Goal: Task Accomplishment & Management: Manage account settings

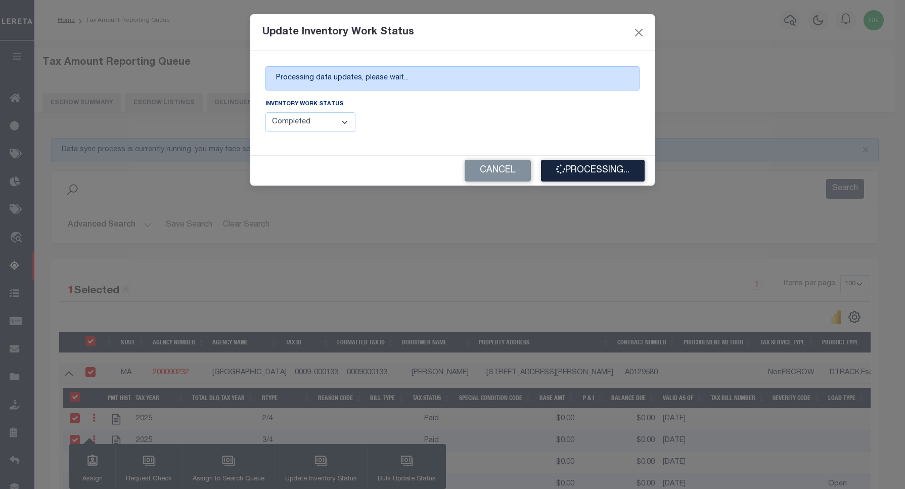
select select "100"
select select "4"
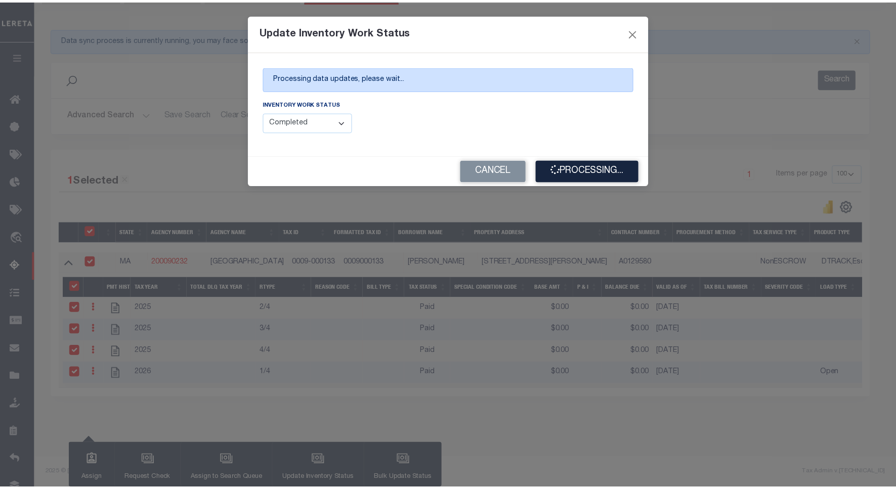
scroll to position [122, 0]
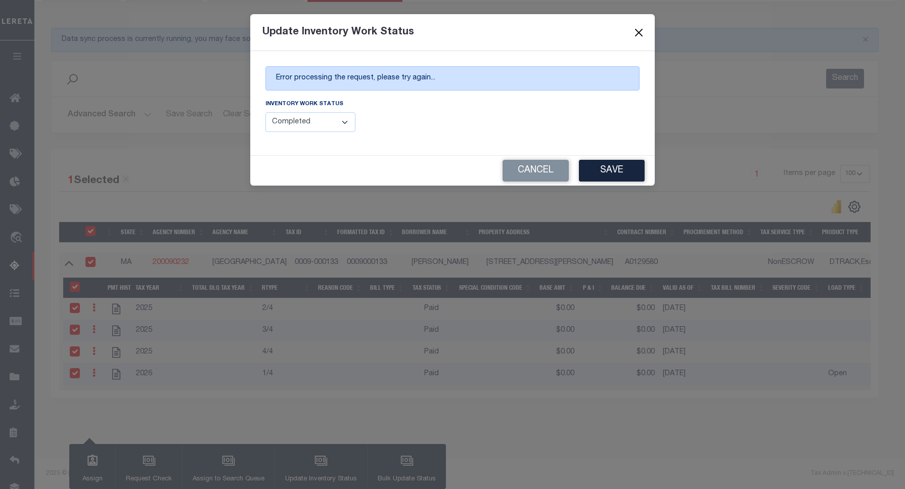
click at [640, 33] on button "Close" at bounding box center [639, 32] width 13 height 13
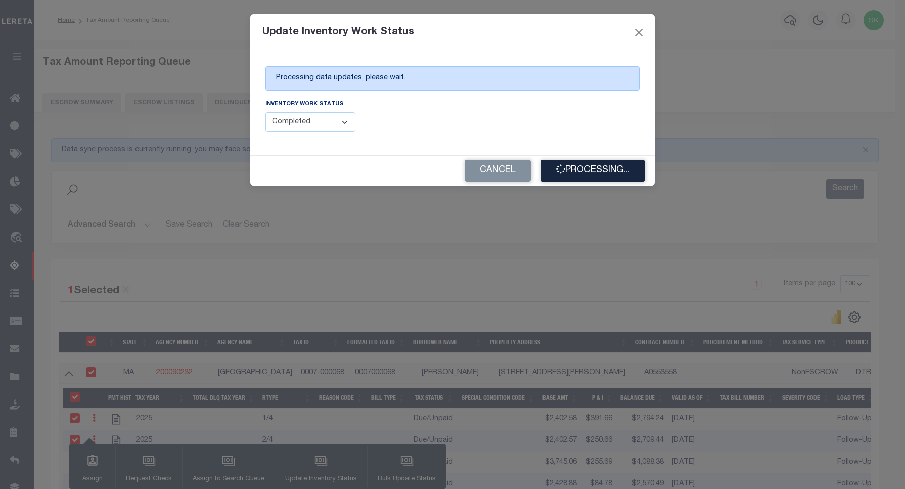
select select "100"
select select "4"
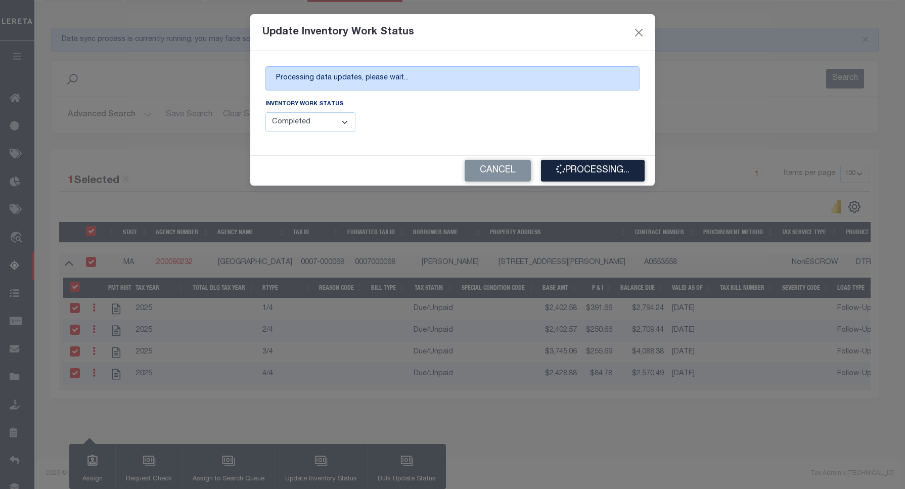
scroll to position [122, 0]
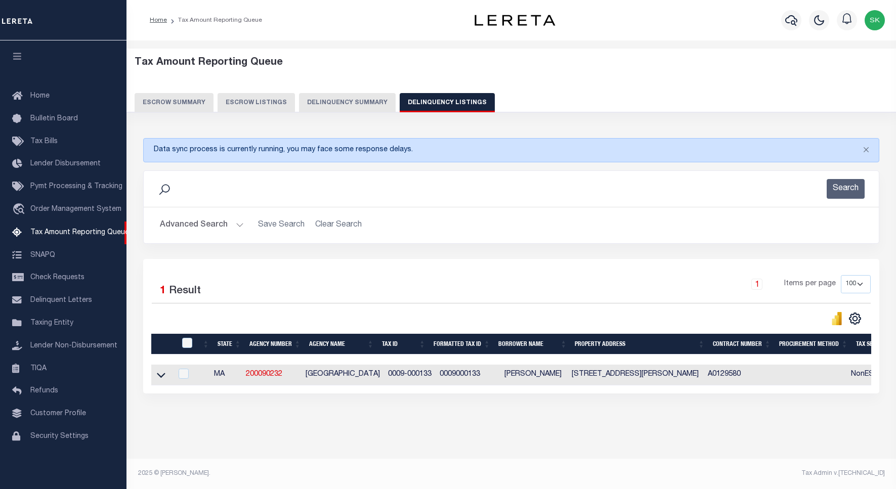
select select
select select "100"
click at [173, 226] on button "Advanced Search" at bounding box center [202, 225] width 84 height 20
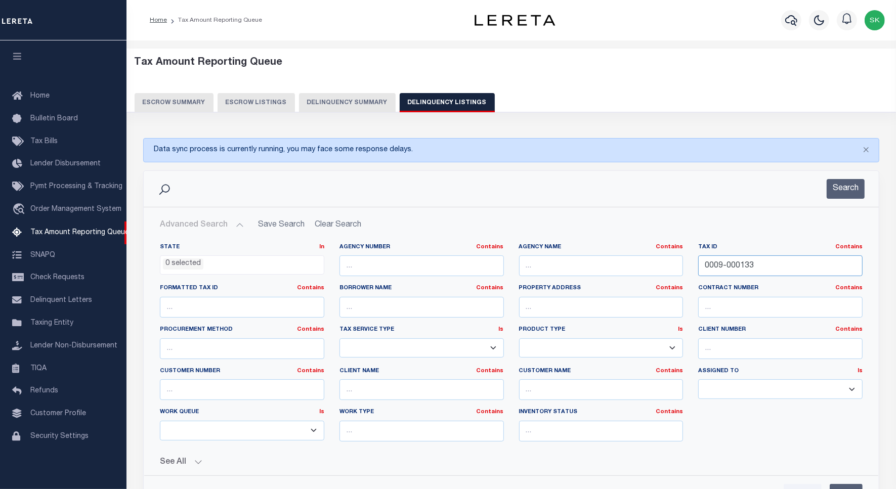
click at [757, 264] on input "0009-000133" at bounding box center [780, 265] width 164 height 21
click at [731, 264] on input "0009-000133" at bounding box center [780, 265] width 164 height 21
paste input "105-018"
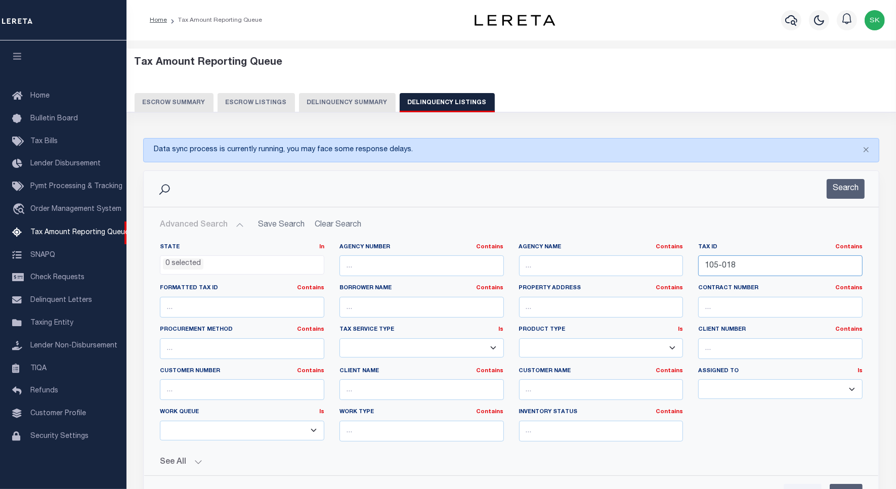
type input "105-018"
click at [845, 192] on button "Search" at bounding box center [845, 189] width 38 height 20
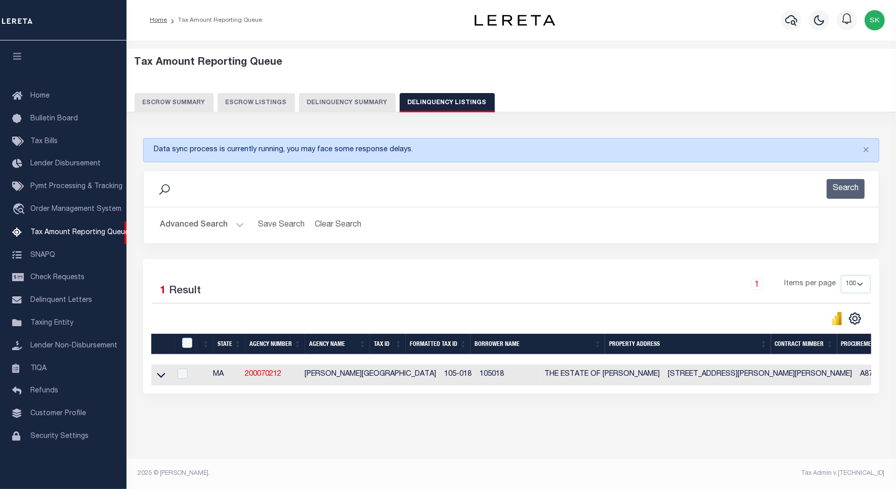
scroll to position [5, 0]
click at [160, 375] on icon at bounding box center [161, 375] width 9 height 5
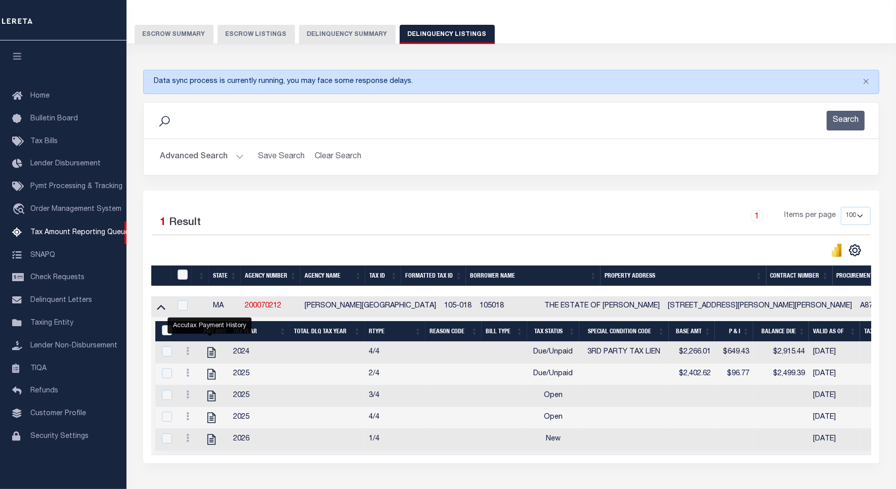
scroll to position [132, 0]
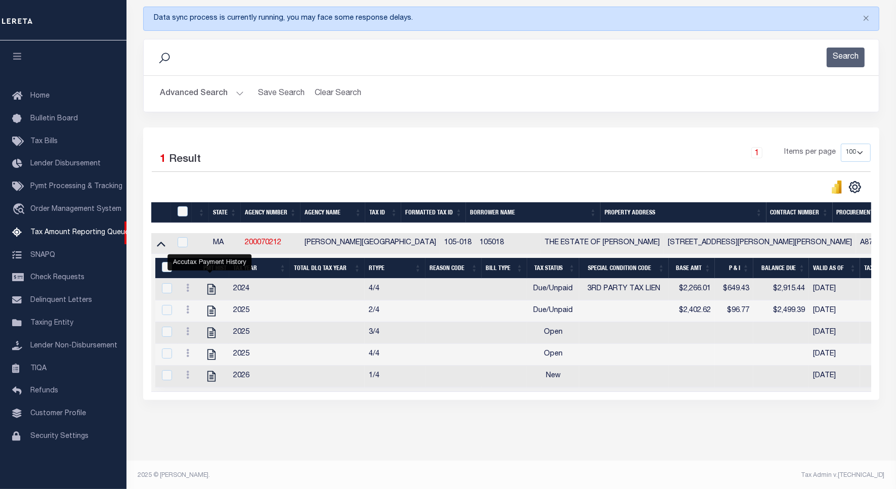
click at [186, 291] on icon at bounding box center [187, 288] width 3 height 8
click at [198, 308] on img "" at bounding box center [200, 304] width 10 height 10
checkbox input "true"
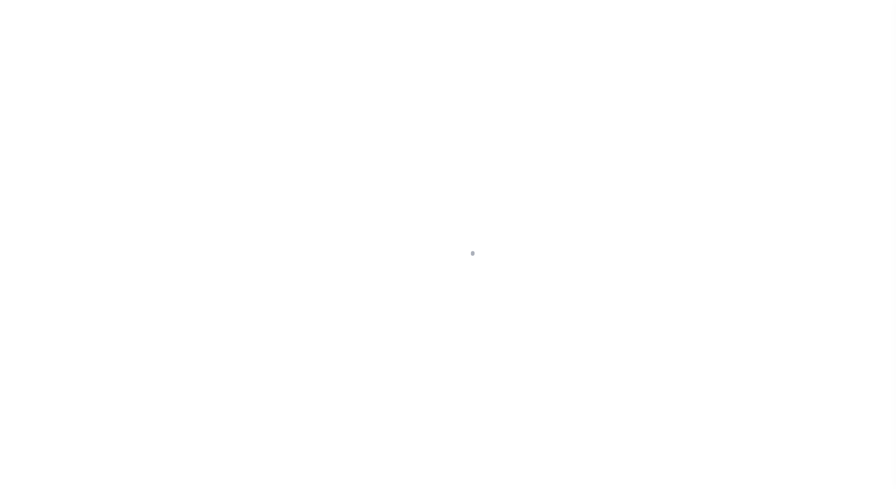
select select "DUE"
select select "20"
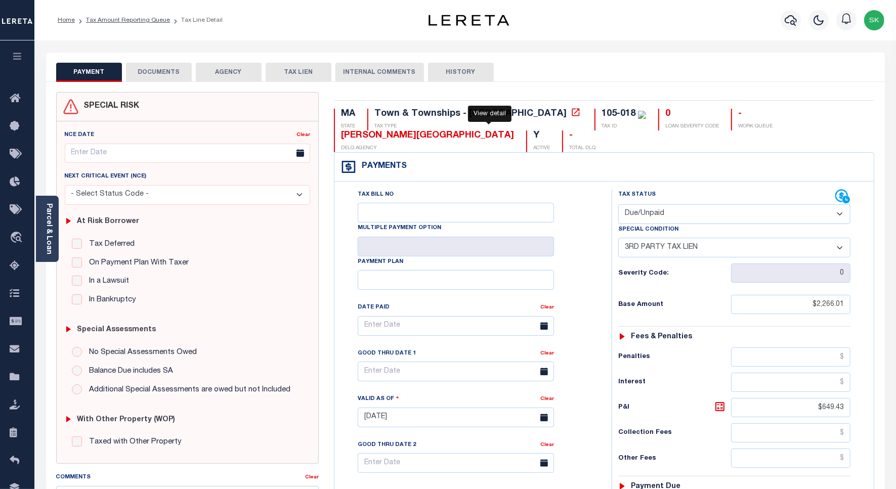
click at [571, 113] on icon at bounding box center [576, 112] width 10 height 10
click at [119, 19] on link "Tax Amount Reporting Queue" at bounding box center [128, 20] width 84 height 6
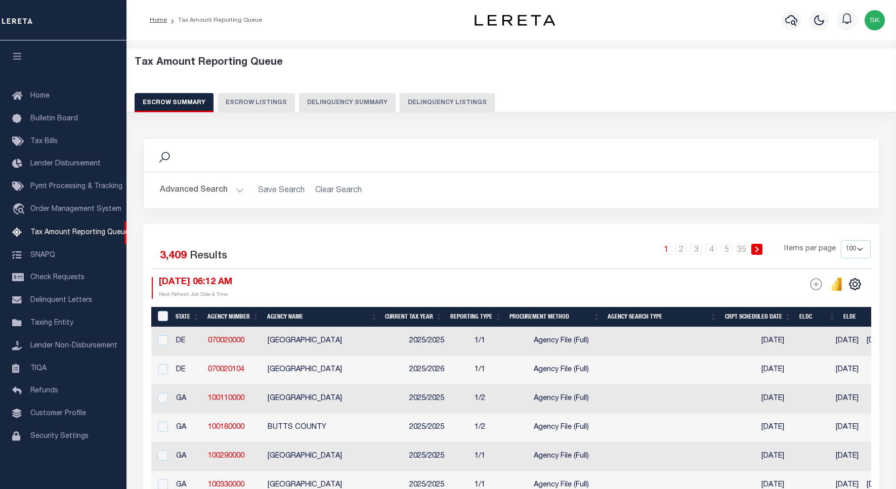
select select "100"
click at [438, 102] on button "Delinquency Listings" at bounding box center [447, 102] width 95 height 19
select select "100"
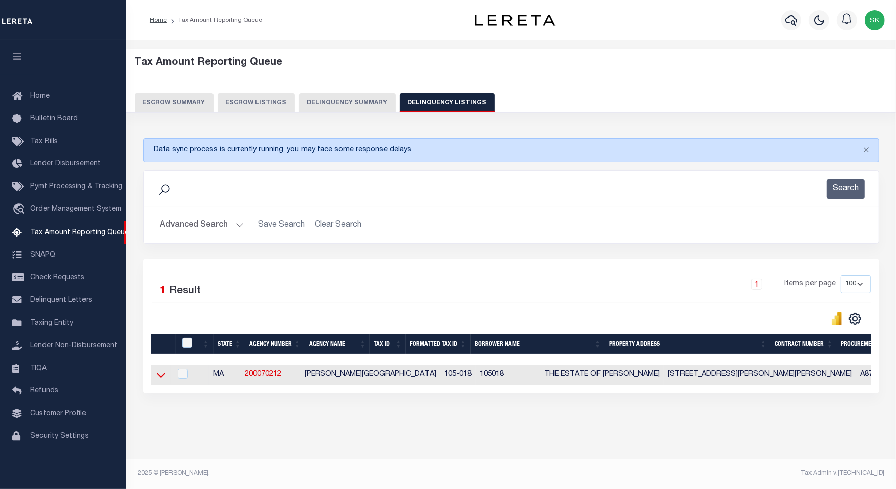
click at [160, 379] on icon at bounding box center [161, 375] width 9 height 11
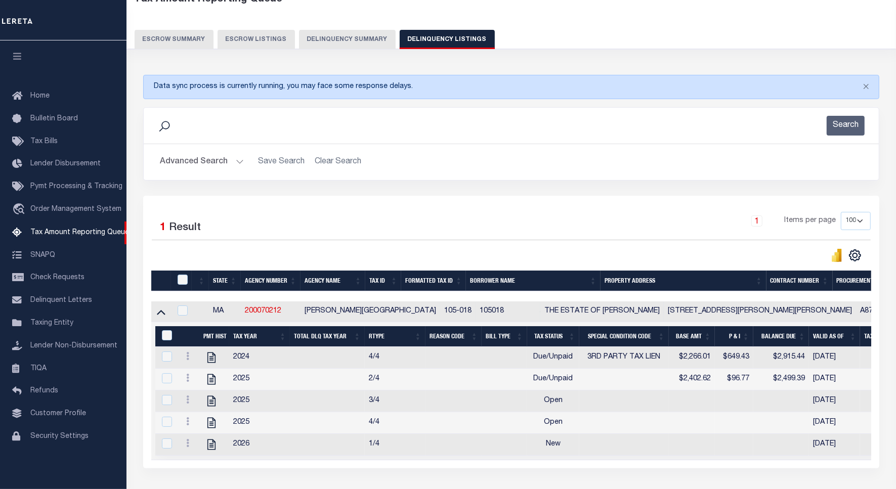
scroll to position [126, 0]
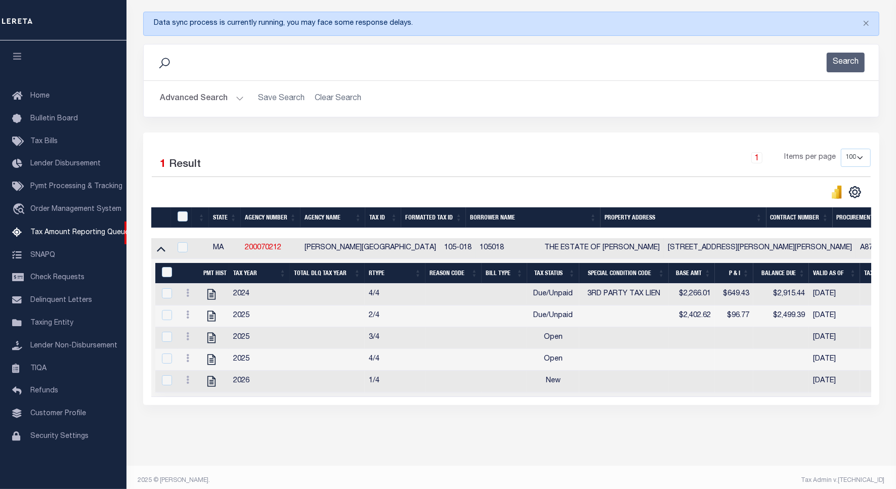
click at [192, 101] on button "Advanced Search" at bounding box center [202, 99] width 84 height 20
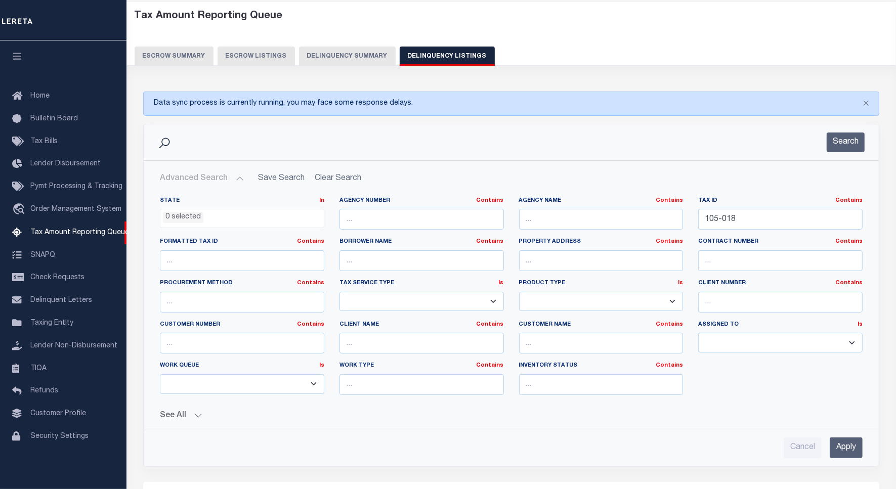
scroll to position [0, 0]
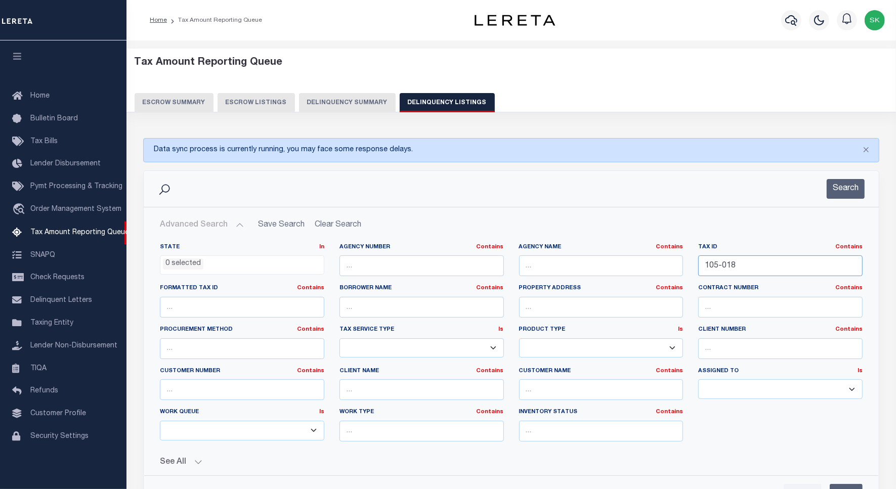
click at [717, 267] on input "105-018" at bounding box center [780, 265] width 164 height 21
paste input "0007-00006"
click at [841, 188] on button "Search" at bounding box center [845, 189] width 38 height 20
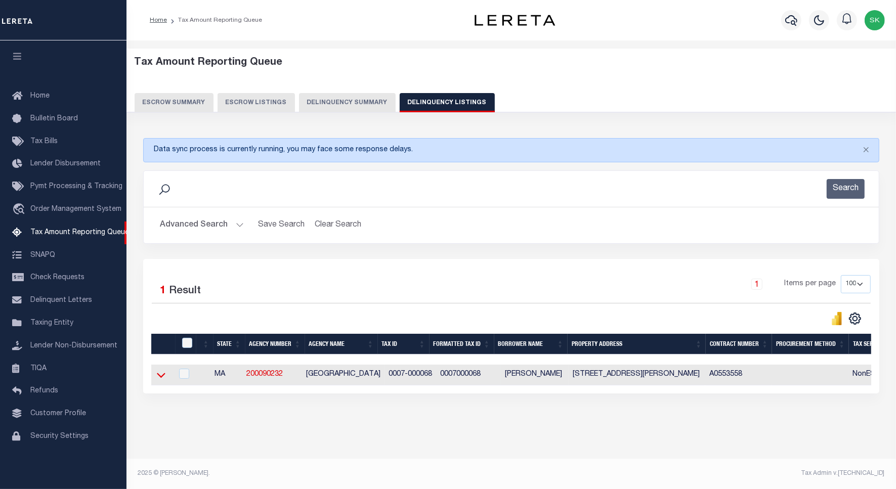
click at [160, 378] on icon at bounding box center [161, 375] width 9 height 11
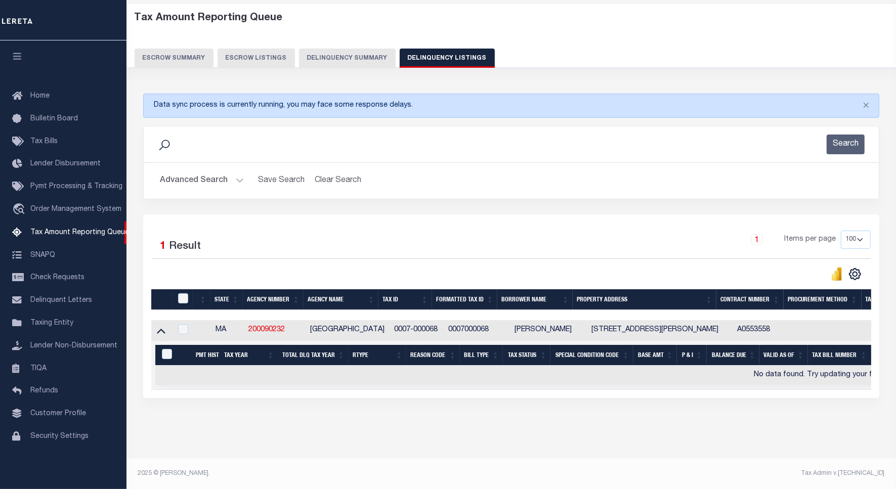
click at [205, 171] on button "Advanced Search" at bounding box center [202, 181] width 84 height 20
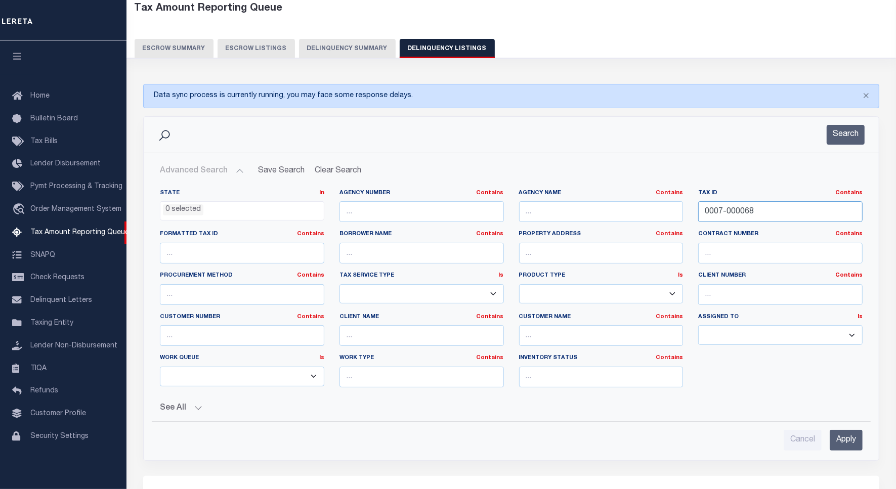
click at [737, 210] on input "0007-000068" at bounding box center [780, 211] width 164 height 21
paste input "9-000133"
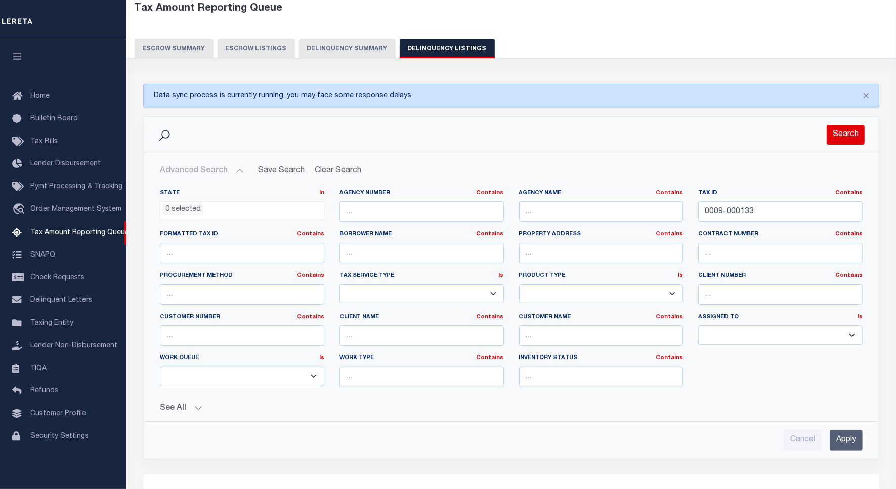
click at [851, 129] on button "Search" at bounding box center [845, 135] width 38 height 20
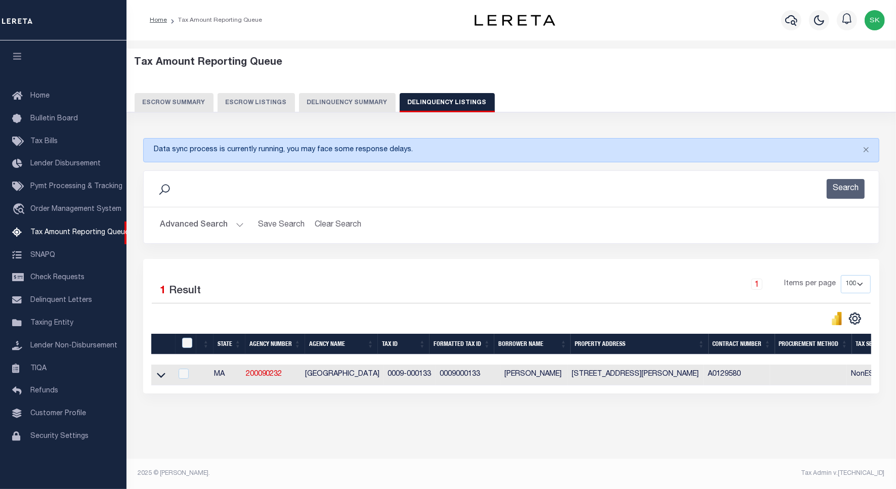
scroll to position [5, 0]
click at [163, 374] on icon at bounding box center [161, 375] width 9 height 11
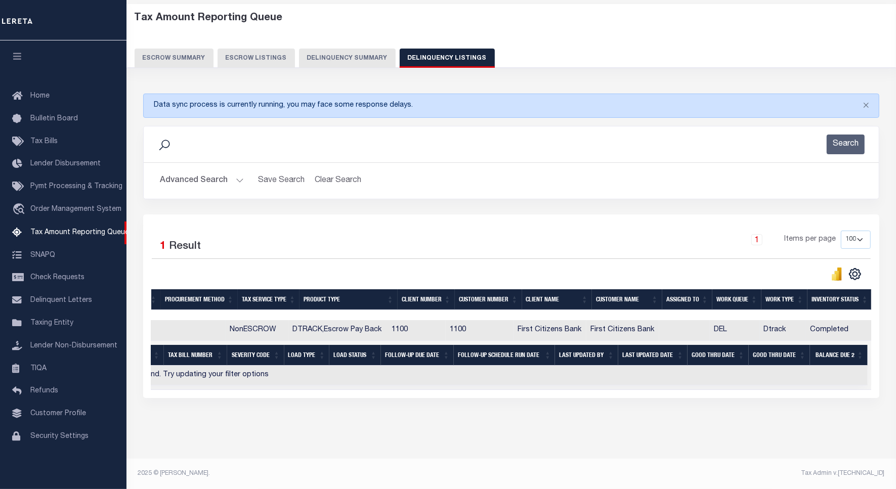
scroll to position [0, 0]
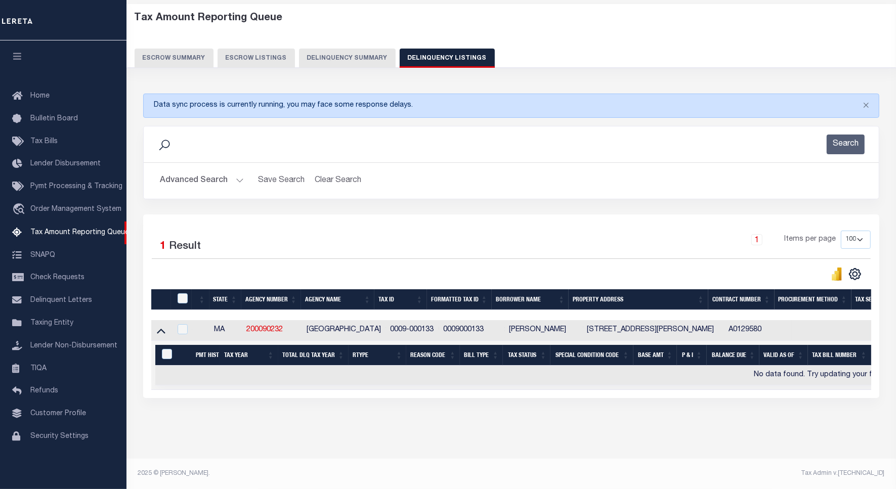
drag, startPoint x: 188, startPoint y: 170, endPoint x: 241, endPoint y: 26, distance: 153.6
click at [188, 171] on button "Advanced Search" at bounding box center [202, 181] width 84 height 20
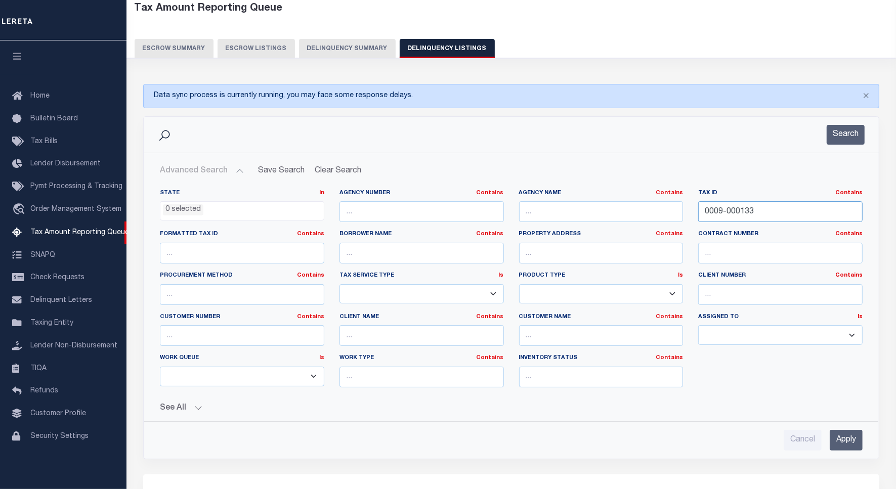
click at [717, 213] on input "0009-000133" at bounding box center [780, 211] width 164 height 21
paste input "40-00090B"
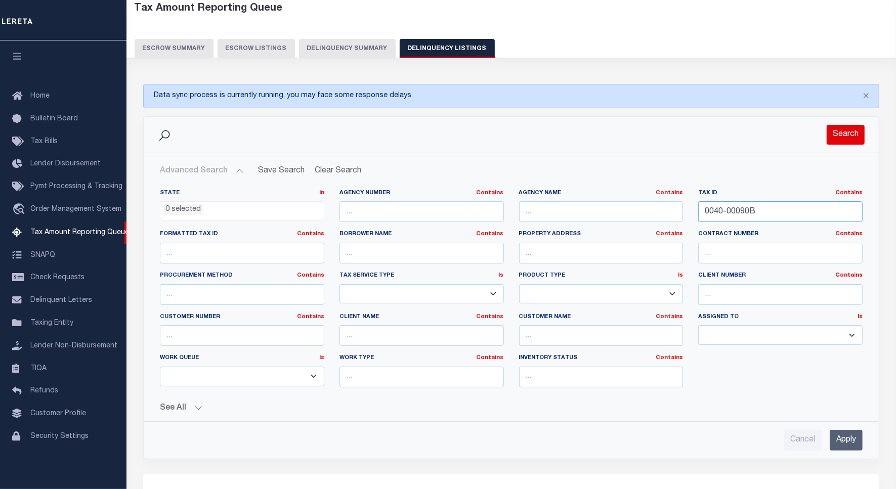
type input "0040-00090B"
click at [856, 135] on button "Search" at bounding box center [845, 135] width 38 height 20
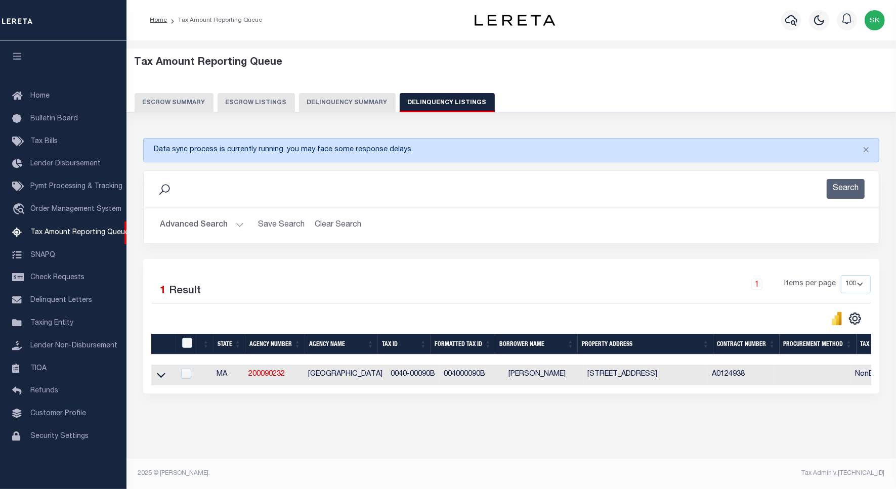
drag, startPoint x: 162, startPoint y: 373, endPoint x: 252, endPoint y: 306, distance: 112.1
click at [162, 373] on icon at bounding box center [161, 375] width 9 height 11
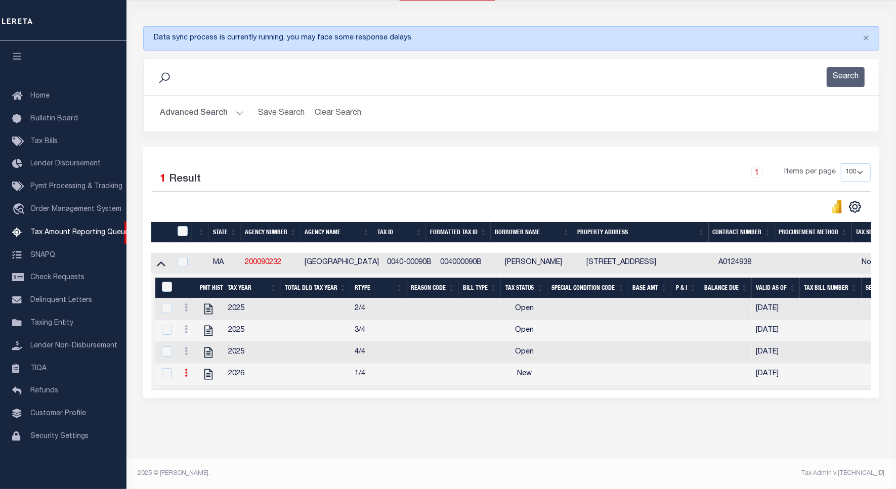
click at [185, 369] on icon at bounding box center [186, 373] width 3 height 8
click at [197, 390] on img "" at bounding box center [198, 389] width 10 height 10
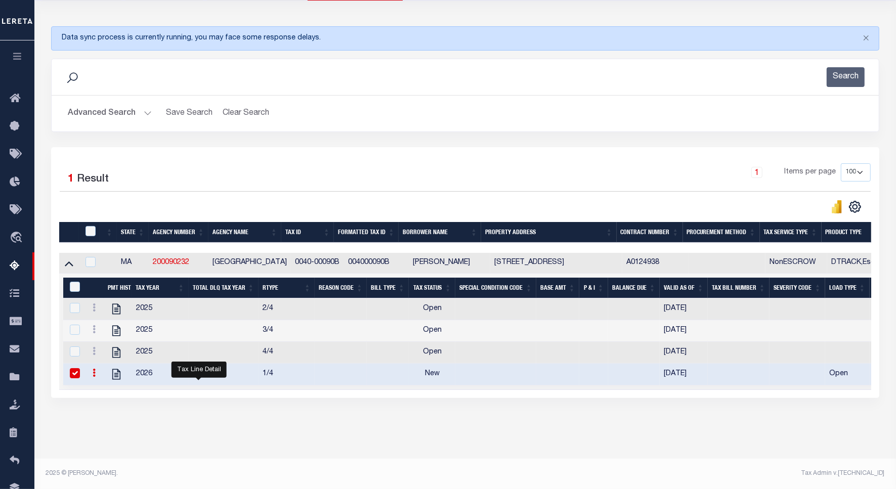
checkbox input "true"
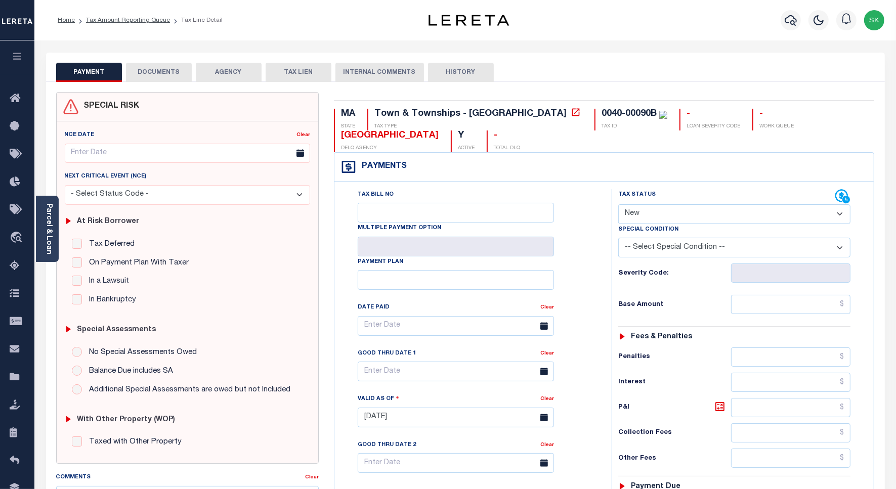
click at [648, 215] on select "- Select Status Code - Open Due/Unpaid Paid Incomplete No Tax Due Internal Refu…" at bounding box center [734, 214] width 232 height 20
select select "PYD"
click at [618, 205] on select "- Select Status Code - Open Due/Unpaid Paid Incomplete No Tax Due Internal Refu…" at bounding box center [734, 214] width 232 height 20
type input "[DATE]"
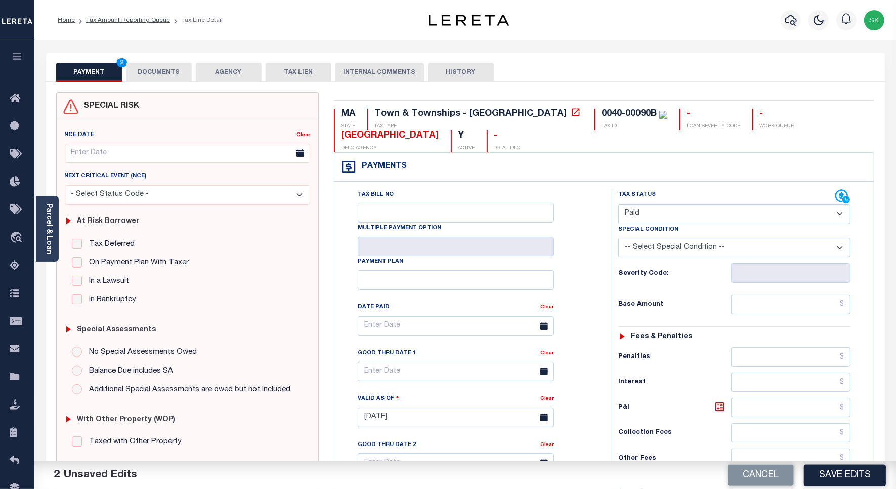
drag, startPoint x: 593, startPoint y: 253, endPoint x: 641, endPoint y: 268, distance: 50.2
click at [595, 254] on div "Tax Bill No Multiple Payment Option Payment Plan Clear" at bounding box center [470, 331] width 252 height 284
click at [659, 219] on select "- Select Status Code - Open Due/Unpaid Paid Incomplete No Tax Due Internal Refu…" at bounding box center [734, 214] width 232 height 20
select select "DUE"
click at [618, 205] on select "- Select Status Code - Open Due/Unpaid Paid Incomplete No Tax Due Internal Refu…" at bounding box center [734, 214] width 232 height 20
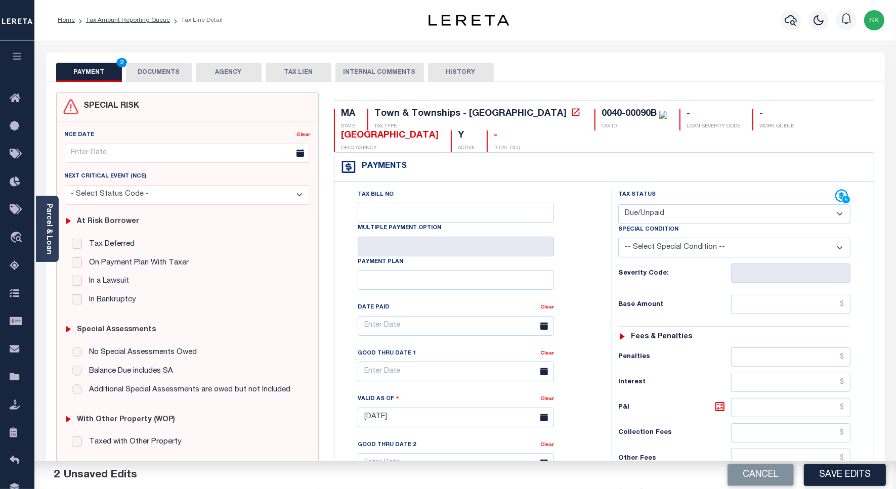
click at [585, 236] on div "Tax Bill No Multiple Payment Option Payment Plan Clear" at bounding box center [470, 331] width 252 height 284
click at [757, 311] on input "text" at bounding box center [790, 304] width 119 height 19
paste input "7046.91"
type input "$7,046.91"
click at [572, 239] on div "Tax Bill No Multiple Payment Option Payment Plan Clear" at bounding box center [470, 331] width 252 height 284
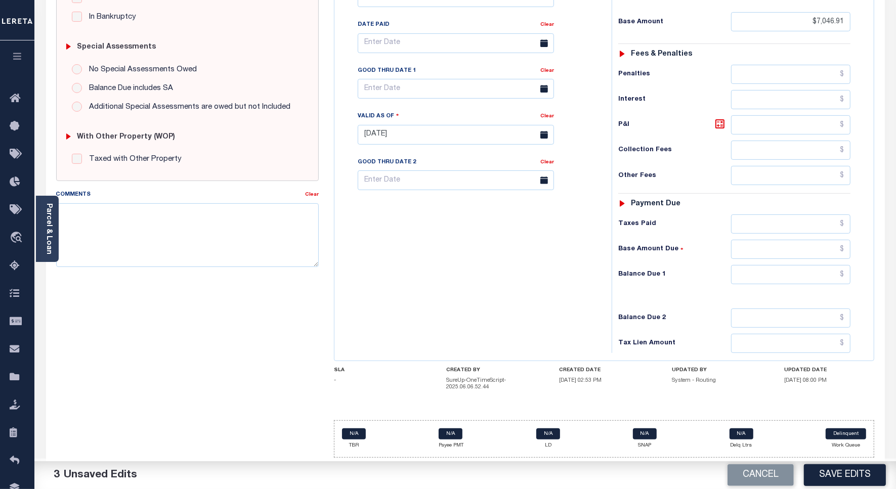
scroll to position [288, 0]
click at [754, 276] on input "text" at bounding box center [790, 274] width 119 height 19
click at [835, 273] on input "text" at bounding box center [790, 274] width 119 height 19
click at [810, 274] on input "text" at bounding box center [790, 274] width 119 height 19
paste input "7209.08"
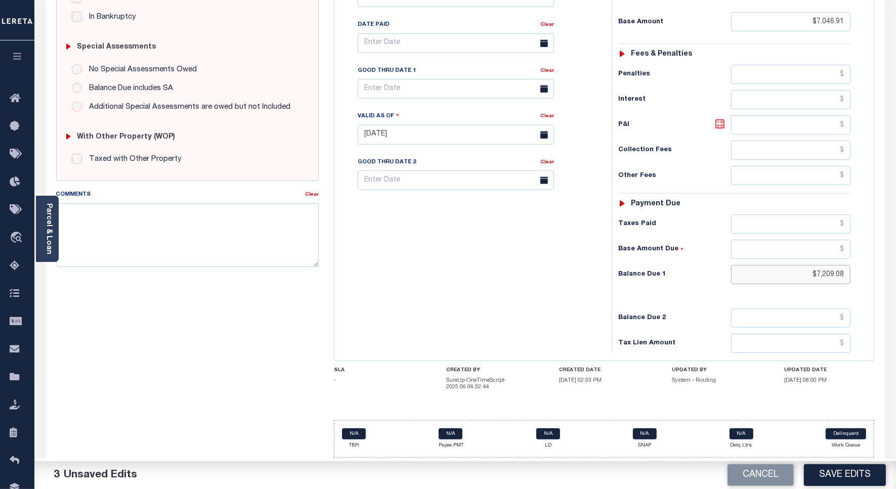
type input "$7,209.08"
click at [716, 120] on icon at bounding box center [720, 124] width 12 height 12
type input "$162.17"
click at [479, 236] on div "Tax Bill No Multiple Payment Option Payment Plan Clear" at bounding box center [470, 129] width 267 height 447
click at [411, 85] on input "text" at bounding box center [456, 89] width 196 height 20
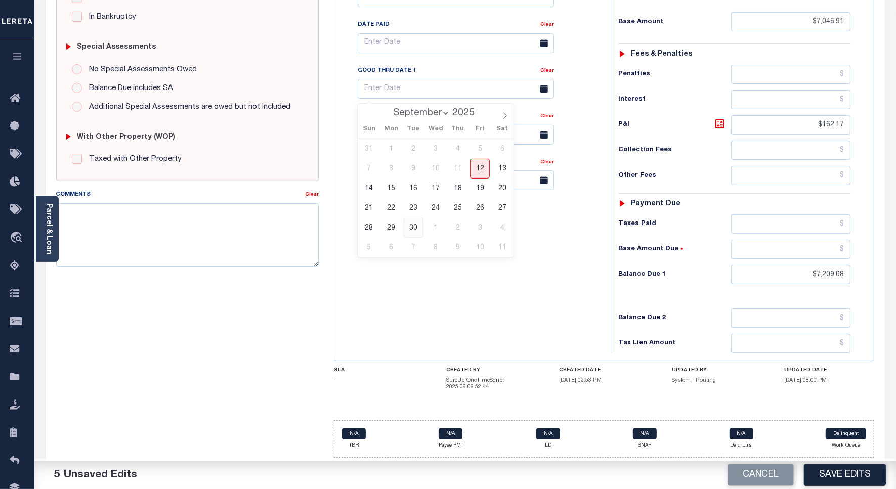
drag, startPoint x: 411, startPoint y: 222, endPoint x: 430, endPoint y: 250, distance: 34.4
click at [411, 224] on span "30" at bounding box center [414, 228] width 20 height 20
type input "[DATE]"
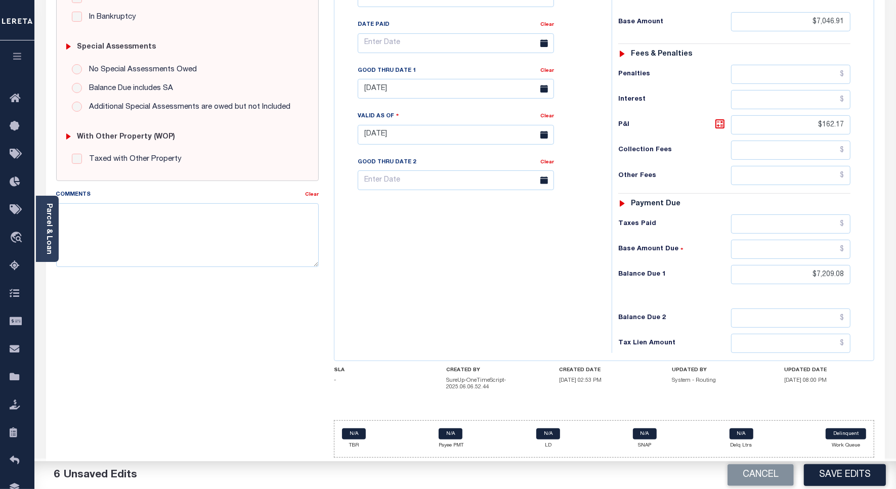
click at [454, 299] on div "Tax Bill No Multiple Payment Option Payment Plan Clear" at bounding box center [470, 129] width 267 height 447
click at [173, 235] on textarea "Comments" at bounding box center [187, 235] width 262 height 64
type textarea "Spoke to TC pal"
drag, startPoint x: 353, startPoint y: 242, endPoint x: 379, endPoint y: 258, distance: 31.6
click at [361, 246] on div "Tax Bill No Multiple Payment Option Payment Plan Clear" at bounding box center [470, 129] width 267 height 447
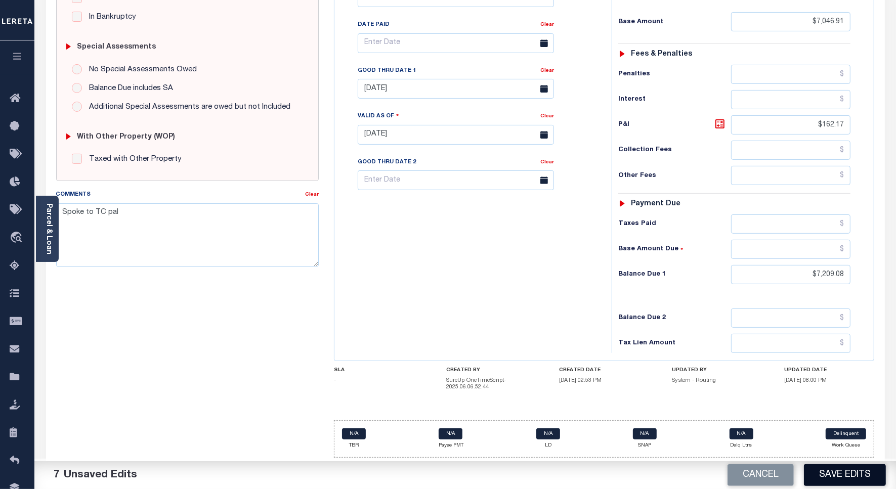
drag, startPoint x: 818, startPoint y: 472, endPoint x: 799, endPoint y: 451, distance: 28.3
click at [818, 471] on button "Save Edits" at bounding box center [845, 475] width 82 height 22
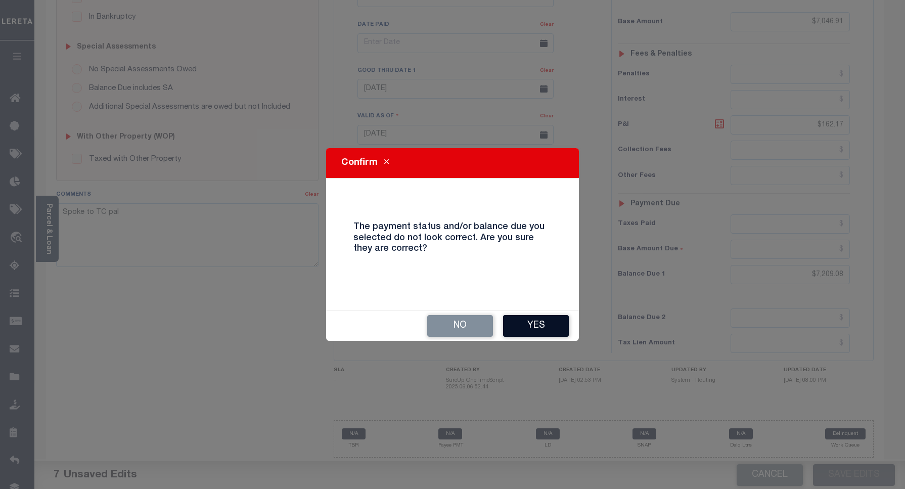
click at [521, 329] on button "Yes" at bounding box center [536, 326] width 66 height 22
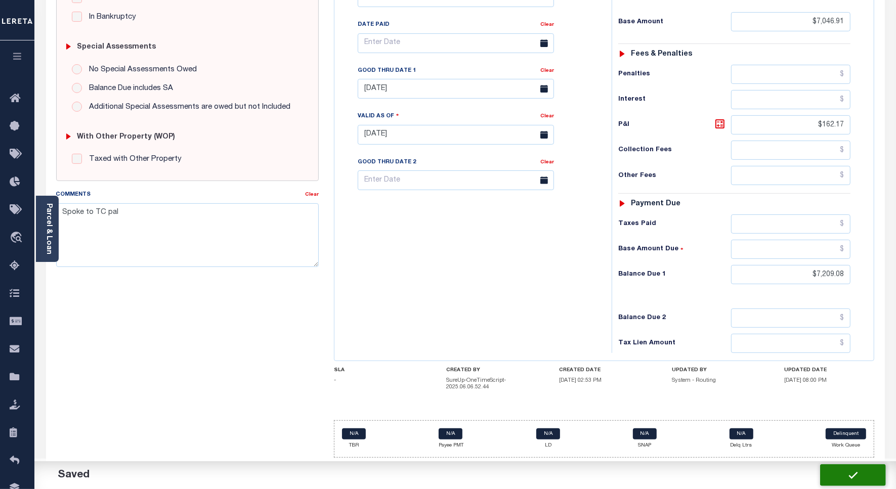
checkbox input "false"
type input "$7,046.91"
type input "$162.17"
type input "$7,209.08"
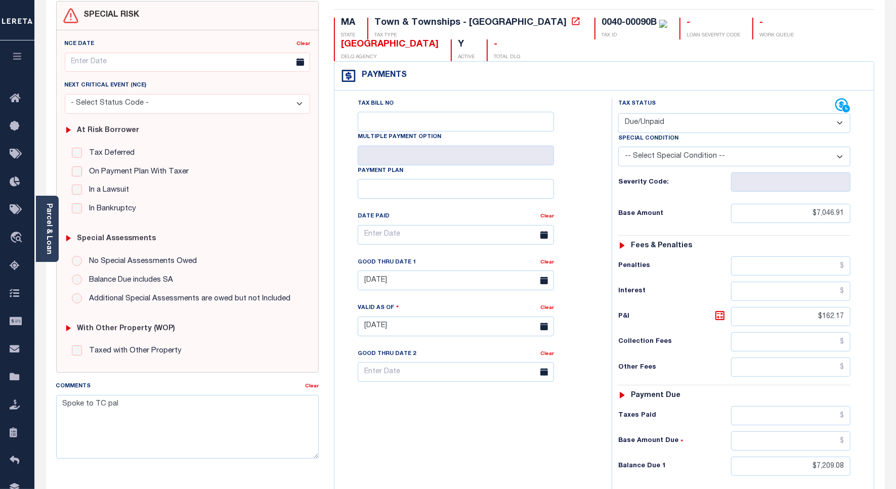
scroll to position [0, 0]
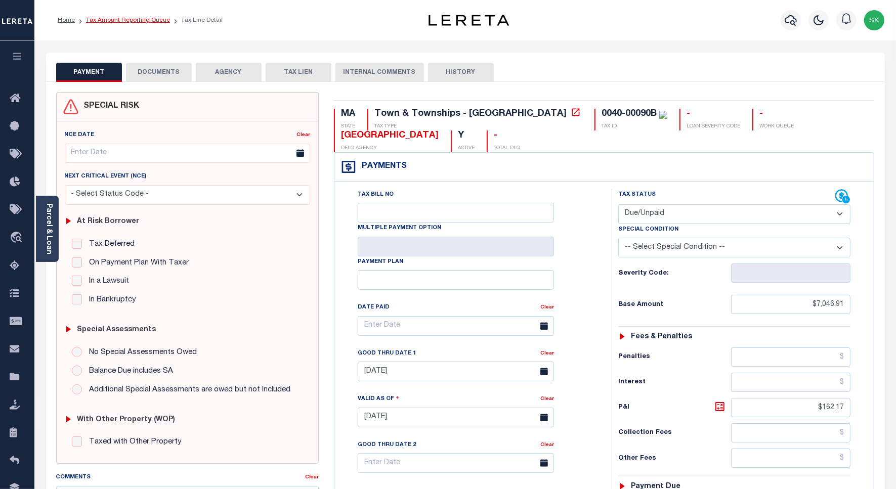
click at [121, 23] on link "Tax Amount Reporting Queue" at bounding box center [128, 20] width 84 height 6
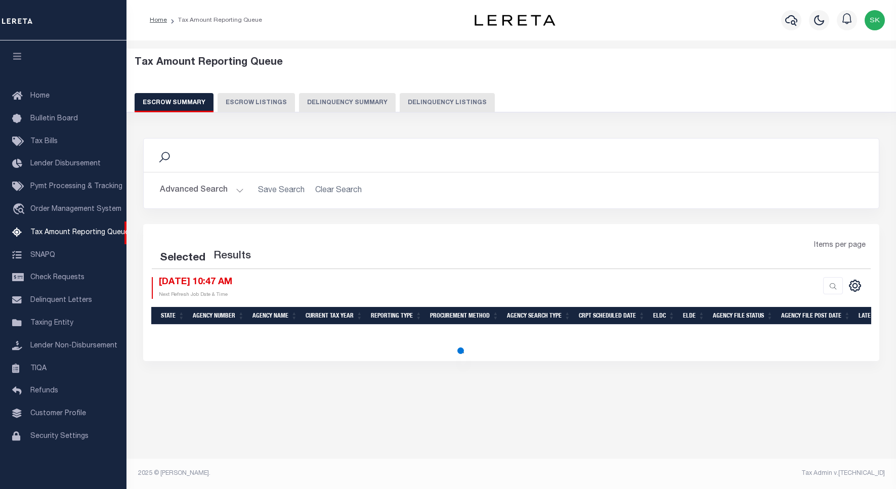
click at [426, 102] on button "Delinquency Listings" at bounding box center [447, 102] width 95 height 19
select select "100"
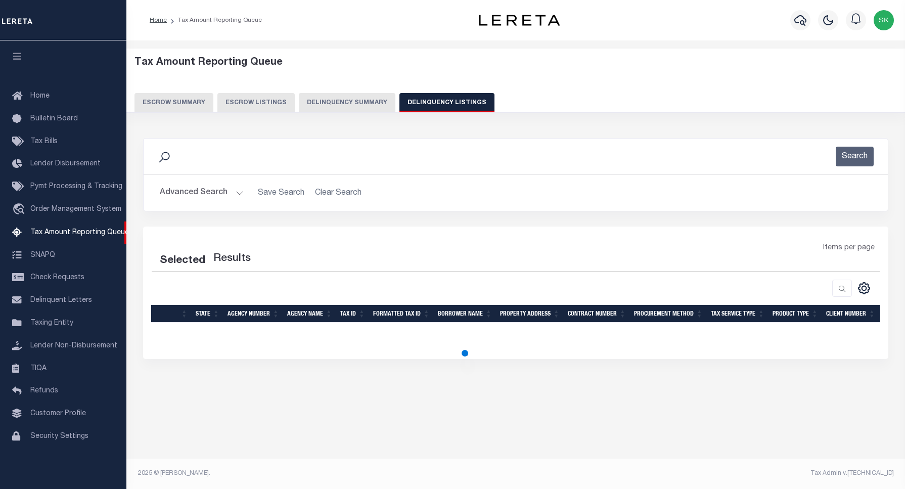
select select "100"
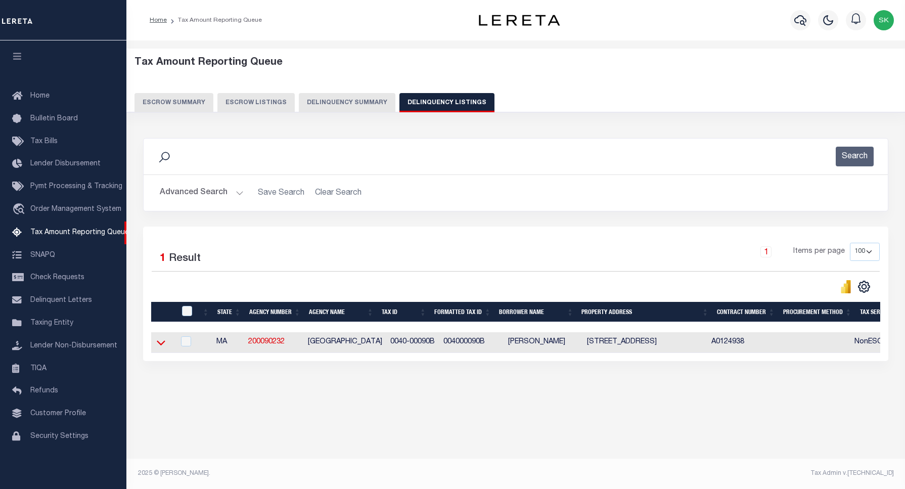
click at [162, 345] on icon at bounding box center [161, 342] width 9 height 11
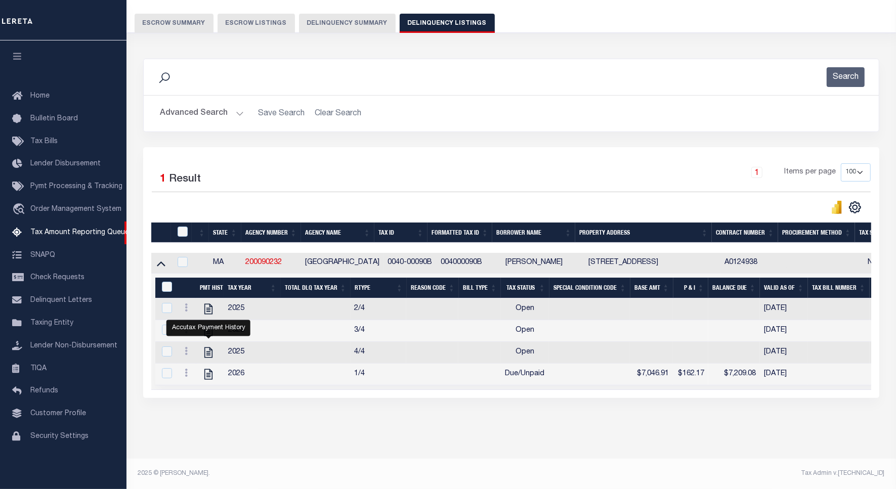
scroll to position [92, 0]
click at [186, 303] on icon at bounding box center [186, 307] width 3 height 8
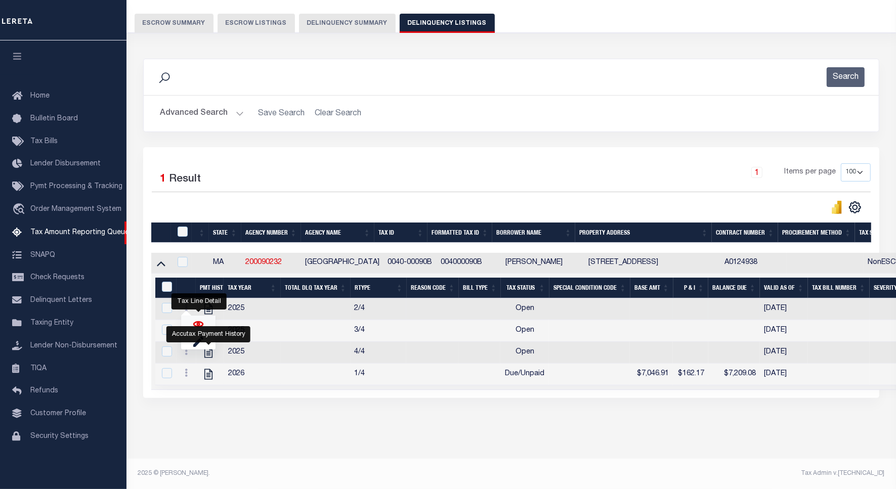
click at [199, 322] on img "" at bounding box center [198, 324] width 10 height 10
checkbox input "true"
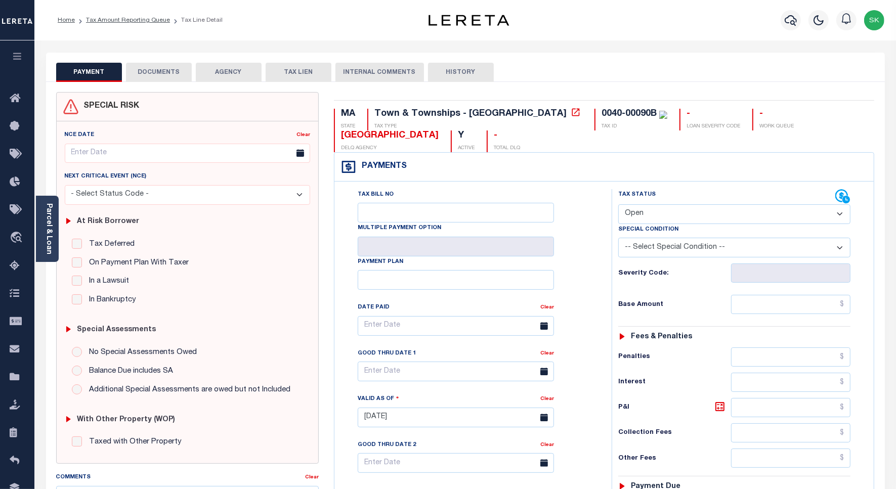
drag, startPoint x: 666, startPoint y: 210, endPoint x: 658, endPoint y: 225, distance: 16.8
click at [666, 210] on select "- Select Status Code - Open Due/Unpaid Paid Incomplete No Tax Due Internal Refu…" at bounding box center [734, 214] width 232 height 20
select select "PYD"
click at [618, 205] on select "- Select Status Code - Open Due/Unpaid Paid Incomplete No Tax Due Internal Refu…" at bounding box center [734, 214] width 232 height 20
type input "[DATE]"
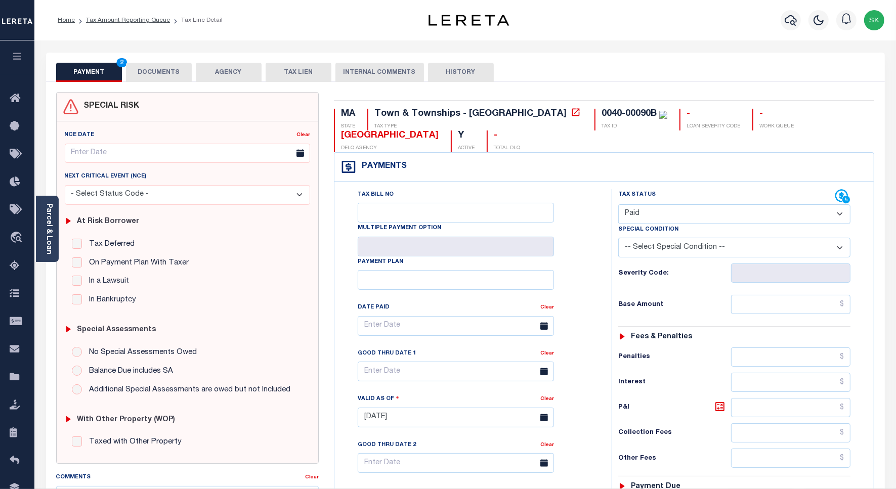
click at [619, 272] on h6 "Severity Code:" at bounding box center [674, 274] width 113 height 8
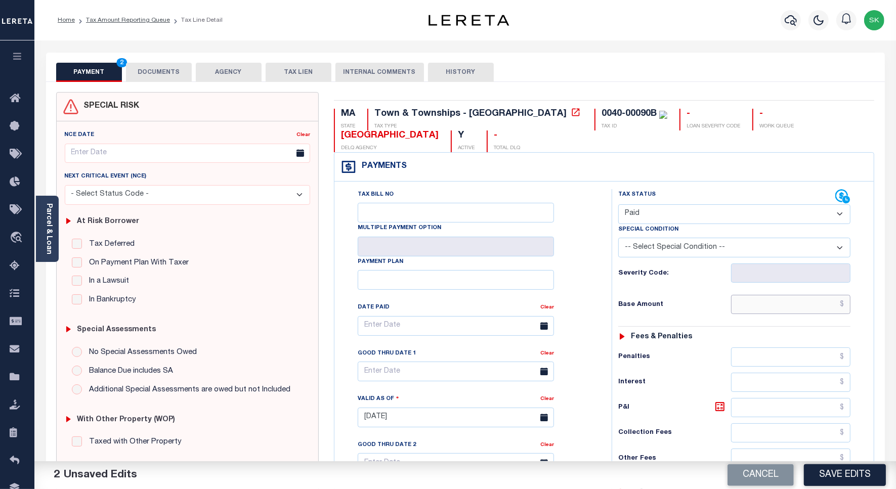
click at [759, 307] on input "text" at bounding box center [790, 304] width 119 height 19
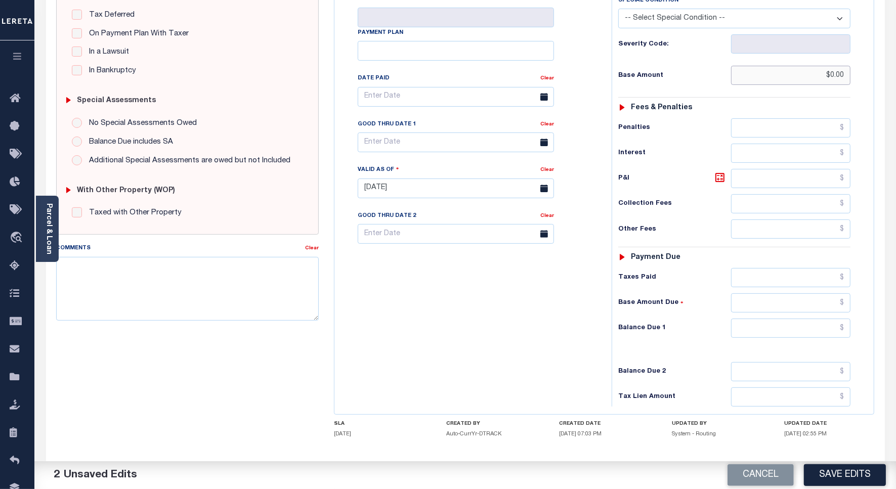
scroll to position [282, 0]
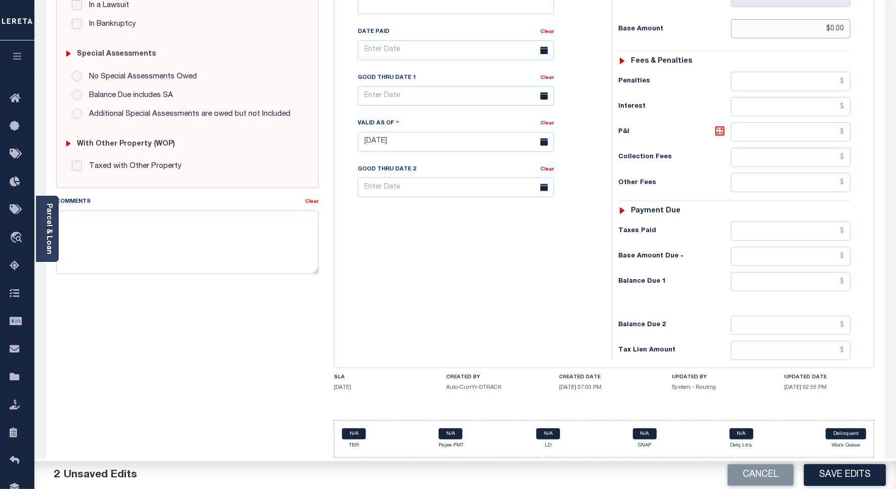
type input "$0.00"
click at [767, 281] on input "text" at bounding box center [790, 281] width 119 height 19
type input "$0.00"
drag, startPoint x: 436, startPoint y: 354, endPoint x: 435, endPoint y: 348, distance: 6.2
click at [436, 349] on div "Tax Bill No Multiple Payment Option Payment Plan Clear" at bounding box center [470, 137] width 267 height 447
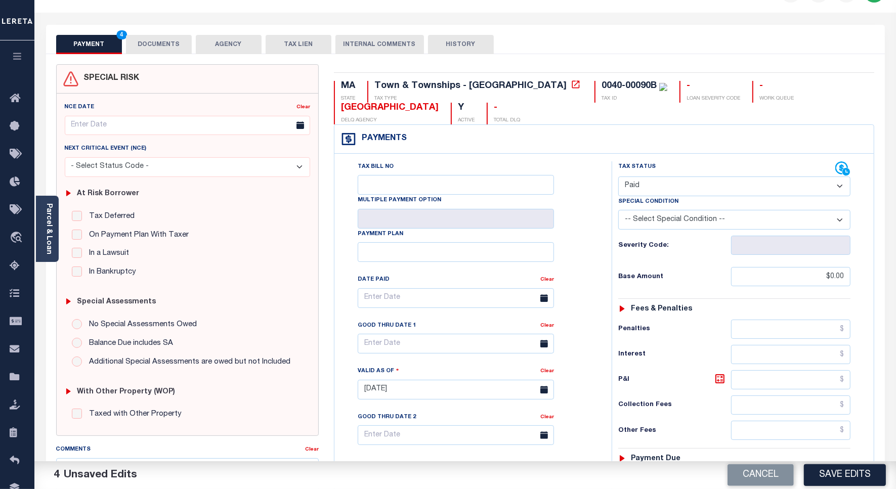
scroll to position [0, 0]
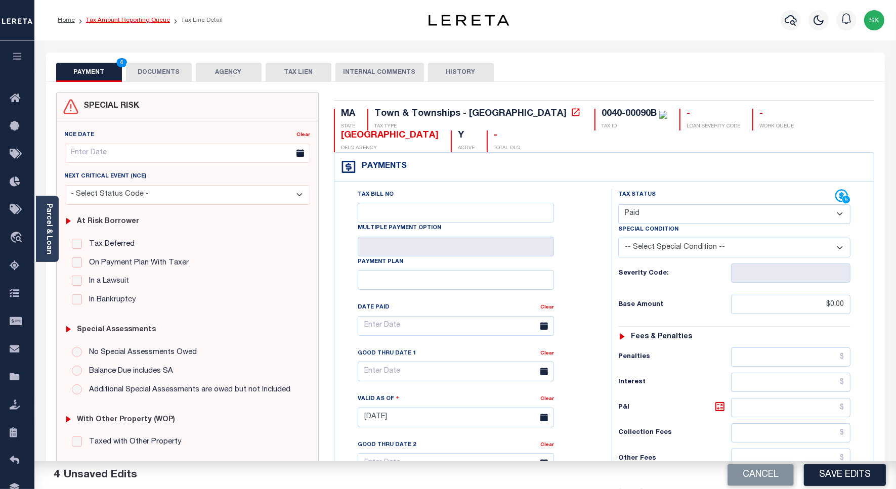
click at [115, 19] on link "Tax Amount Reporting Queue" at bounding box center [128, 20] width 84 height 6
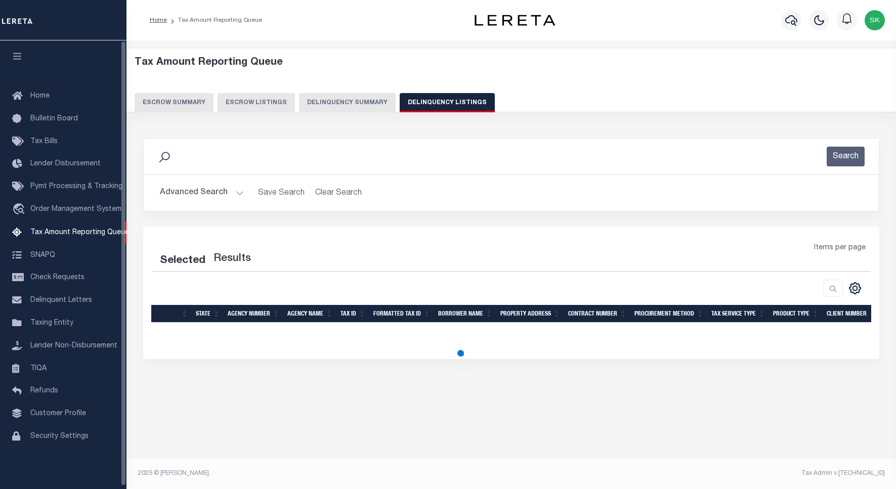
select select "100"
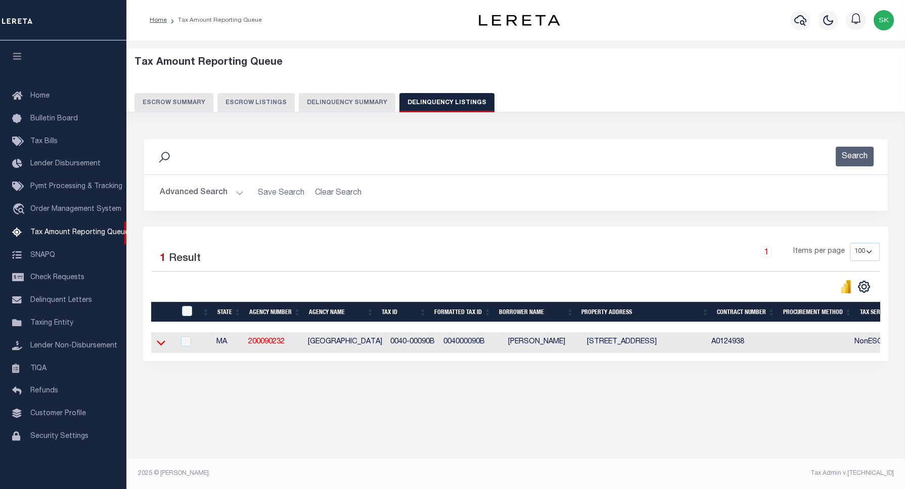
click at [157, 346] on icon at bounding box center [161, 342] width 9 height 11
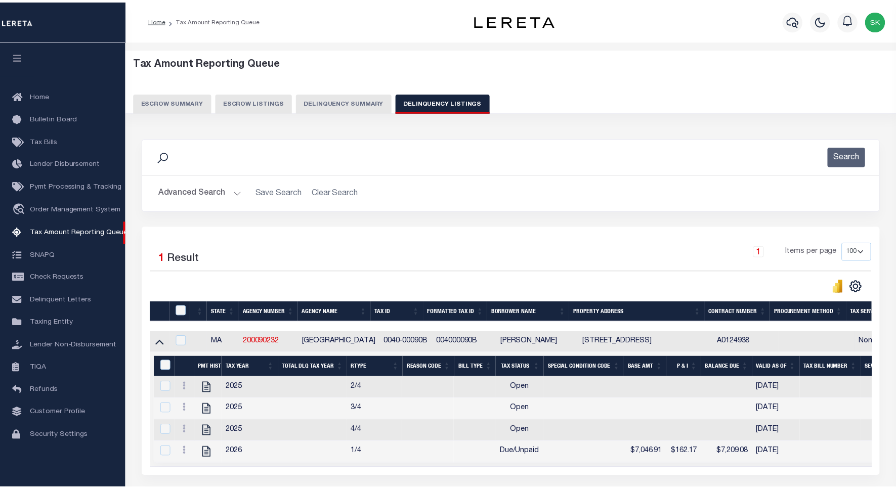
scroll to position [92, 0]
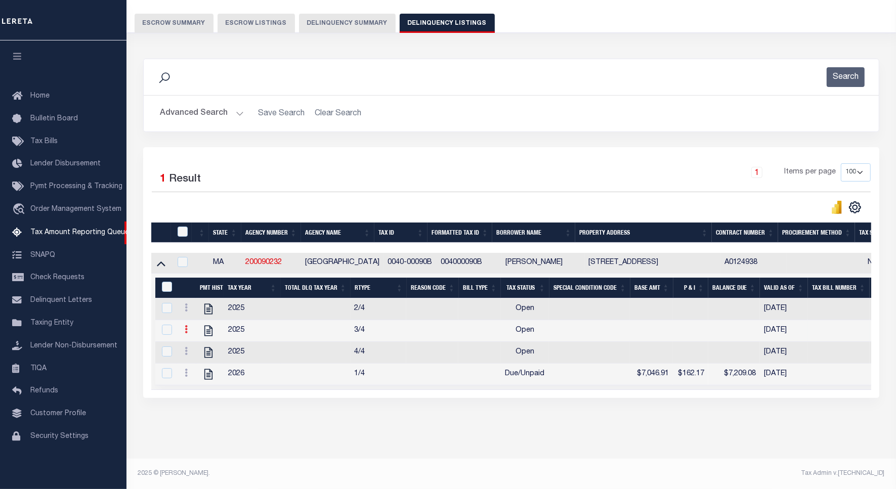
click at [185, 325] on icon at bounding box center [186, 329] width 3 height 8
click at [201, 343] on img "" at bounding box center [198, 346] width 10 height 10
checkbox input "true"
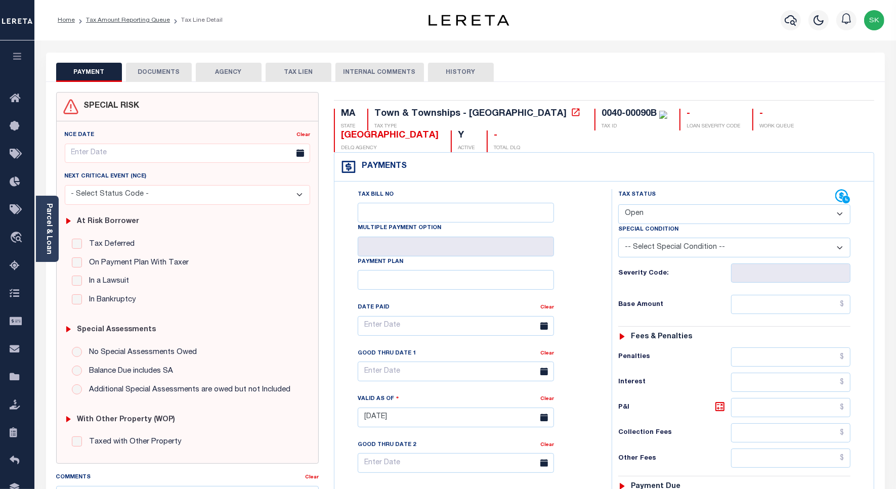
click at [669, 213] on select "- Select Status Code - Open Due/Unpaid Paid Incomplete No Tax Due Internal Refu…" at bounding box center [734, 214] width 232 height 20
select select "PYD"
click at [618, 205] on select "- Select Status Code - Open Due/Unpaid Paid Incomplete No Tax Due Internal Refu…" at bounding box center [734, 214] width 232 height 20
type input "[DATE]"
drag, startPoint x: 591, startPoint y: 266, endPoint x: 607, endPoint y: 275, distance: 18.3
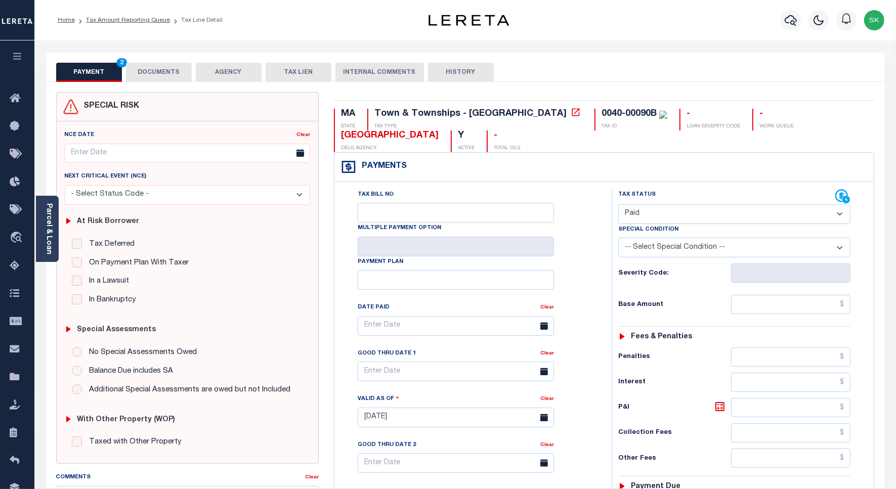
click at [592, 267] on div "Tax Bill No Multiple Payment Option Payment Plan Clear" at bounding box center [470, 331] width 252 height 284
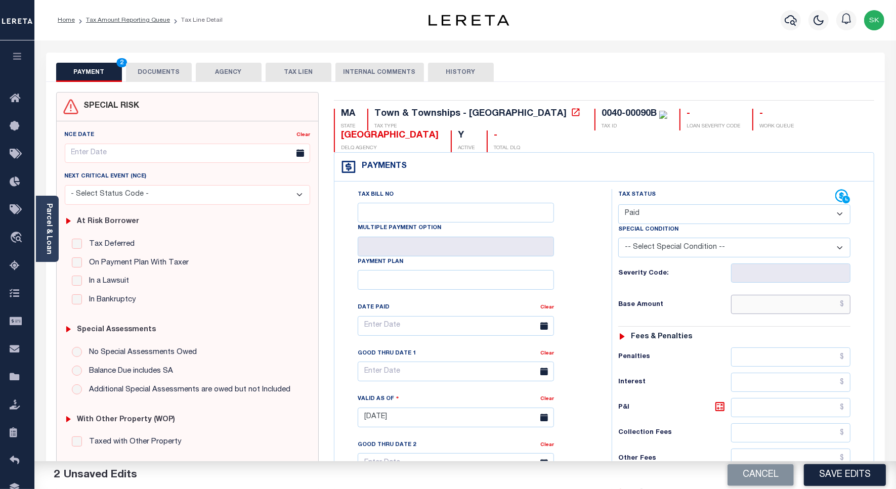
click at [749, 306] on input "text" at bounding box center [790, 304] width 119 height 19
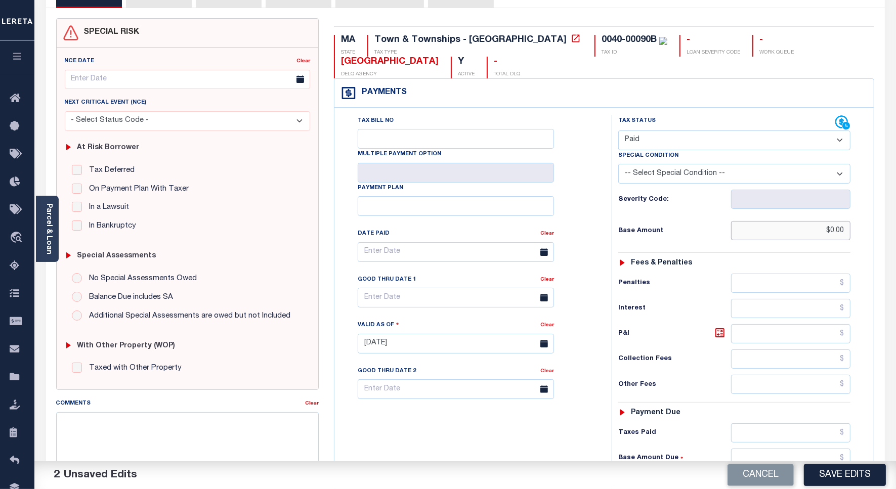
scroll to position [282, 0]
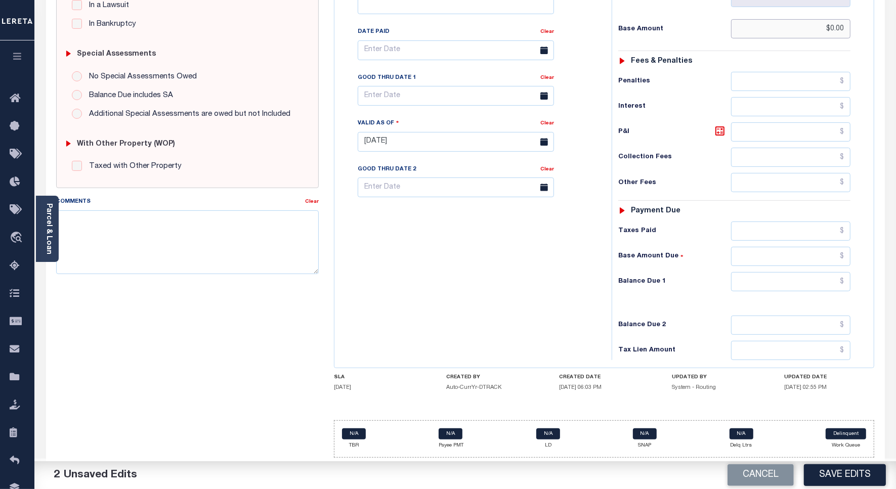
type input "$0.00"
click at [754, 279] on input "text" at bounding box center [790, 281] width 119 height 19
type input "$0.00"
drag, startPoint x: 508, startPoint y: 229, endPoint x: 390, endPoint y: 248, distance: 119.3
click at [506, 230] on div "Tax Bill No Multiple Payment Option Payment Plan Clear" at bounding box center [470, 137] width 267 height 447
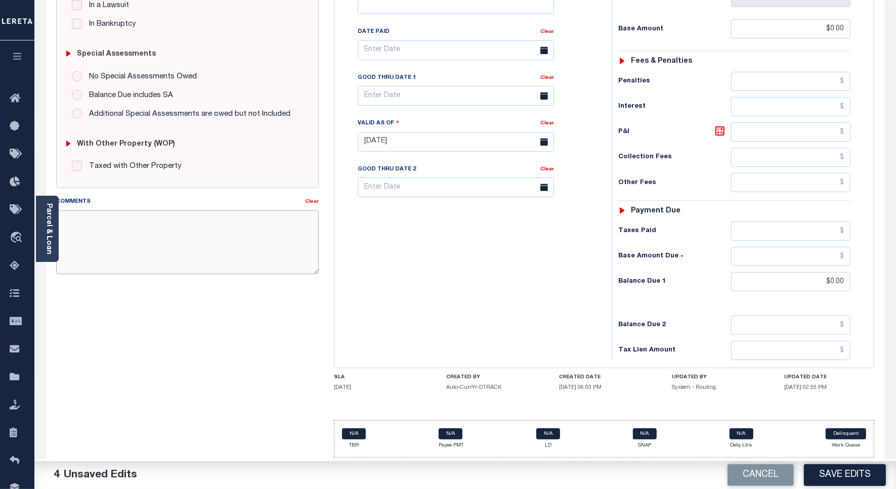
click at [243, 240] on textarea "Comments" at bounding box center [187, 242] width 262 height 64
click at [67, 215] on textarea "Spoek to TC pal" at bounding box center [187, 242] width 262 height 64
click at [155, 220] on textarea "Spoke to TC pal" at bounding box center [187, 242] width 262 height 64
type textarea "Spoke to TC pal"
click at [827, 475] on button "Save Edits" at bounding box center [845, 475] width 82 height 22
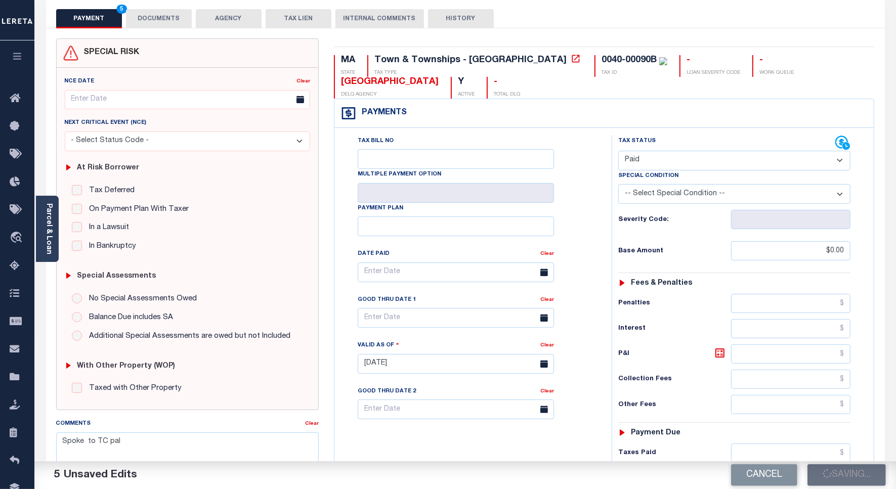
checkbox input "false"
type input "$0"
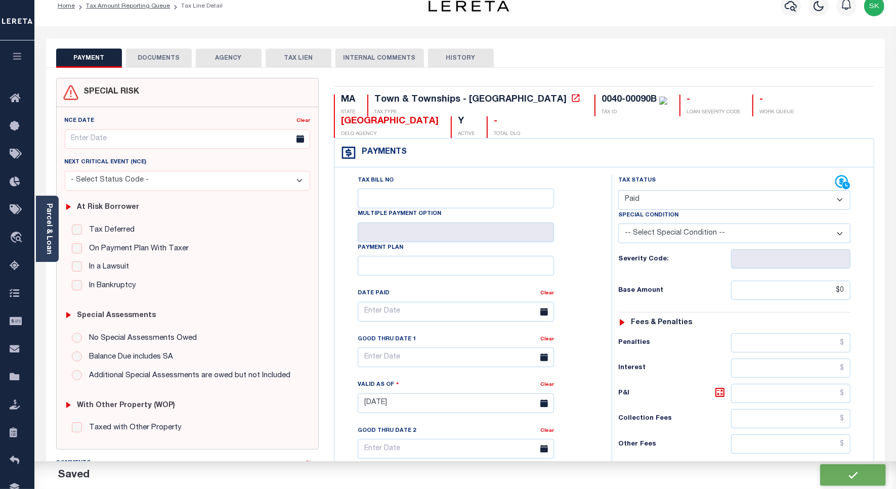
scroll to position [0, 0]
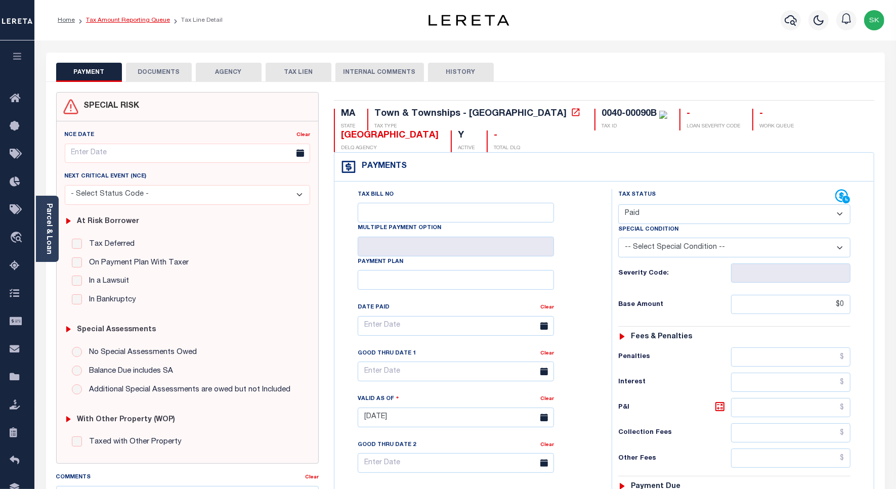
click at [147, 20] on link "Tax Amount Reporting Queue" at bounding box center [128, 20] width 84 height 6
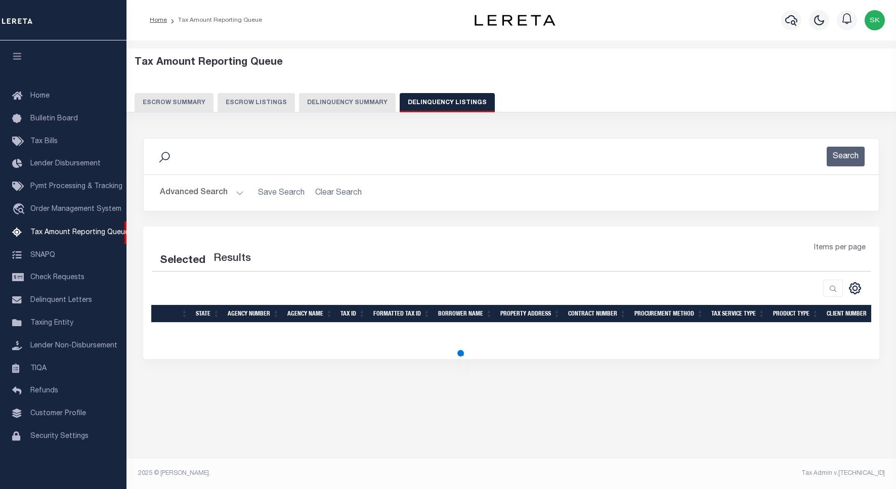
select select "100"
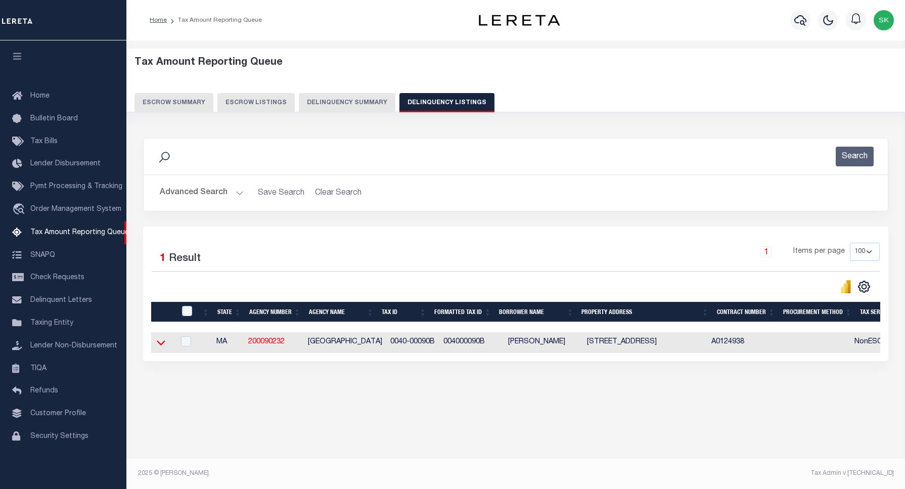
click at [160, 346] on icon at bounding box center [161, 343] width 9 height 5
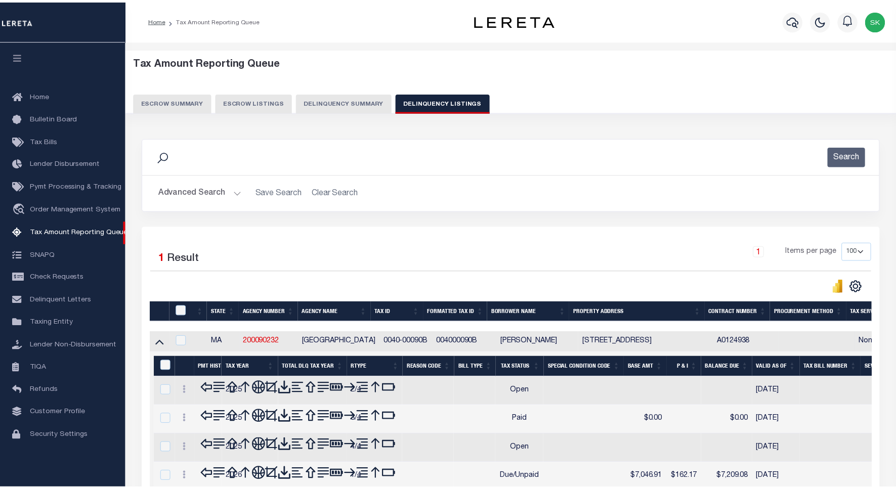
scroll to position [63, 0]
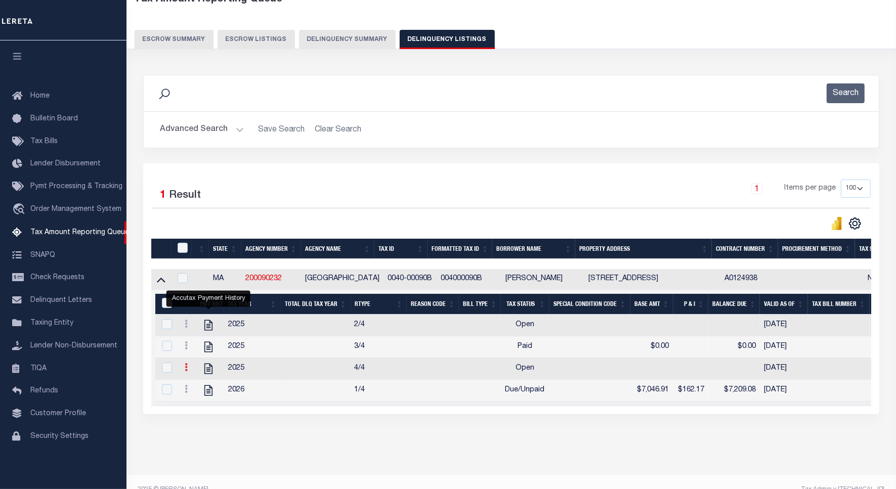
click at [185, 371] on icon at bounding box center [186, 367] width 3 height 8
click at [200, 339] on img "" at bounding box center [198, 337] width 10 height 10
checkbox input "true"
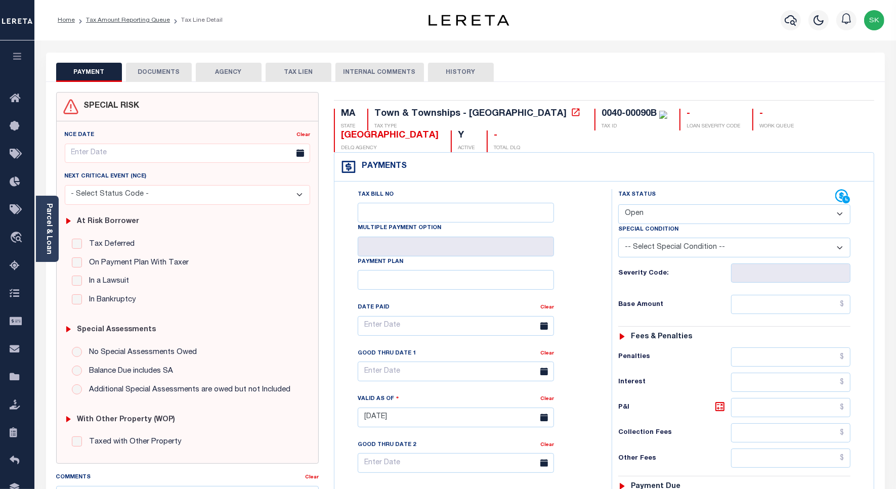
click at [661, 215] on select "- Select Status Code - Open Due/Unpaid Paid Incomplete No Tax Due Internal Refu…" at bounding box center [734, 214] width 232 height 20
select select "PYD"
click at [618, 205] on select "- Select Status Code - Open Due/Unpaid Paid Incomplete No Tax Due Internal Refu…" at bounding box center [734, 214] width 232 height 20
type input "[DATE]"
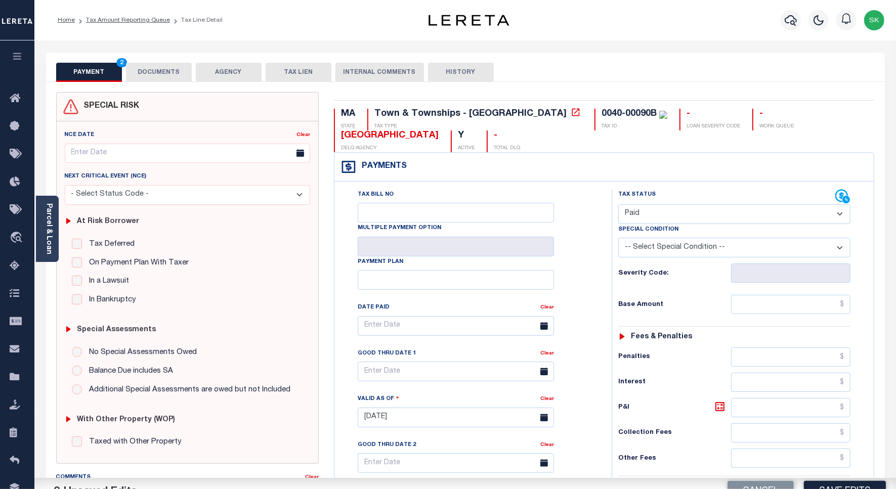
drag, startPoint x: 577, startPoint y: 278, endPoint x: 672, endPoint y: 320, distance: 103.7
click at [581, 281] on div "Tax Bill No Multiple Payment Option Payment Plan Clear" at bounding box center [470, 331] width 252 height 284
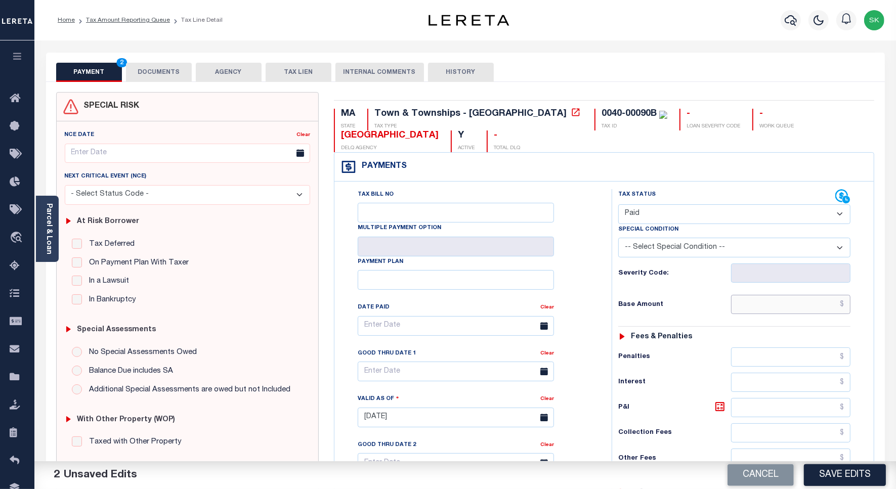
click at [746, 312] on input "text" at bounding box center [790, 304] width 119 height 19
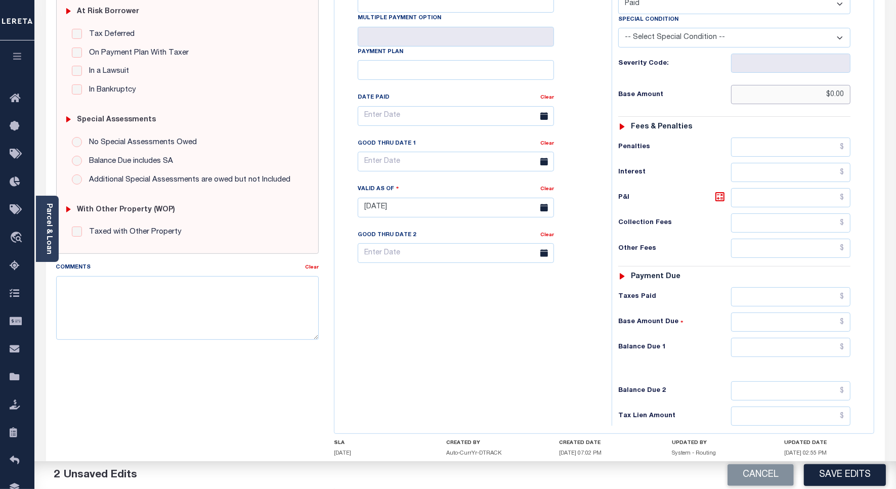
scroll to position [282, 0]
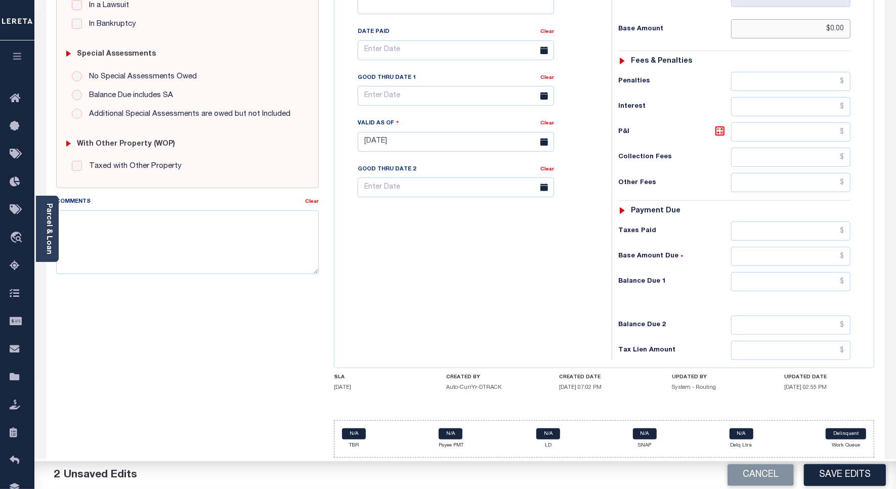
type input "$0.00"
click at [760, 283] on input "text" at bounding box center [790, 281] width 119 height 19
type input "$0.00"
click at [392, 267] on div "Tax Bill No Multiple Payment Option Payment Plan Clear" at bounding box center [470, 137] width 267 height 447
click at [250, 223] on textarea "Comments" at bounding box center [187, 242] width 262 height 64
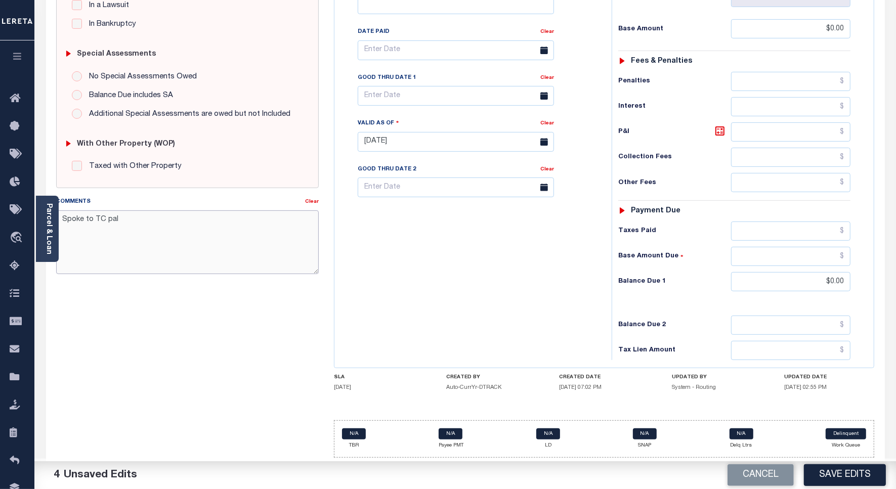
type textarea "Spoke to TC pal"
click at [858, 476] on button "Save Edits" at bounding box center [845, 475] width 82 height 22
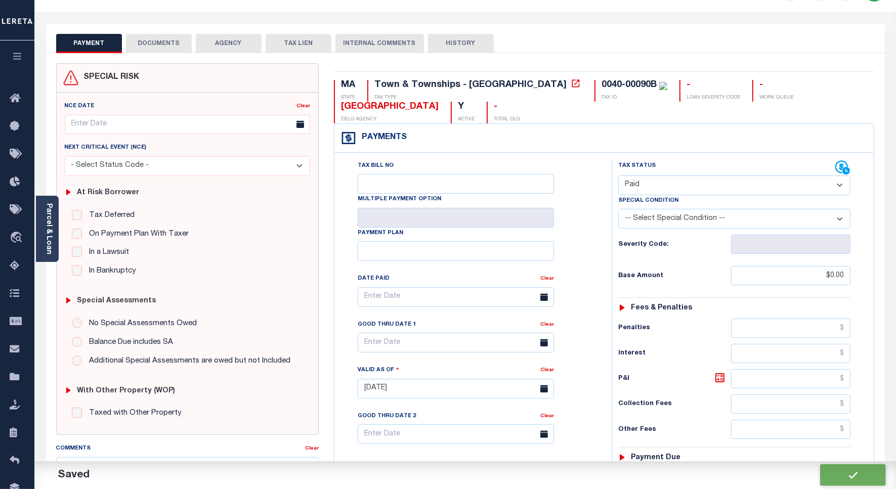
checkbox input "false"
type input "$0"
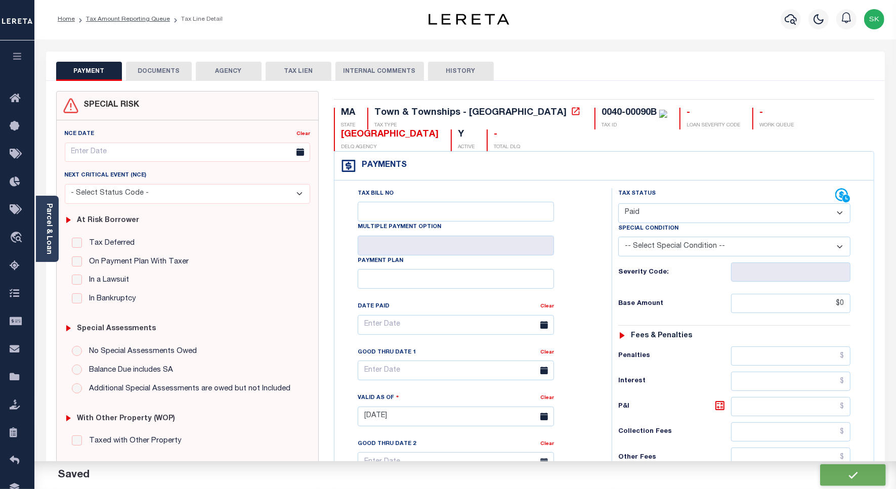
scroll to position [0, 0]
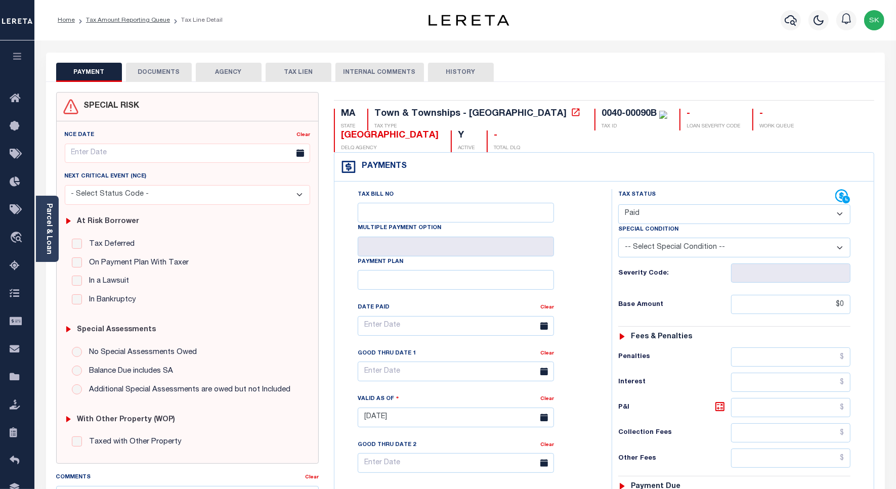
click at [142, 21] on link "Tax Amount Reporting Queue" at bounding box center [128, 20] width 84 height 6
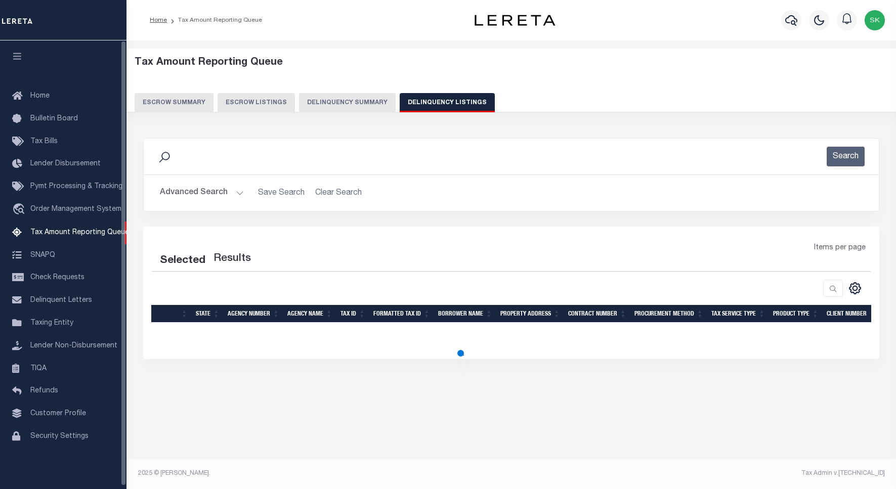
select select "100"
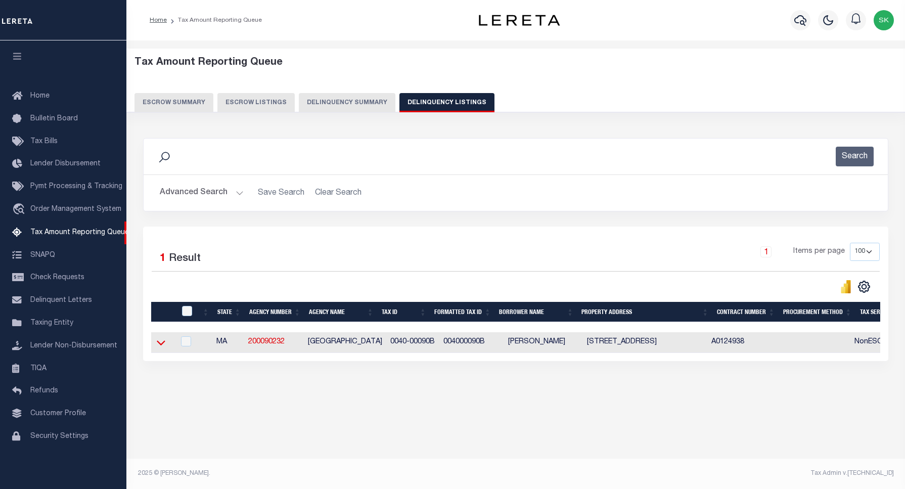
click at [162, 346] on icon at bounding box center [161, 343] width 9 height 5
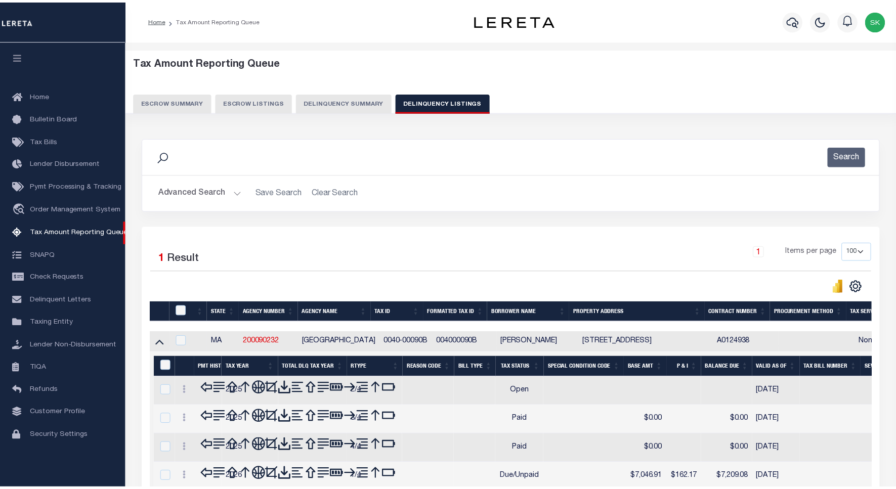
scroll to position [92, 0]
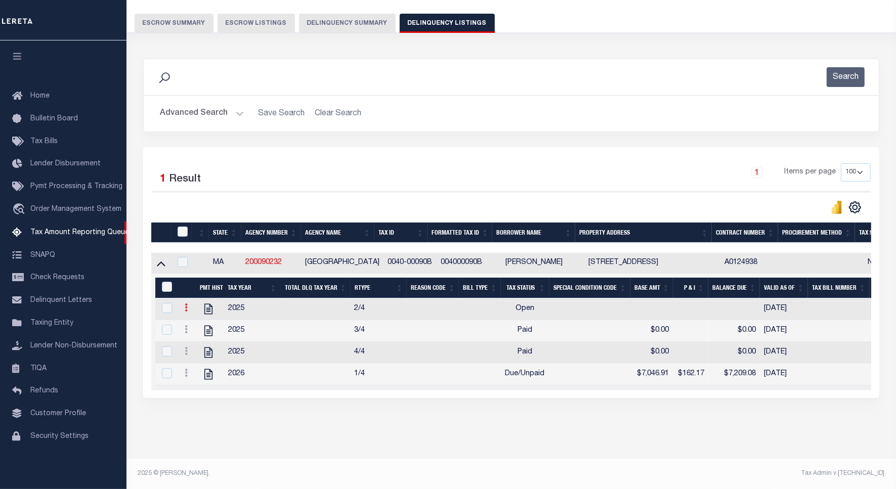
click at [186, 303] on icon at bounding box center [186, 307] width 3 height 8
click at [199, 324] on img "" at bounding box center [198, 324] width 10 height 10
checkbox input "true"
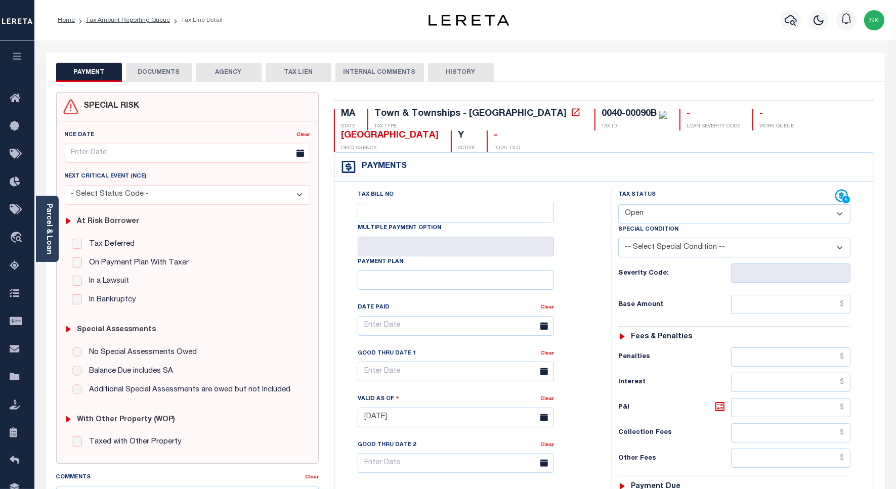
click at [760, 221] on select "- Select Status Code - Open Due/Unpaid Paid Incomplete No Tax Due Internal Refu…" at bounding box center [734, 214] width 232 height 20
select select "PYD"
click at [618, 205] on select "- Select Status Code - Open Due/Unpaid Paid Incomplete No Tax Due Internal Refu…" at bounding box center [734, 214] width 232 height 20
type input "[DATE]"
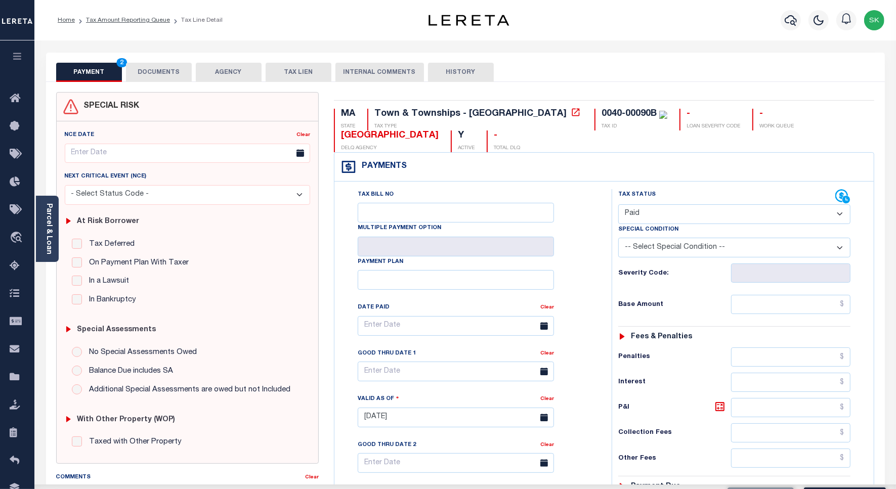
click at [580, 252] on div "Tax Bill No Multiple Payment Option Payment Plan Clear" at bounding box center [470, 331] width 252 height 284
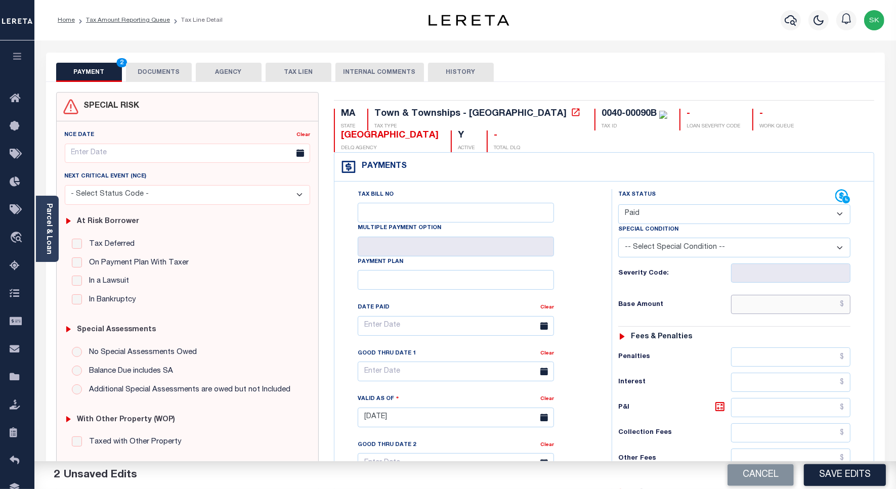
click at [768, 307] on input "text" at bounding box center [790, 304] width 119 height 19
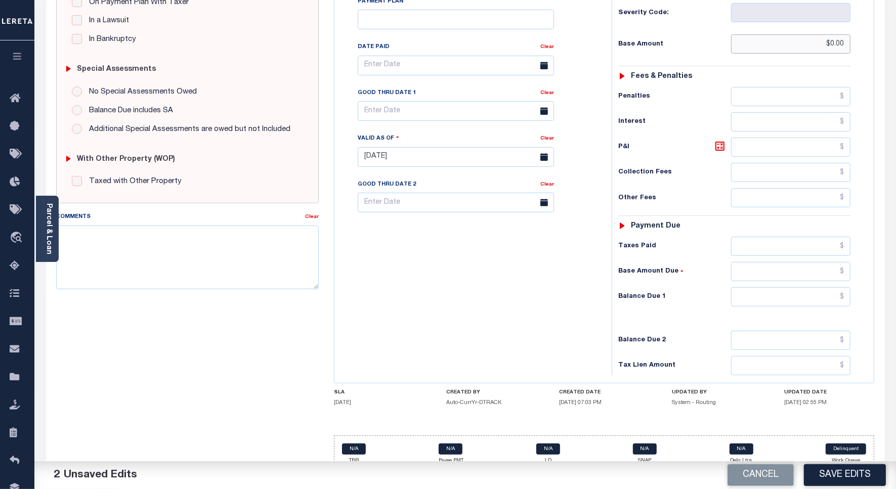
scroll to position [282, 0]
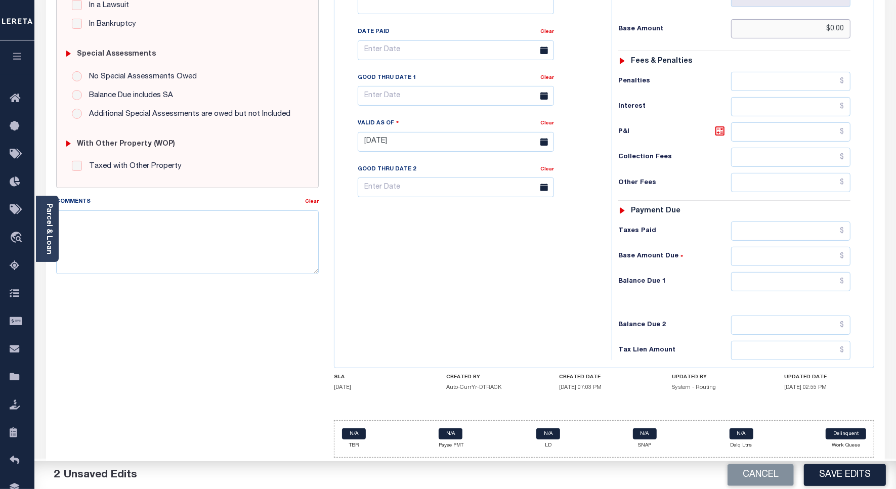
type input "$0.00"
click at [754, 274] on input "text" at bounding box center [790, 281] width 119 height 19
type input "$0.00"
click at [473, 289] on div "Tax Bill No Multiple Payment Option Payment Plan Clear" at bounding box center [470, 137] width 267 height 447
click at [474, 292] on div "Tax Bill No Multiple Payment Option Payment Plan Clear" at bounding box center [470, 137] width 267 height 447
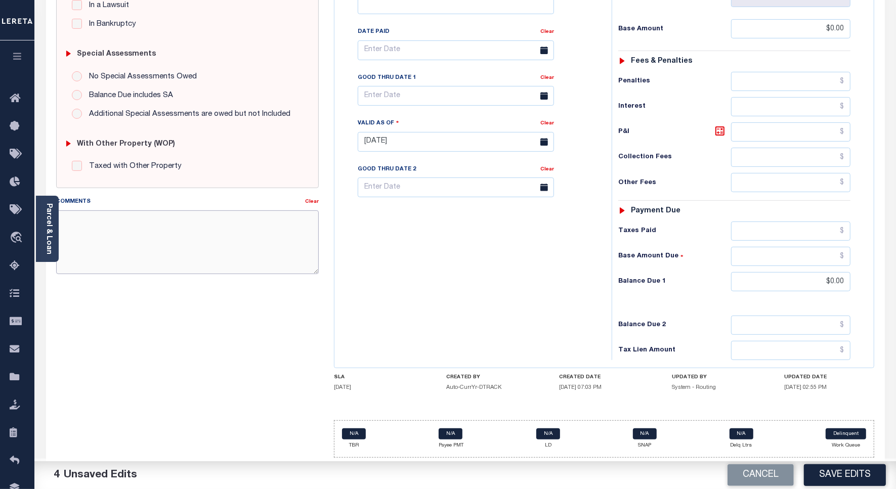
click at [139, 226] on textarea "Comments" at bounding box center [187, 242] width 262 height 64
type textarea "Spoke to TC pal"
click at [319, 259] on div "Comments Clear Spoke to TC pal" at bounding box center [188, 239] width 278 height 86
drag, startPoint x: 422, startPoint y: 271, endPoint x: 451, endPoint y: 284, distance: 31.0
click at [435, 276] on div "Tax Bill No Multiple Payment Option Payment Plan Clear" at bounding box center [470, 137] width 267 height 447
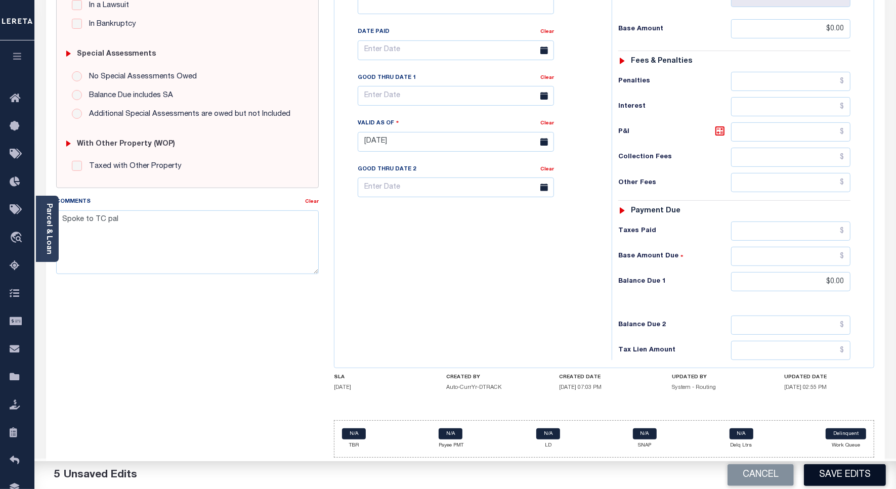
drag, startPoint x: 842, startPoint y: 474, endPoint x: 325, endPoint y: 310, distance: 542.9
click at [841, 474] on button "Save Edits" at bounding box center [845, 475] width 82 height 22
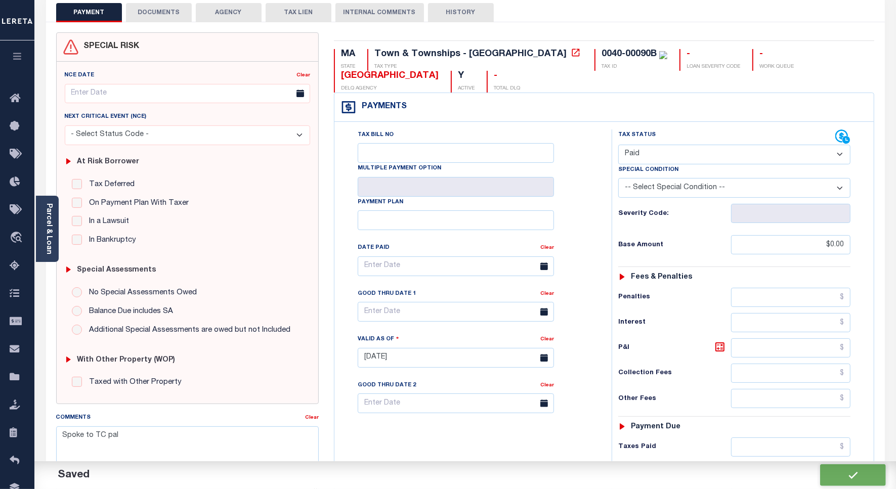
checkbox input "false"
type input "$0"
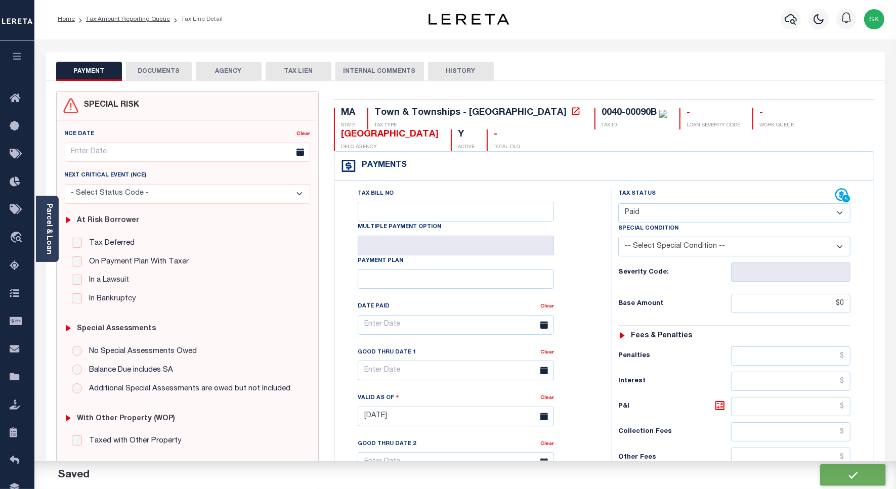
scroll to position [0, 0]
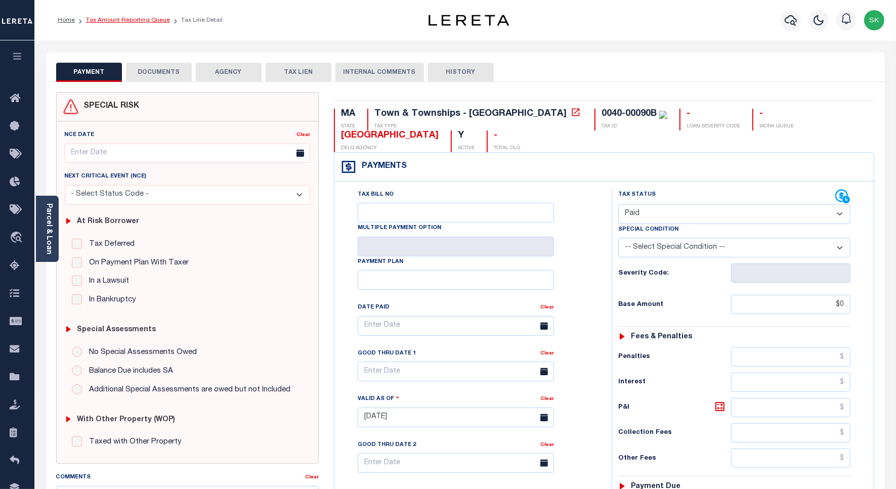
click at [127, 22] on link "Tax Amount Reporting Queue" at bounding box center [128, 20] width 84 height 6
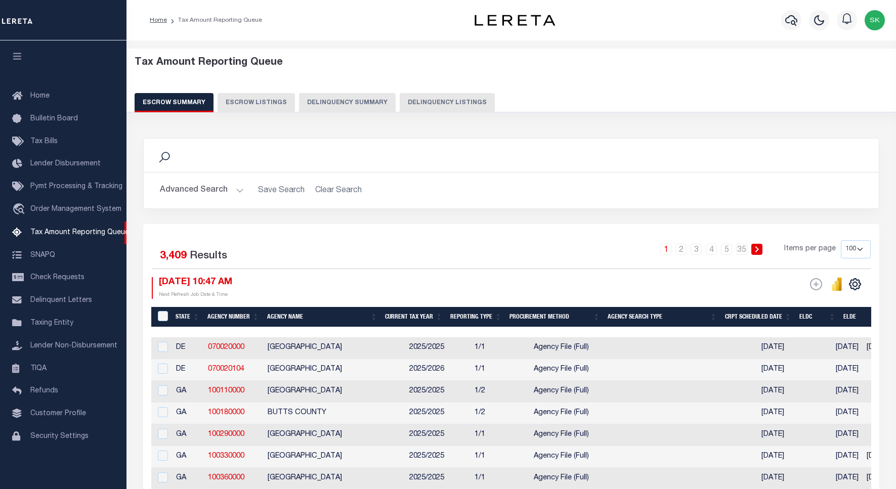
select select "100"
click at [403, 104] on button "Delinquency Listings" at bounding box center [447, 102] width 95 height 19
select select "100"
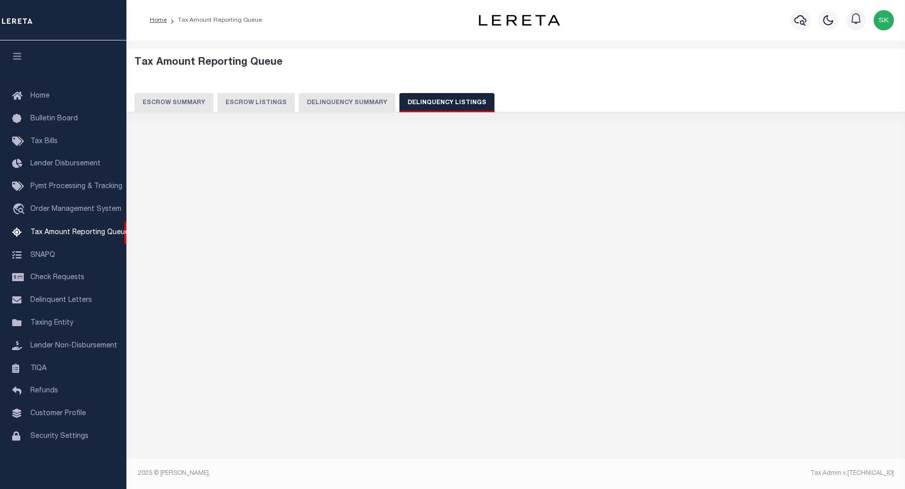
select select "100"
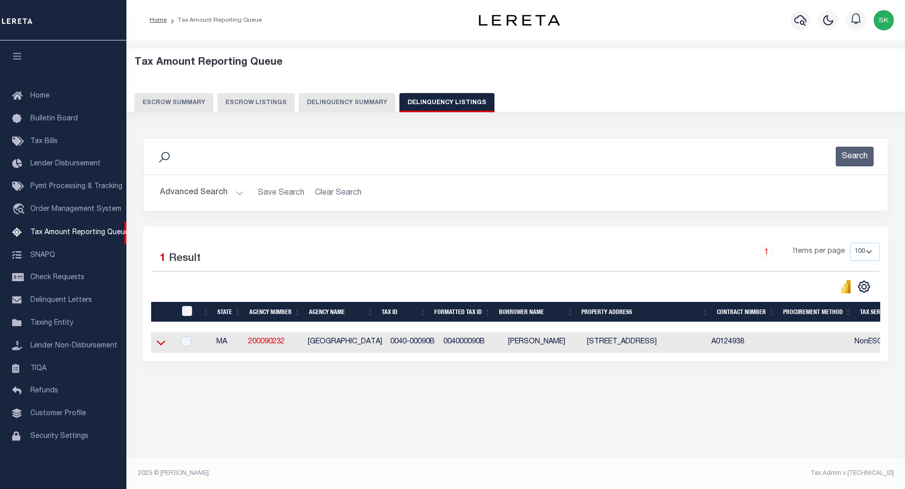
click at [163, 345] on icon at bounding box center [161, 342] width 9 height 11
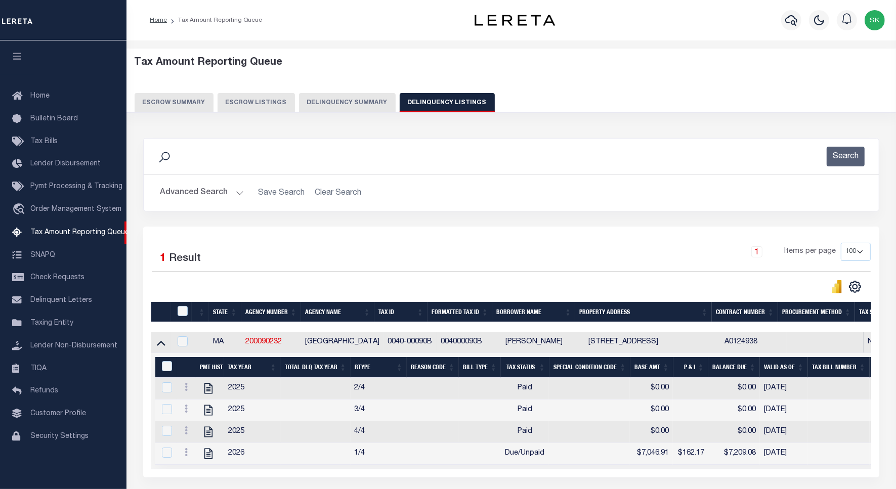
click at [188, 313] on div at bounding box center [183, 311] width 17 height 11
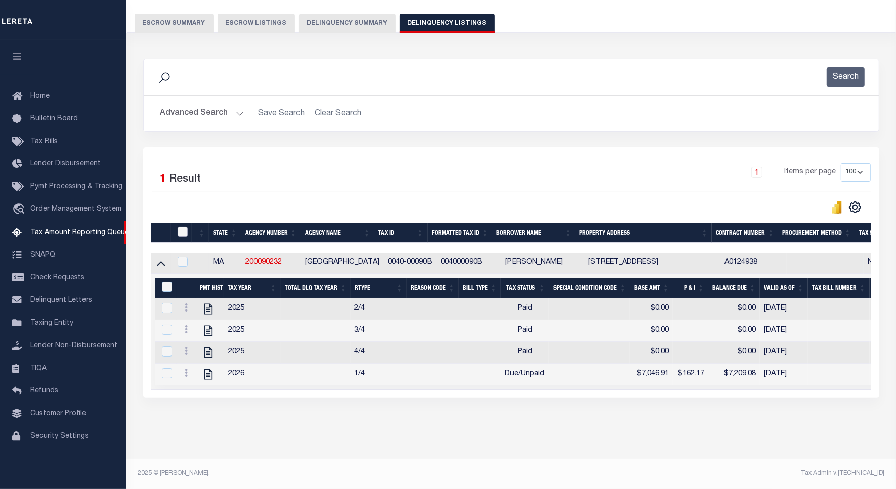
click at [183, 227] on input "checkbox" at bounding box center [183, 232] width 10 height 10
checkbox input "true"
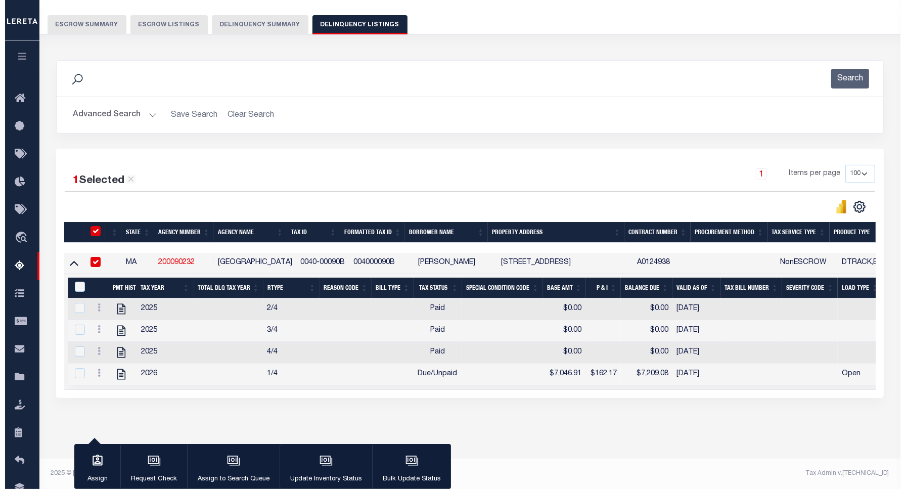
scroll to position [90, 0]
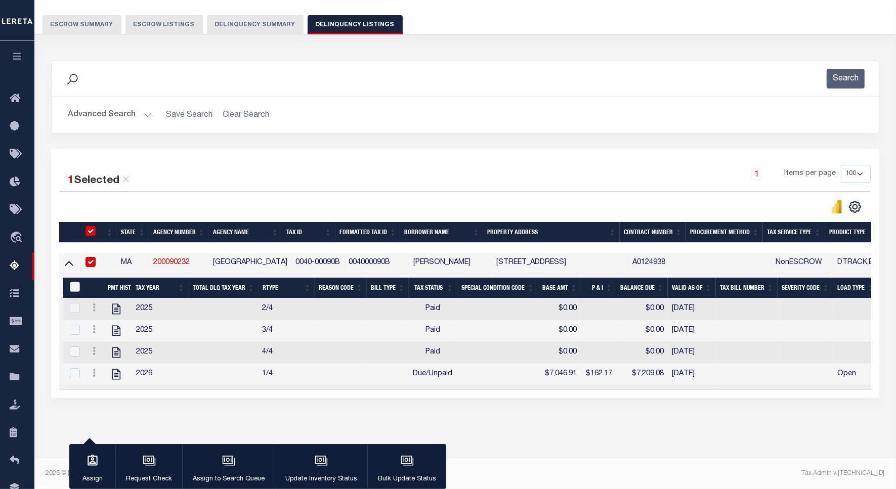
click at [72, 282] on input "&nbsp;" at bounding box center [75, 287] width 10 height 10
checkbox input "true"
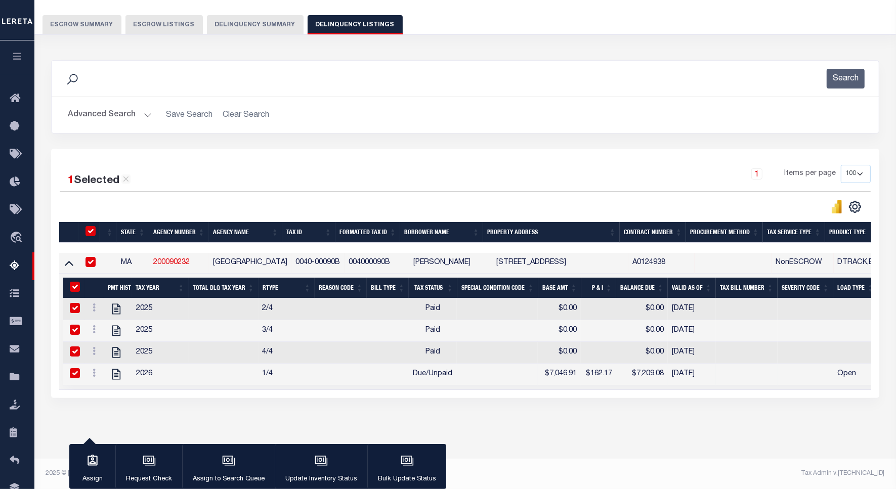
checkbox input "true"
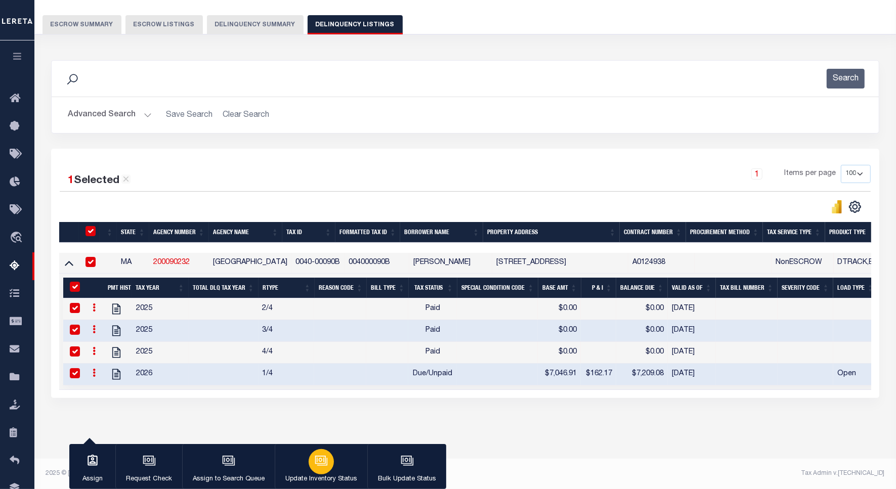
click at [346, 471] on button "Update Inventory Status" at bounding box center [321, 467] width 93 height 46
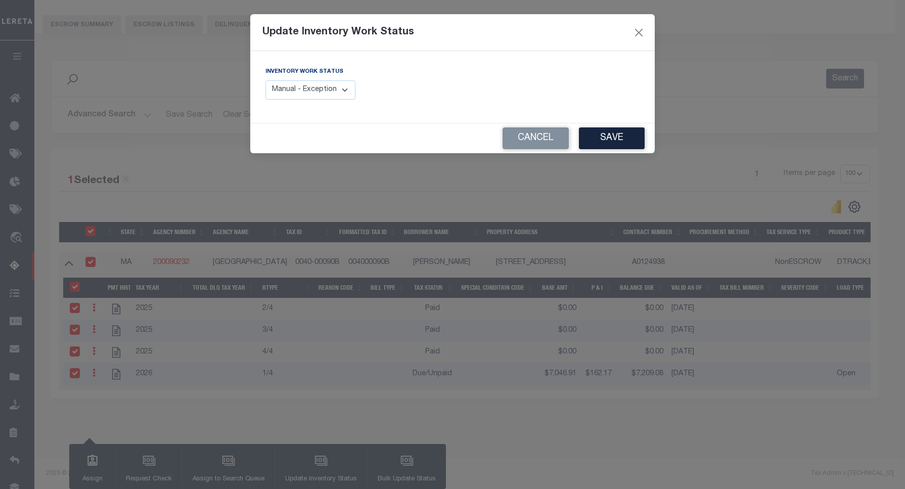
drag, startPoint x: 335, startPoint y: 92, endPoint x: 332, endPoint y: 100, distance: 8.6
click at [335, 92] on select "Manual - Exception Pended - Awaiting Search Late Add Exception Completed" at bounding box center [311, 90] width 90 height 20
select select "4"
click at [266, 80] on select "Manual - Exception Pended - Awaiting Search Late Add Exception Completed" at bounding box center [311, 90] width 90 height 20
click at [604, 136] on button "Save" at bounding box center [612, 138] width 66 height 22
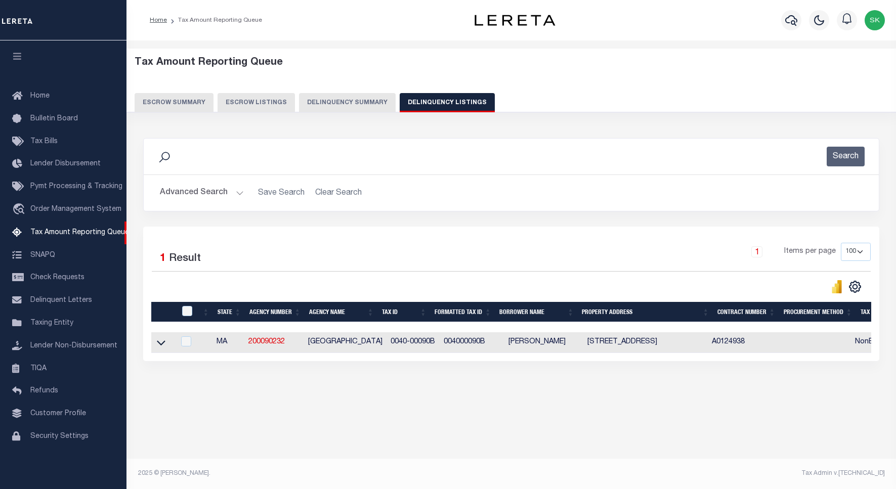
select select
select select "100"
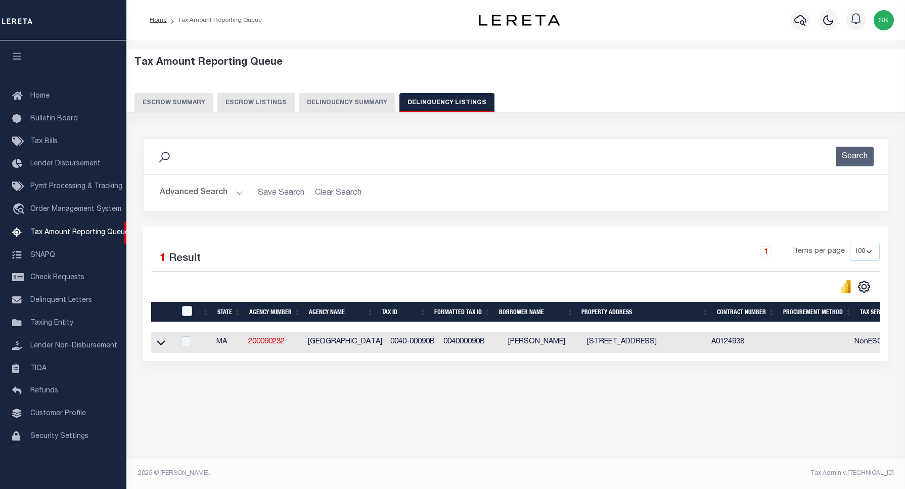
click at [177, 194] on button "Advanced Search" at bounding box center [202, 193] width 84 height 20
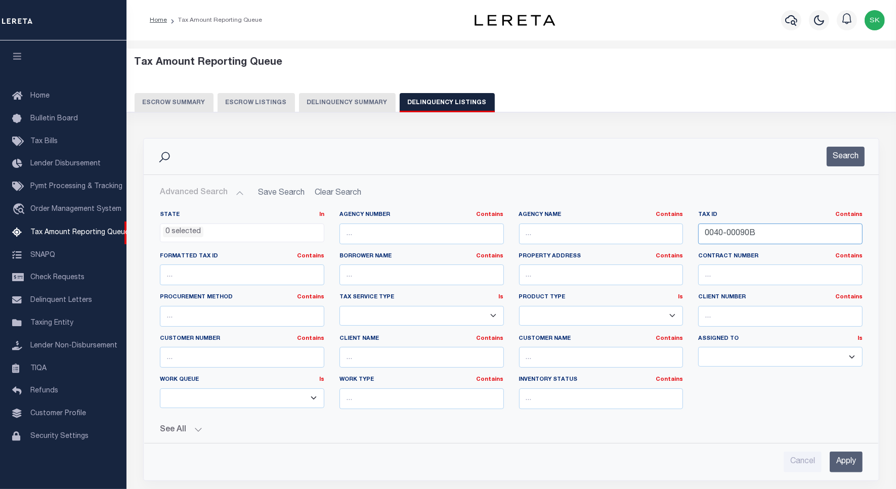
click at [744, 231] on input "0040-00090B" at bounding box center [780, 234] width 164 height 21
click at [743, 229] on input "0040-00090B" at bounding box center [780, 234] width 164 height 21
click at [742, 229] on input "0040-00090B" at bounding box center [780, 234] width 164 height 21
paste input "047-0001650"
drag, startPoint x: 808, startPoint y: 233, endPoint x: 670, endPoint y: 236, distance: 138.1
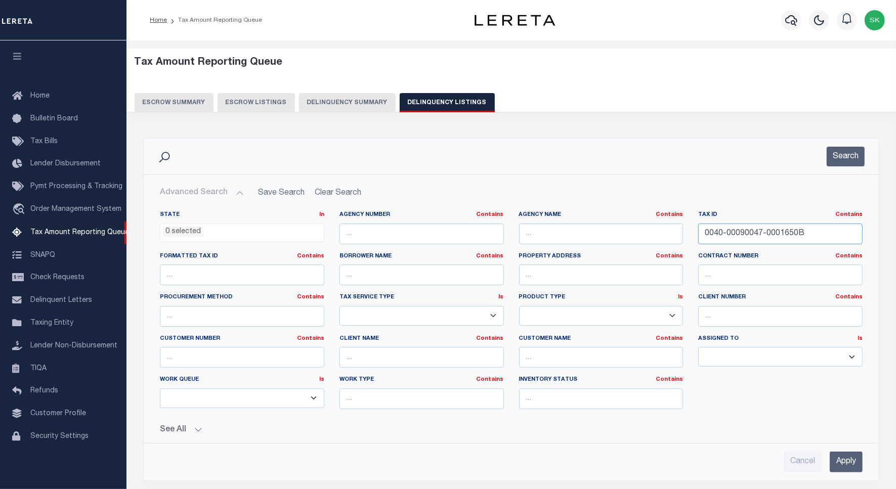
click at [670, 236] on div "State In In AK AL AR AZ CA CO CT DC DE FL GA GU HI IA ID IL IN KS KY LA MA MD M…" at bounding box center [511, 314] width 718 height 206
paste input "7-000165"
click at [843, 160] on button "Search" at bounding box center [845, 157] width 38 height 20
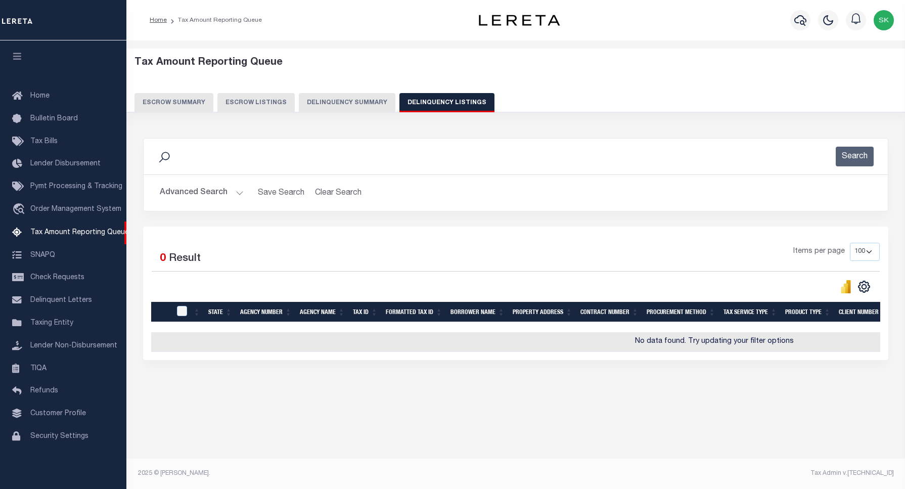
click at [383, 263] on div "Items per page 10 25 50 100 500" at bounding box center [609, 256] width 543 height 26
click at [479, 262] on div "Items per page 10 25 50 100 500" at bounding box center [609, 256] width 543 height 26
click at [198, 190] on button "Advanced Search" at bounding box center [202, 193] width 84 height 20
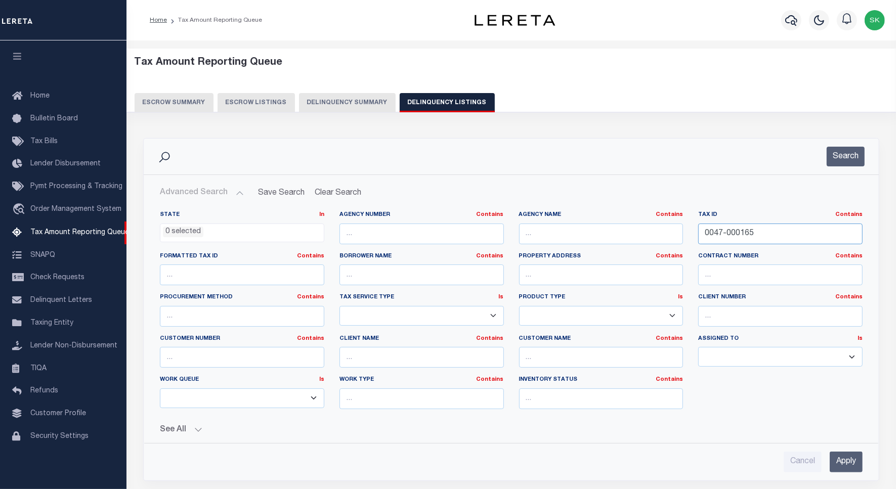
click at [728, 231] on input "0047-000165" at bounding box center [780, 234] width 164 height 21
click at [727, 231] on input "0047-000165" at bounding box center [780, 234] width 164 height 21
paste input "0-00090B"
click at [850, 154] on button "Search" at bounding box center [845, 157] width 38 height 20
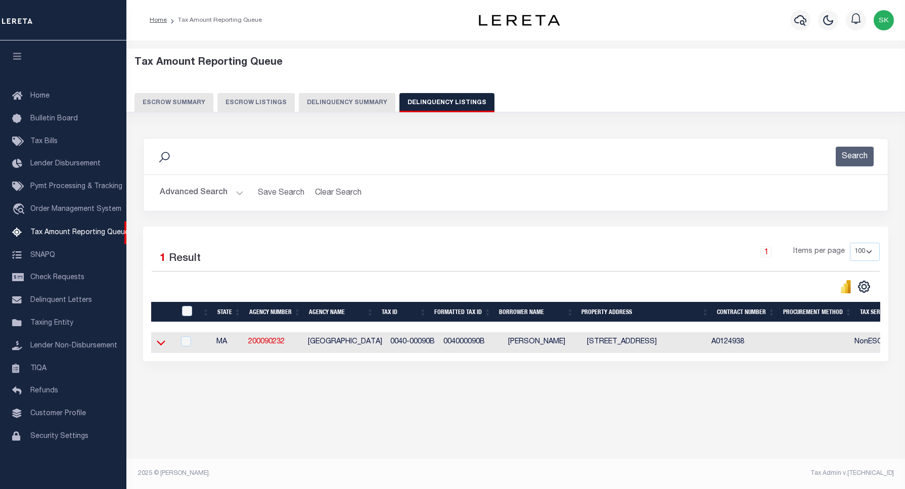
click at [160, 346] on icon at bounding box center [161, 343] width 9 height 5
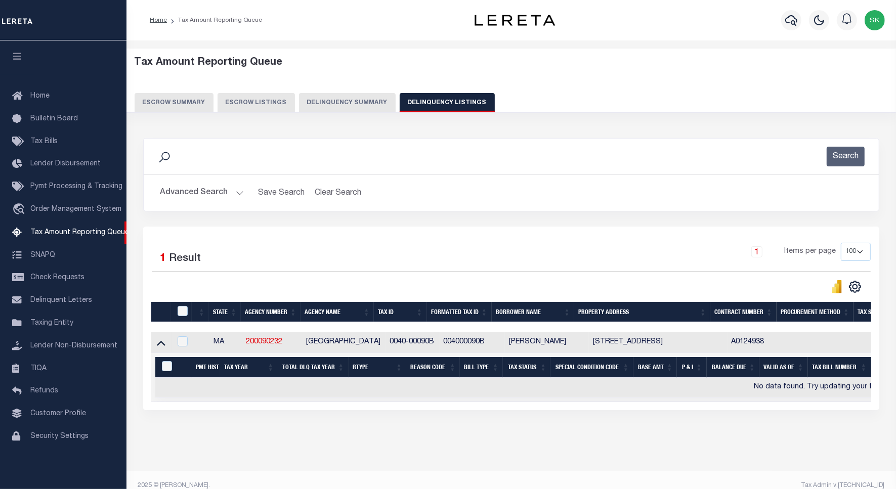
click at [200, 192] on button "Advanced Search" at bounding box center [202, 193] width 84 height 20
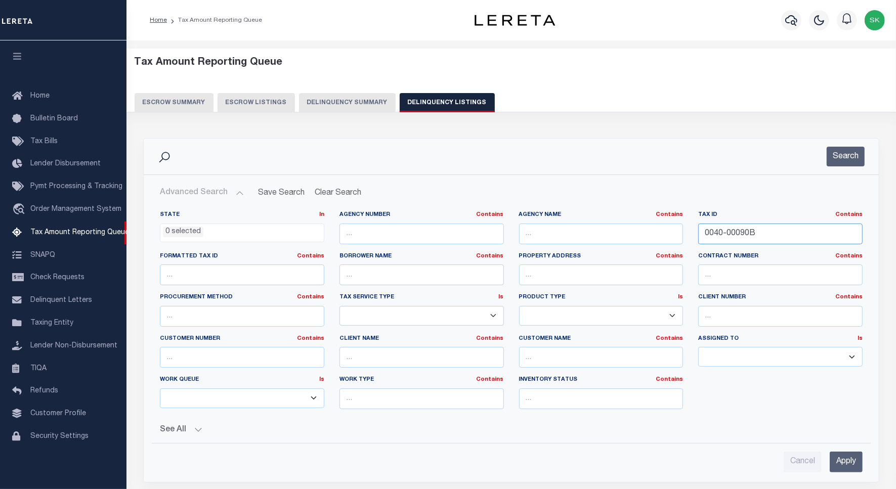
click at [742, 230] on input "0040-00090B" at bounding box center [780, 234] width 164 height 21
paste input "18 0 69"
type input "18 0 69"
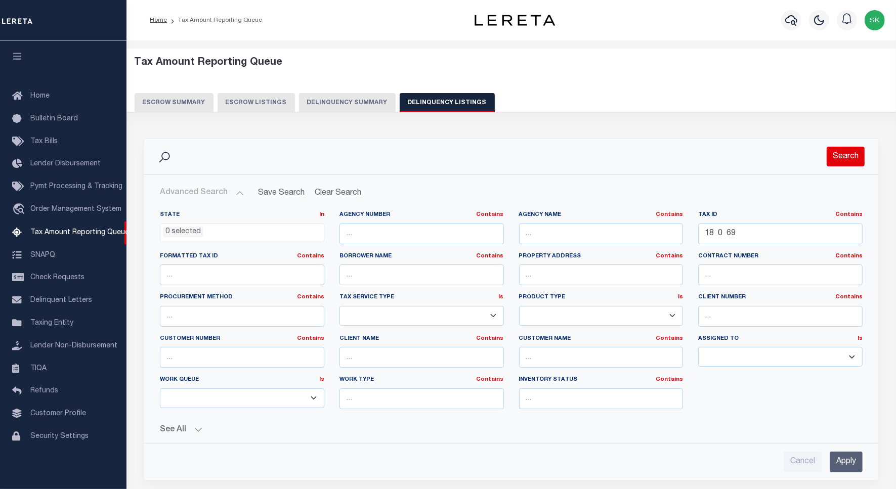
click at [842, 155] on button "Search" at bounding box center [845, 157] width 38 height 20
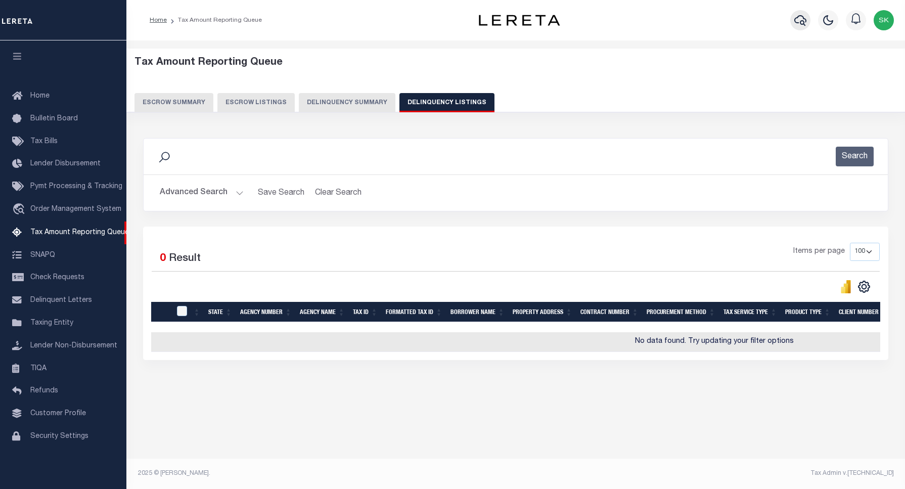
click at [799, 23] on icon "button" at bounding box center [801, 20] width 12 height 12
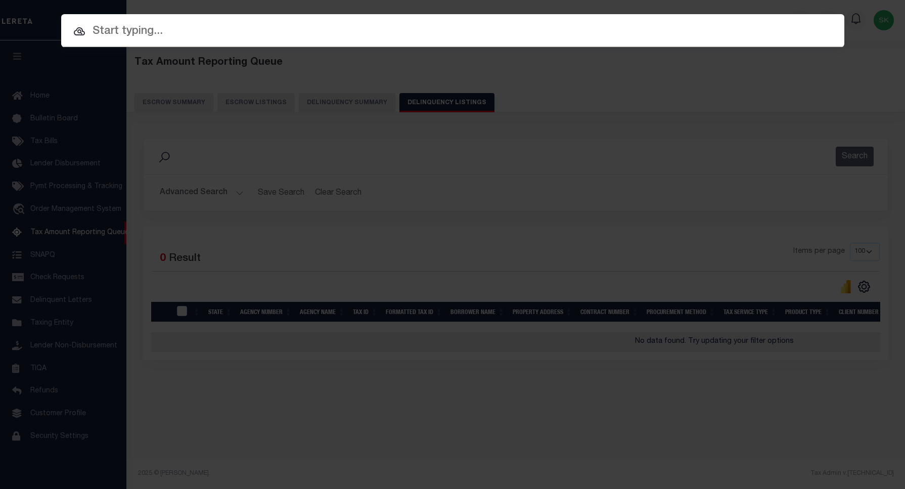
click at [174, 26] on input "text" at bounding box center [452, 32] width 783 height 18
paste input "18 0 69"
type input "18 0 69"
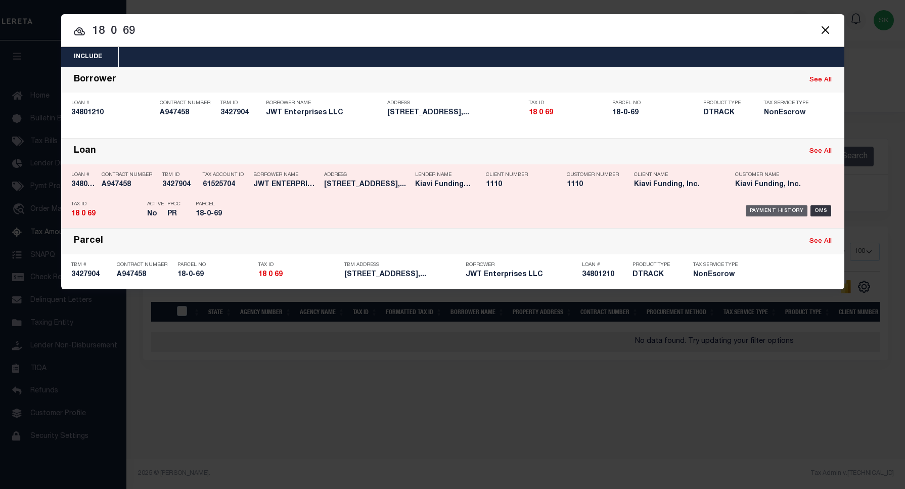
click at [769, 210] on div "Payment History" at bounding box center [777, 210] width 62 height 11
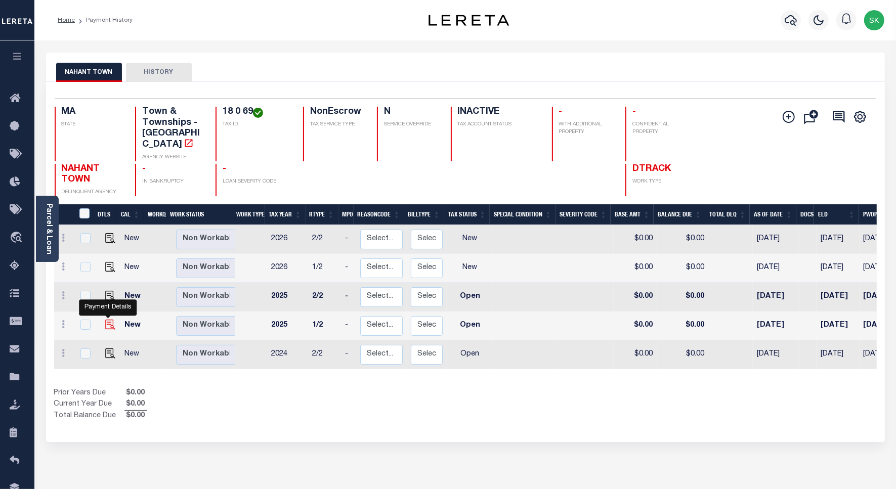
click at [107, 320] on img "" at bounding box center [110, 325] width 10 height 10
checkbox input "true"
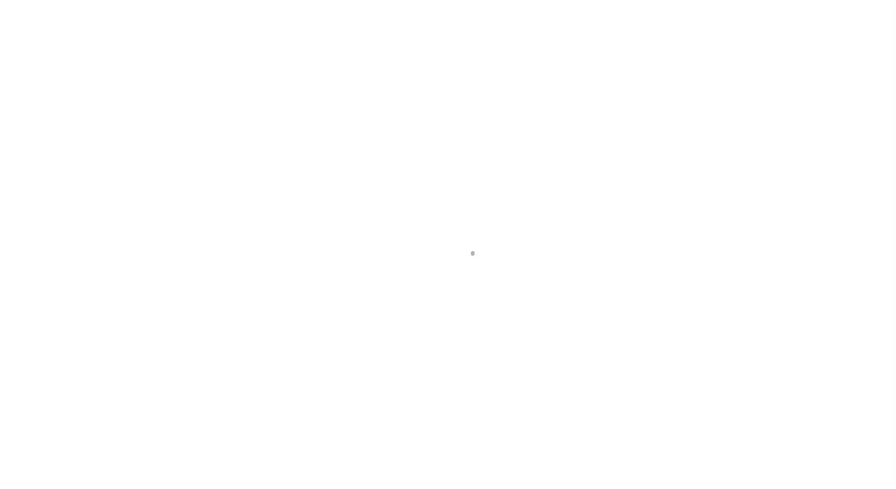
select select "OP2"
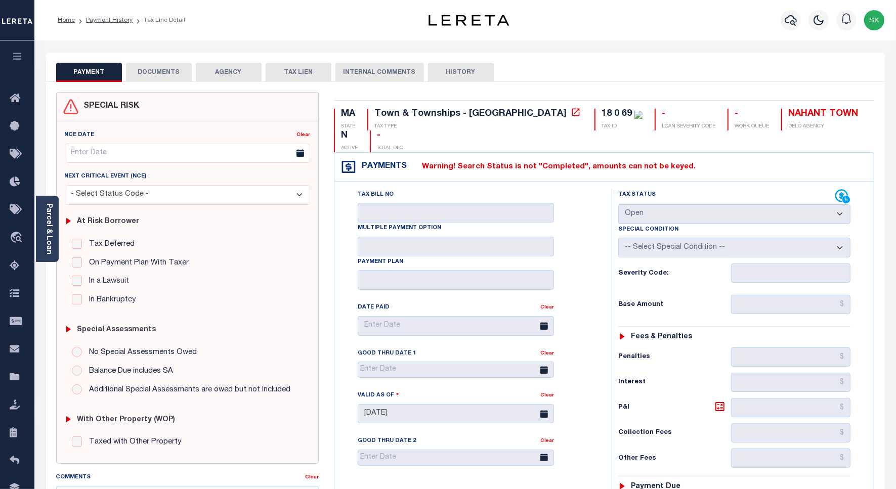
click at [582, 201] on div "Tax Bill No Multiple Payment Option Payment Plan Clear" at bounding box center [470, 327] width 252 height 277
click at [574, 194] on div "Tax Bill No Multiple Payment Option Payment Plan Clear" at bounding box center [470, 327] width 252 height 277
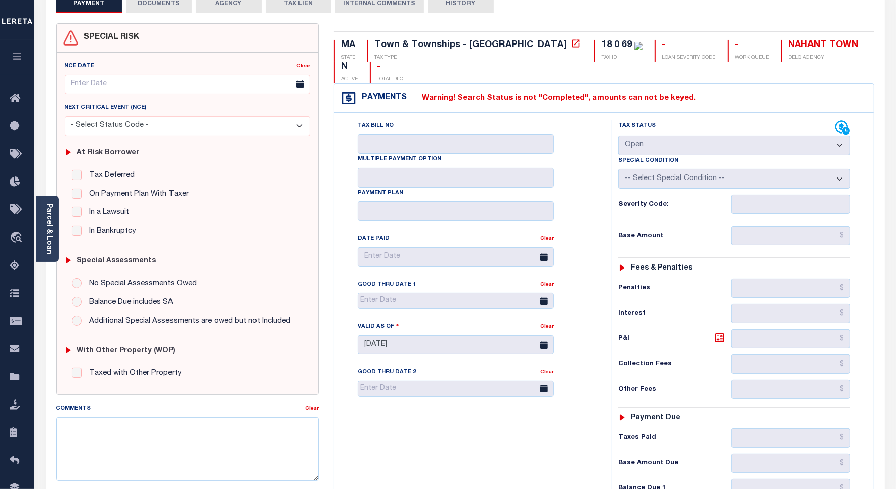
scroll to position [260, 0]
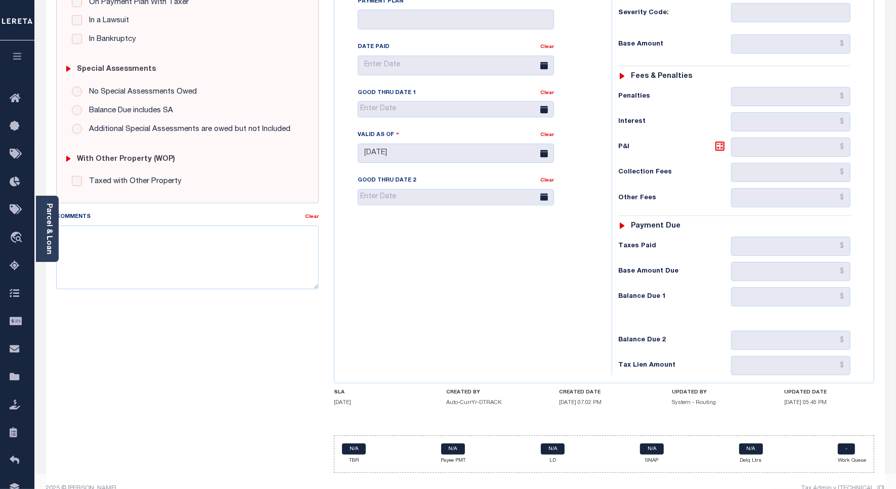
click at [538, 296] on div "Tax Bill No Multiple Payment Option Payment Plan Clear" at bounding box center [470, 152] width 267 height 447
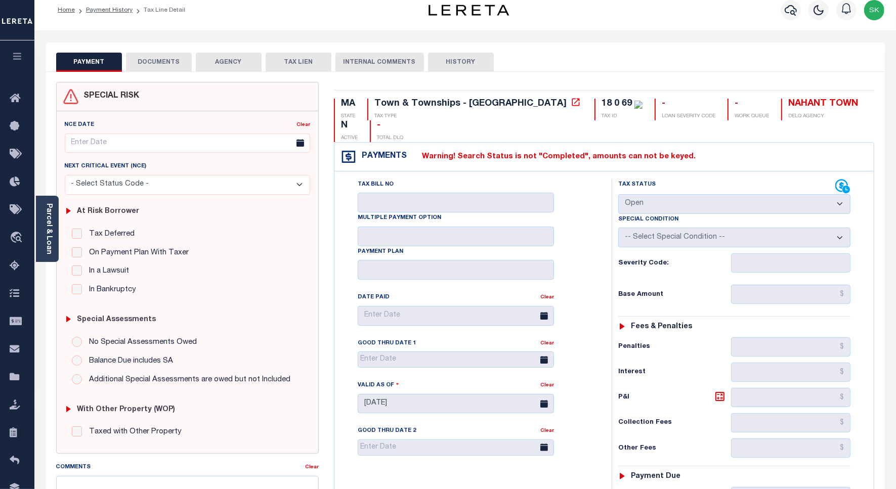
scroll to position [0, 0]
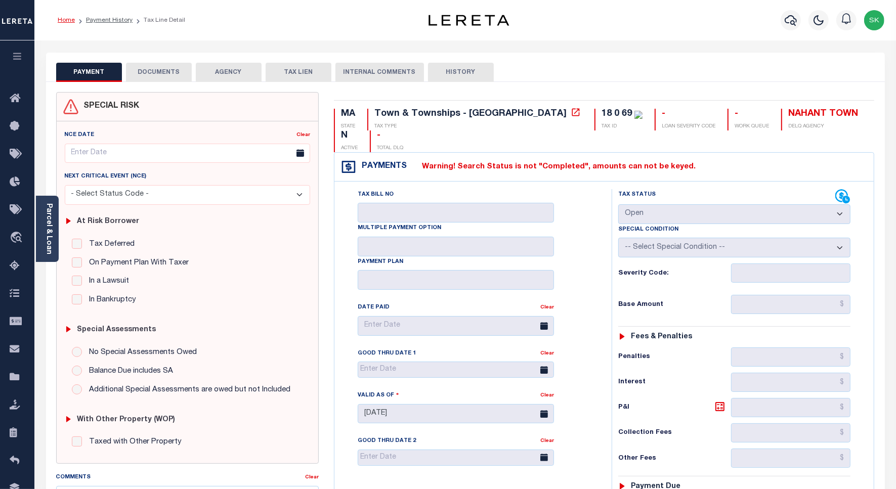
click at [63, 18] on link "Home" at bounding box center [66, 20] width 17 height 6
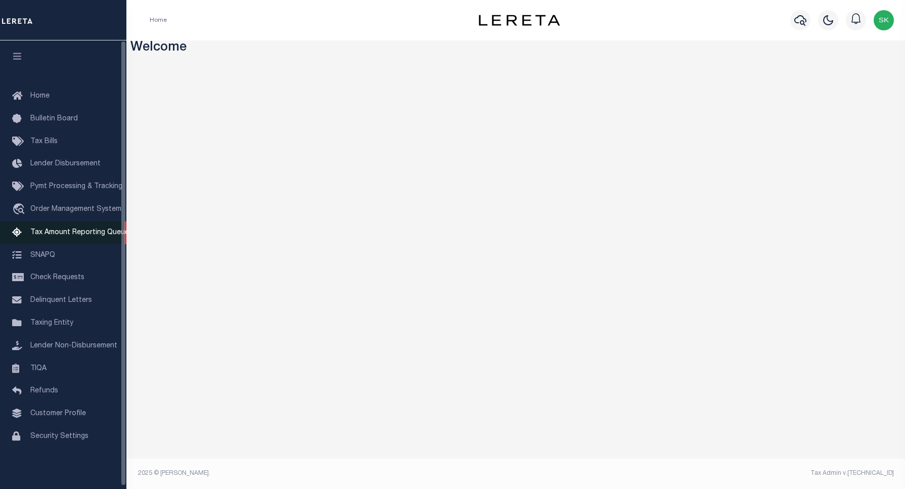
click at [51, 233] on span "Tax Amount Reporting Queue" at bounding box center [79, 232] width 99 height 7
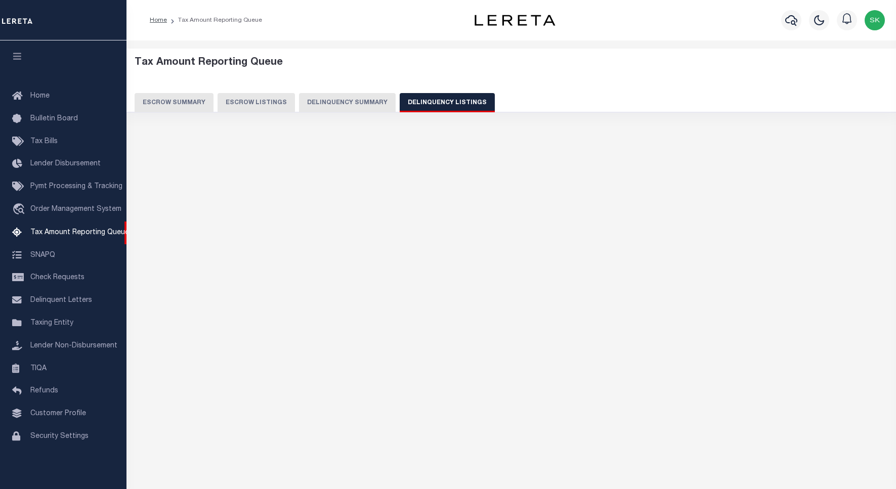
select select
select select "100"
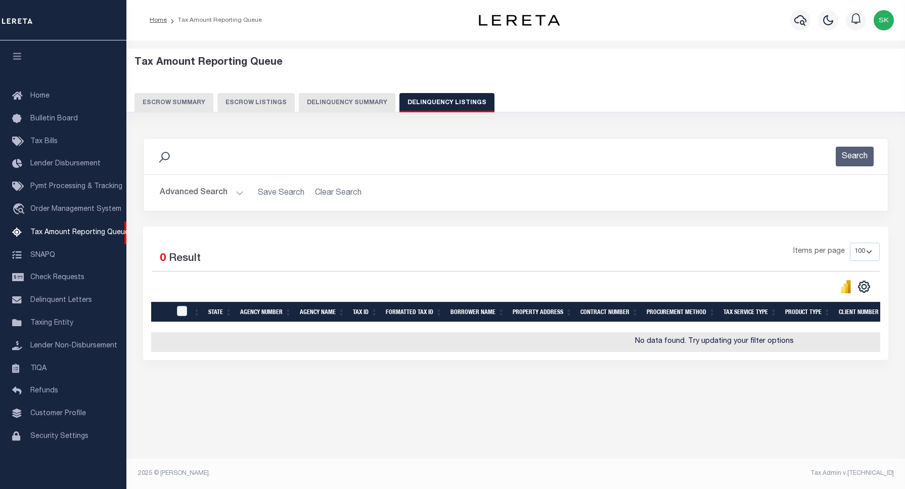
click at [175, 191] on button "Advanced Search" at bounding box center [202, 193] width 84 height 20
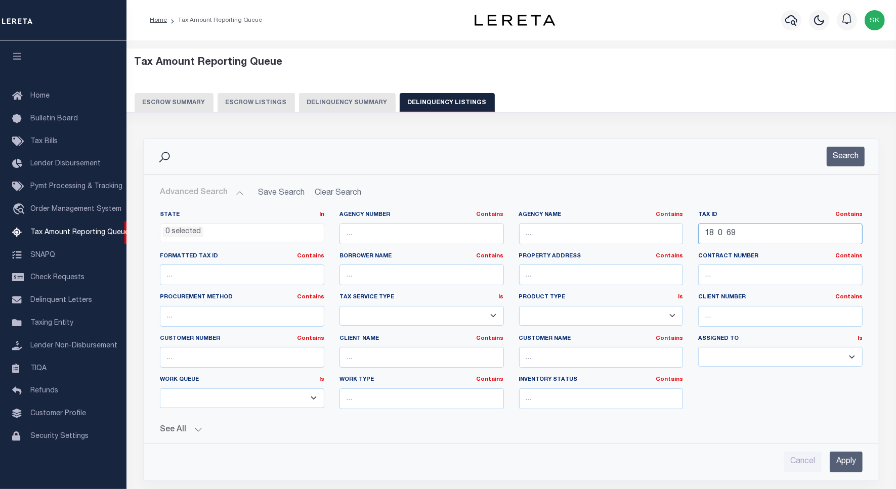
click at [722, 229] on input "18 0 69" at bounding box center [780, 234] width 164 height 21
click at [721, 229] on input "18 0 69" at bounding box center [780, 234] width 164 height 21
paste input "9 0 32"
type input "9 0 32"
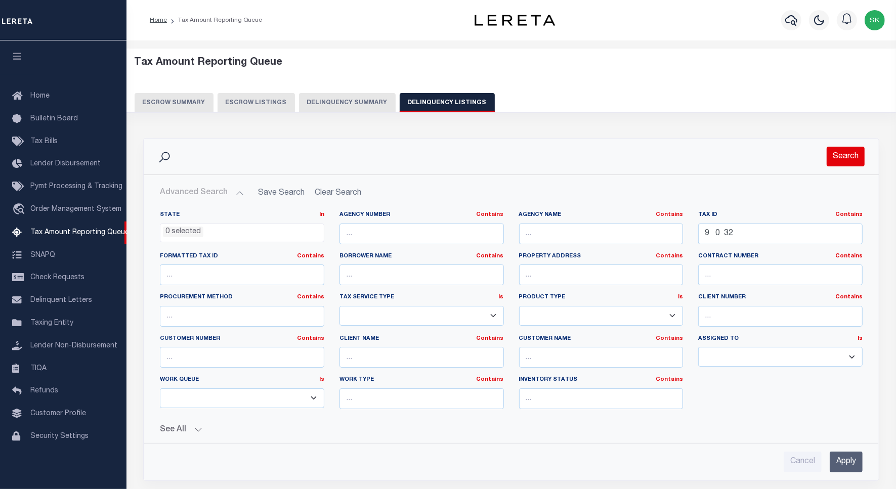
click at [843, 163] on button "Search" at bounding box center [845, 157] width 38 height 20
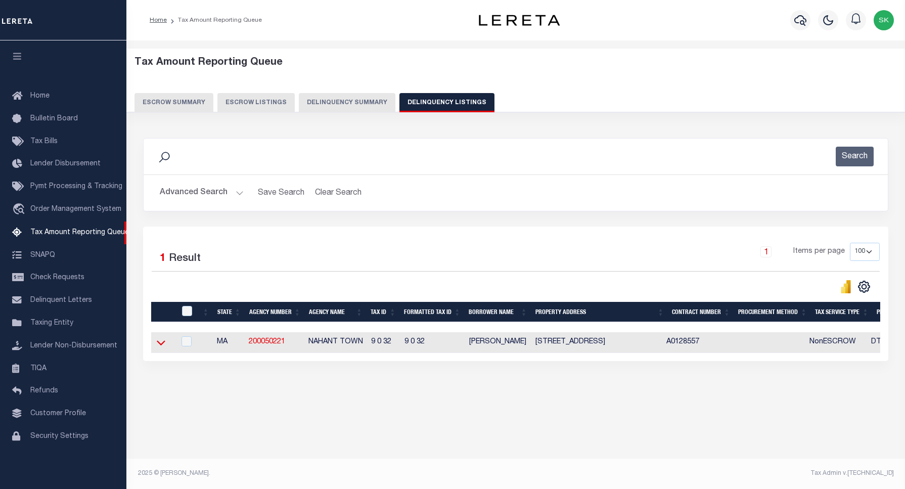
click at [162, 345] on icon at bounding box center [161, 342] width 9 height 11
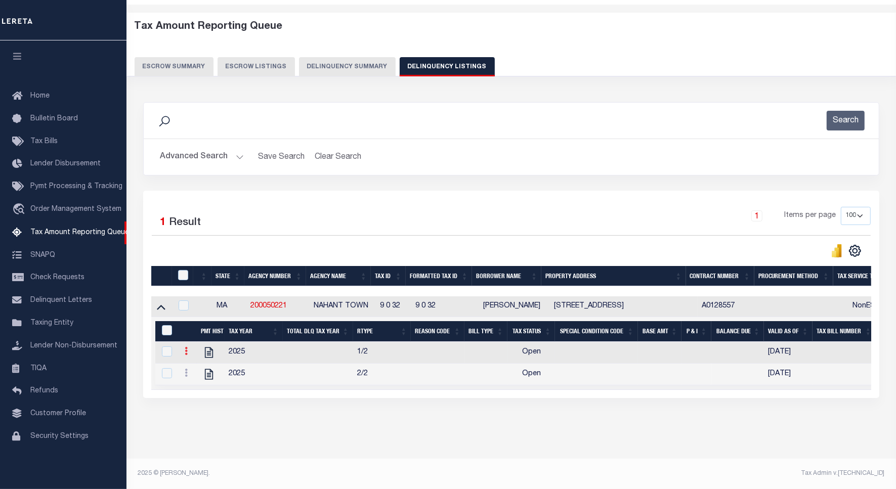
click at [186, 347] on icon at bounding box center [186, 351] width 3 height 8
click at [199, 368] on img "" at bounding box center [198, 368] width 10 height 10
checkbox input "true"
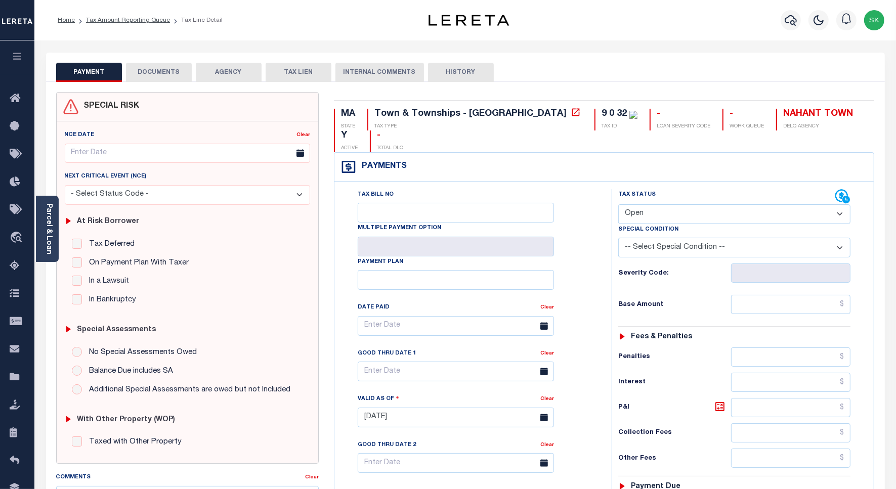
click at [604, 195] on div "Tax Bill No Multiple Payment Option Payment Plan Clear Clear Valid as Of" at bounding box center [604, 412] width 535 height 447
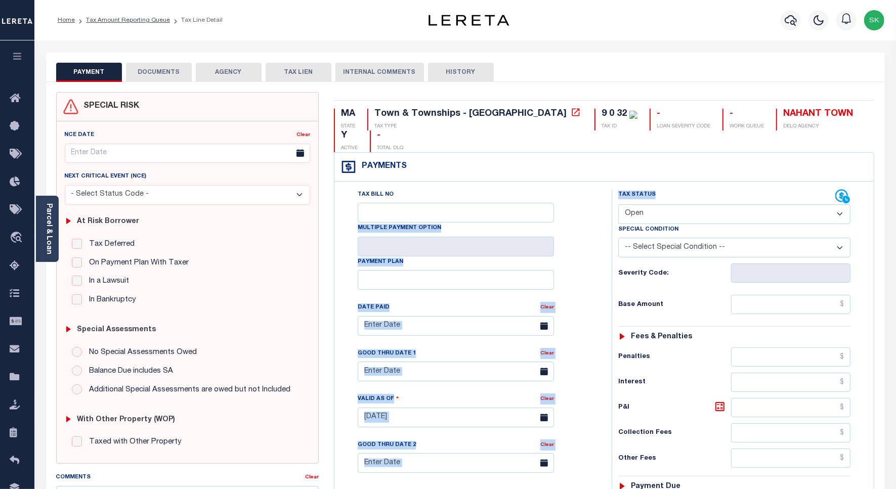
click at [655, 204] on select "- Select Status Code - Open Due/Unpaid Paid Incomplete No Tax Due Internal Refu…" at bounding box center [734, 214] width 232 height 20
select select "PYD"
click at [618, 204] on select "- Select Status Code - Open Due/Unpaid Paid Incomplete No Tax Due Internal Refu…" at bounding box center [734, 214] width 232 height 20
type input "[DATE]"
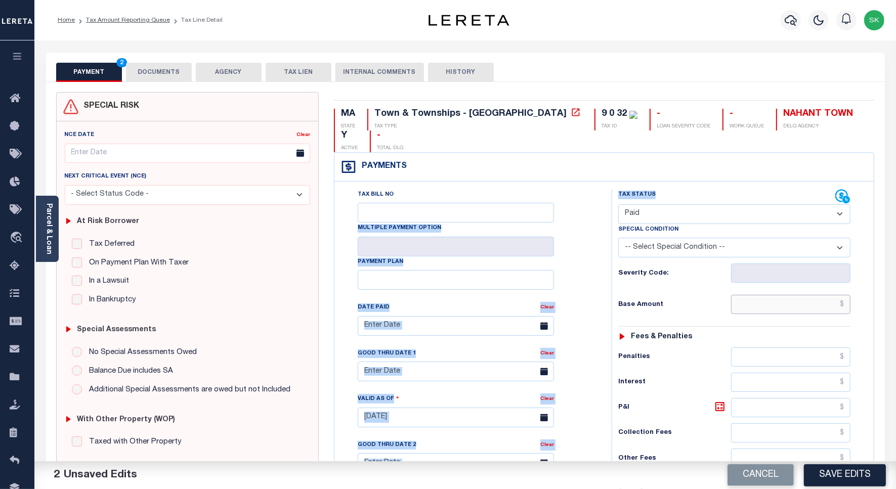
click at [757, 295] on input "text" at bounding box center [790, 304] width 119 height 19
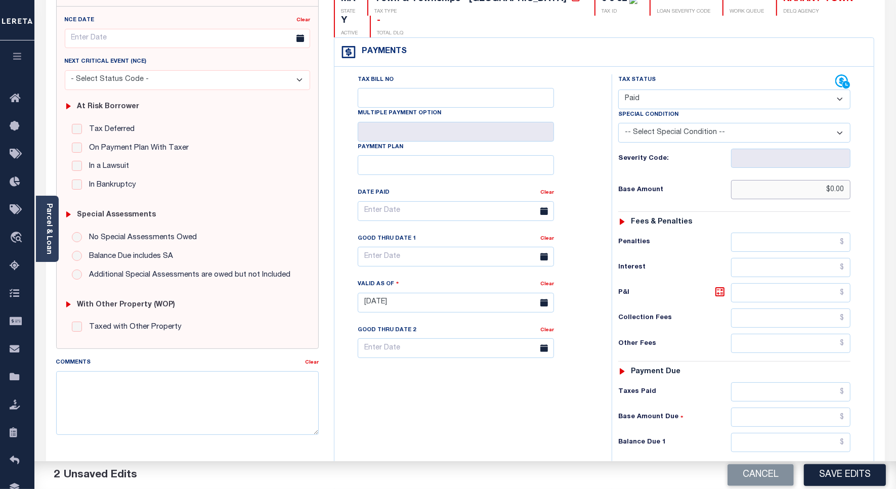
scroll to position [260, 0]
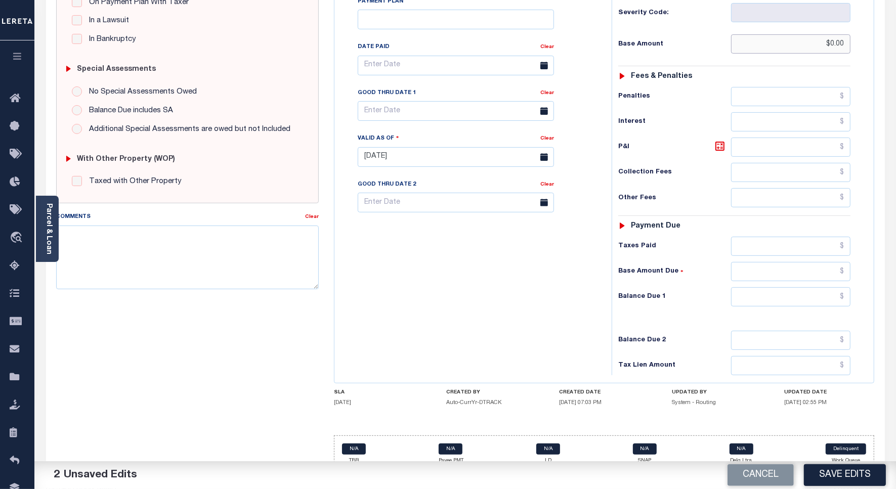
type input "$0.00"
click at [764, 287] on input "text" at bounding box center [790, 296] width 119 height 19
type input "$0.00"
click at [557, 244] on div "Tax Bill No Multiple Payment Option Payment Plan Clear" at bounding box center [470, 152] width 267 height 447
click at [138, 262] on textarea "Comments" at bounding box center [187, 258] width 262 height 64
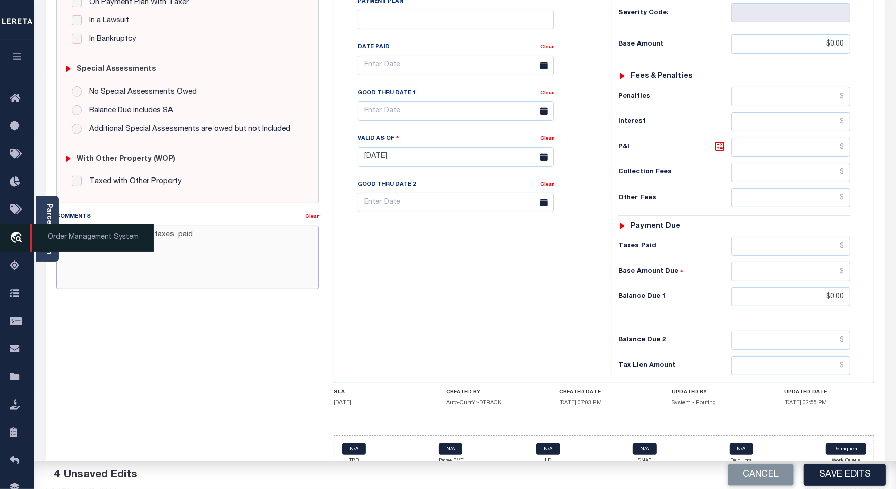
drag, startPoint x: 181, startPoint y: 238, endPoint x: 22, endPoint y: 233, distance: 158.9
click at [21, 233] on div "Home Tax Amount Reporting Queue Tax Line Detail Profile" at bounding box center [448, 122] width 896 height 765
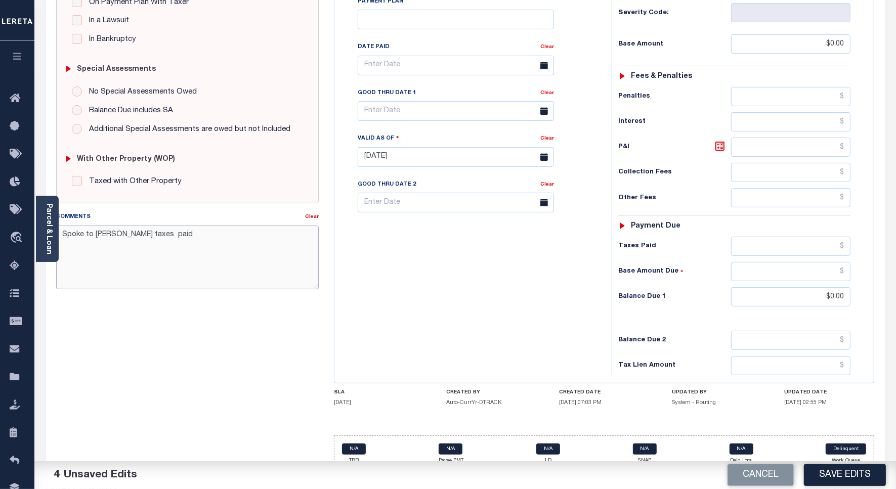
type textarea "Spoke to [PERSON_NAME] taxes paid"
click at [847, 473] on button "Save Edits" at bounding box center [845, 475] width 82 height 22
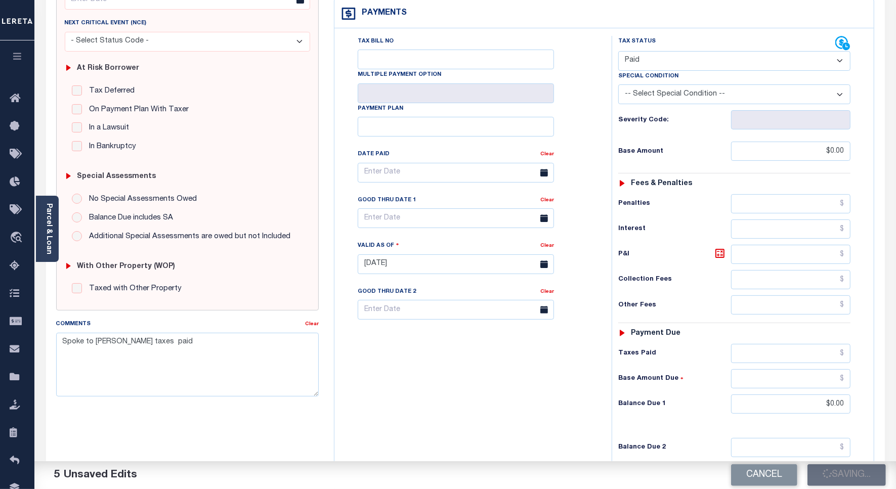
checkbox input "false"
type input "$0"
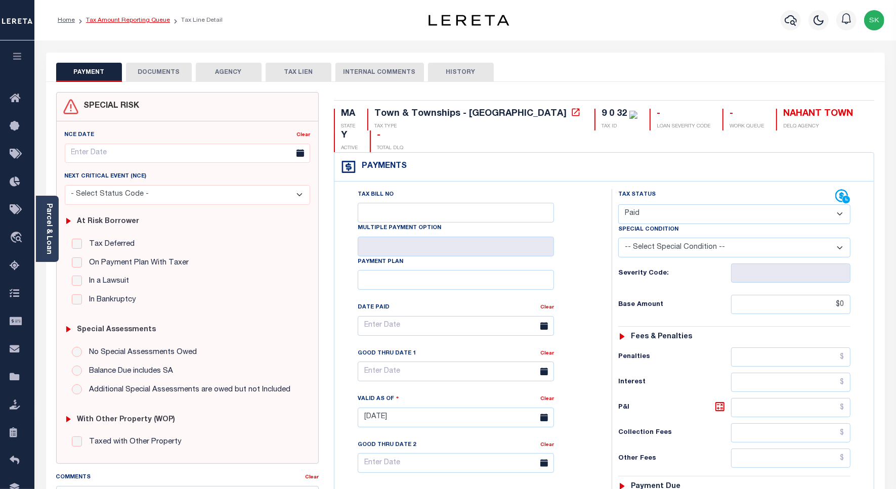
click at [132, 21] on link "Tax Amount Reporting Queue" at bounding box center [128, 20] width 84 height 6
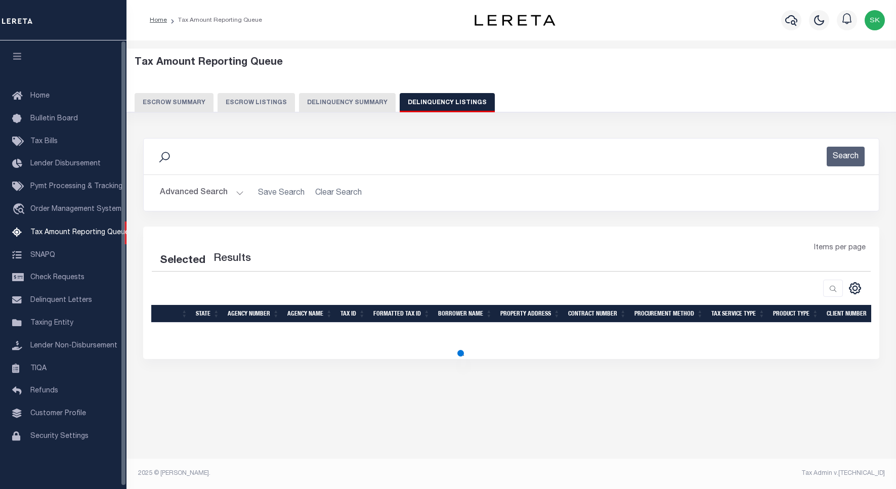
select select
select select "100"
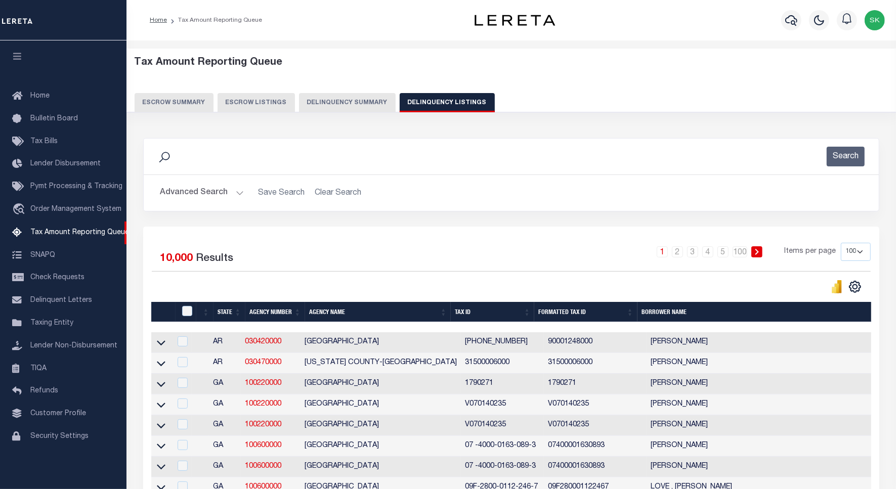
click at [203, 191] on button "Advanced Search" at bounding box center [202, 193] width 84 height 20
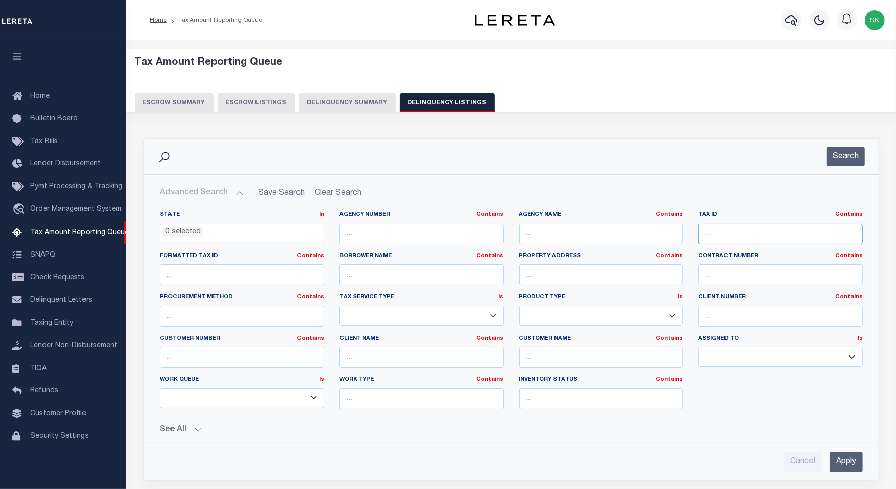
click at [728, 240] on input "text" at bounding box center [780, 234] width 164 height 21
paste input "9 0 32"
type input "9 0 32"
click at [848, 155] on button "Search" at bounding box center [845, 157] width 38 height 20
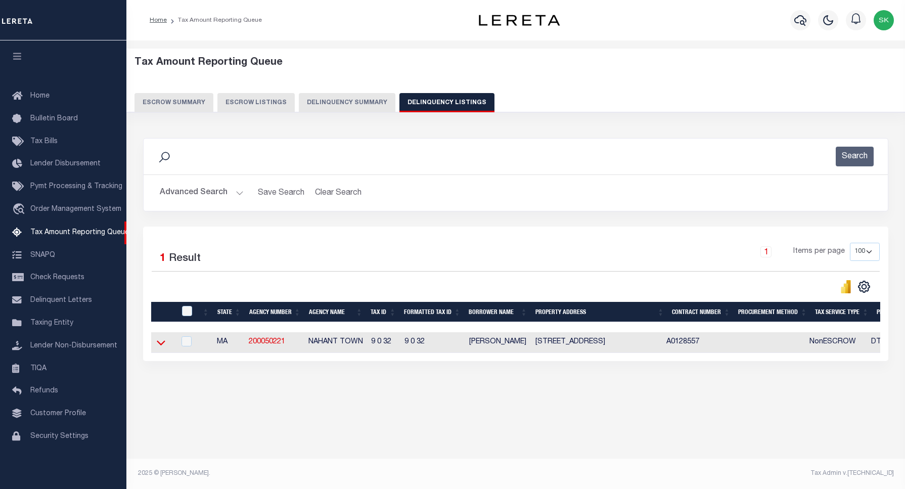
click at [159, 346] on icon at bounding box center [161, 343] width 9 height 5
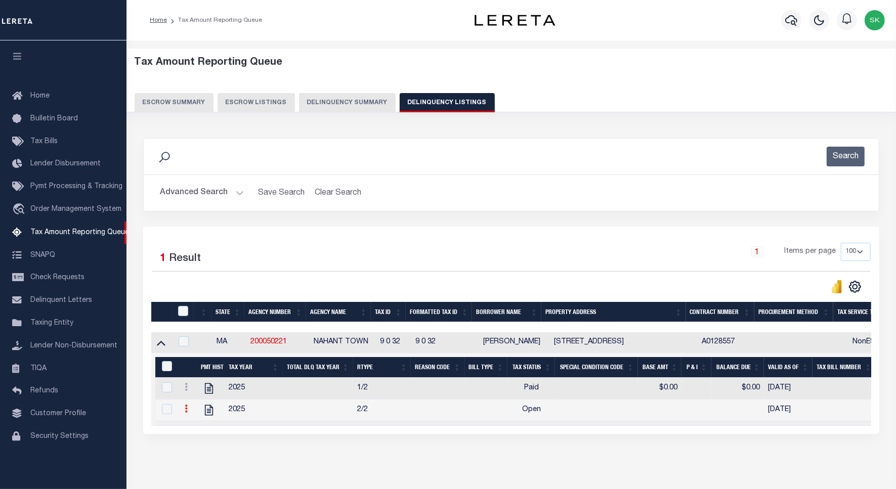
click at [186, 413] on icon at bounding box center [186, 409] width 3 height 8
click at [200, 430] on img "" at bounding box center [198, 425] width 10 height 10
checkbox input "true"
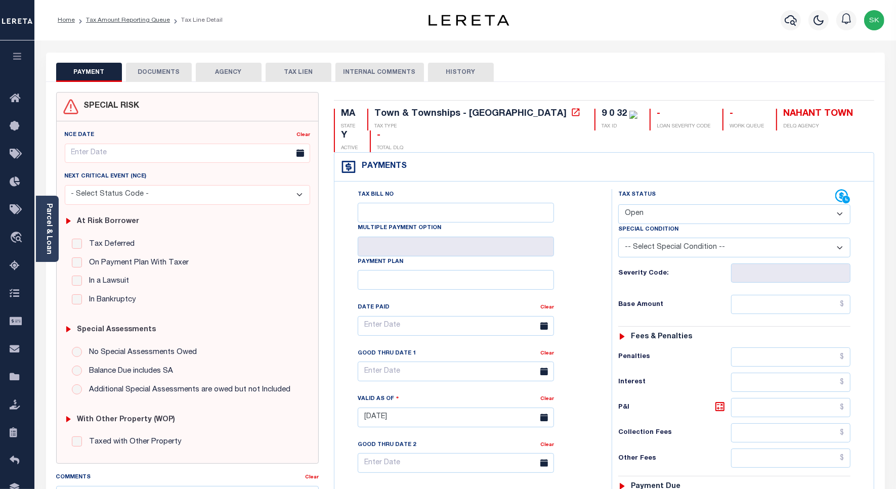
drag, startPoint x: 566, startPoint y: 187, endPoint x: 626, endPoint y: 194, distance: 60.0
click at [573, 189] on div "Tax Bill No Multiple Payment Option Payment Plan Clear" at bounding box center [470, 331] width 252 height 284
click at [642, 204] on select "- Select Status Code - Open Due/Unpaid Paid Incomplete No Tax Due Internal Refu…" at bounding box center [734, 214] width 232 height 20
select select "PYD"
click at [618, 204] on select "- Select Status Code - Open Due/Unpaid Paid Incomplete No Tax Due Internal Refu…" at bounding box center [734, 214] width 232 height 20
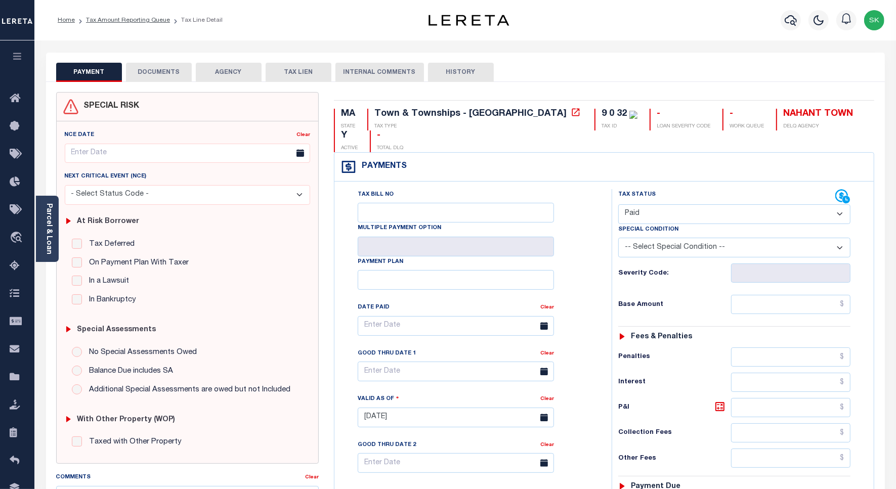
type input "[DATE]"
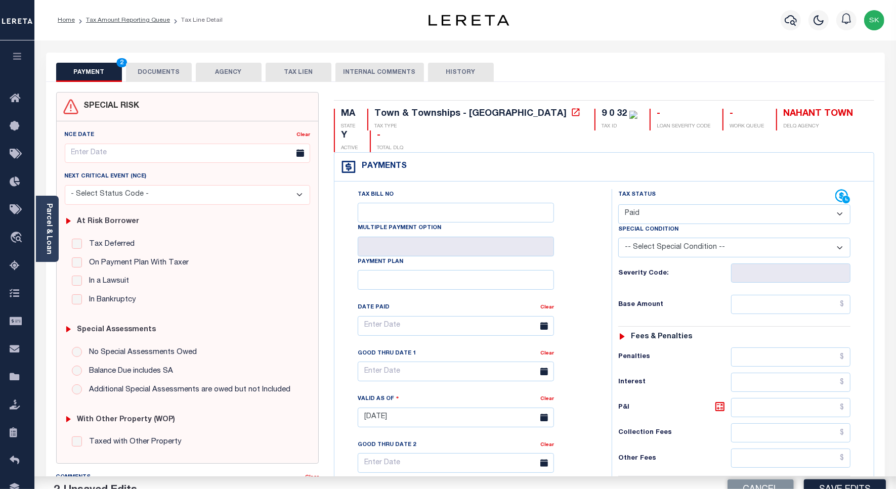
click at [613, 258] on div "Severity Code:" at bounding box center [733, 269] width 247 height 25
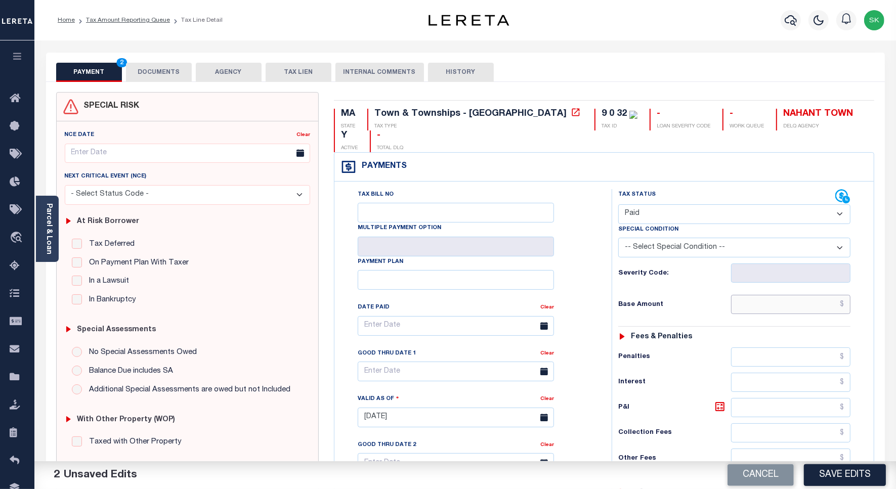
click at [752, 295] on input "text" at bounding box center [790, 304] width 119 height 19
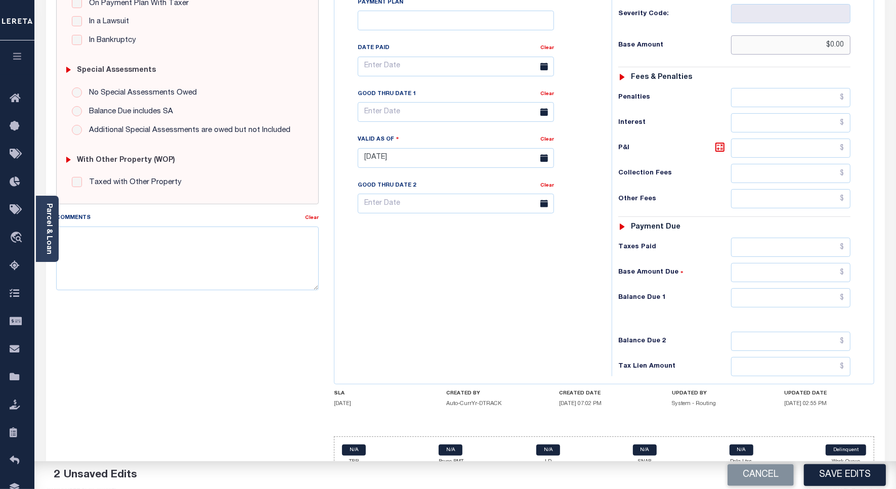
scroll to position [260, 0]
type input "$0.00"
click at [762, 287] on input "text" at bounding box center [790, 296] width 119 height 19
type input "$0.00"
click at [464, 258] on div "Tax Bill No Multiple Payment Option Payment Plan Clear" at bounding box center [470, 152] width 267 height 447
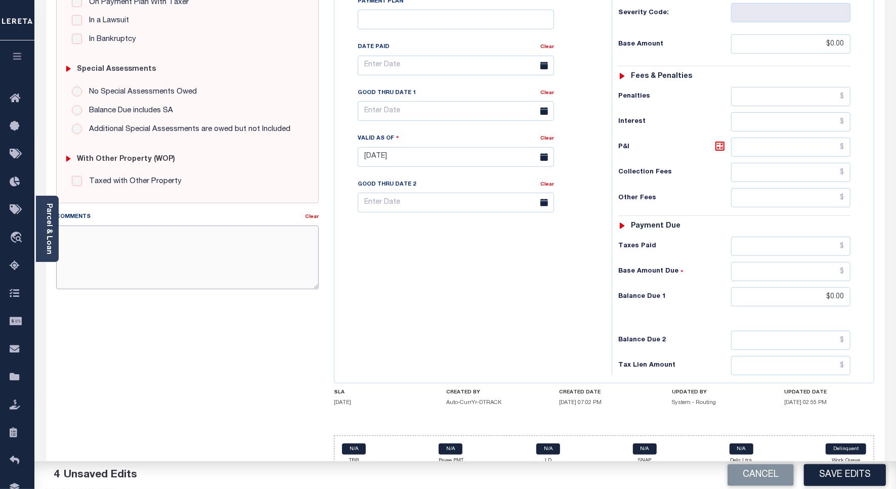
click at [168, 254] on textarea "Comments" at bounding box center [187, 258] width 262 height 64
type textarea "Spoke to [PERSON_NAME] taxes are paid on the account."
click at [850, 469] on button "Save Edits" at bounding box center [845, 475] width 82 height 22
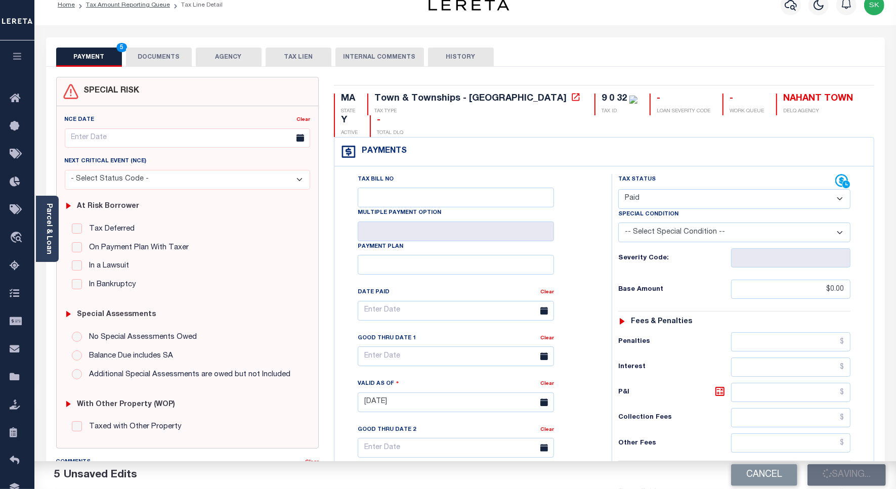
scroll to position [0, 0]
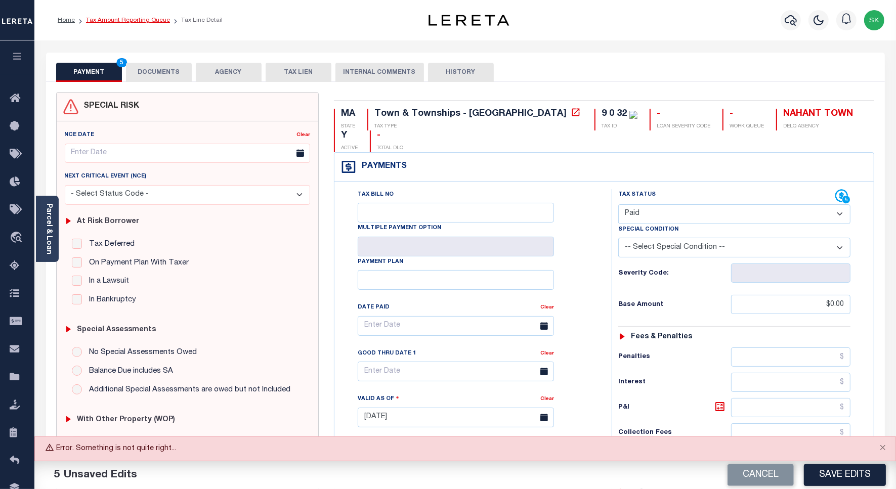
click at [132, 20] on link "Tax Amount Reporting Queue" at bounding box center [128, 20] width 84 height 6
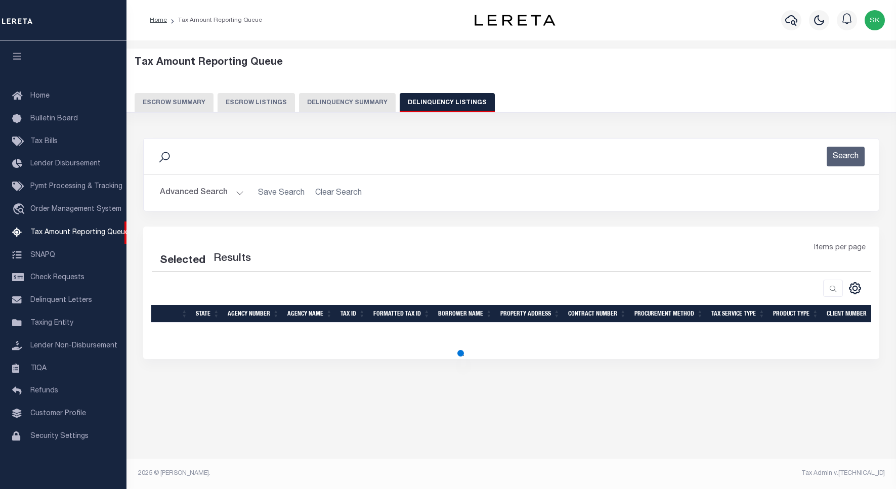
select select "100"
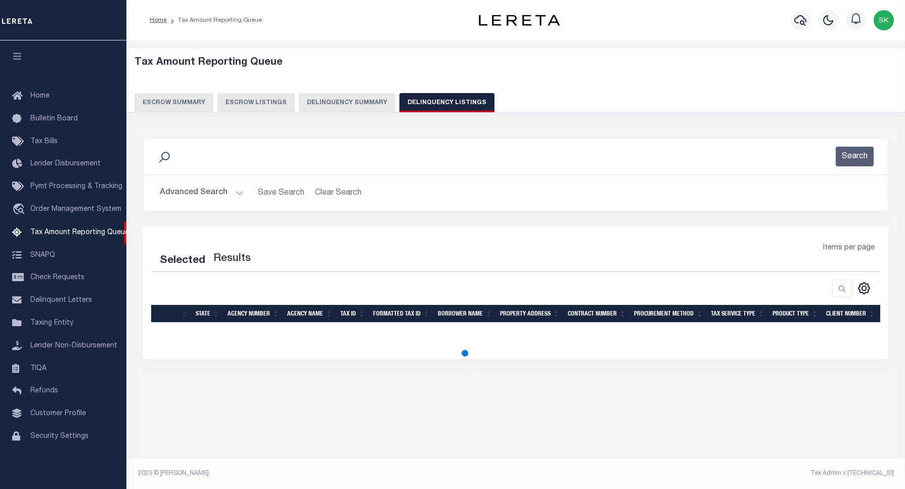
select select "100"
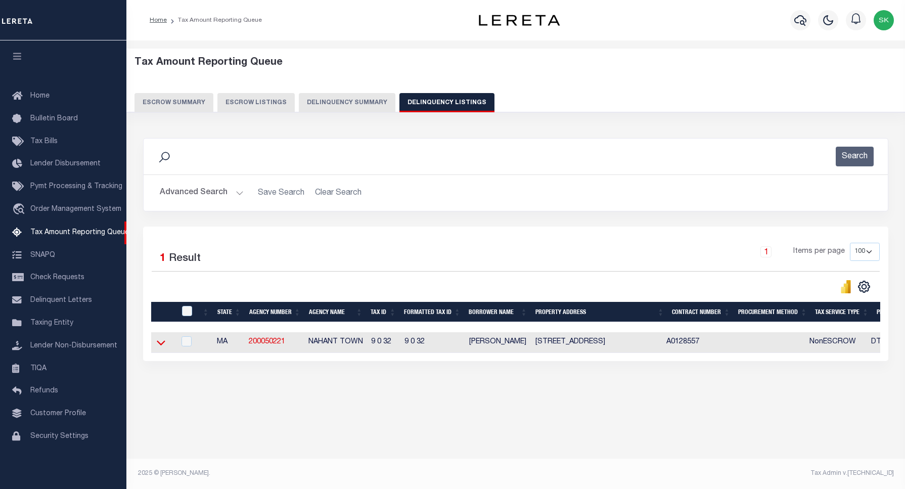
click at [162, 346] on icon at bounding box center [161, 343] width 9 height 5
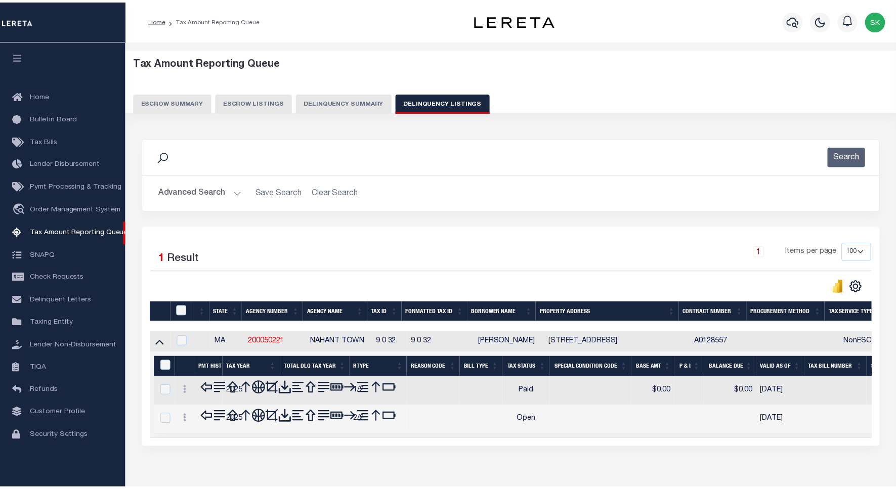
scroll to position [47, 0]
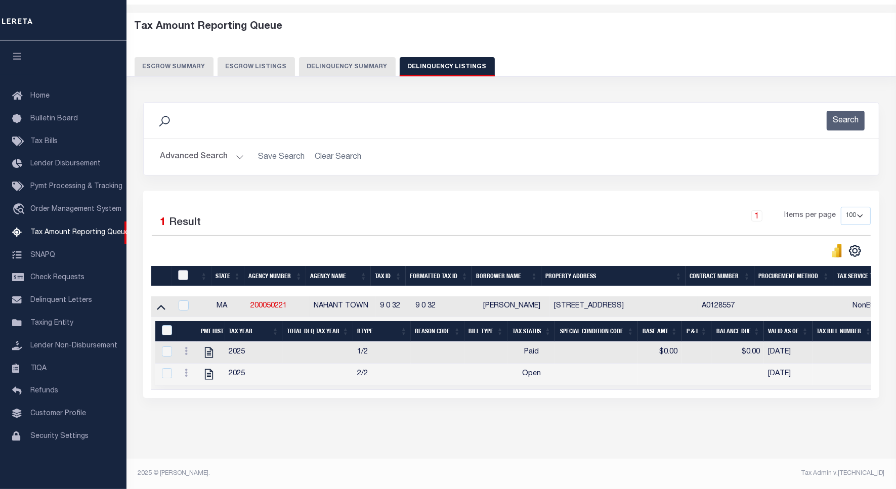
click at [182, 270] on input "checkbox" at bounding box center [183, 275] width 10 height 10
checkbox input "true"
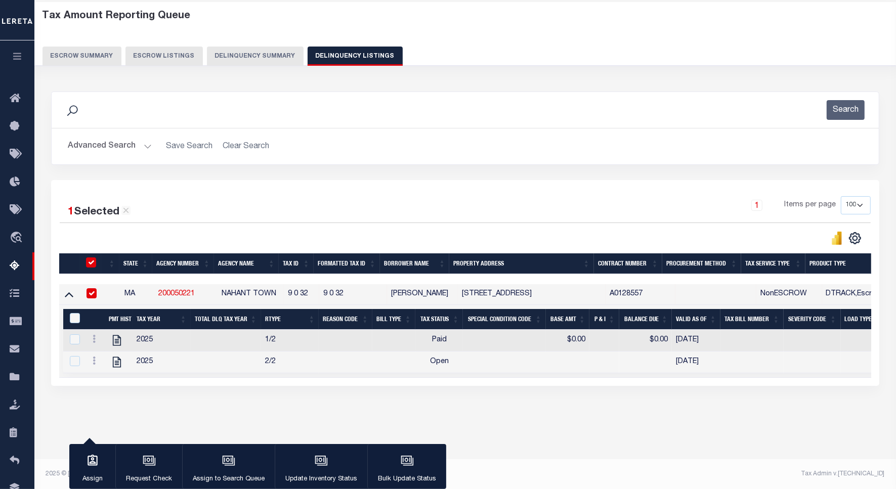
scroll to position [46, 0]
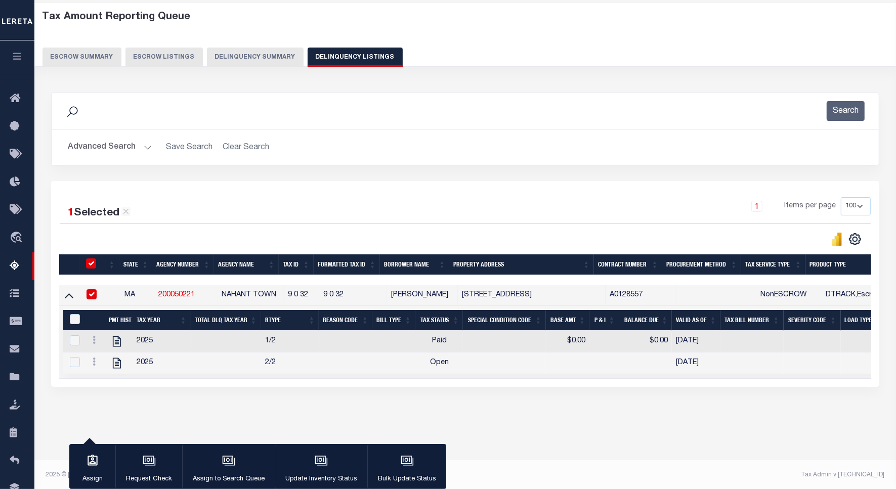
click at [86, 265] on input "checkbox" at bounding box center [91, 263] width 10 height 10
checkbox input "false"
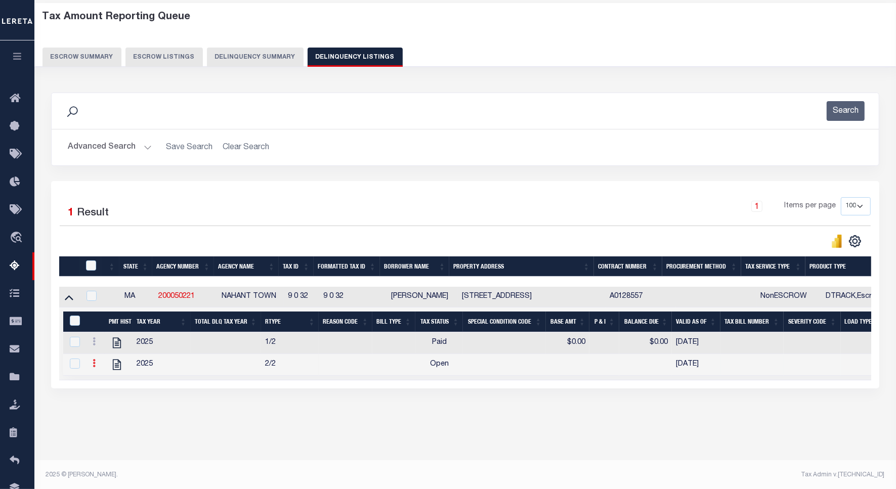
click at [97, 368] on link at bounding box center [94, 365] width 11 height 8
click at [107, 385] on img "" at bounding box center [106, 380] width 10 height 10
checkbox input "true"
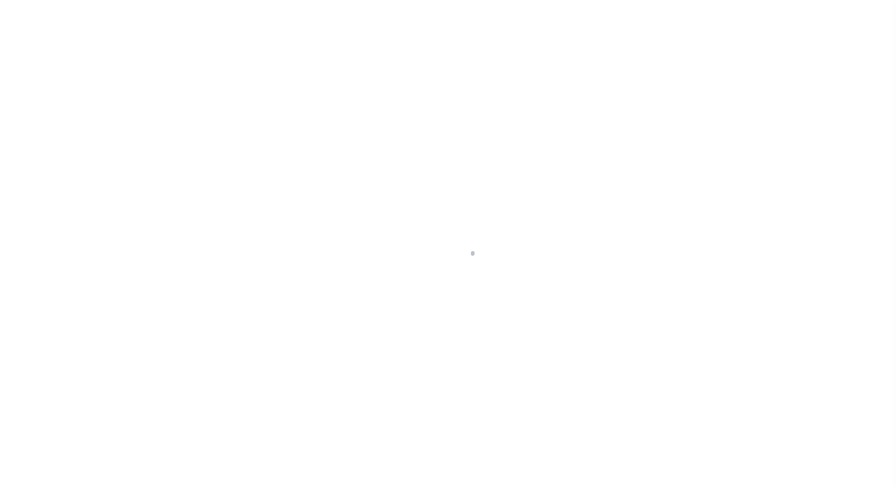
select select "PYD"
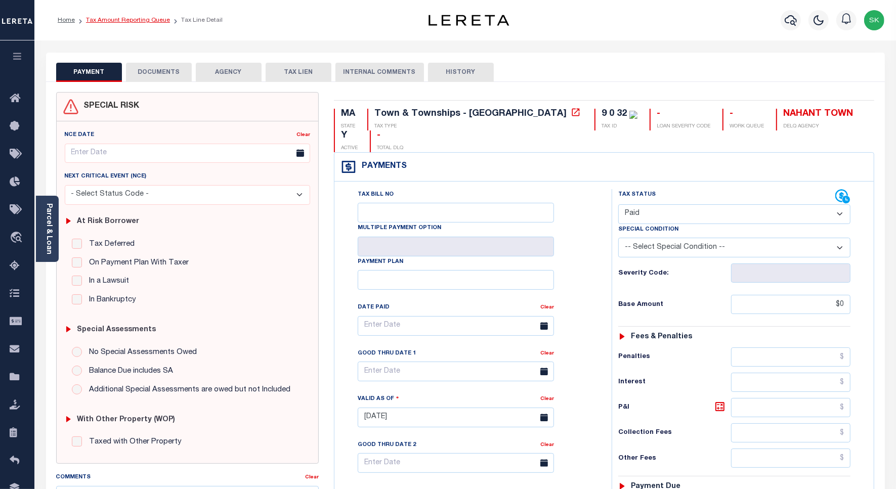
click at [103, 21] on link "Tax Amount Reporting Queue" at bounding box center [128, 20] width 84 height 6
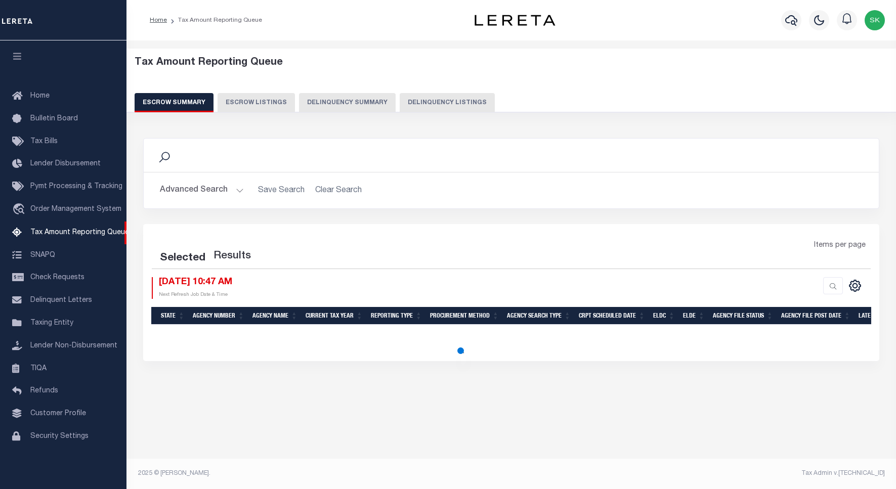
select select "100"
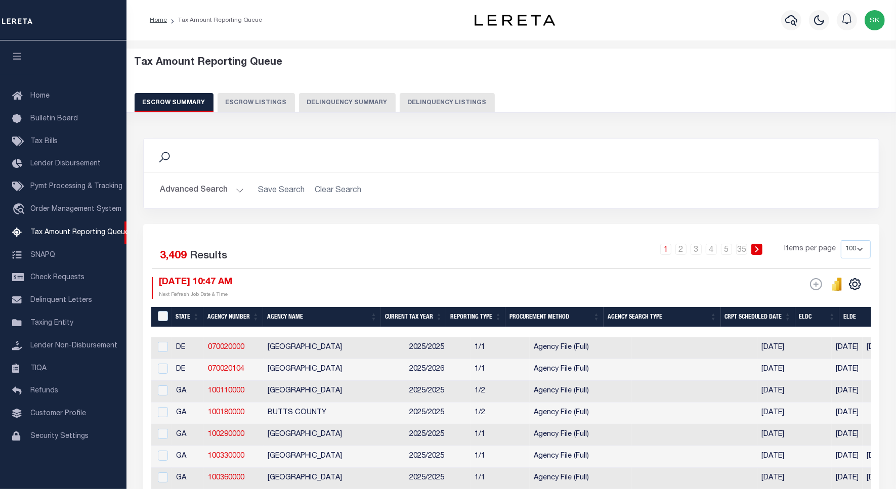
click at [452, 101] on button "Delinquency Listings" at bounding box center [447, 102] width 95 height 19
select select "100"
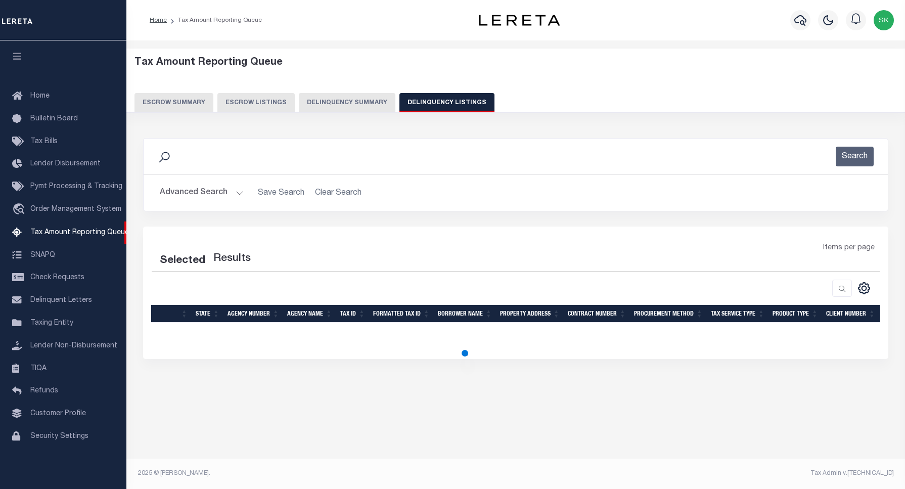
select select "100"
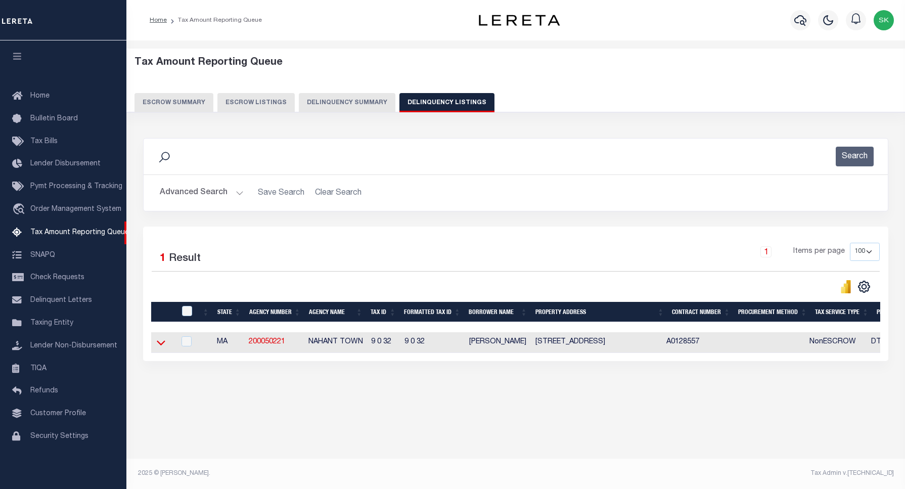
drag, startPoint x: 156, startPoint y: 346, endPoint x: 210, endPoint y: 291, distance: 77.6
click at [155, 345] on link at bounding box center [161, 341] width 12 height 7
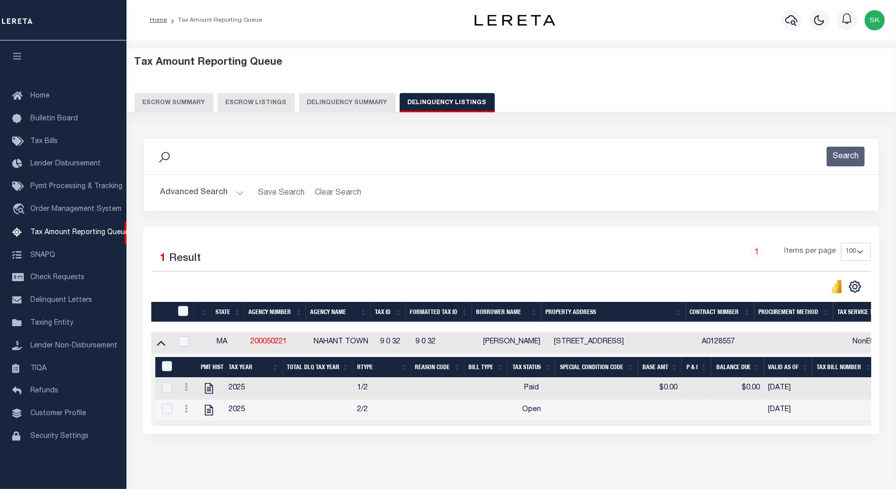
scroll to position [47, 0]
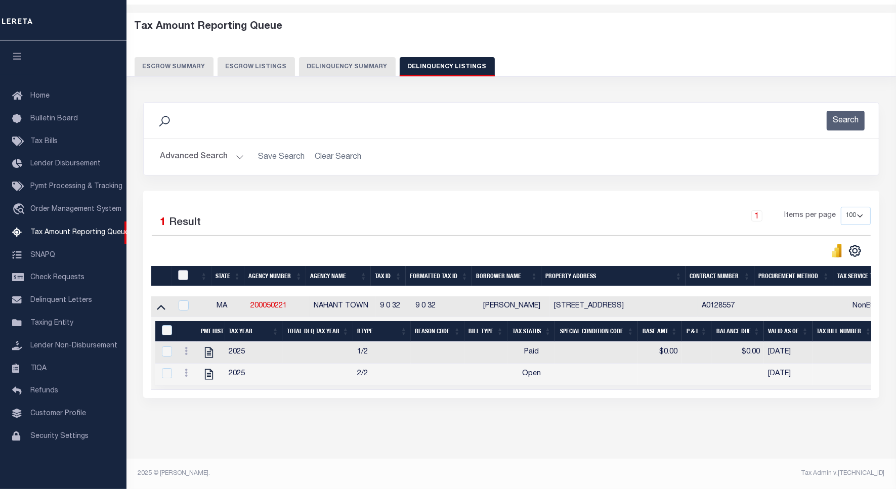
click at [183, 270] on input "checkbox" at bounding box center [183, 275] width 10 height 10
checkbox input "true"
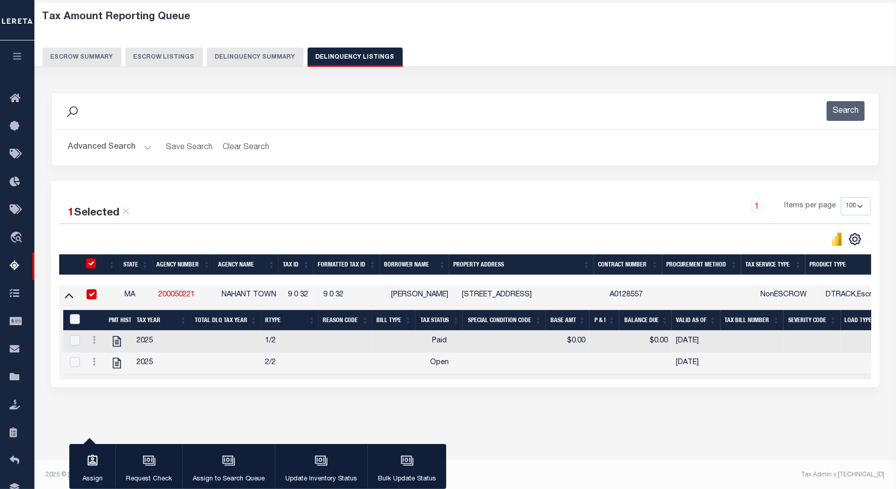
click at [71, 322] on input "&nbsp;" at bounding box center [75, 319] width 10 height 10
checkbox input "true"
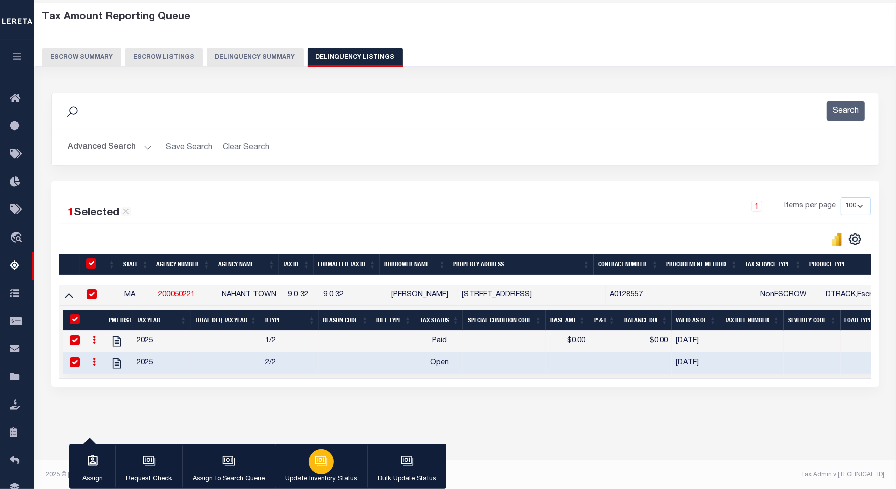
click at [345, 482] on p "Update Inventory Status" at bounding box center [321, 479] width 72 height 10
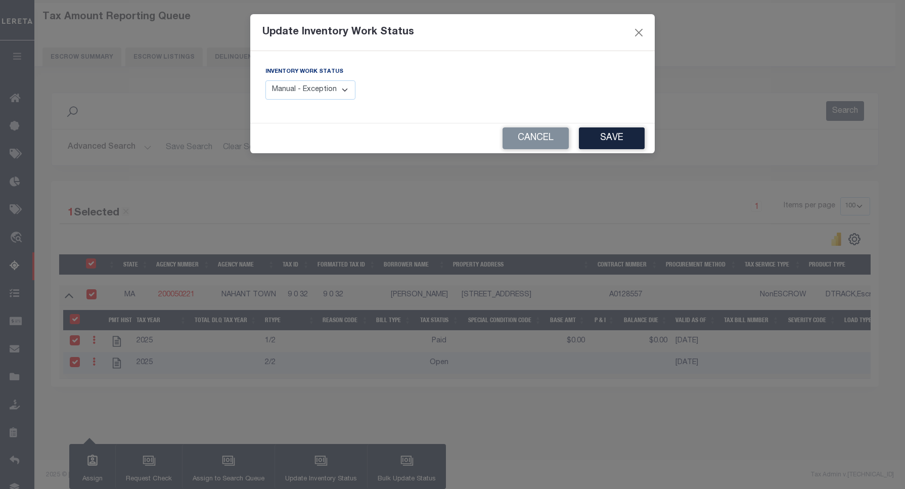
click at [339, 97] on select "Manual - Exception Pended - Awaiting Search Late Add Exception Completed" at bounding box center [311, 90] width 90 height 20
select select "4"
click at [266, 80] on select "Manual - Exception Pended - Awaiting Search Late Add Exception Completed" at bounding box center [311, 90] width 90 height 20
click at [608, 140] on button "Save" at bounding box center [612, 138] width 66 height 22
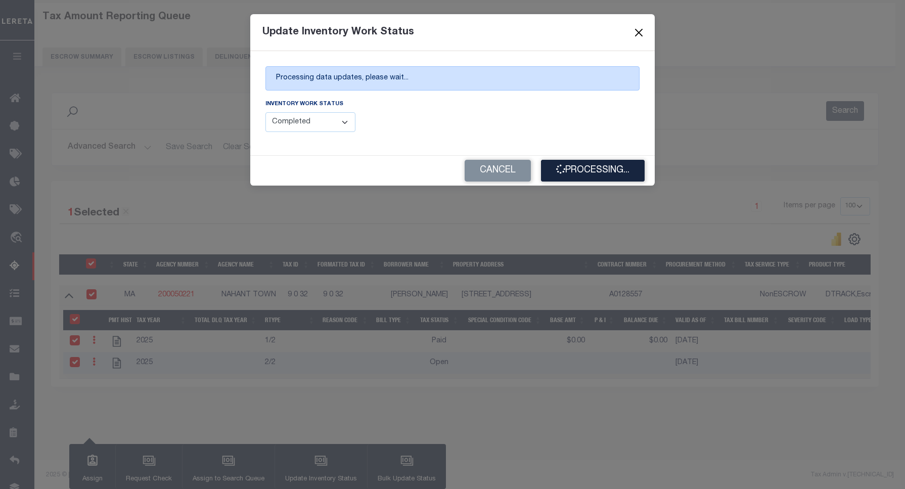
click at [637, 31] on button "Close" at bounding box center [639, 32] width 13 height 13
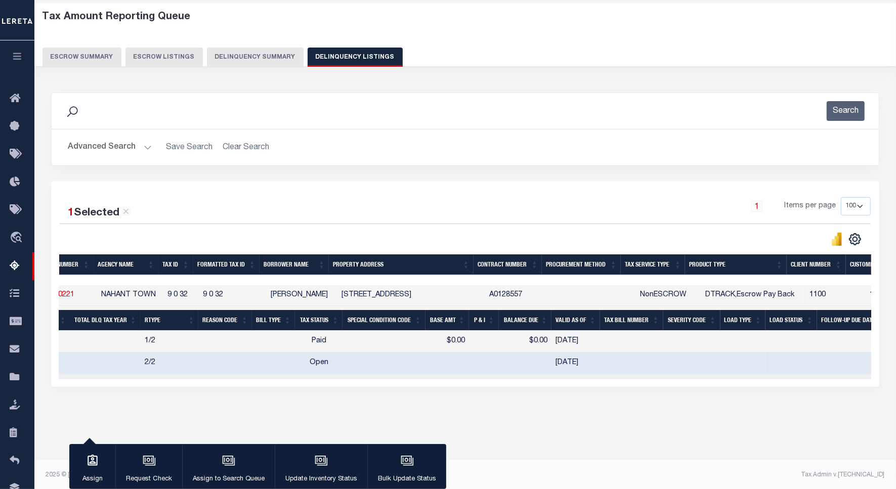
scroll to position [0, 0]
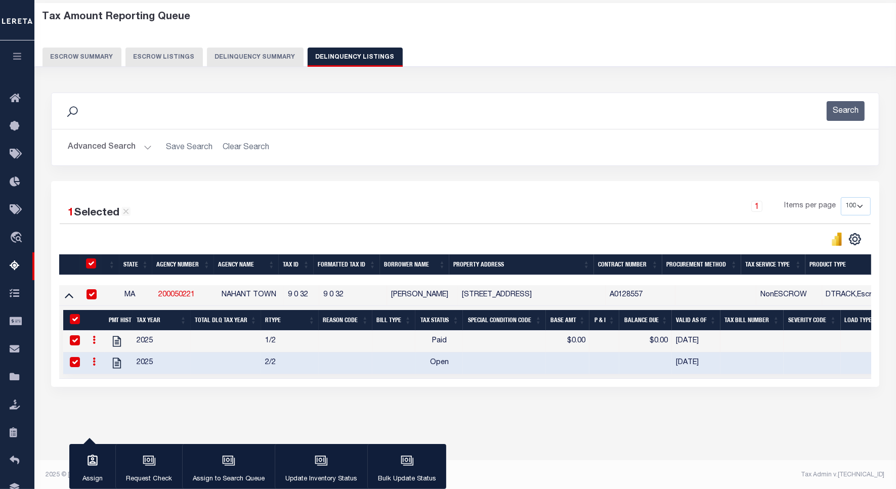
click at [302, 297] on td "9 0 32" at bounding box center [301, 295] width 35 height 21
checkbox input "false"
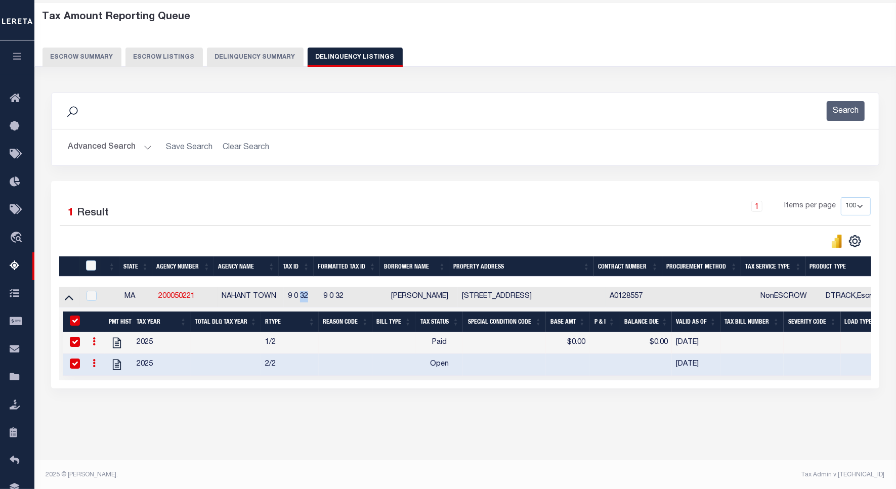
click at [302, 297] on td "9 0 32" at bounding box center [301, 297] width 35 height 21
checkbox input "true"
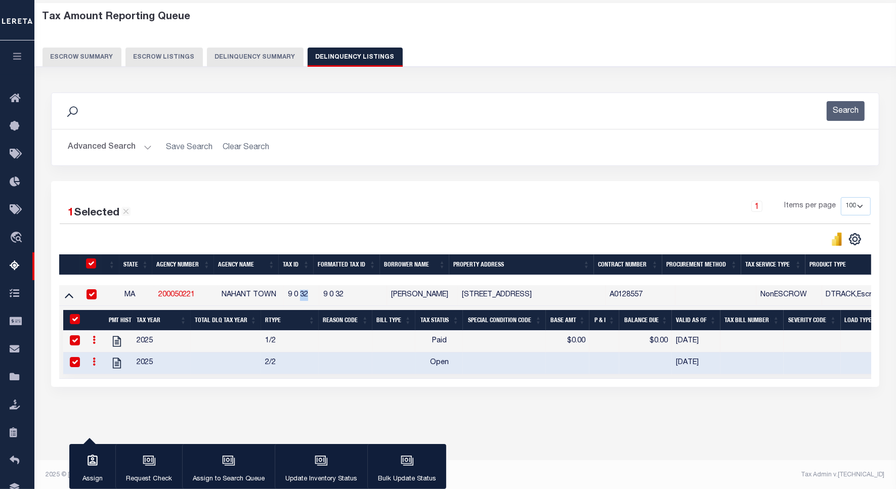
click at [307, 297] on td "9 0 32" at bounding box center [301, 295] width 35 height 21
checkbox input "false"
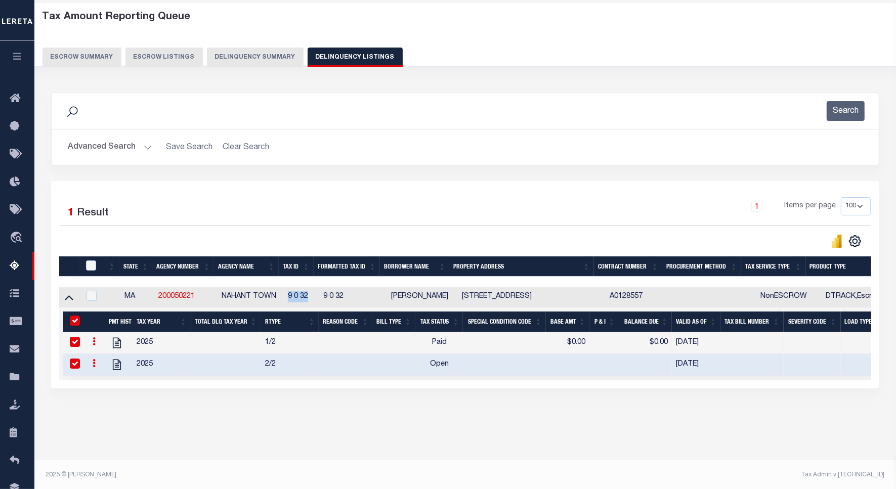
drag, startPoint x: 309, startPoint y: 296, endPoint x: 287, endPoint y: 297, distance: 21.8
click at [287, 297] on td "9 0 32" at bounding box center [301, 297] width 35 height 21
checkbox input "true"
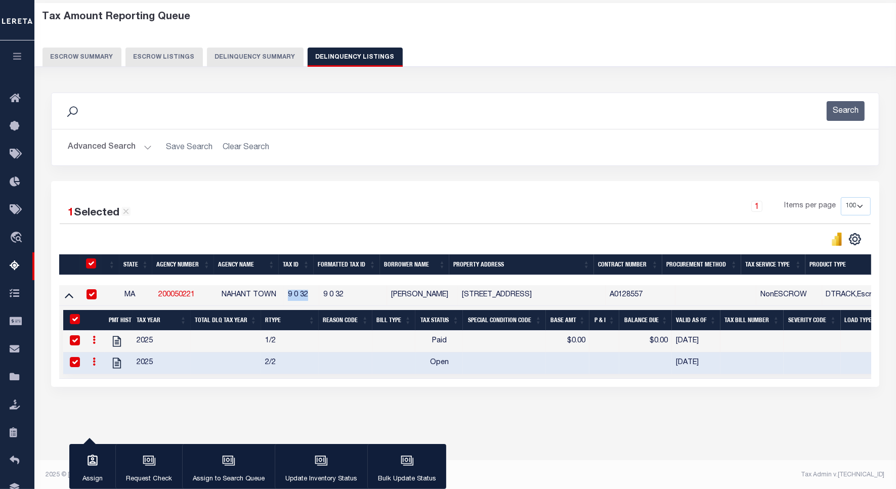
copy td "9 0 32"
click at [97, 147] on button "Advanced Search" at bounding box center [110, 148] width 84 height 20
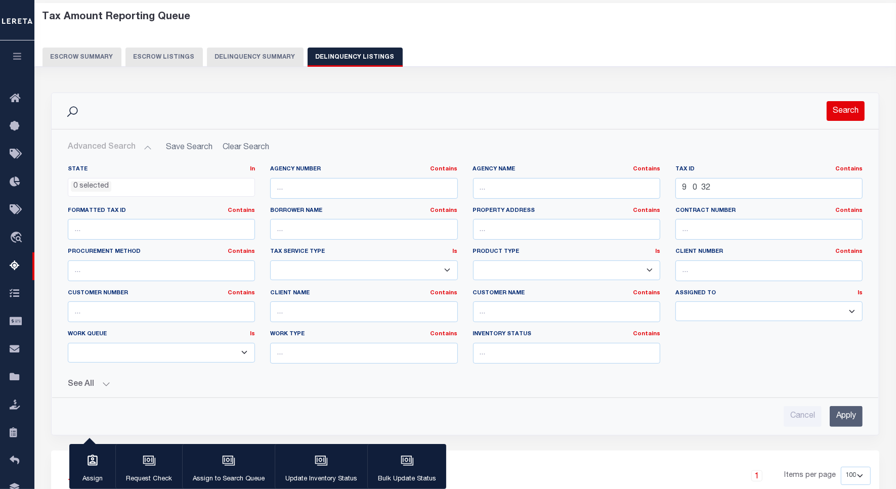
click at [845, 110] on button "Search" at bounding box center [845, 111] width 38 height 20
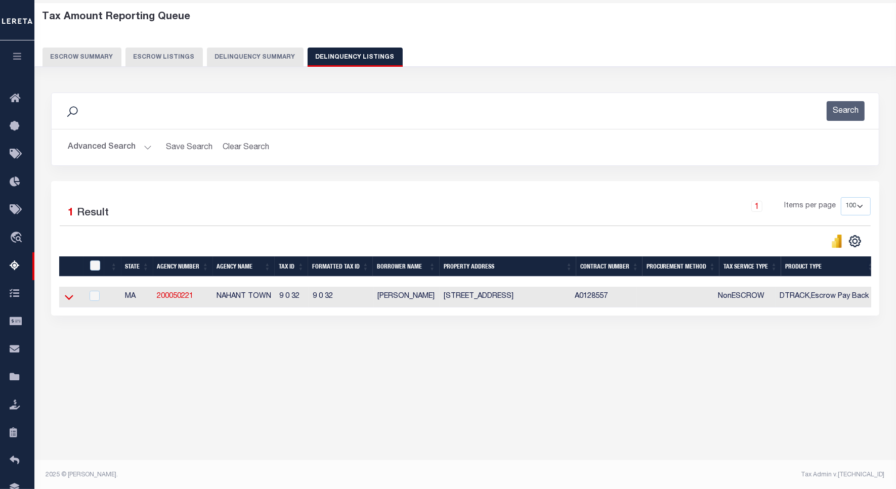
click at [71, 299] on icon at bounding box center [69, 297] width 9 height 5
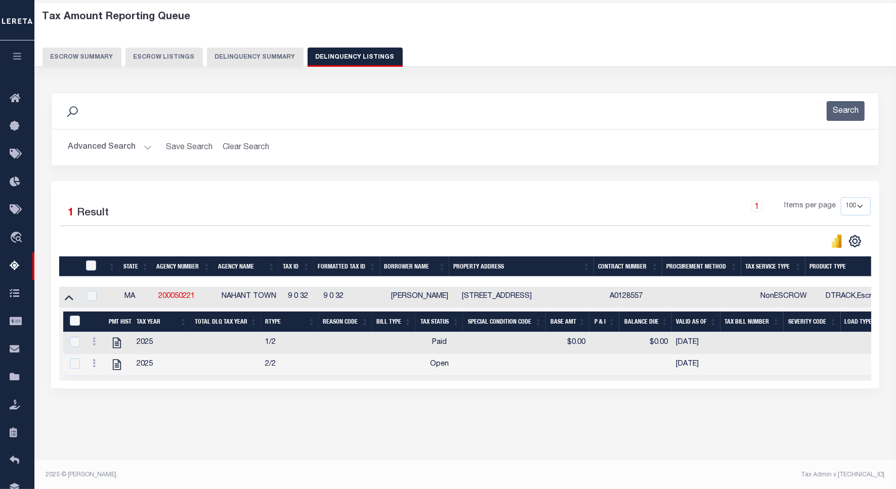
scroll to position [0, 218]
click at [92, 264] on input "checkbox" at bounding box center [91, 265] width 10 height 10
checkbox input "true"
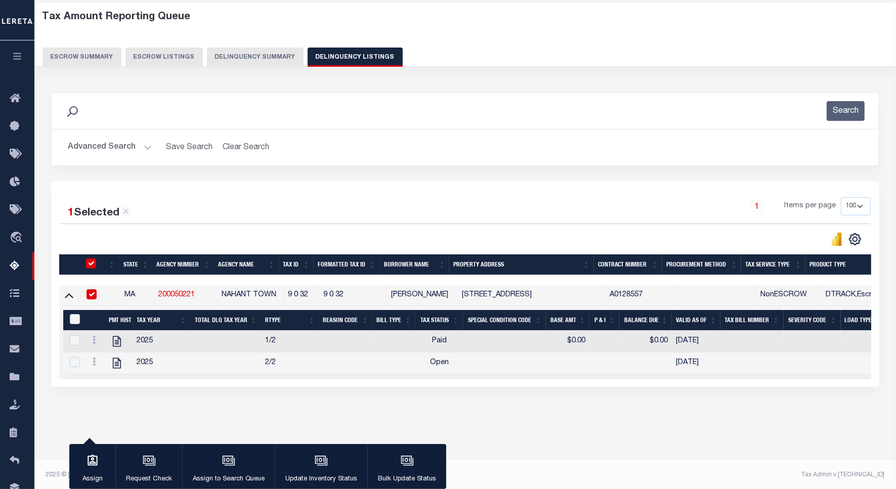
checkbox input "true"
click at [76, 322] on input "&nbsp;" at bounding box center [75, 319] width 10 height 10
checkbox input "true"
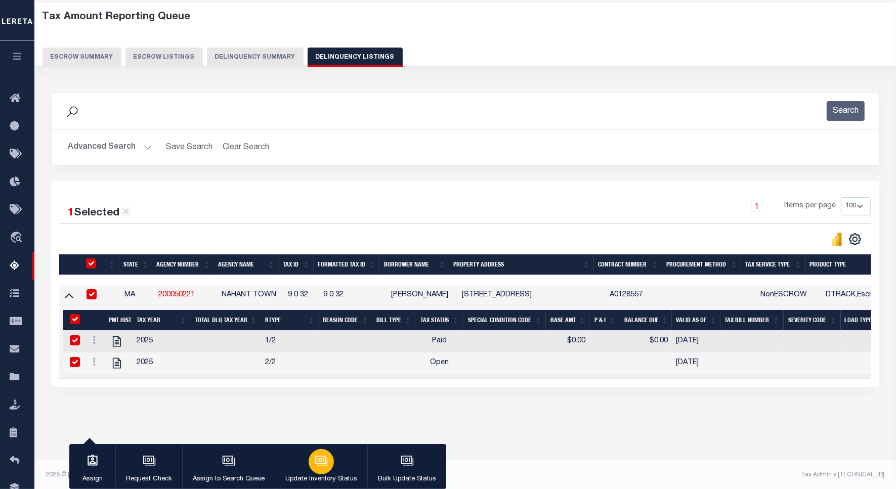
click at [325, 458] on icon "button" at bounding box center [321, 460] width 13 height 13
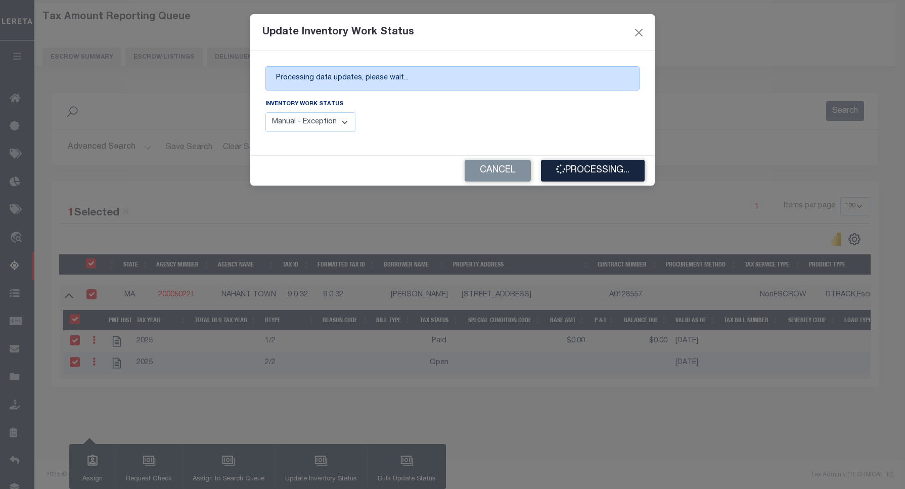
click at [328, 124] on select "Manual - Exception Pended - Awaiting Search Late Add Exception Completed" at bounding box center [311, 122] width 90 height 20
select select "4"
click at [266, 113] on select "Manual - Exception Pended - Awaiting Search Late Add Exception Completed" at bounding box center [311, 122] width 90 height 20
click at [612, 172] on button "Processing..." at bounding box center [593, 171] width 104 height 22
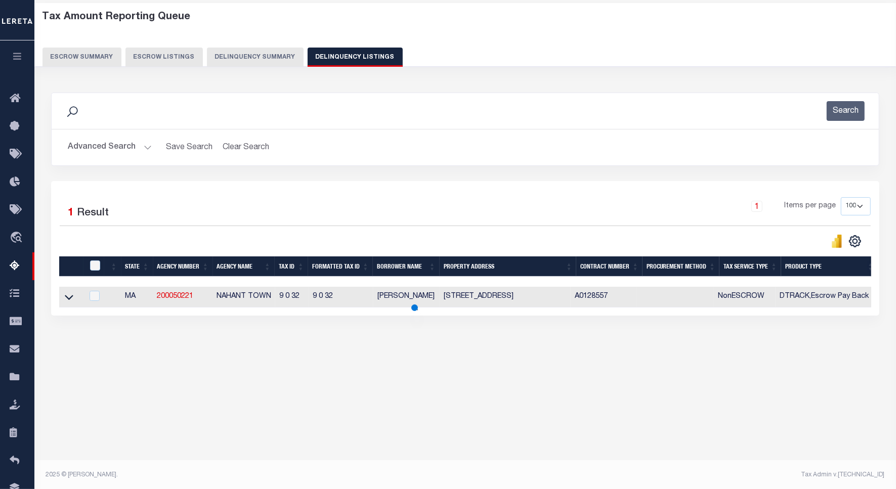
click at [463, 210] on div "1 Items per page 10 25 50 100 500" at bounding box center [568, 210] width 604 height 26
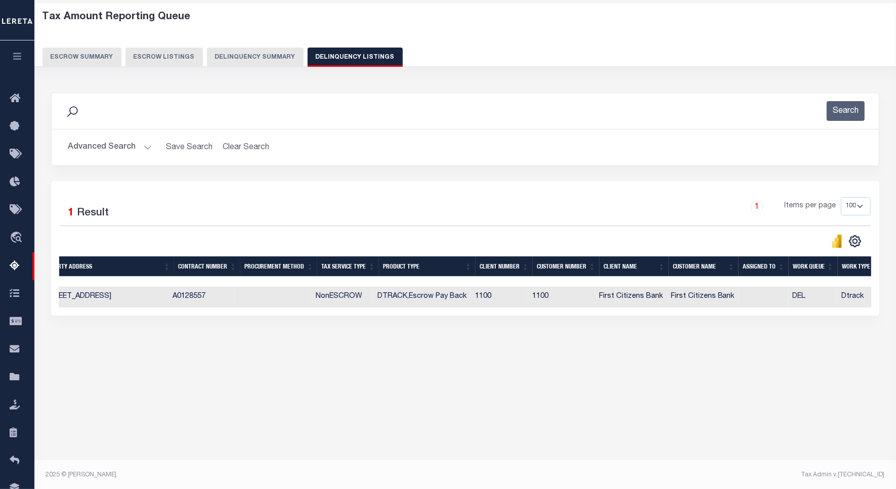
scroll to position [0, 478]
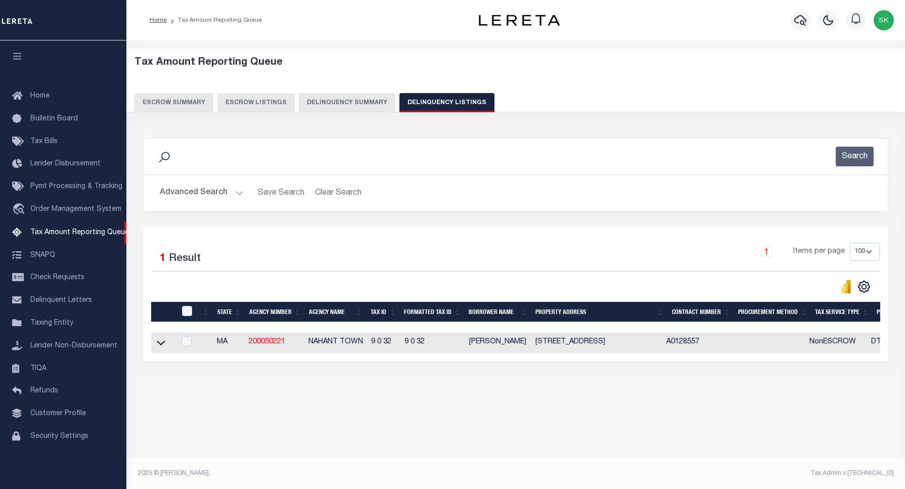
select select "100"
click at [176, 196] on button "Advanced Search" at bounding box center [202, 193] width 84 height 20
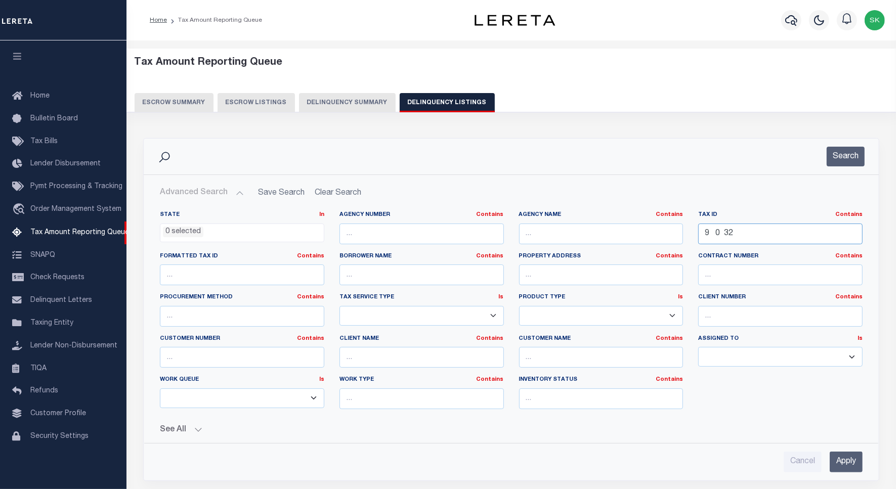
click at [710, 236] on input "9 0 32" at bounding box center [780, 234] width 164 height 21
paste input "105-018"
type input "105-018"
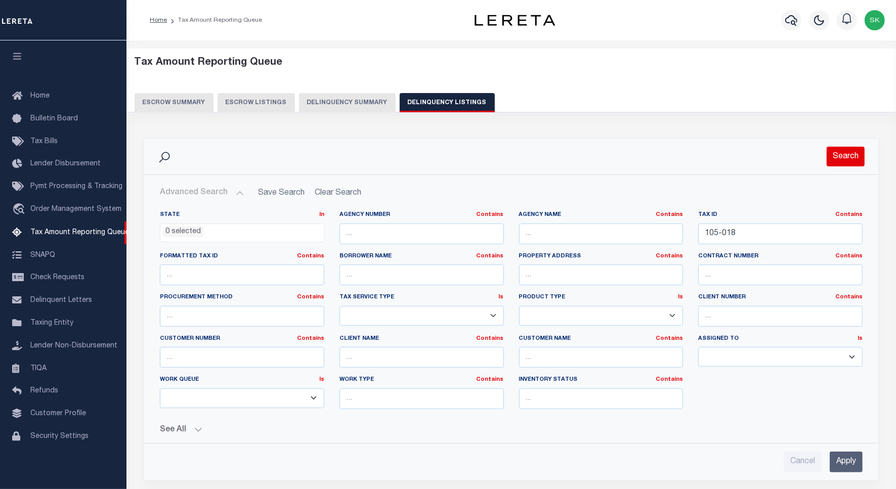
click at [856, 156] on button "Search" at bounding box center [845, 157] width 38 height 20
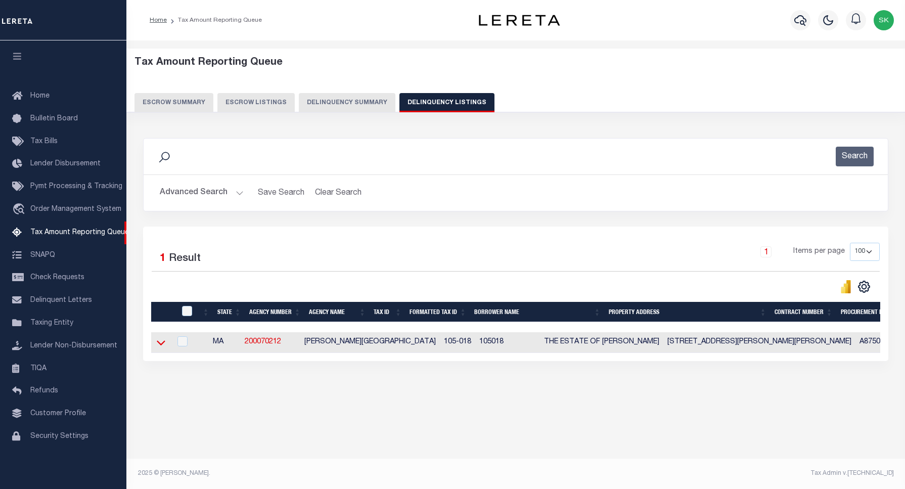
drag, startPoint x: 162, startPoint y: 347, endPoint x: 237, endPoint y: 333, distance: 75.8
click at [162, 346] on icon at bounding box center [161, 343] width 9 height 5
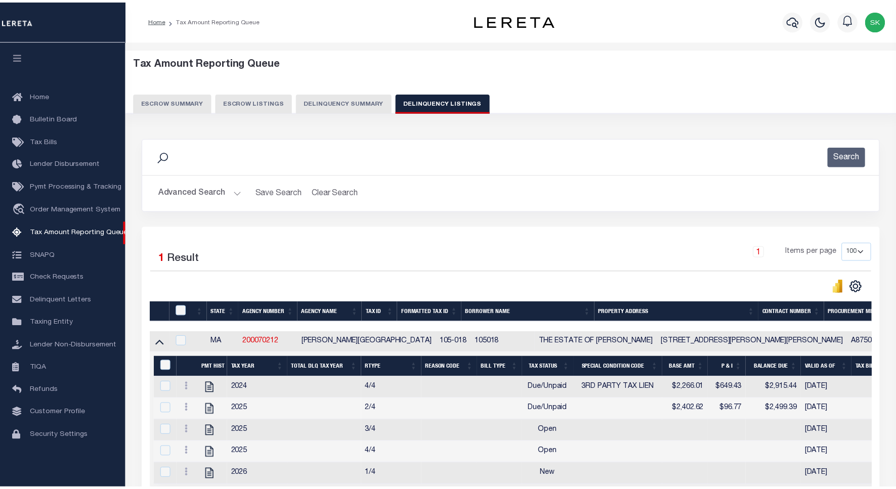
scroll to position [63, 0]
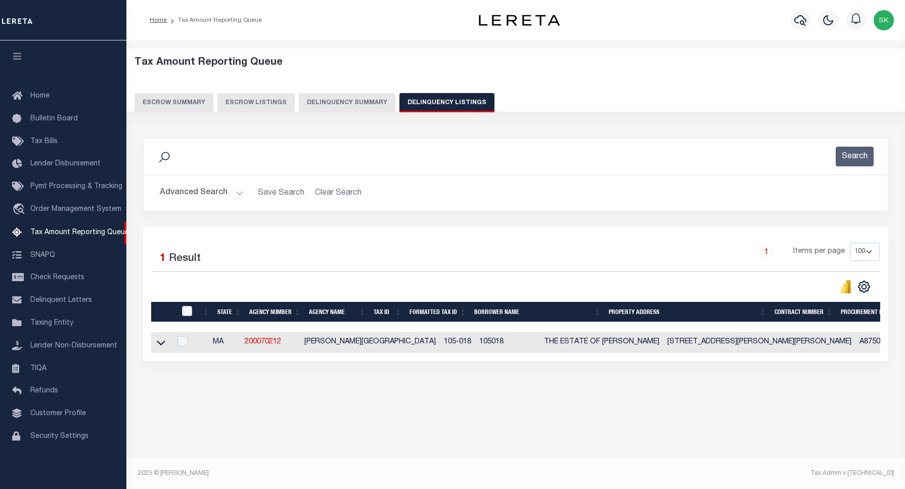
select select "100"
click at [178, 195] on button "Advanced Search" at bounding box center [202, 193] width 84 height 20
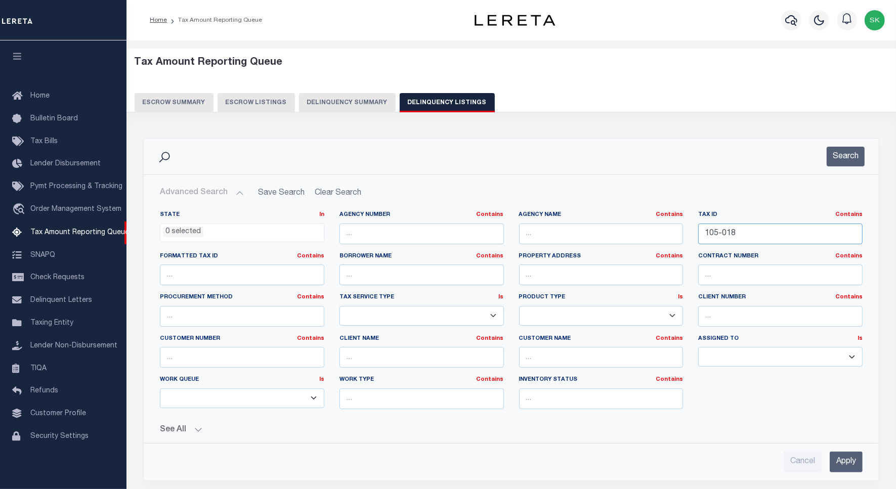
click at [714, 241] on input "105-018" at bounding box center [780, 234] width 164 height 21
paste input "0E003 001"
type input "0E003 001"
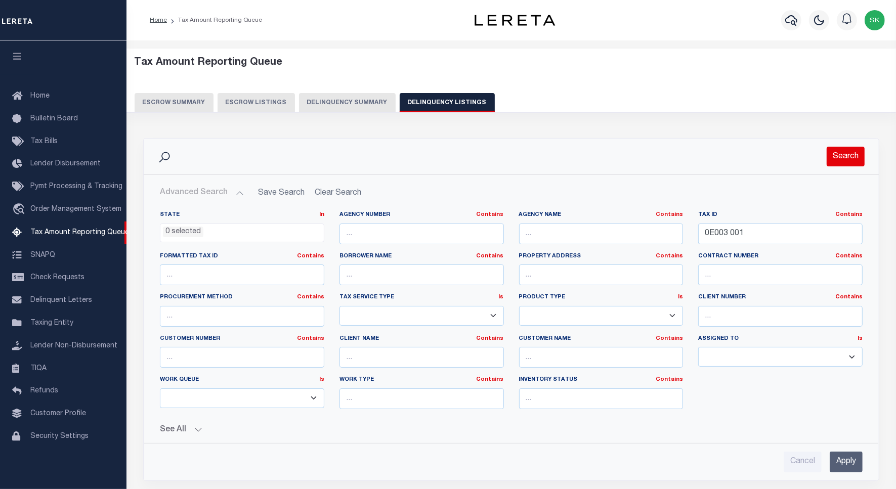
click at [854, 160] on button "Search" at bounding box center [845, 157] width 38 height 20
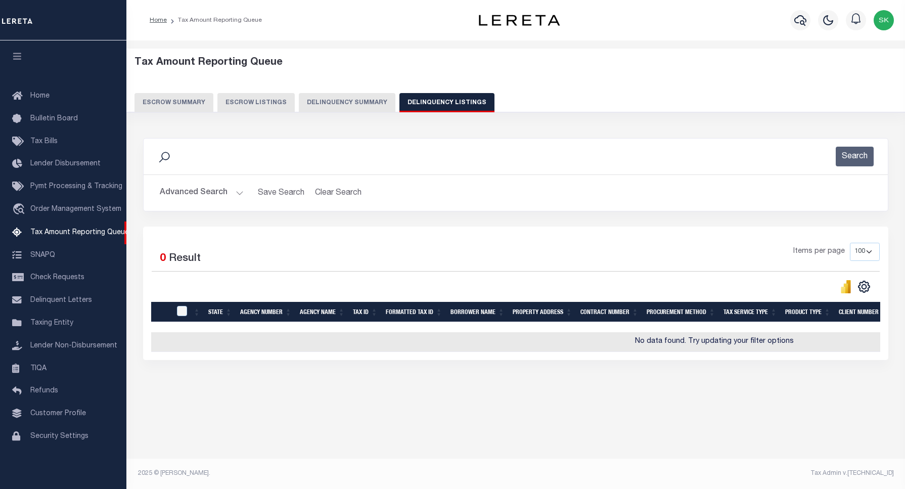
click at [575, 281] on div "CSV Export Selected Print Show Filter Show Search Columns 0: 1: 2:" at bounding box center [698, 287] width 364 height 14
click at [797, 20] on icon "button" at bounding box center [801, 20] width 12 height 12
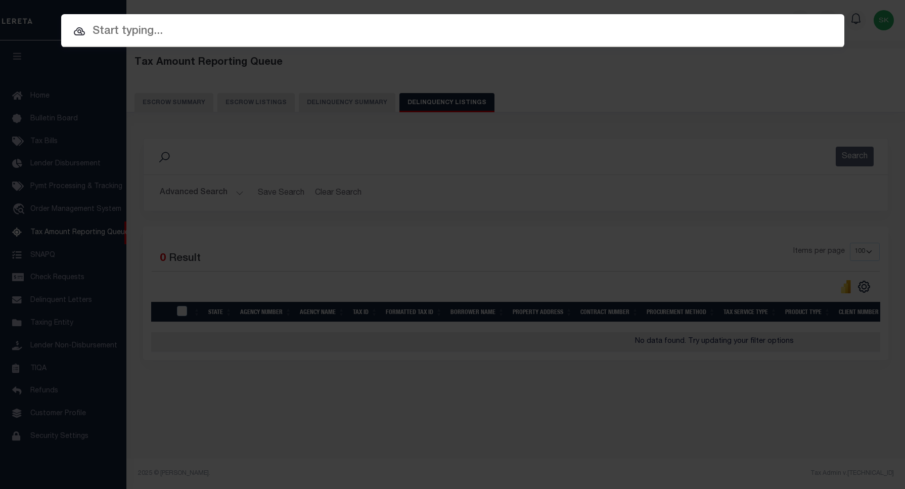
click at [211, 25] on input "text" at bounding box center [452, 32] width 783 height 18
paste input "0E003 001"
type input "0E003 001"
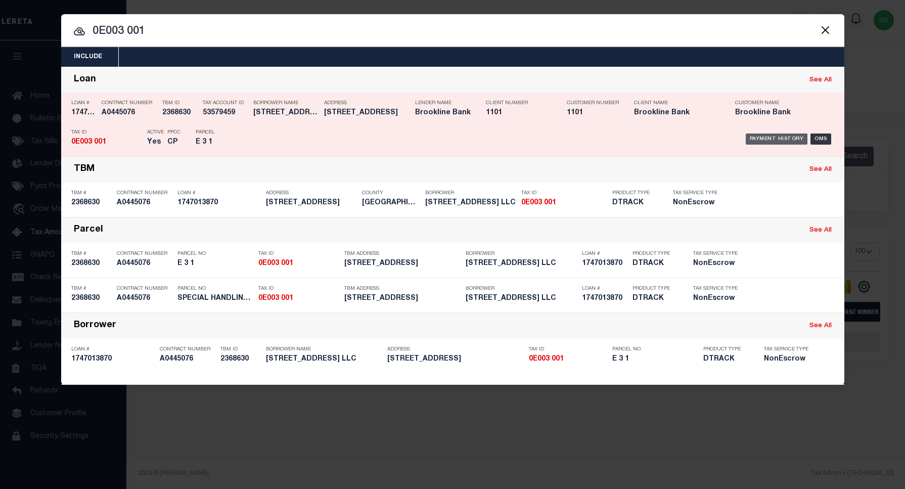
click at [767, 135] on div "Payment History" at bounding box center [777, 139] width 62 height 11
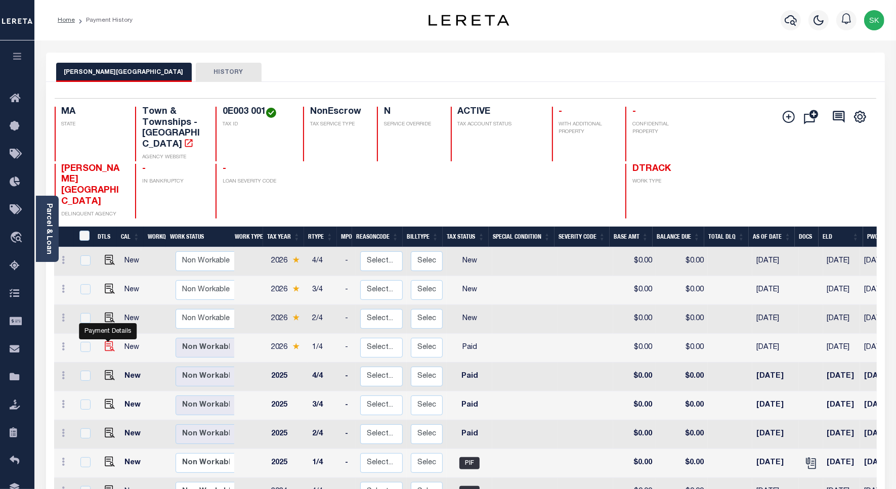
click at [106, 341] on img "" at bounding box center [110, 346] width 10 height 10
checkbox input "true"
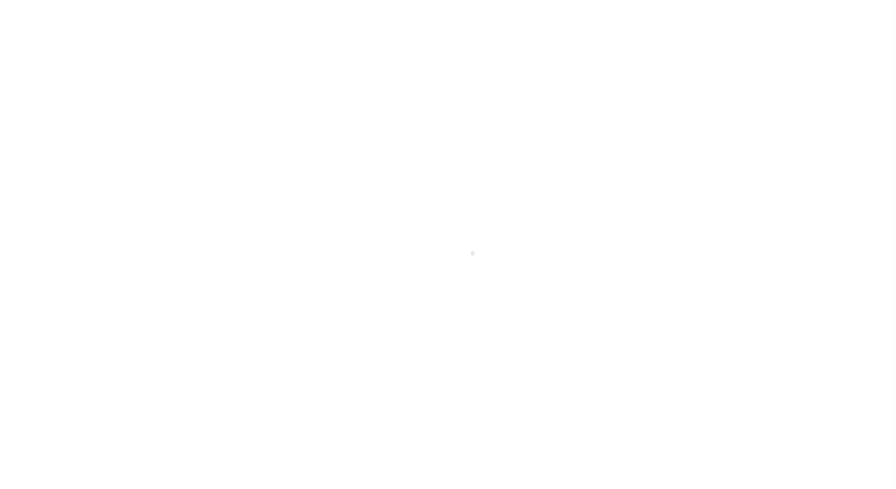
select select "PYD"
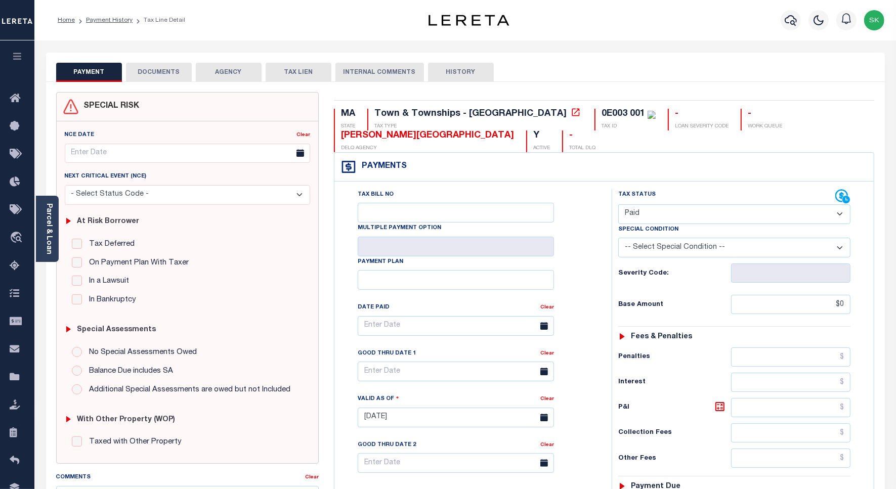
click at [591, 271] on div "Tax Bill No Multiple Payment Option Payment Plan Clear" at bounding box center [470, 331] width 252 height 284
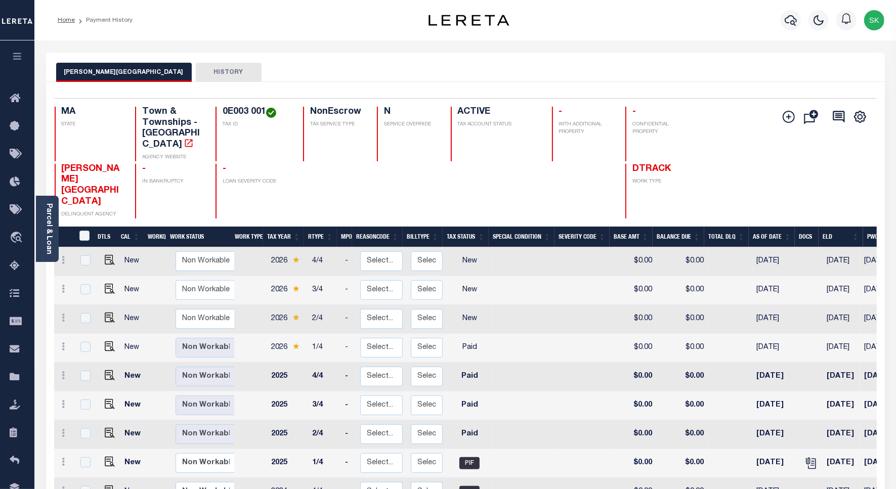
drag, startPoint x: 69, startPoint y: 21, endPoint x: 81, endPoint y: 23, distance: 12.4
click at [69, 21] on link "Home" at bounding box center [66, 20] width 17 height 6
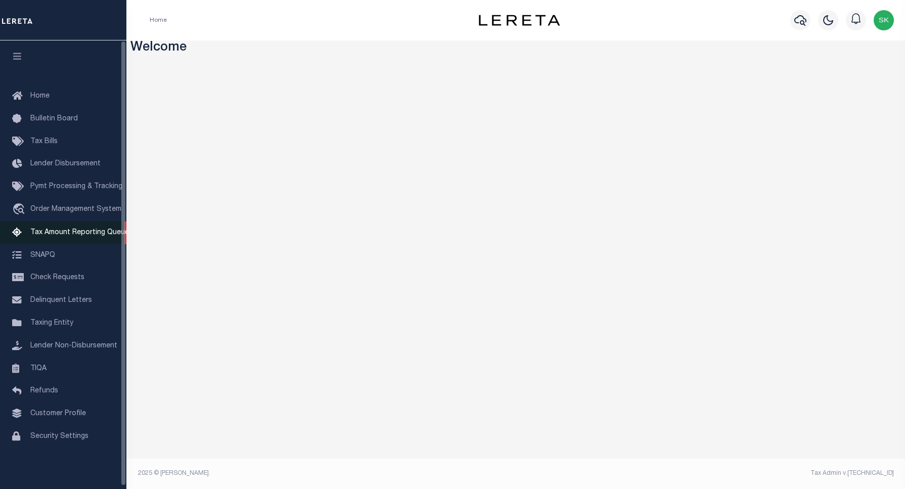
click at [76, 233] on span "Tax Amount Reporting Queue" at bounding box center [79, 232] width 99 height 7
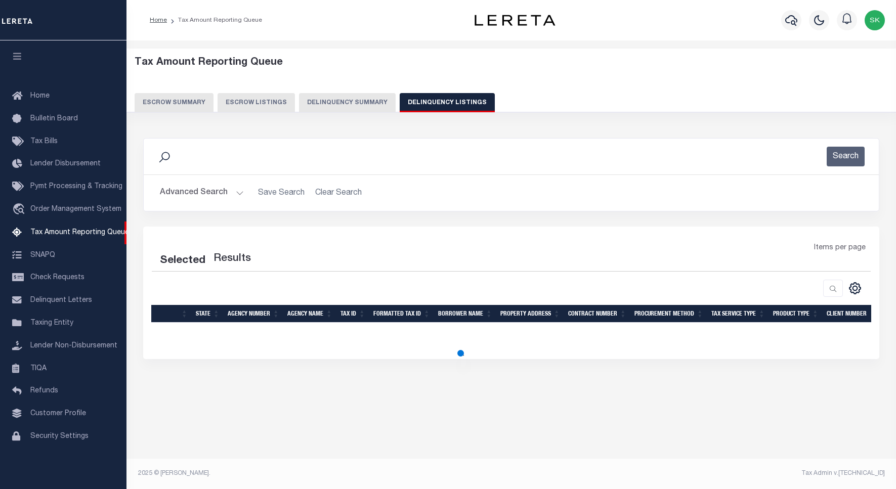
select select "100"
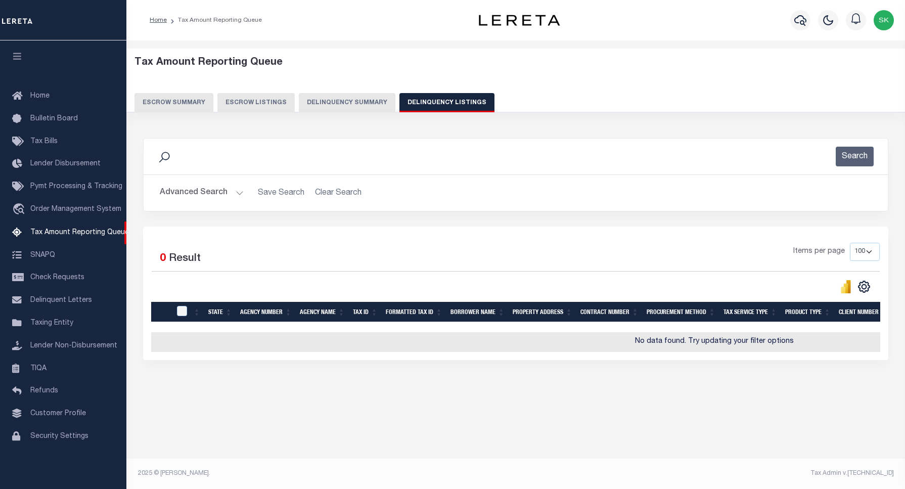
click at [190, 193] on button "Advanced Search" at bounding box center [202, 193] width 84 height 20
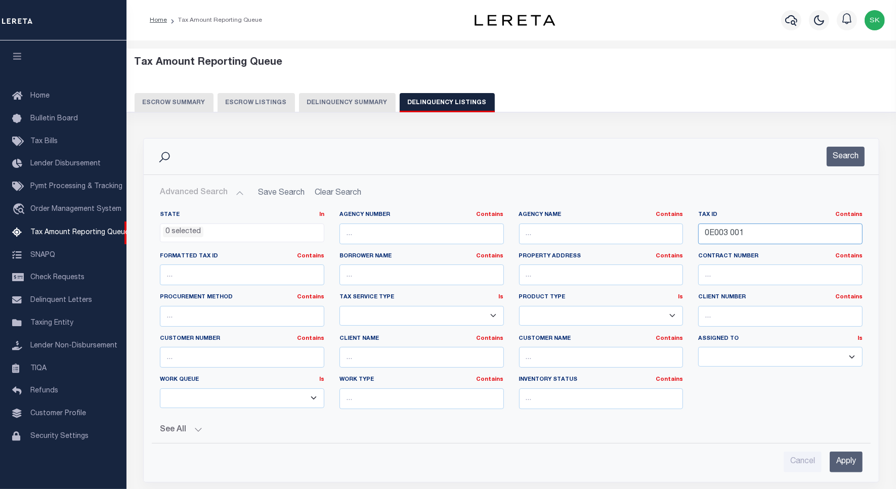
click at [731, 235] on input "0E003 001" at bounding box center [780, 234] width 164 height 21
paste input "5"
type input "0E003 005"
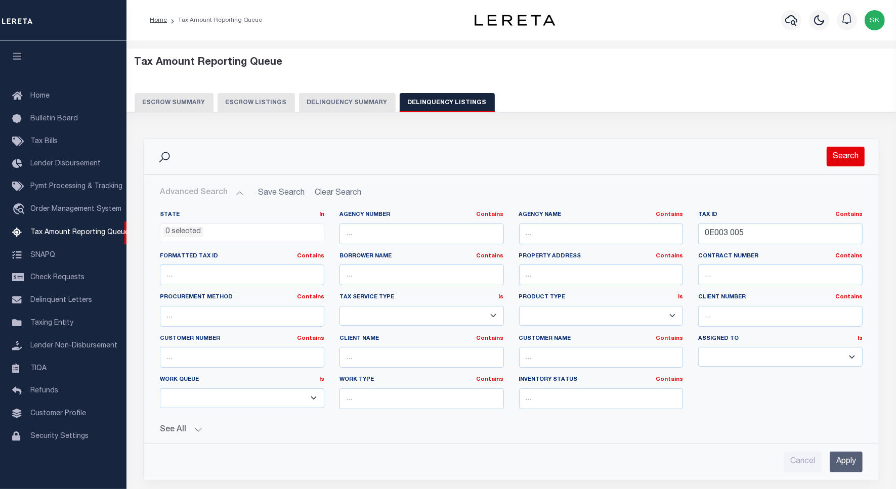
click at [843, 155] on button "Search" at bounding box center [845, 157] width 38 height 20
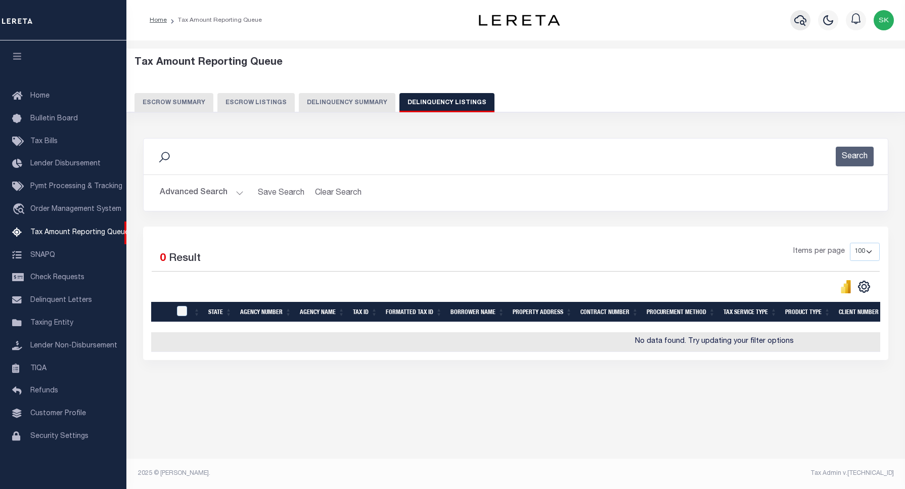
click at [801, 19] on icon "button" at bounding box center [801, 20] width 12 height 12
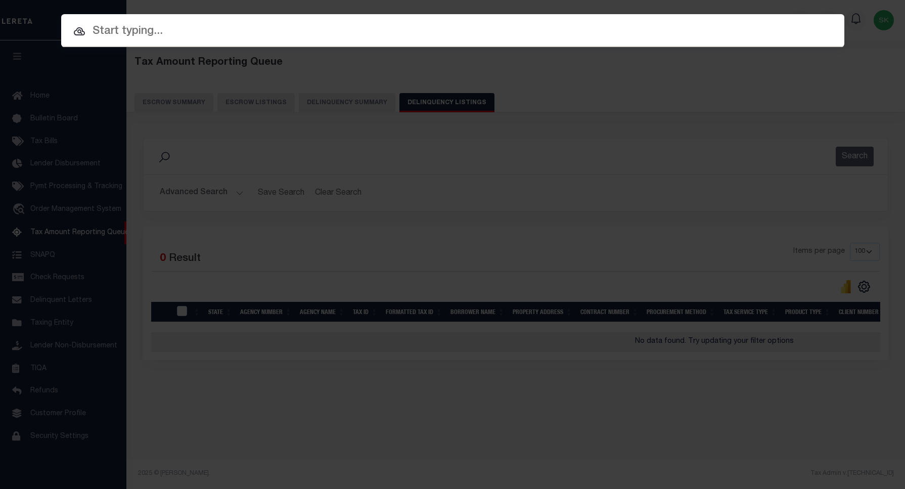
click at [179, 31] on input "text" at bounding box center [452, 32] width 783 height 18
paste input "0E003 005"
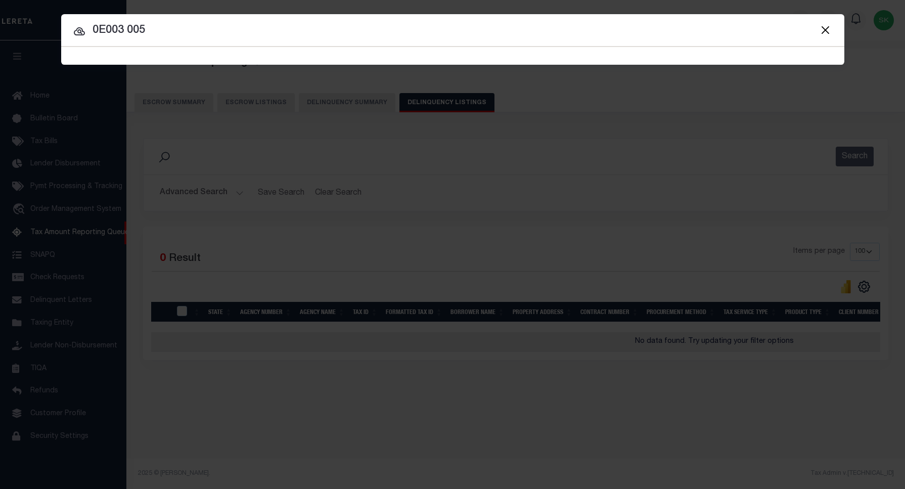
type input "0E003 005"
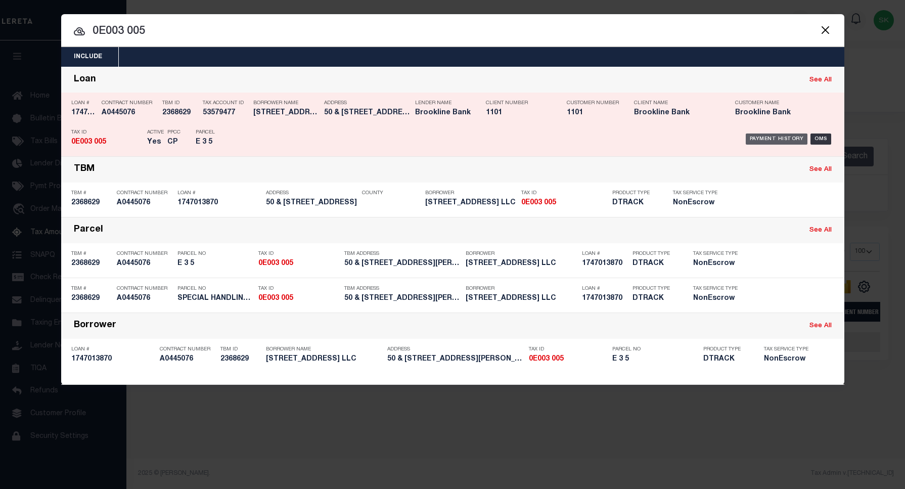
click at [760, 140] on div "Payment History" at bounding box center [777, 139] width 62 height 11
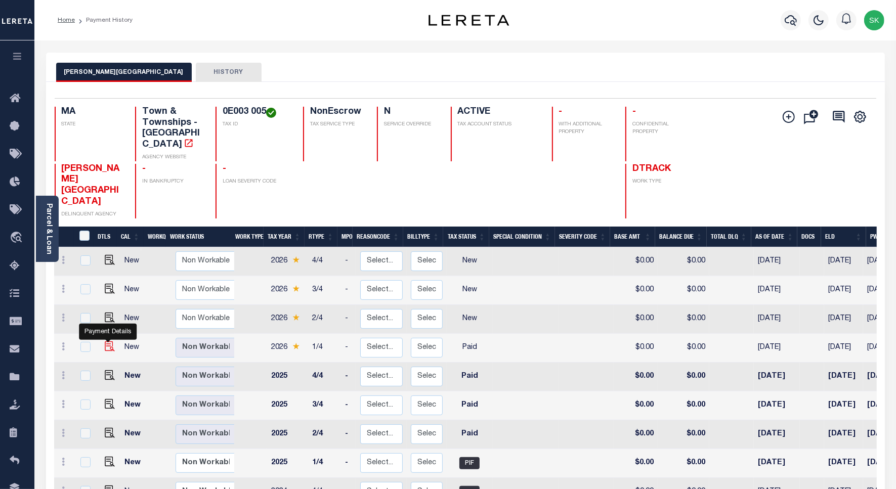
click at [108, 341] on img "" at bounding box center [110, 346] width 10 height 10
checkbox input "true"
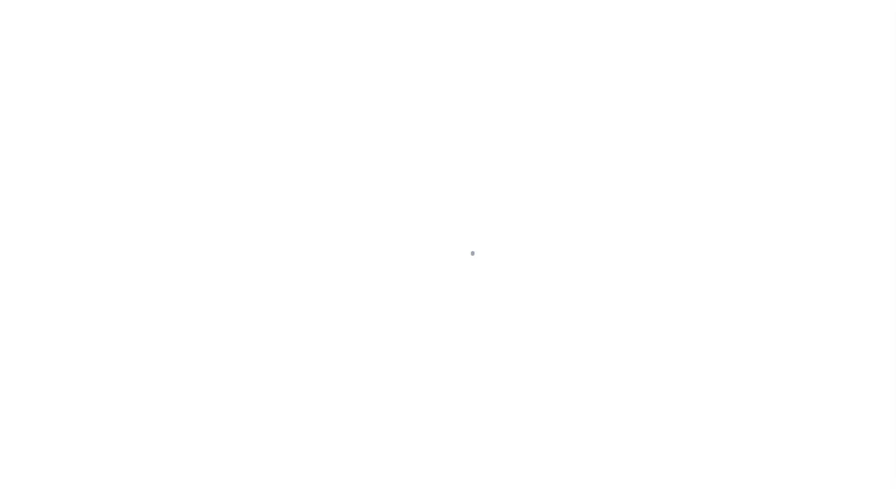
select select "PYD"
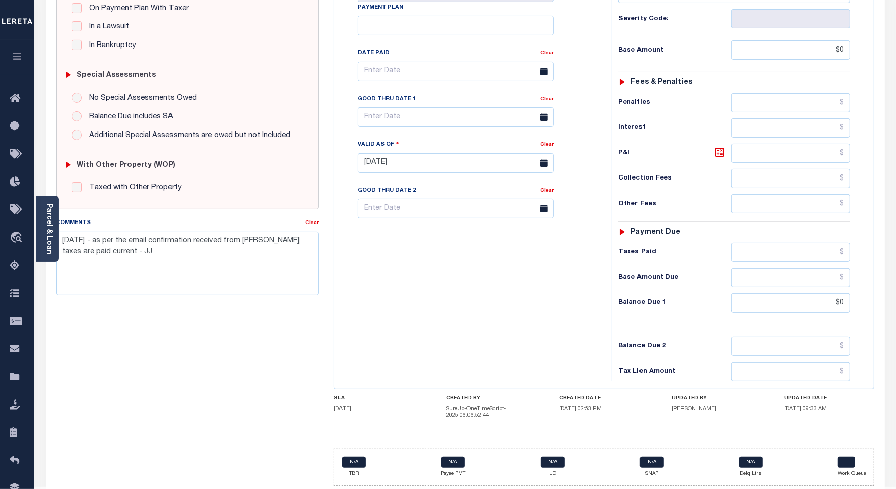
scroll to position [288, 0]
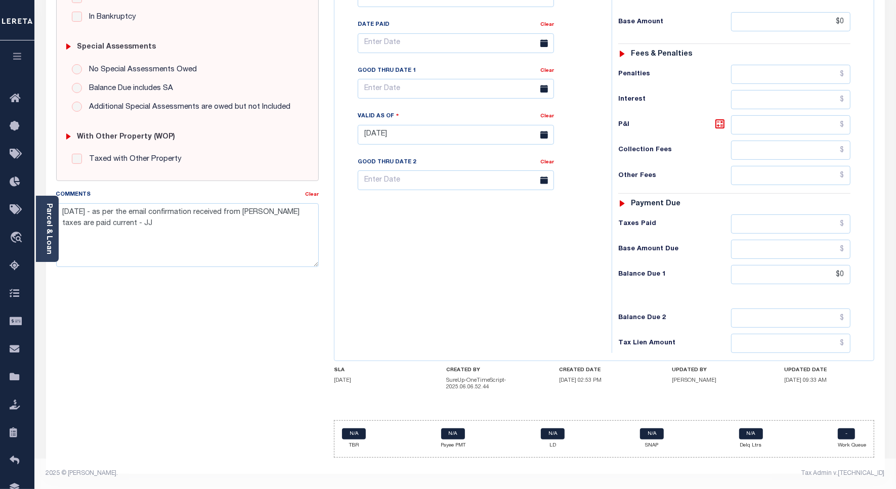
drag, startPoint x: 478, startPoint y: 261, endPoint x: 439, endPoint y: 23, distance: 242.0
click at [478, 261] on div "Tax Bill No Multiple Payment Option Payment Plan Clear" at bounding box center [470, 129] width 267 height 447
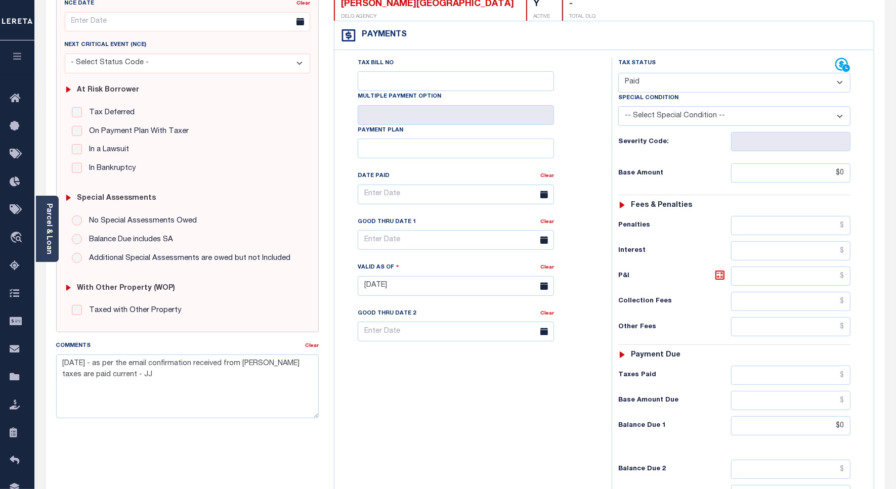
scroll to position [0, 0]
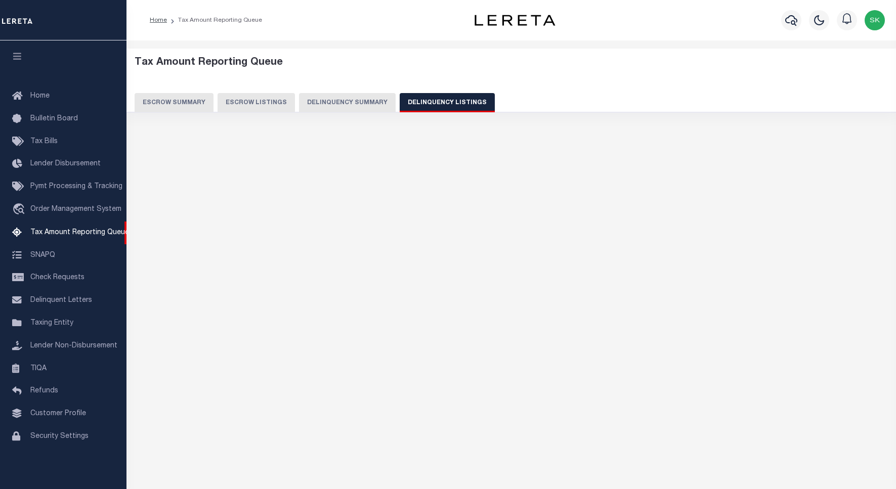
select select "100"
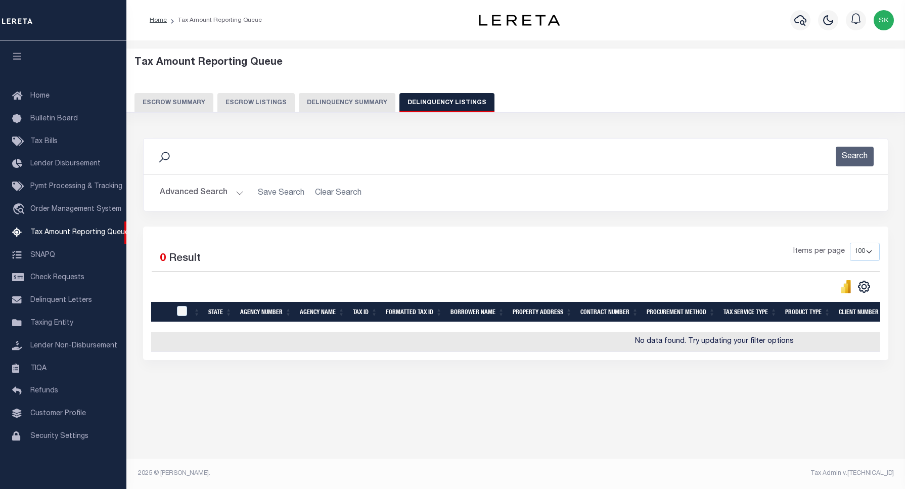
scroll to position [3, 0]
click at [190, 191] on button "Advanced Search" at bounding box center [202, 193] width 84 height 20
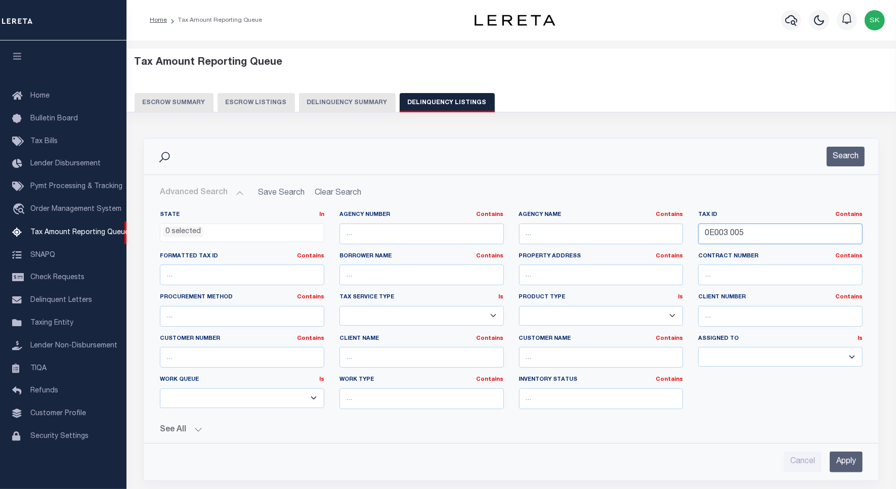
click at [714, 236] on input "0E003 005" at bounding box center [780, 234] width 164 height 21
click at [843, 163] on button "Search" at bounding box center [845, 157] width 38 height 20
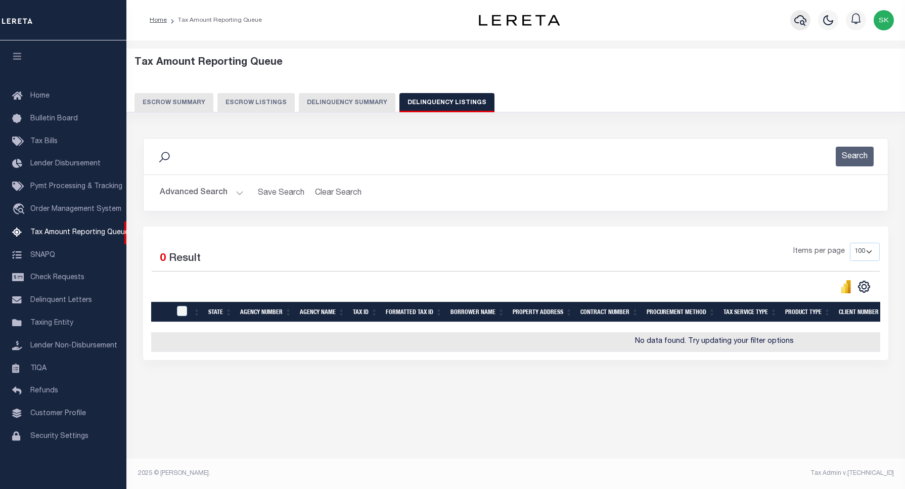
click at [800, 23] on icon "button" at bounding box center [801, 20] width 12 height 11
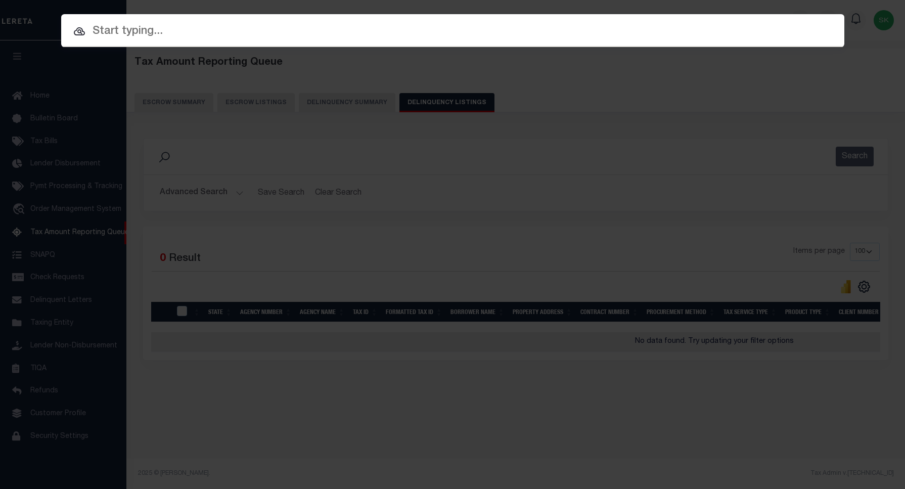
click at [160, 35] on input "text" at bounding box center [452, 32] width 783 height 18
paste input "0E003 005"
type input "0E003 005"
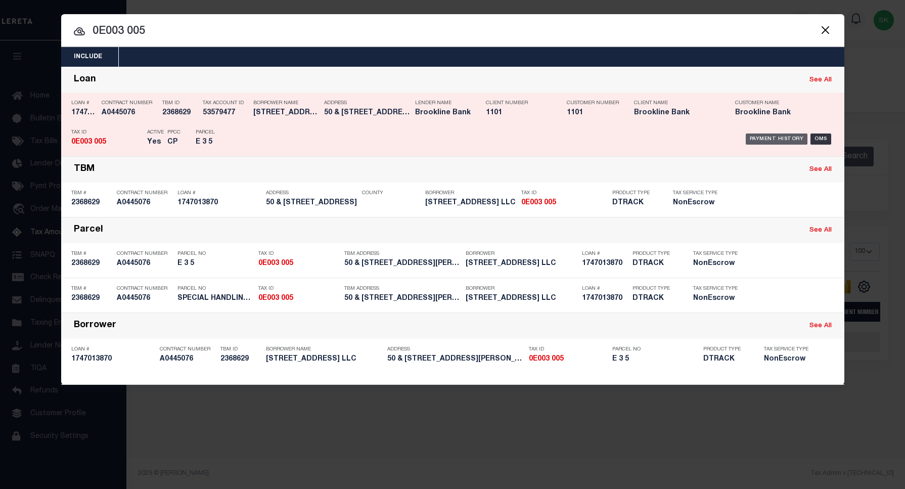
click at [764, 136] on div "Payment History" at bounding box center [777, 139] width 62 height 11
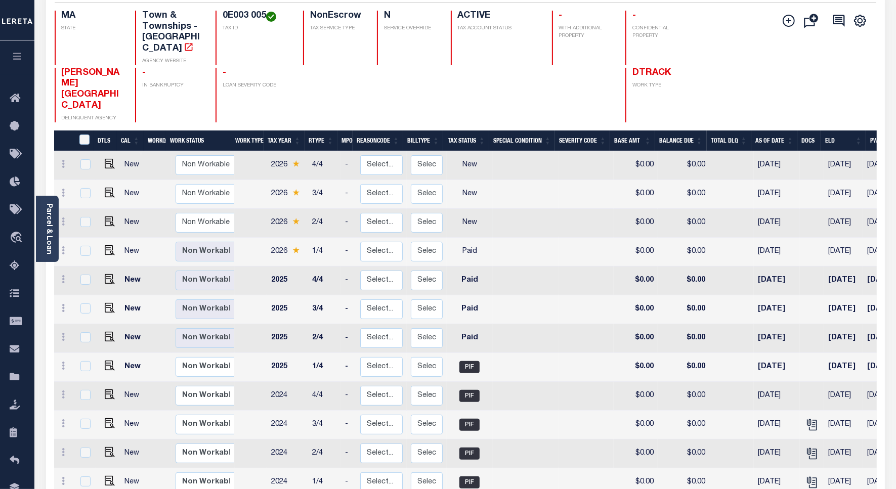
scroll to position [190, 0]
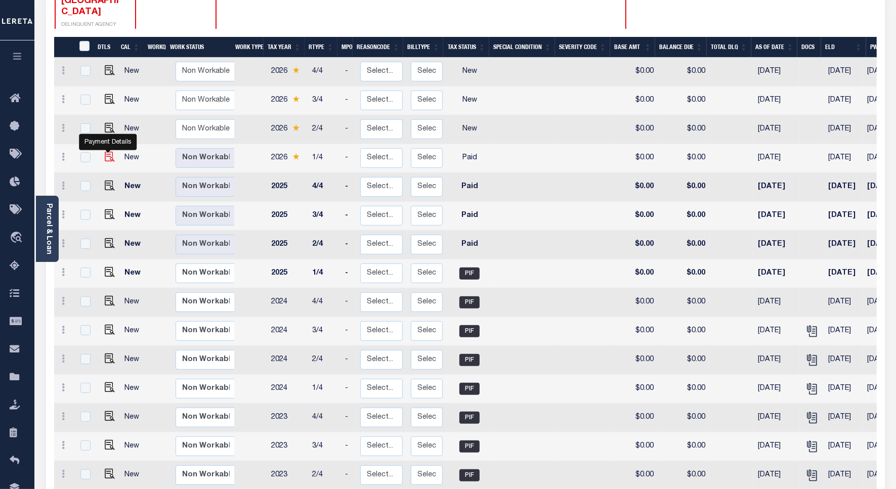
click at [107, 152] on img "" at bounding box center [110, 157] width 10 height 10
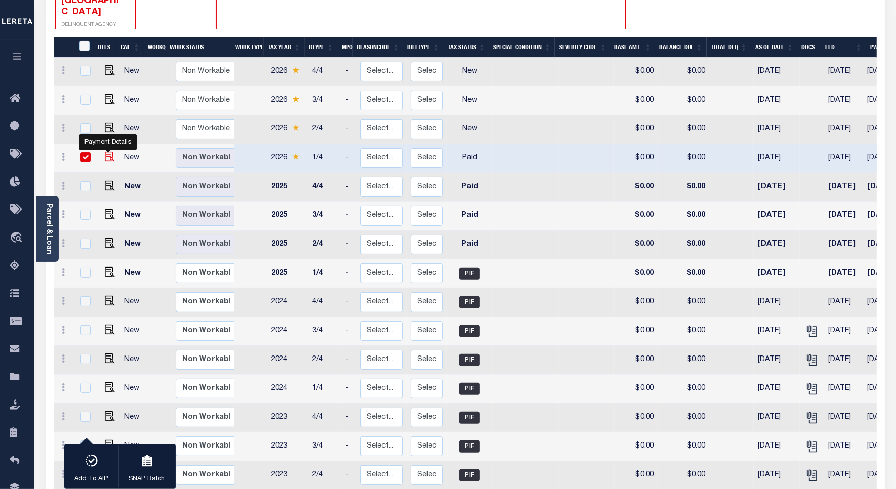
checkbox input "true"
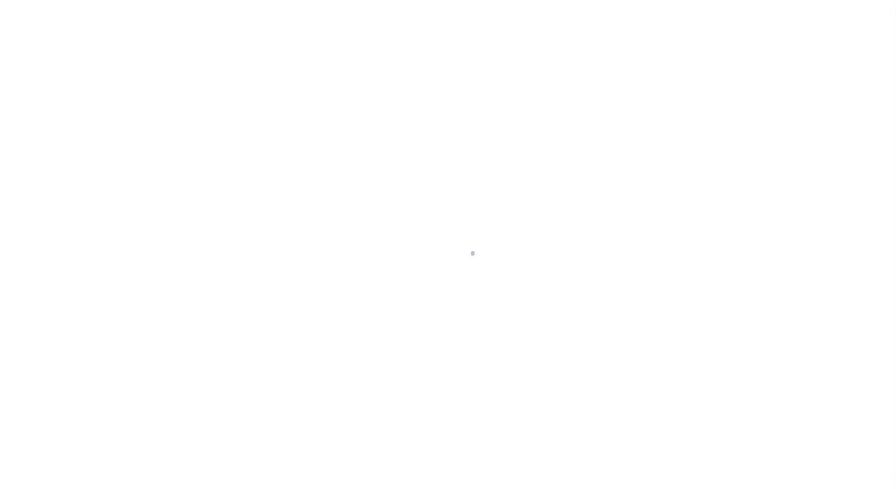
select select "PYD"
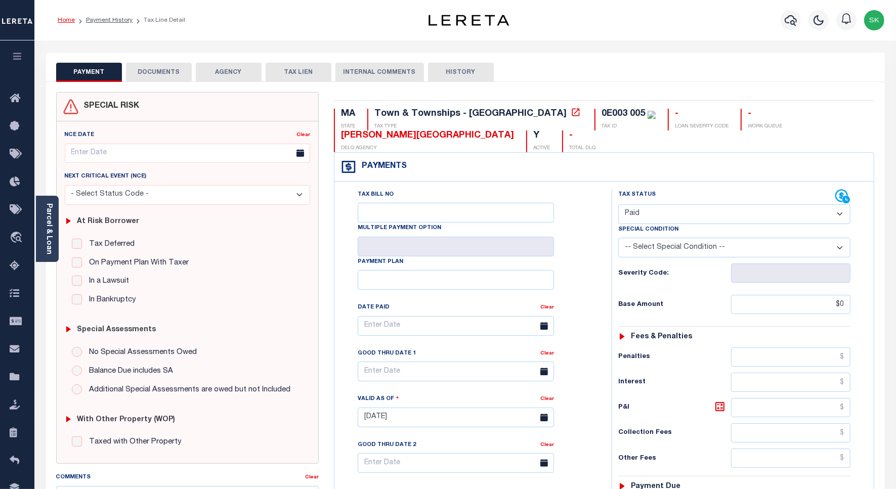
click at [61, 21] on link "Home" at bounding box center [66, 20] width 17 height 6
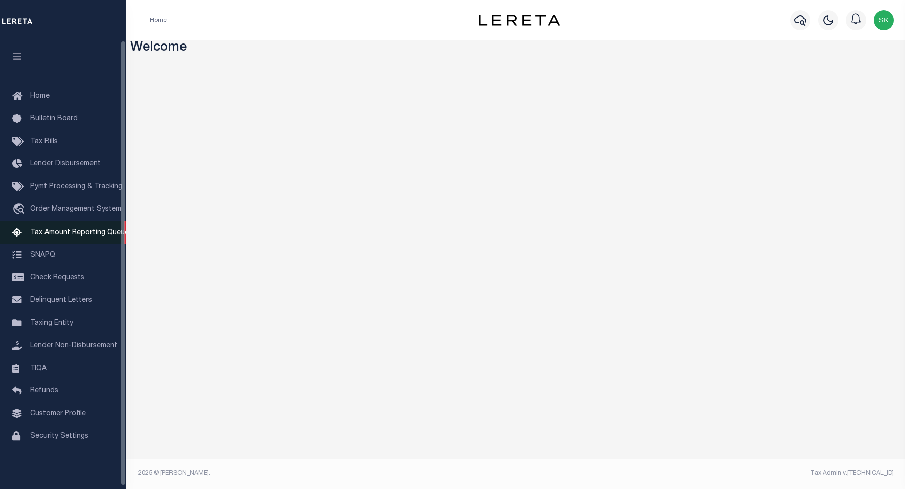
click at [93, 234] on span "Tax Amount Reporting Queue" at bounding box center [79, 232] width 99 height 7
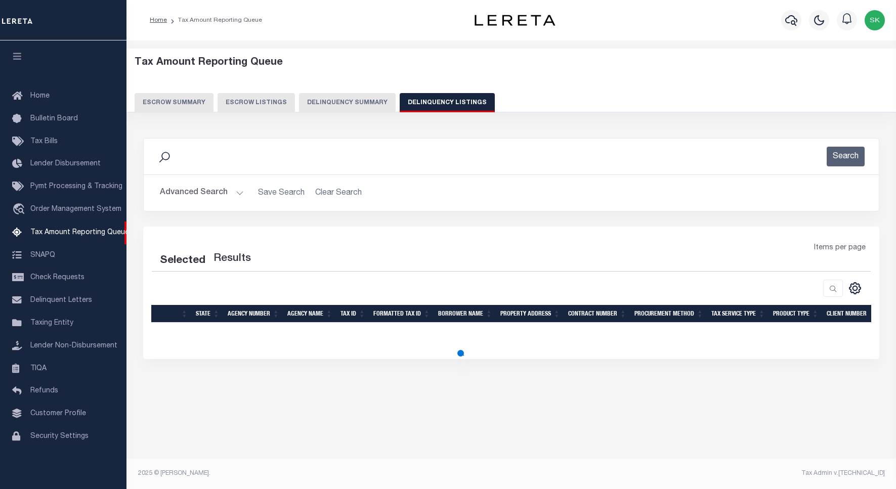
click at [458, 101] on button "Delinquency Listings" at bounding box center [447, 102] width 95 height 19
select select "100"
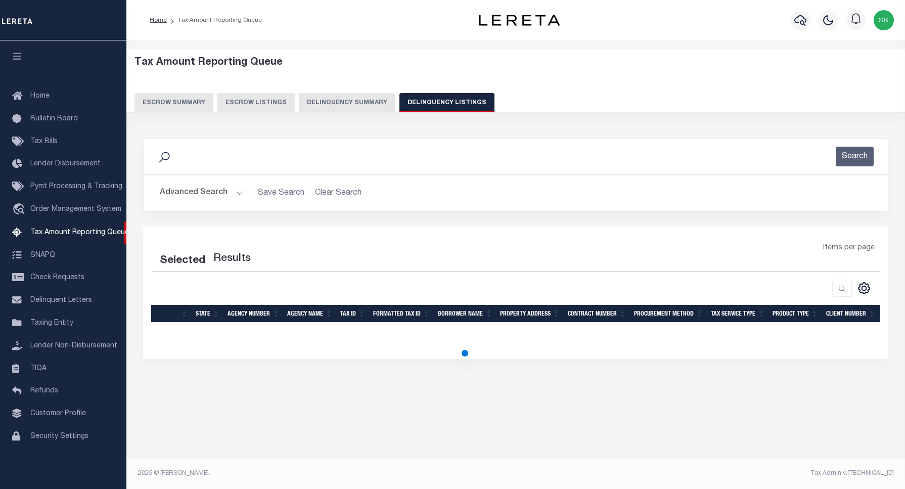
click at [178, 195] on button "Advanced Search" at bounding box center [202, 193] width 84 height 20
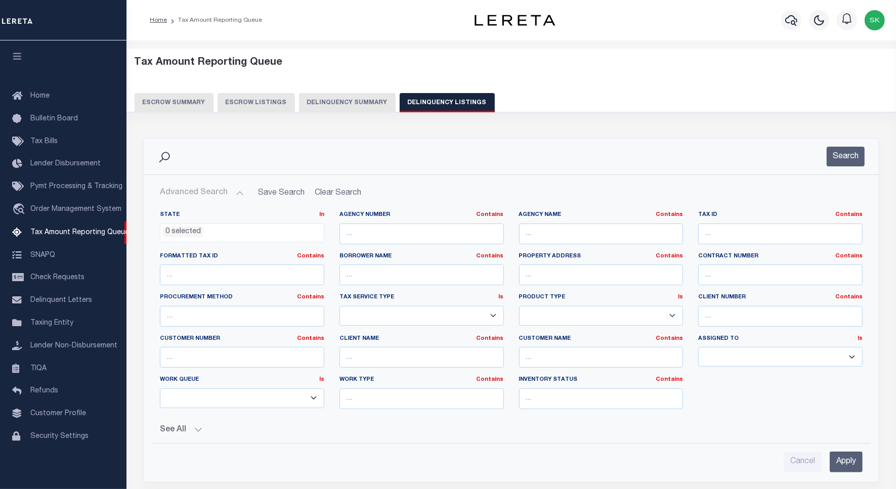
select select "100"
click at [709, 235] on input "text" at bounding box center [780, 234] width 164 height 21
paste input "0E015 031"
type input "0E015 031"
click at [830, 153] on button "Search" at bounding box center [845, 157] width 38 height 20
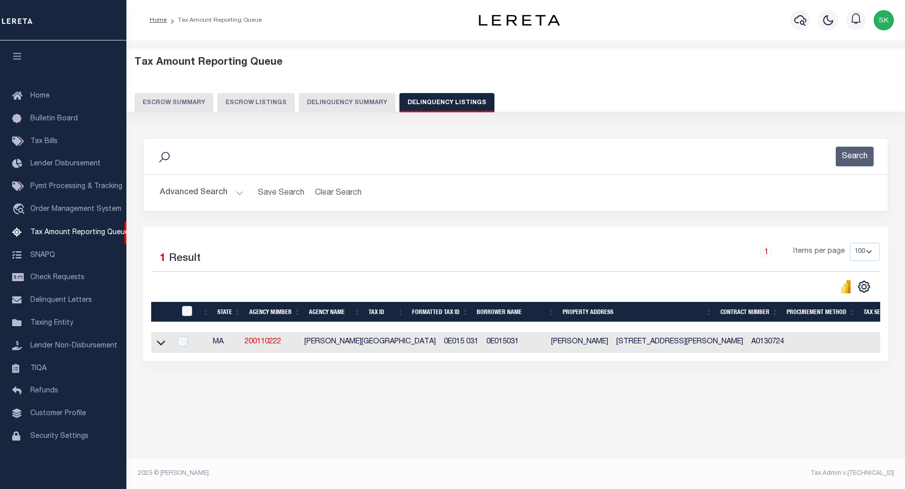
click at [161, 344] on icon at bounding box center [161, 342] width 9 height 11
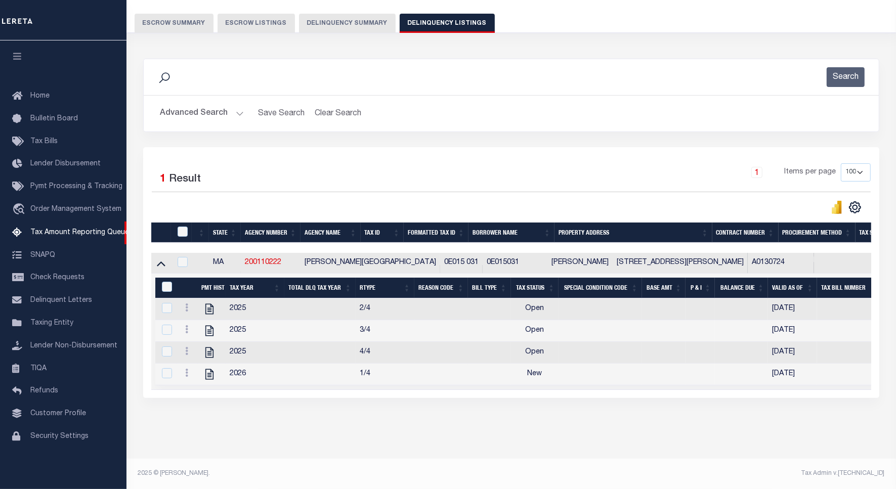
scroll to position [92, 0]
click at [183, 305] on link at bounding box center [186, 309] width 11 height 8
click at [196, 320] on img "" at bounding box center [199, 324] width 10 height 10
checkbox input "true"
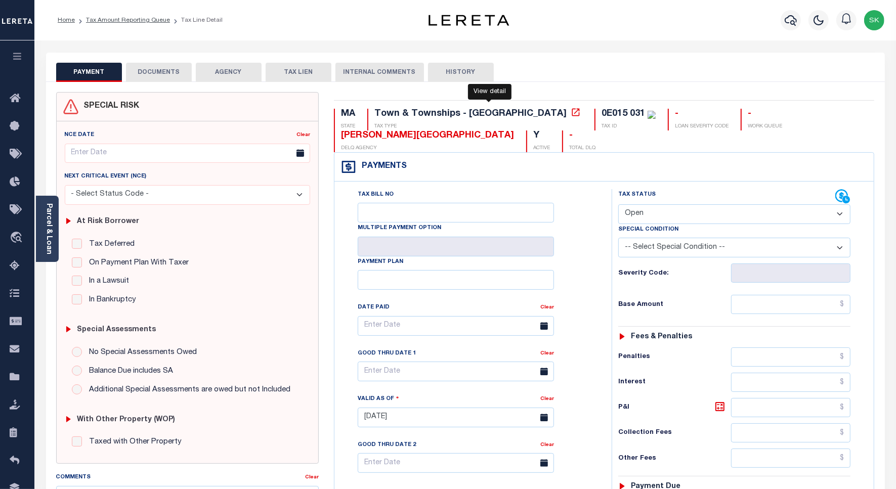
click at [571, 115] on icon at bounding box center [576, 112] width 10 height 10
click at [603, 238] on div "Tax Bill No Multiple Payment Option Payment Plan Clear" at bounding box center [470, 412] width 267 height 447
click at [651, 213] on select "- Select Status Code - Open Due/Unpaid Paid Incomplete No Tax Due Internal Refu…" at bounding box center [734, 214] width 232 height 20
select select "PYD"
click at [618, 205] on select "- Select Status Code - Open Due/Unpaid Paid Incomplete No Tax Due Internal Refu…" at bounding box center [734, 214] width 232 height 20
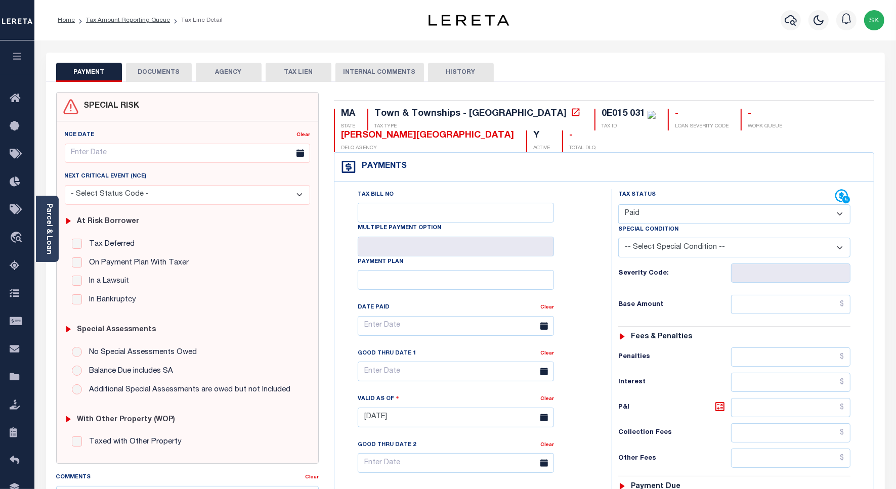
type input "[DATE]"
drag, startPoint x: 598, startPoint y: 267, endPoint x: 670, endPoint y: 297, distance: 78.4
click at [598, 267] on div "Tax Bill No Multiple Payment Option Payment Plan Clear" at bounding box center [470, 412] width 267 height 447
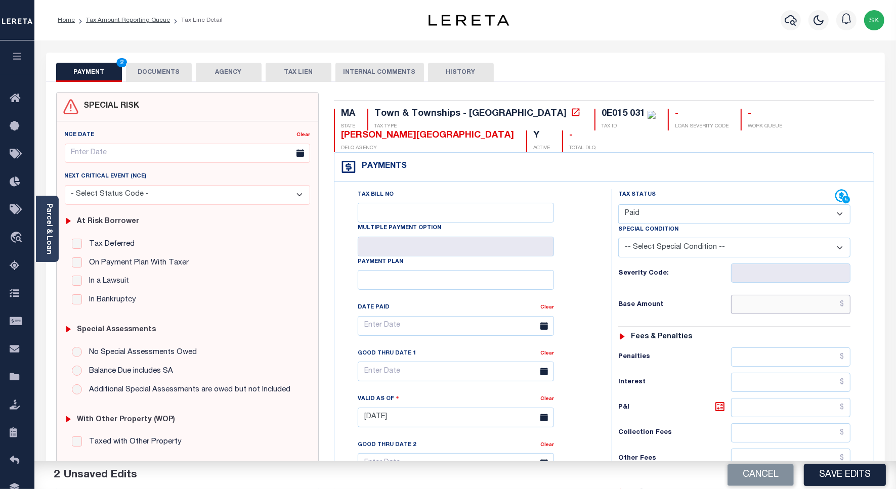
click at [747, 306] on input "text" at bounding box center [790, 304] width 119 height 19
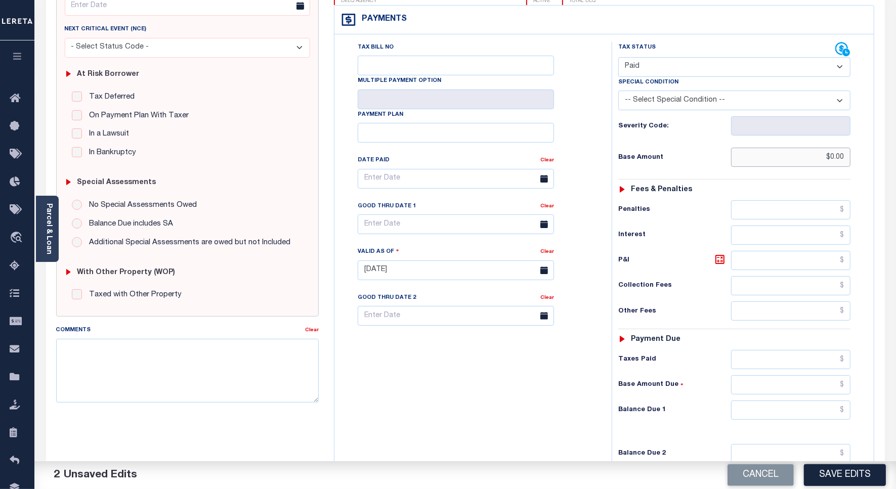
scroll to position [282, 0]
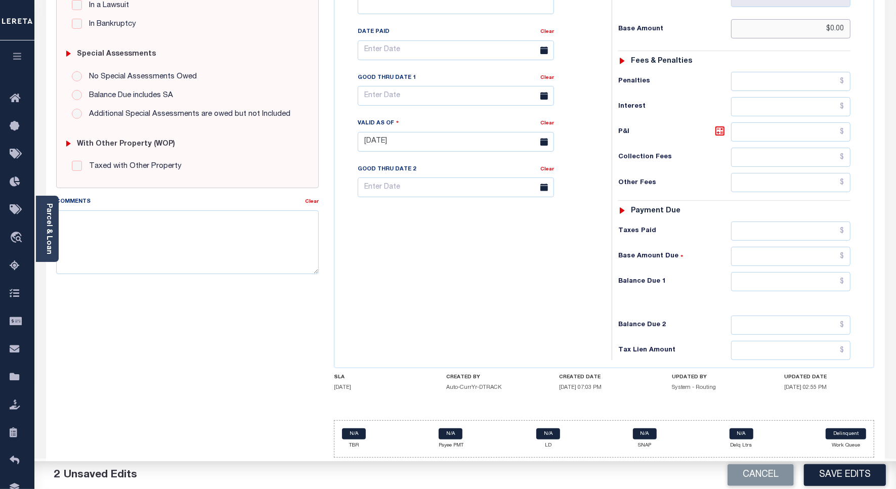
type input "$0.00"
click at [754, 279] on input "text" at bounding box center [790, 281] width 119 height 19
type input "$0.00"
drag, startPoint x: 484, startPoint y: 246, endPoint x: 362, endPoint y: 228, distance: 122.7
click at [483, 246] on div "Tax Bill No Multiple Payment Option Payment Plan Clear" at bounding box center [470, 137] width 267 height 447
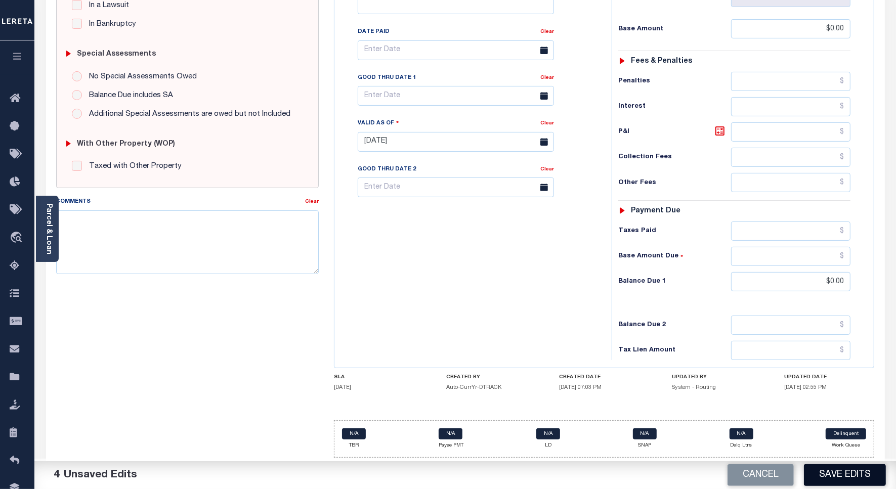
click at [820, 478] on button "Save Edits" at bounding box center [845, 475] width 82 height 22
checkbox input "false"
type input "$0"
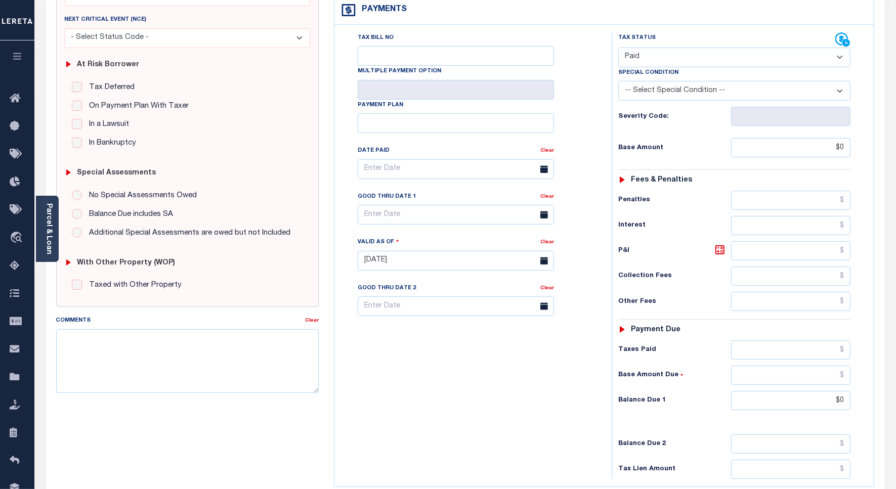
scroll to position [0, 0]
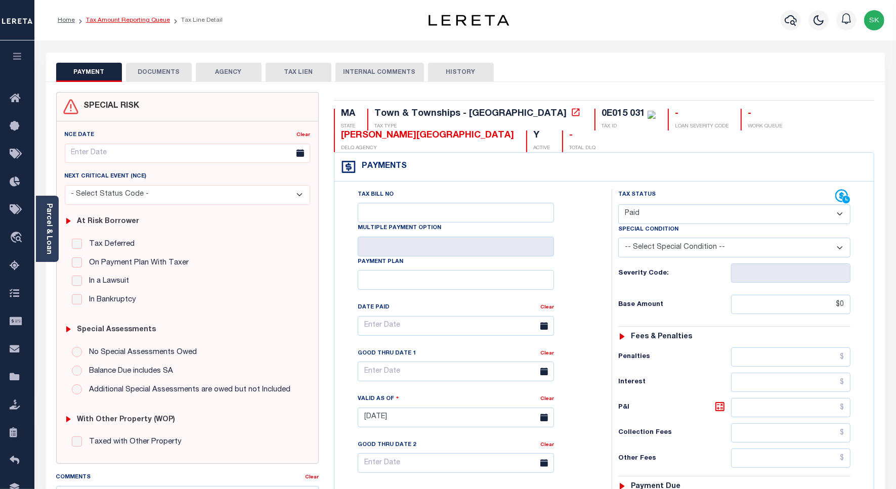
click at [132, 20] on link "Tax Amount Reporting Queue" at bounding box center [128, 20] width 84 height 6
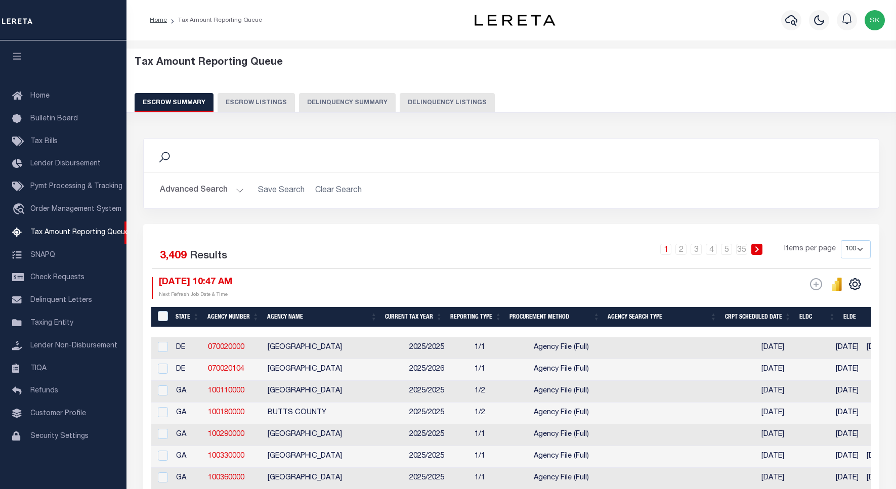
select select "100"
click at [446, 102] on button "Delinquency Listings" at bounding box center [447, 102] width 95 height 19
select select "100"
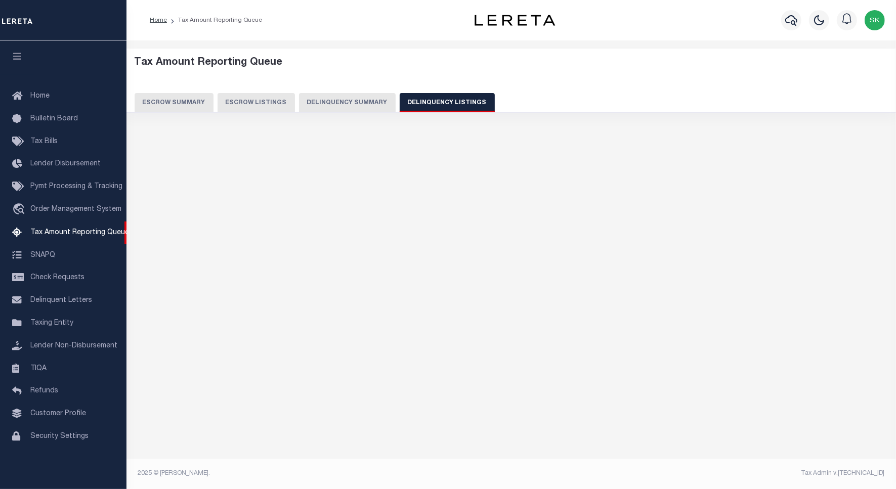
select select "100"
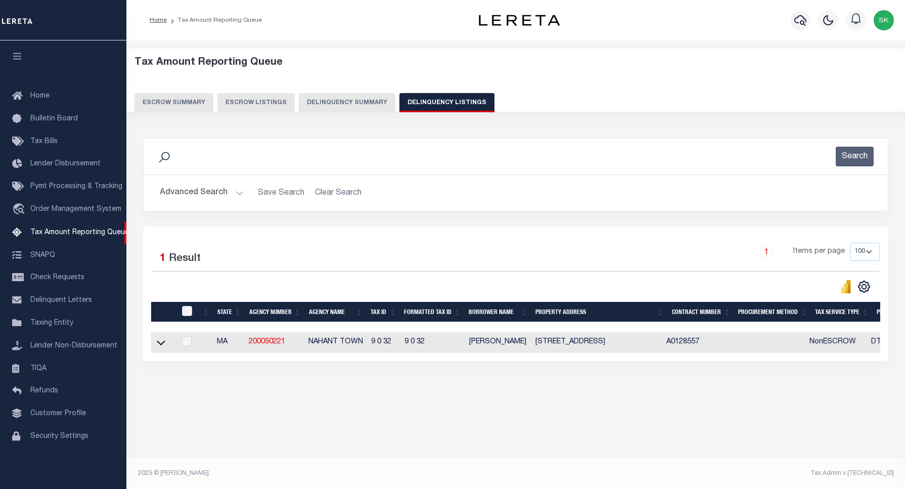
click at [203, 192] on button "Advanced Search" at bounding box center [202, 193] width 84 height 20
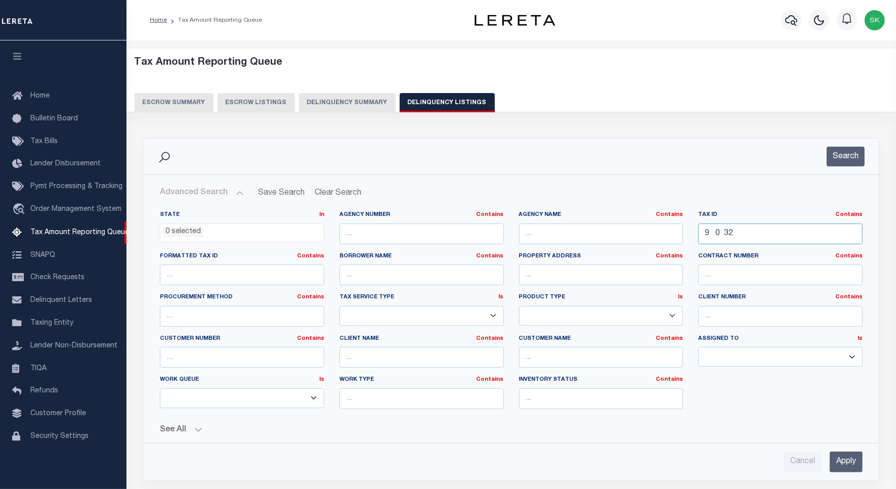
click at [724, 226] on input "9 0 32" at bounding box center [780, 234] width 164 height 21
paste input "0E015 031"
type input "0E015 031"
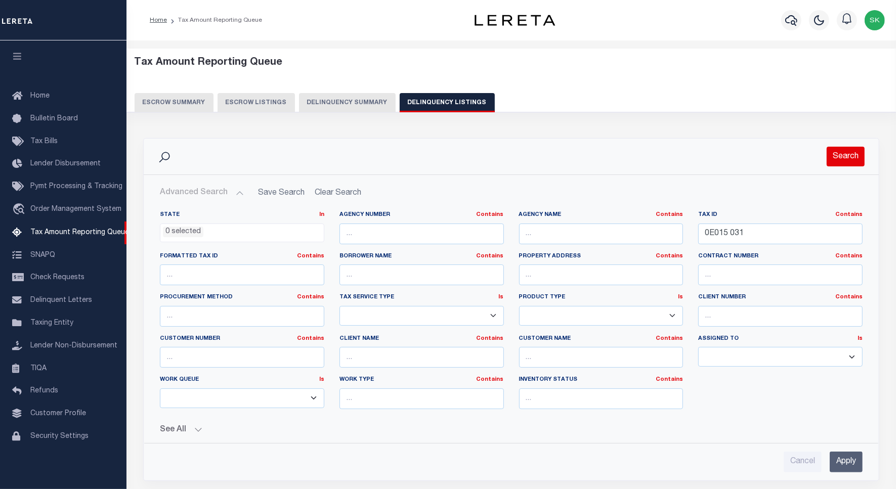
click at [834, 162] on button "Search" at bounding box center [845, 157] width 38 height 20
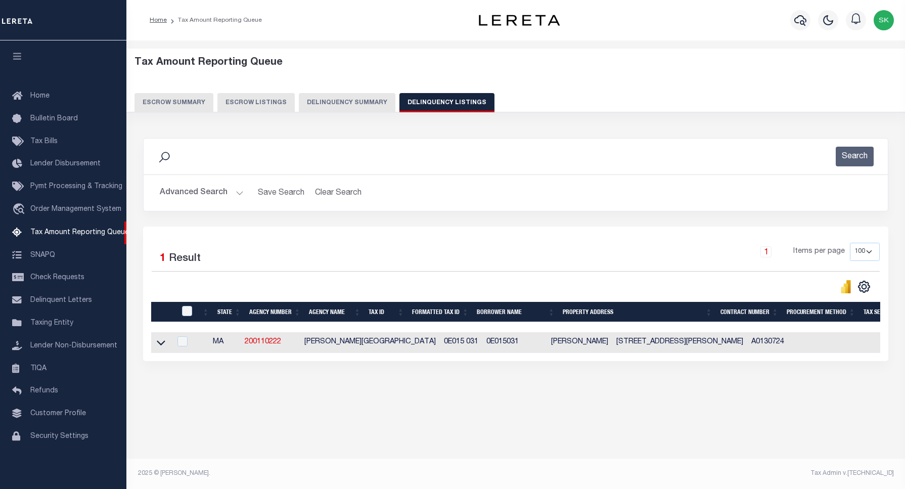
drag, startPoint x: 160, startPoint y: 345, endPoint x: 224, endPoint y: 274, distance: 95.6
click at [160, 345] on icon at bounding box center [161, 342] width 9 height 11
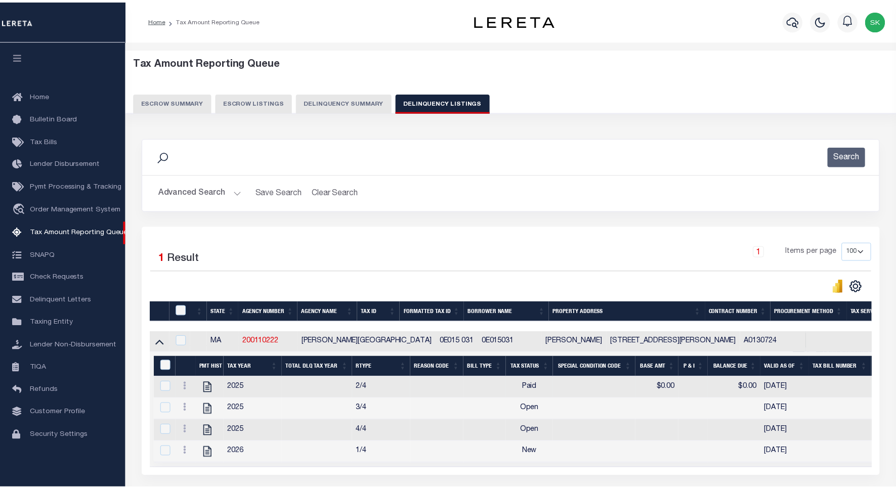
scroll to position [63, 0]
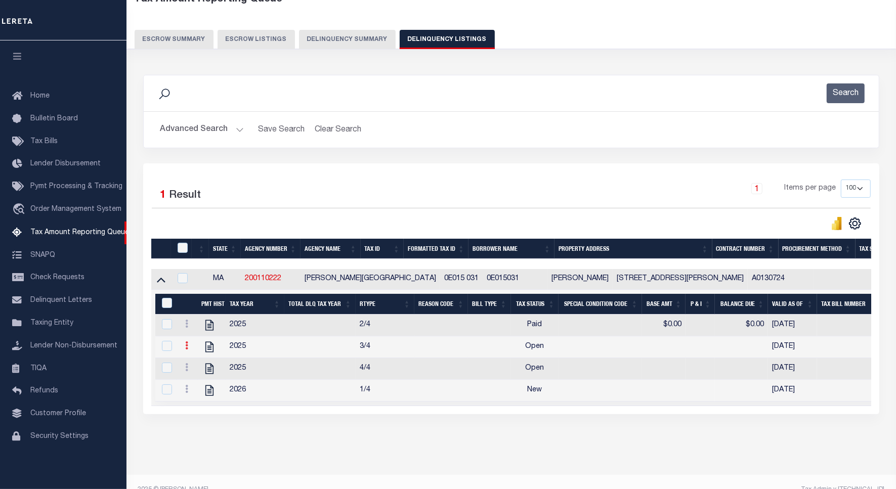
click at [185, 349] on icon at bounding box center [186, 345] width 3 height 8
click at [198, 365] on img "" at bounding box center [199, 362] width 10 height 10
checkbox input "true"
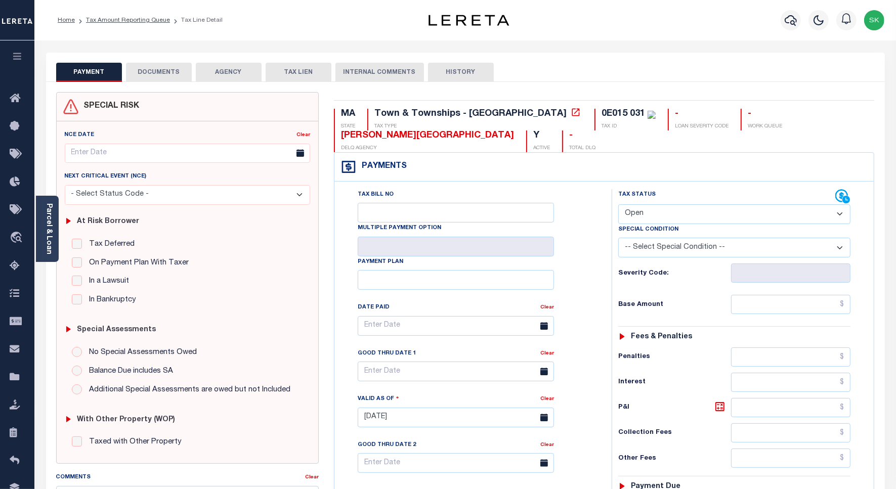
drag, startPoint x: 651, startPoint y: 218, endPoint x: 648, endPoint y: 226, distance: 7.7
click at [651, 218] on select "- Select Status Code - Open Due/Unpaid Paid Incomplete No Tax Due Internal Refu…" at bounding box center [734, 214] width 232 height 20
select select "PYD"
click at [618, 205] on select "- Select Status Code - Open Due/Unpaid Paid Incomplete No Tax Due Internal Refu…" at bounding box center [734, 214] width 232 height 20
type input "[DATE]"
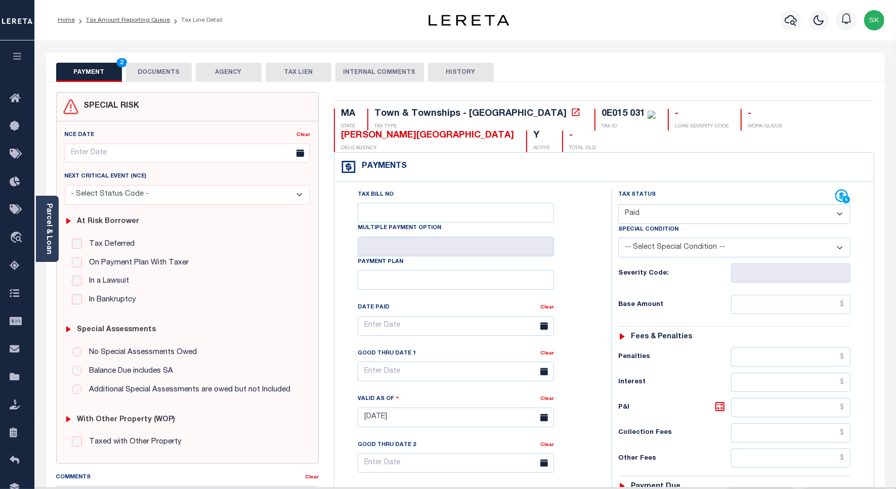
drag, startPoint x: 599, startPoint y: 272, endPoint x: 707, endPoint y: 322, distance: 118.8
click at [600, 274] on div "Tax Bill No Multiple Payment Option Payment Plan Clear" at bounding box center [470, 412] width 267 height 447
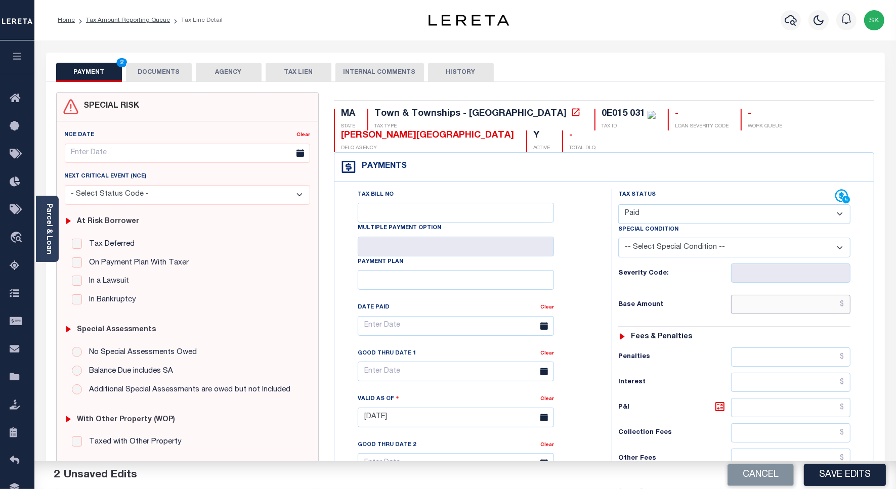
click at [757, 307] on input "text" at bounding box center [790, 304] width 119 height 19
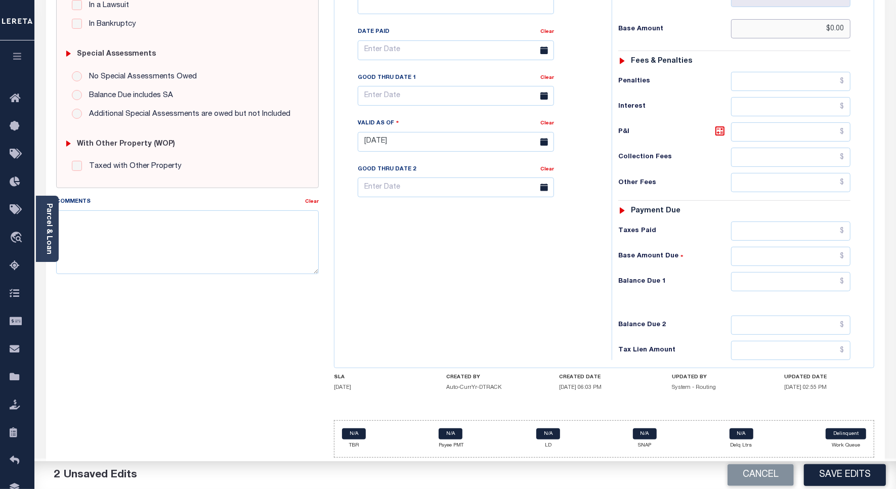
scroll to position [282, 0]
type input "$0.00"
click at [777, 284] on input "text" at bounding box center [790, 281] width 119 height 19
type input "$0.00"
click at [518, 259] on div "Tax Bill No Multiple Payment Option Payment Plan Clear" at bounding box center [470, 137] width 267 height 447
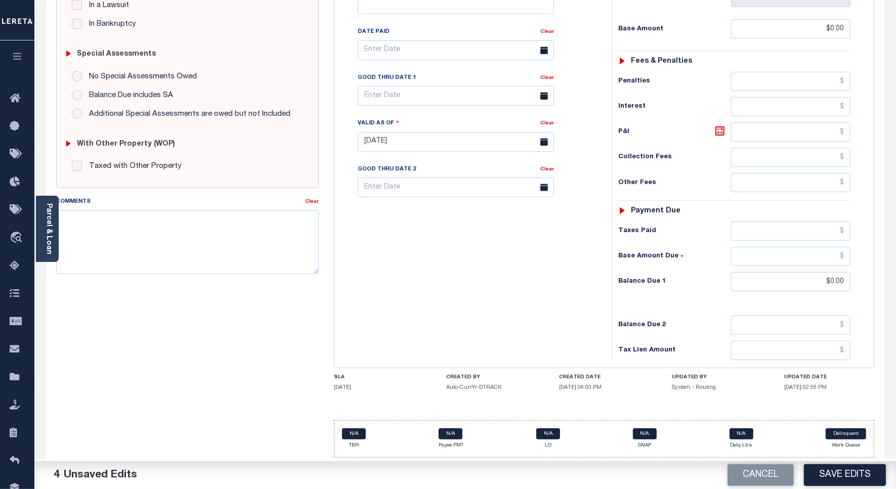
drag, startPoint x: 540, startPoint y: 304, endPoint x: 725, endPoint y: 418, distance: 216.9
click at [569, 322] on div "Tax Bill No Multiple Payment Option Payment Plan Clear" at bounding box center [470, 137] width 267 height 447
click at [847, 471] on button "Save Edits" at bounding box center [845, 475] width 82 height 22
checkbox input "false"
type input "$0"
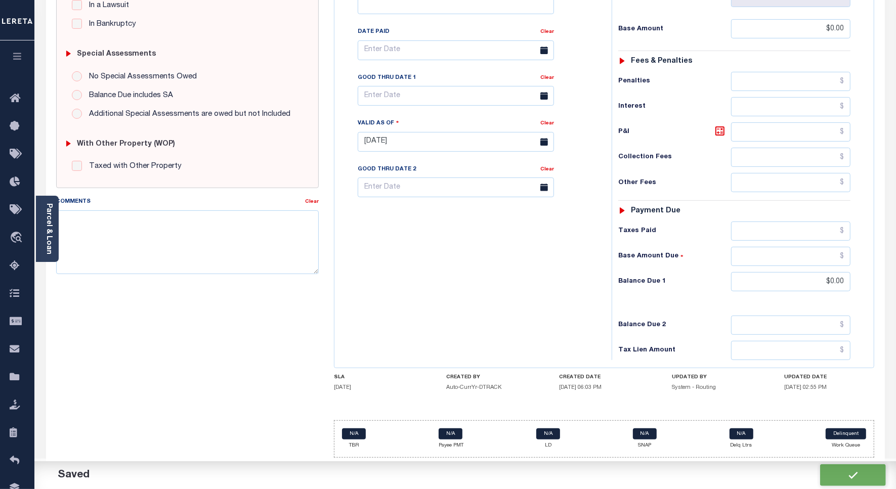
type input "$0"
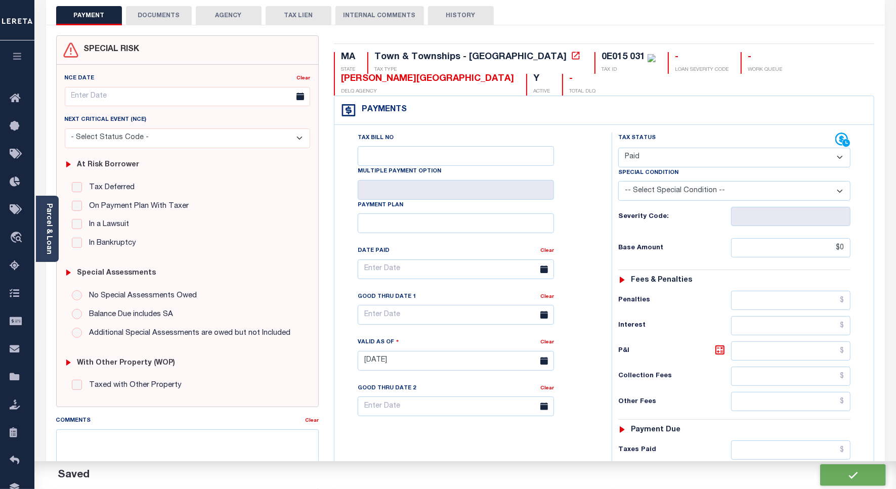
scroll to position [0, 0]
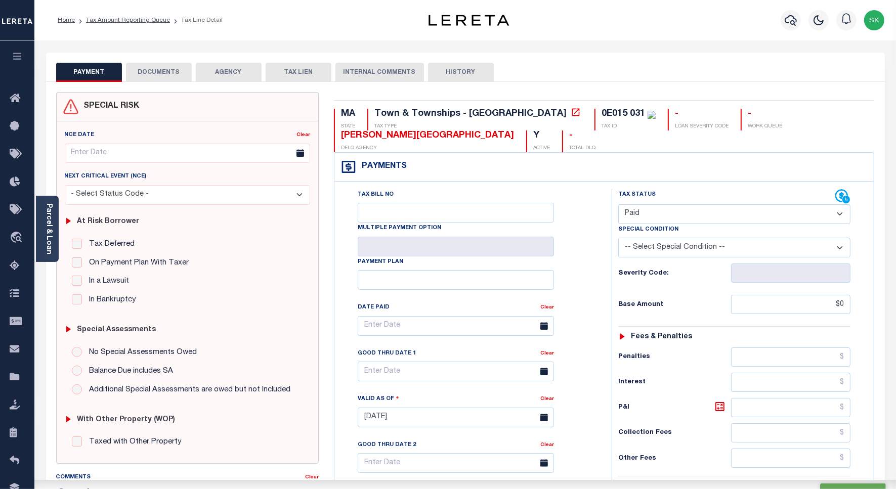
click at [169, 72] on button "DOCUMENTS" at bounding box center [159, 72] width 66 height 19
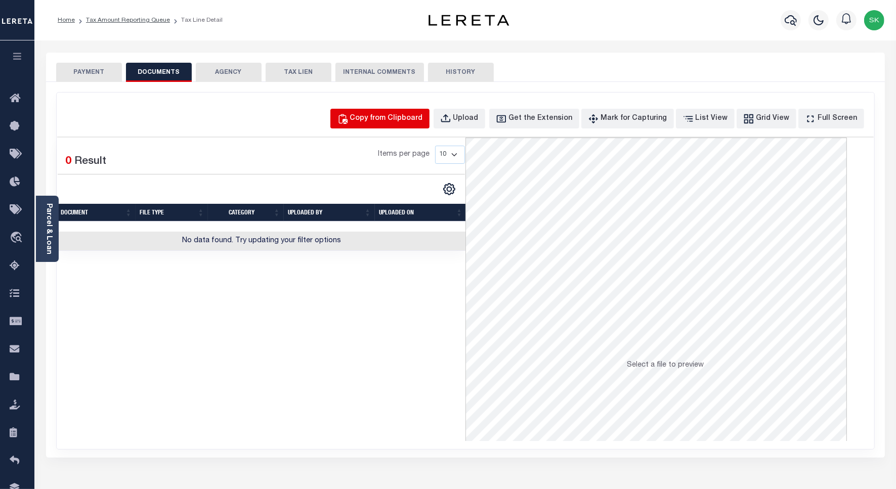
click at [377, 122] on div "Copy from Clipboard" at bounding box center [386, 118] width 73 height 11
select select "POP"
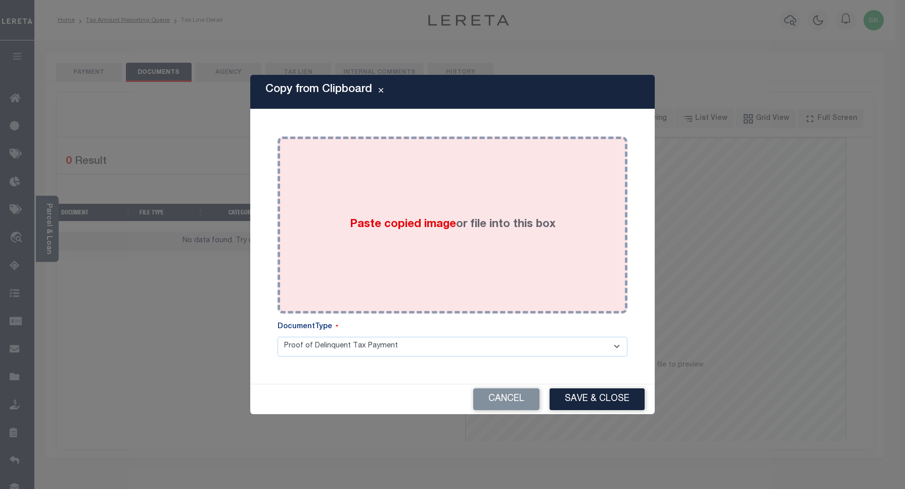
click at [457, 195] on div "Paste copied image or file into this box" at bounding box center [452, 225] width 335 height 162
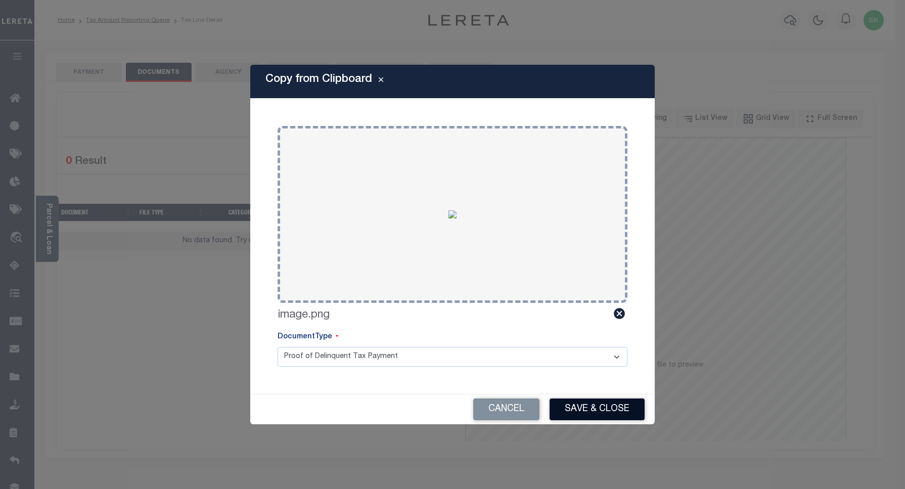
drag, startPoint x: 581, startPoint y: 410, endPoint x: 577, endPoint y: 404, distance: 7.7
click at [582, 410] on button "Save & Close" at bounding box center [597, 410] width 95 height 22
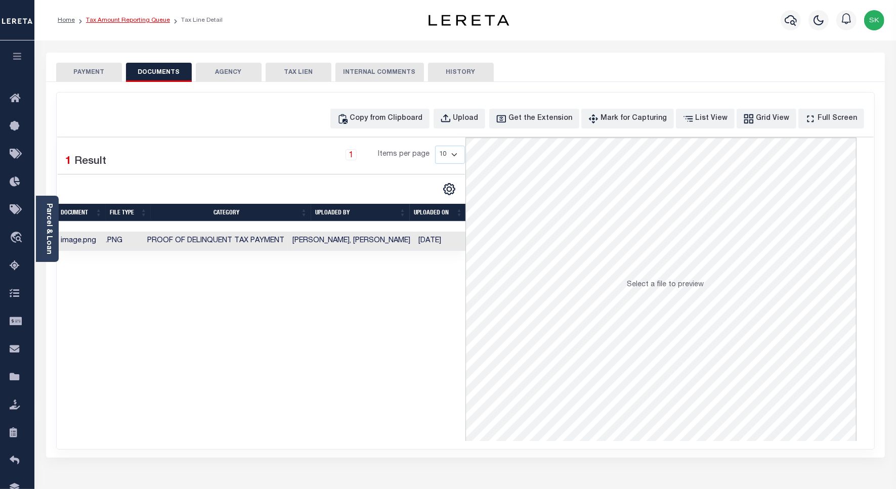
click at [107, 21] on link "Tax Amount Reporting Queue" at bounding box center [128, 20] width 84 height 6
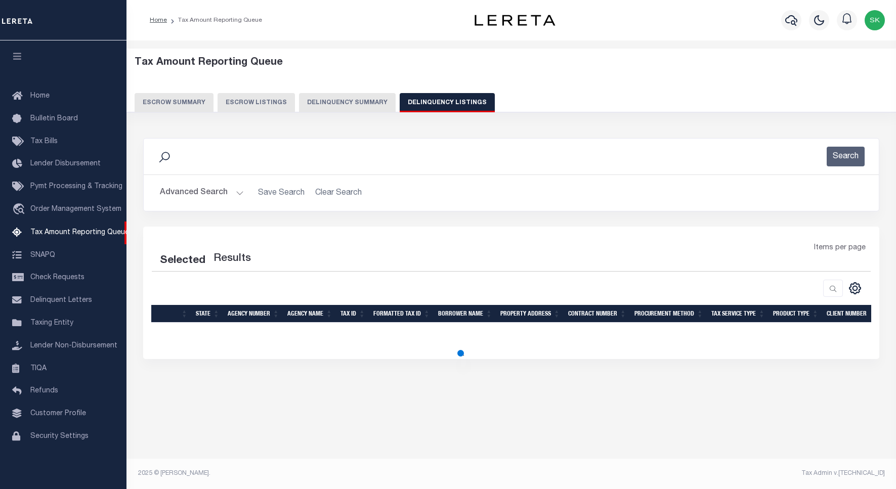
select select "100"
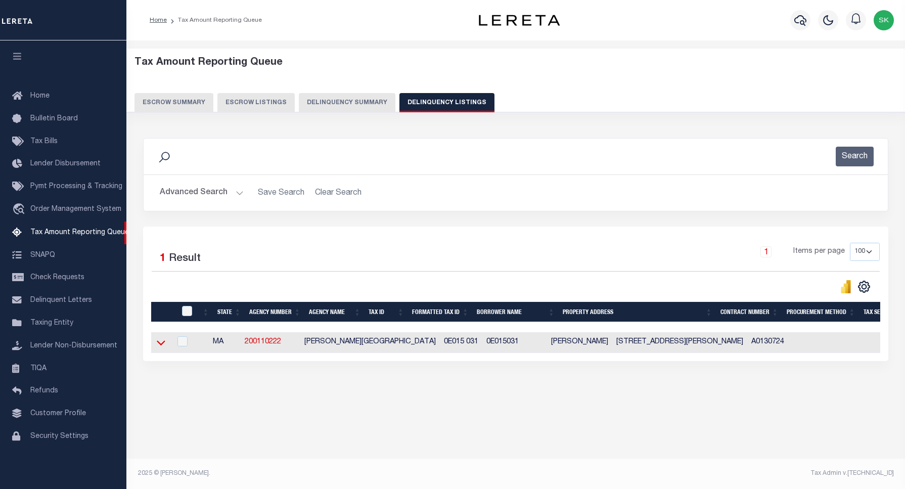
click at [164, 347] on icon at bounding box center [161, 342] width 9 height 11
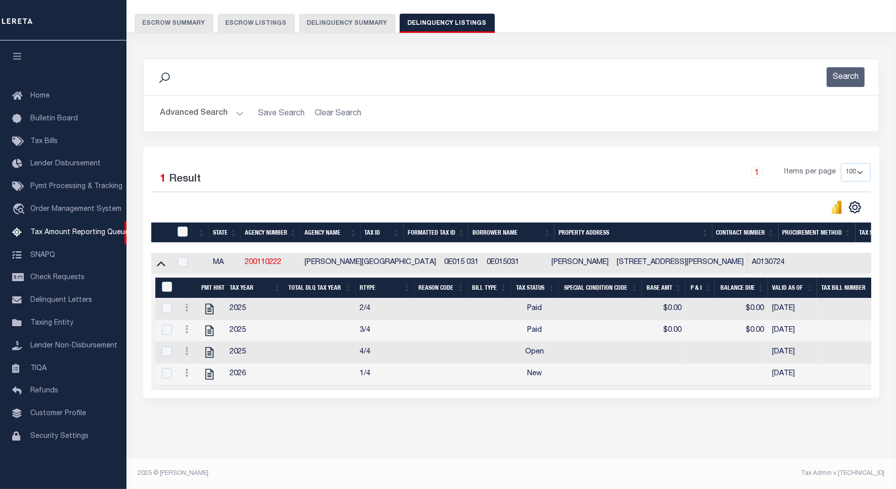
scroll to position [92, 0]
click at [186, 347] on icon at bounding box center [186, 351] width 3 height 8
click at [194, 367] on img "" at bounding box center [199, 368] width 10 height 10
checkbox input "true"
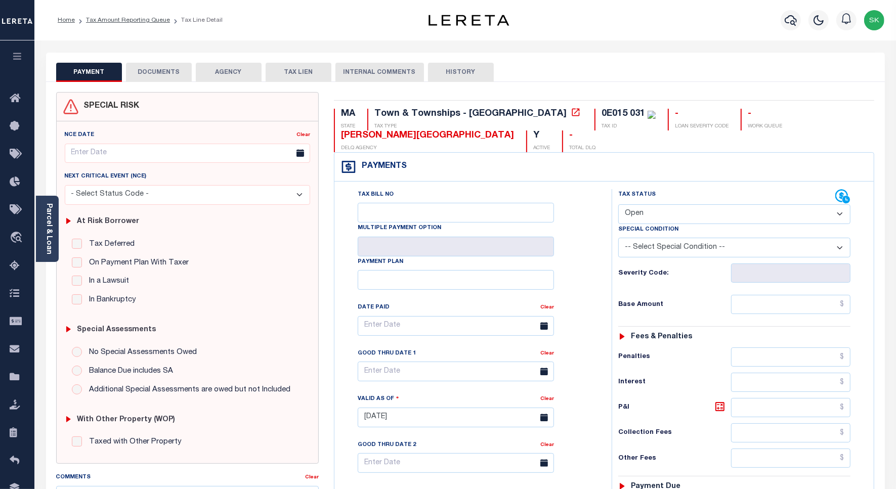
drag, startPoint x: 585, startPoint y: 227, endPoint x: 634, endPoint y: 217, distance: 49.9
click at [588, 228] on div "Tax Bill No Multiple Payment Option Payment Plan Clear" at bounding box center [470, 331] width 252 height 284
click at [640, 215] on select "- Select Status Code - Open Due/Unpaid Paid Incomplete No Tax Due Internal Refu…" at bounding box center [734, 214] width 232 height 20
select select "PYD"
click at [618, 205] on select "- Select Status Code - Open Due/Unpaid Paid Incomplete No Tax Due Internal Refu…" at bounding box center [734, 214] width 232 height 20
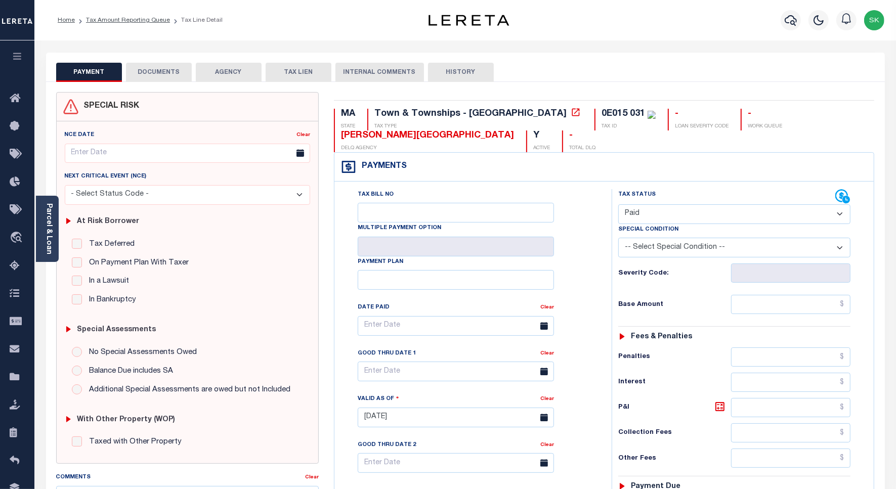
type input "[DATE]"
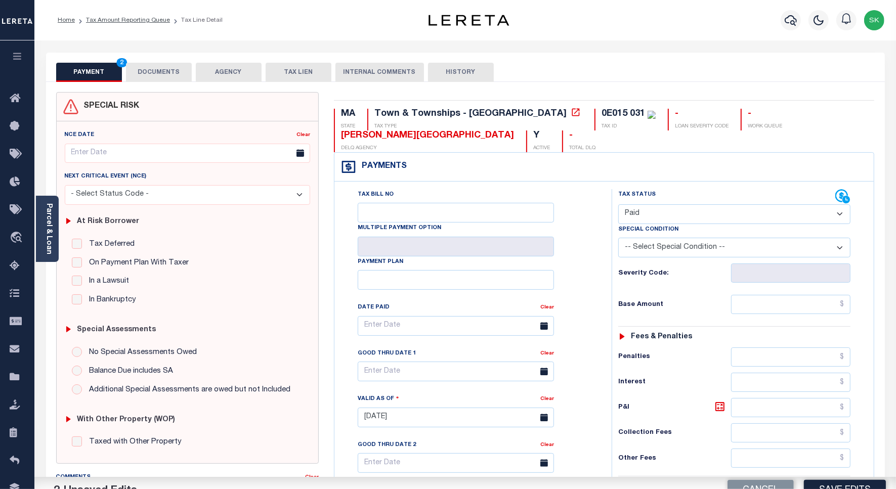
click at [610, 272] on div "Tax Status Status" at bounding box center [737, 412] width 267 height 447
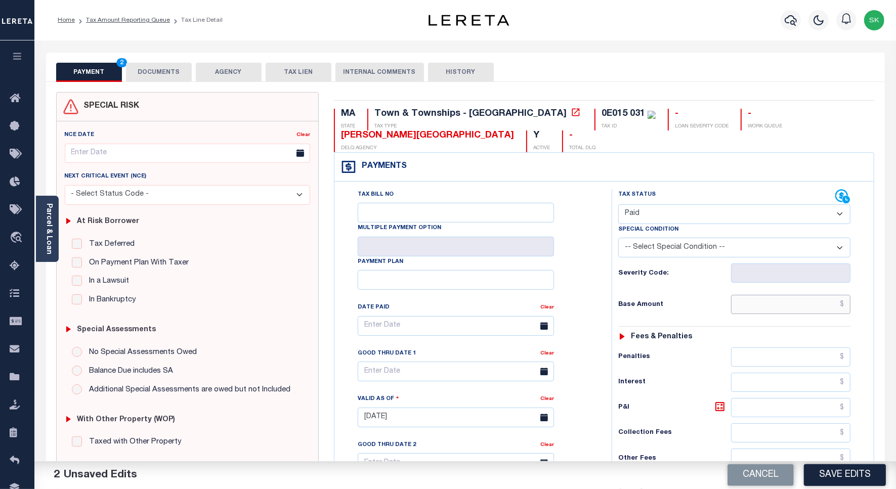
click at [739, 303] on input "text" at bounding box center [790, 304] width 119 height 19
type input "$"
type input "$0.00"
click at [565, 280] on div "Tax Bill No Multiple Payment Option Payment Plan Clear" at bounding box center [470, 331] width 252 height 284
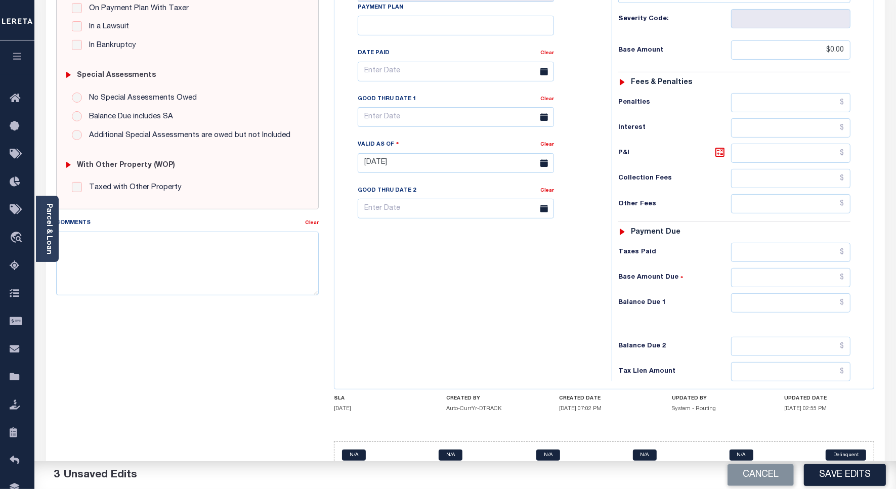
scroll to position [282, 0]
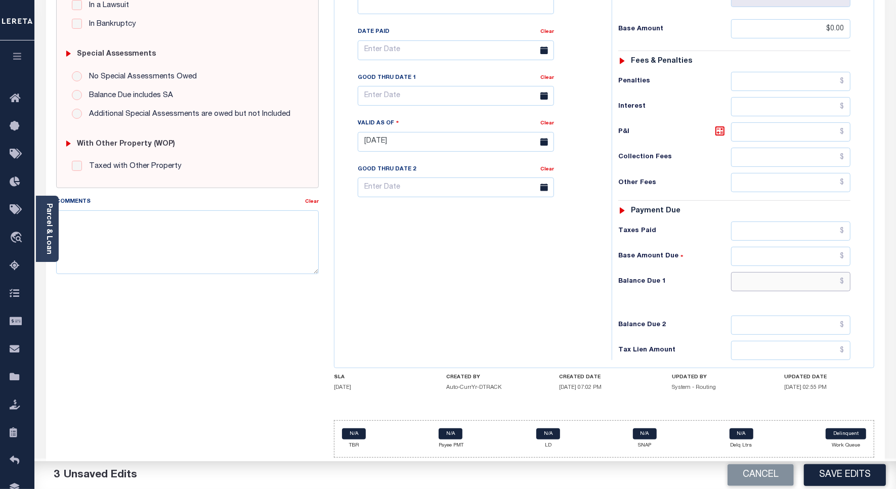
click at [760, 282] on input "text" at bounding box center [790, 281] width 119 height 19
type input "$0.00"
click at [465, 264] on div "Tax Bill No Multiple Payment Option Payment Plan Clear" at bounding box center [470, 137] width 267 height 447
click at [823, 474] on button "Save Edits" at bounding box center [845, 475] width 82 height 22
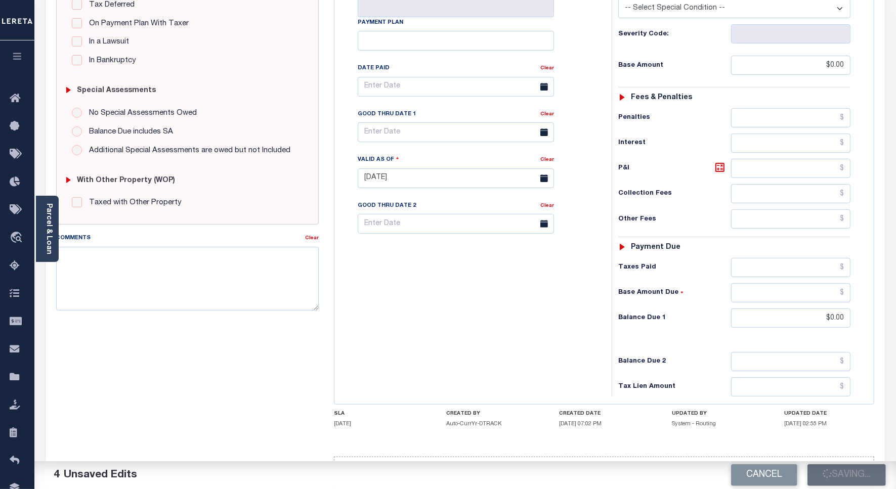
scroll to position [20, 0]
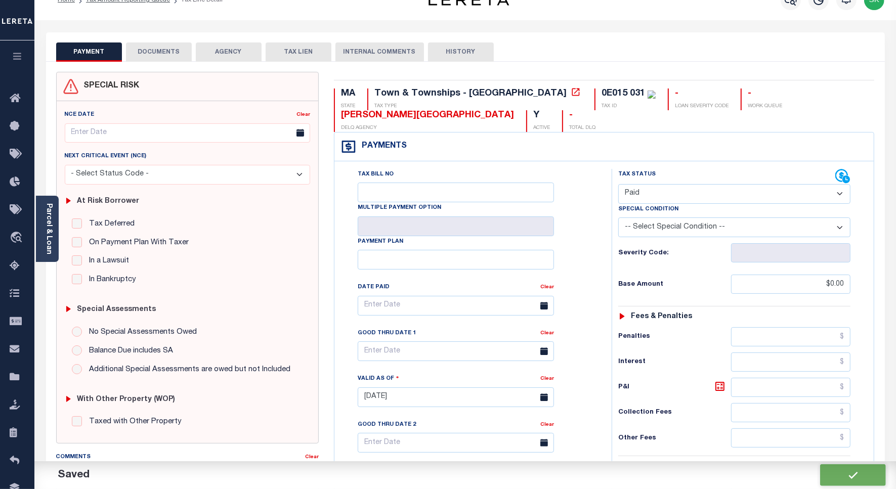
checkbox input "false"
type input "$0"
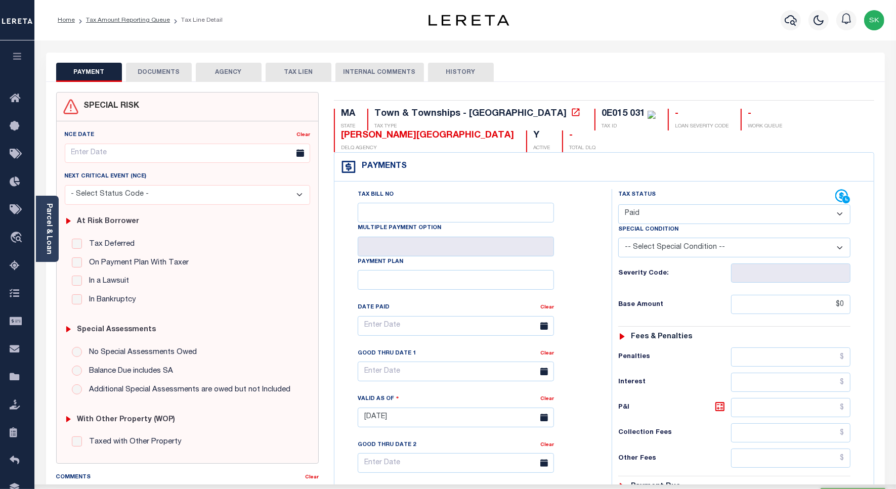
click at [165, 64] on button "DOCUMENTS" at bounding box center [159, 72] width 66 height 19
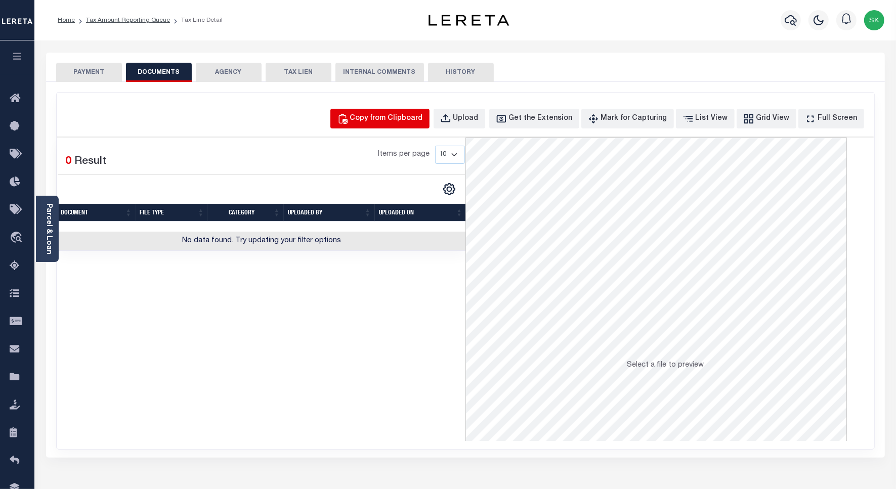
click at [401, 124] on div "Copy from Clipboard" at bounding box center [386, 118] width 73 height 11
select select "POP"
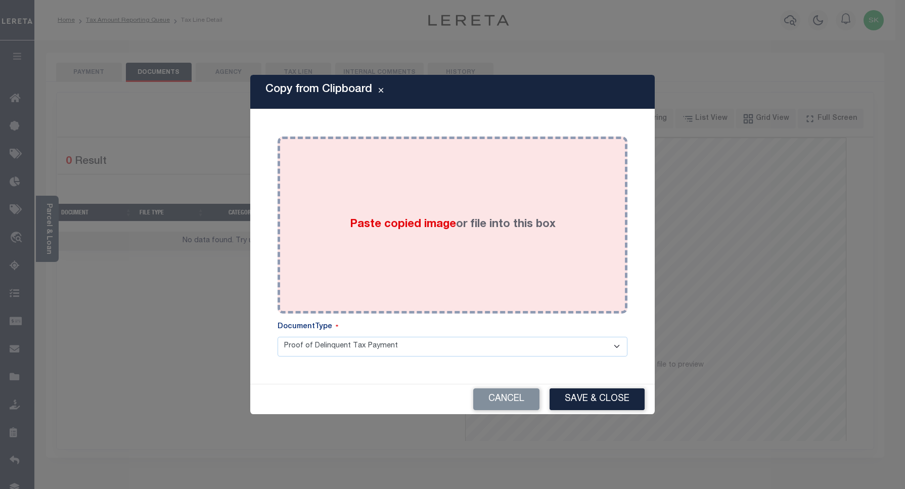
click at [494, 207] on div "Paste copied image or file into this box" at bounding box center [452, 225] width 335 height 162
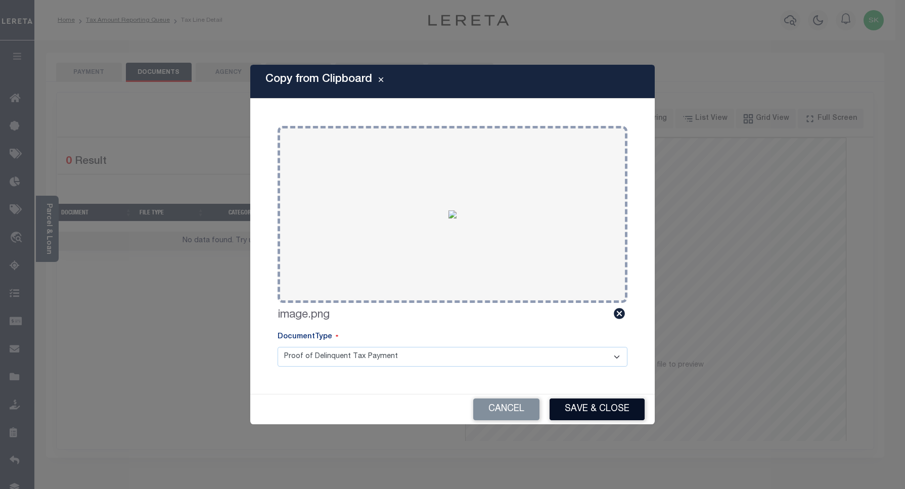
click at [592, 413] on button "Save & Close" at bounding box center [597, 410] width 95 height 22
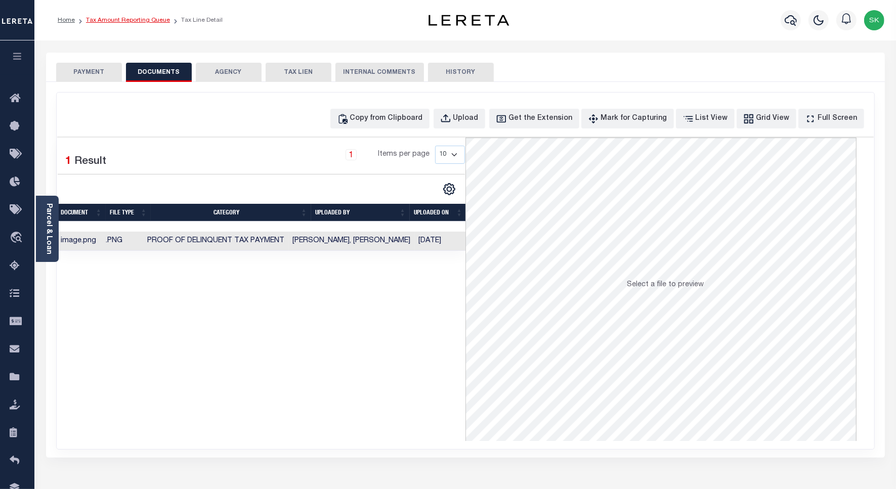
click at [154, 19] on link "Tax Amount Reporting Queue" at bounding box center [128, 20] width 84 height 6
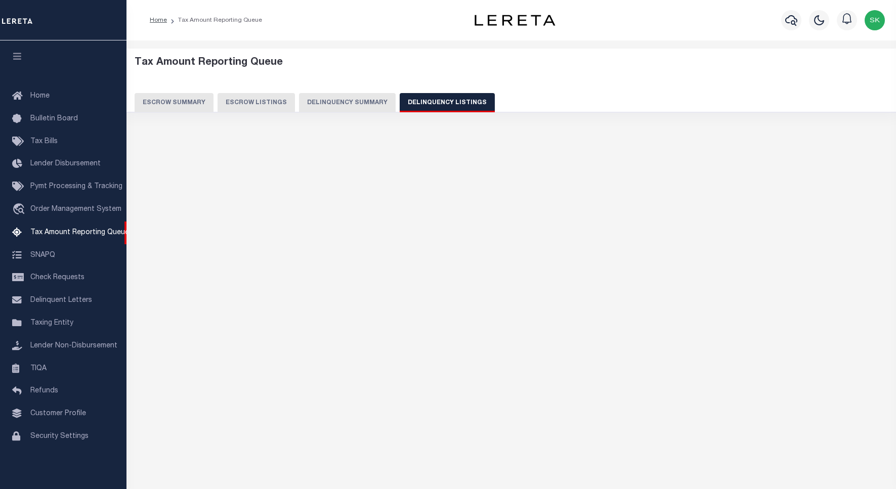
click at [461, 103] on button "Delinquency Listings" at bounding box center [447, 102] width 95 height 19
select select
select select "100"
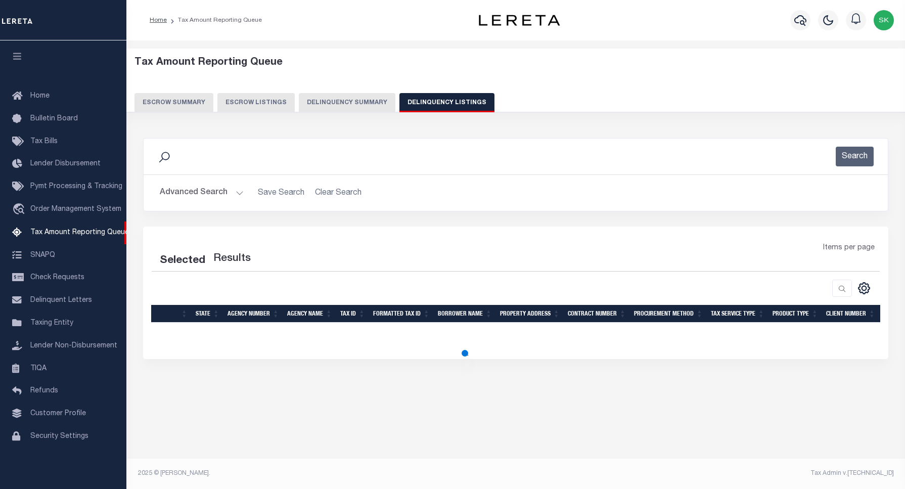
select select "100"
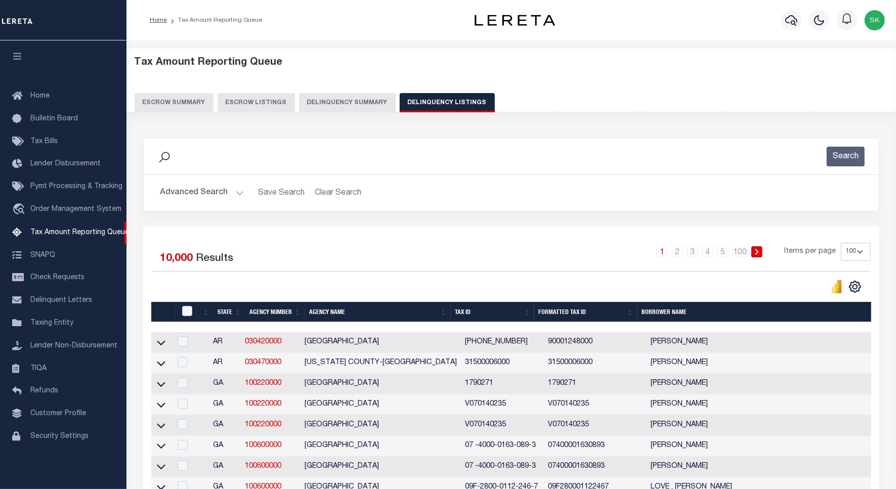
click at [188, 192] on button "Advanced Search" at bounding box center [202, 193] width 84 height 20
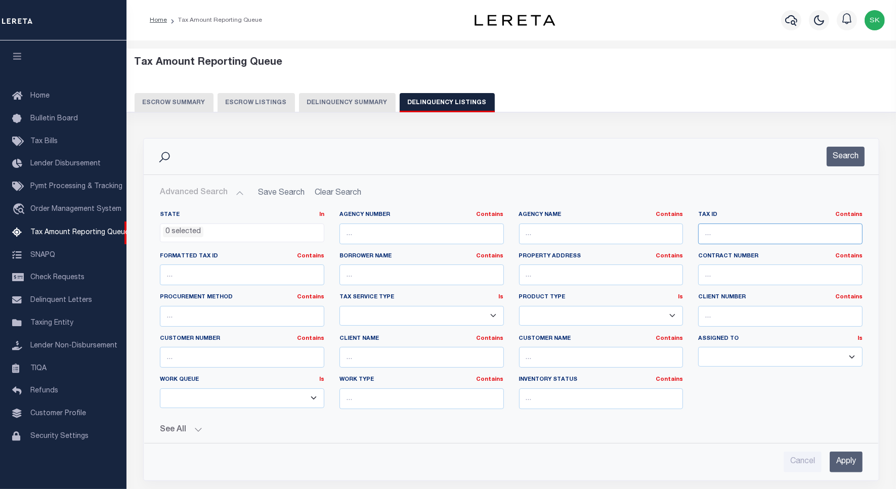
click at [750, 233] on input "text" at bounding box center [780, 234] width 164 height 21
paste input "0E015 031"
type input "0E015 031"
click at [833, 152] on button "Search" at bounding box center [845, 157] width 38 height 20
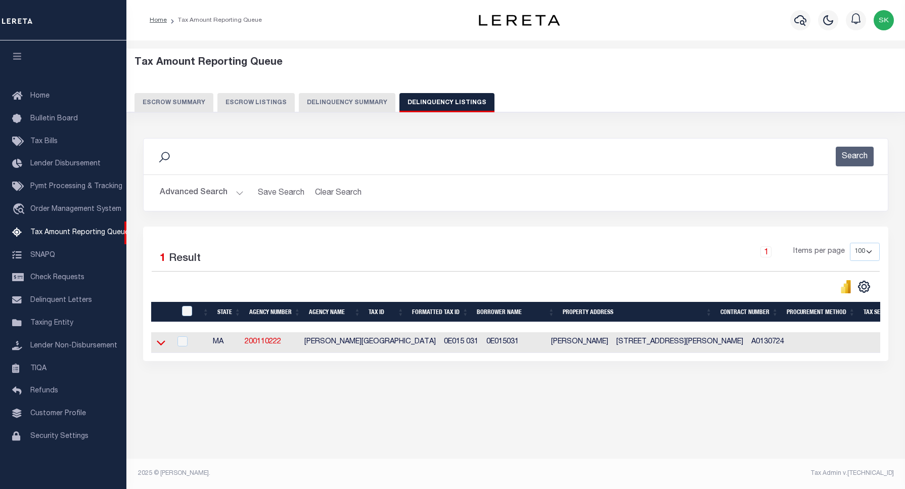
click at [160, 344] on icon at bounding box center [161, 342] width 9 height 11
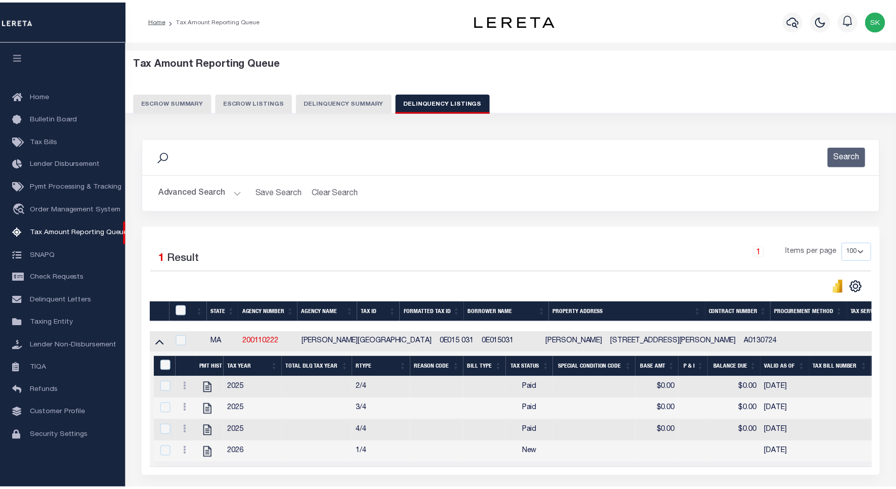
scroll to position [63, 0]
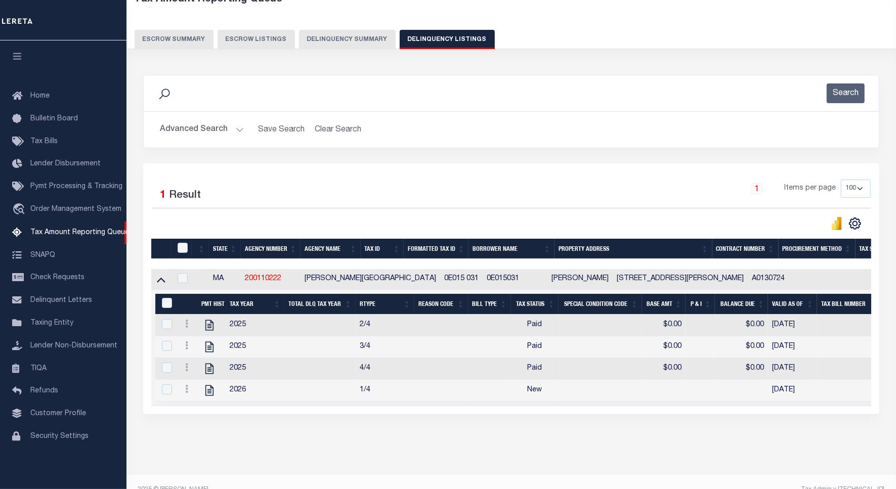
click at [188, 251] on div at bounding box center [183, 248] width 17 height 11
click at [165, 305] on input "&nbsp;" at bounding box center [167, 303] width 10 height 10
checkbox input "true"
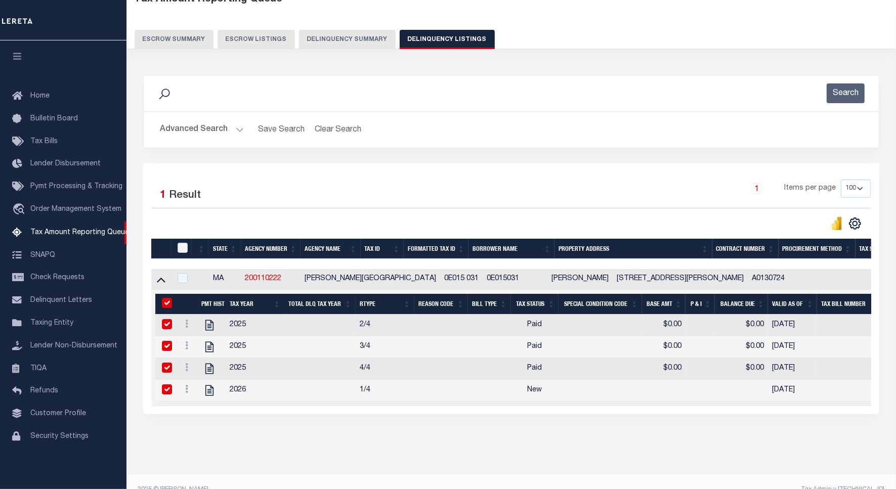
checkbox input "true"
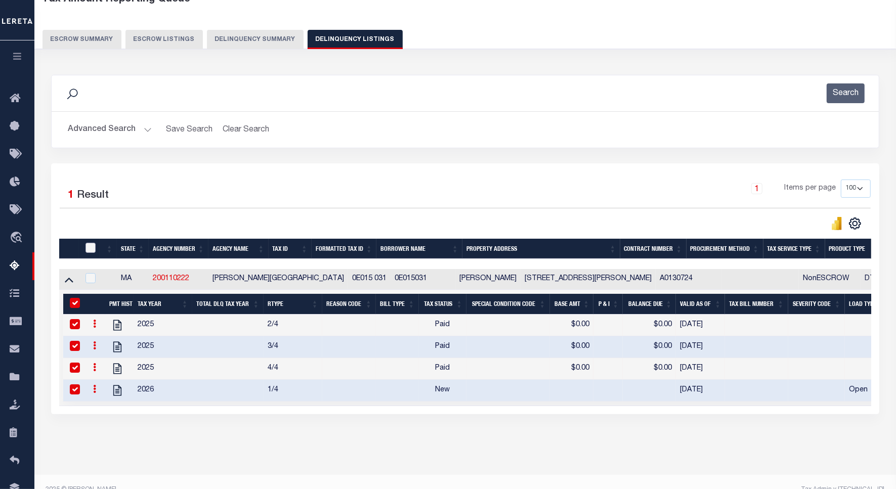
click at [90, 251] on input "checkbox" at bounding box center [90, 248] width 10 height 10
checkbox input "true"
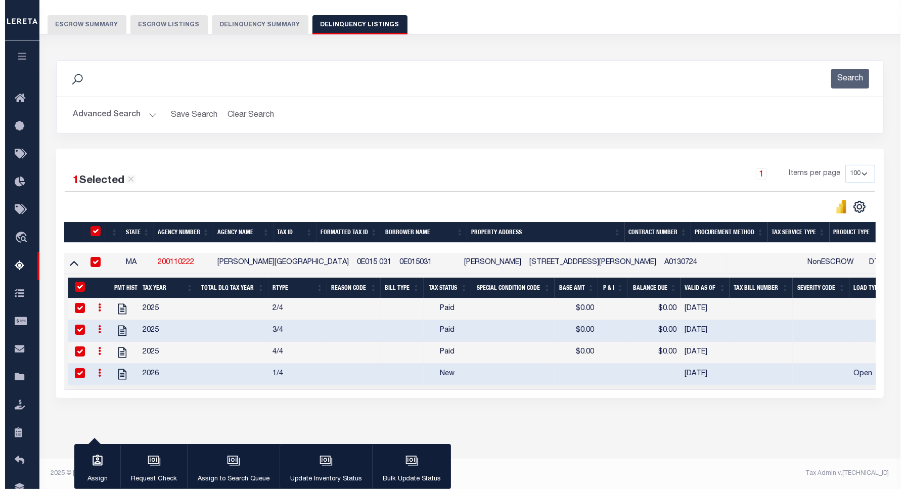
scroll to position [90, 0]
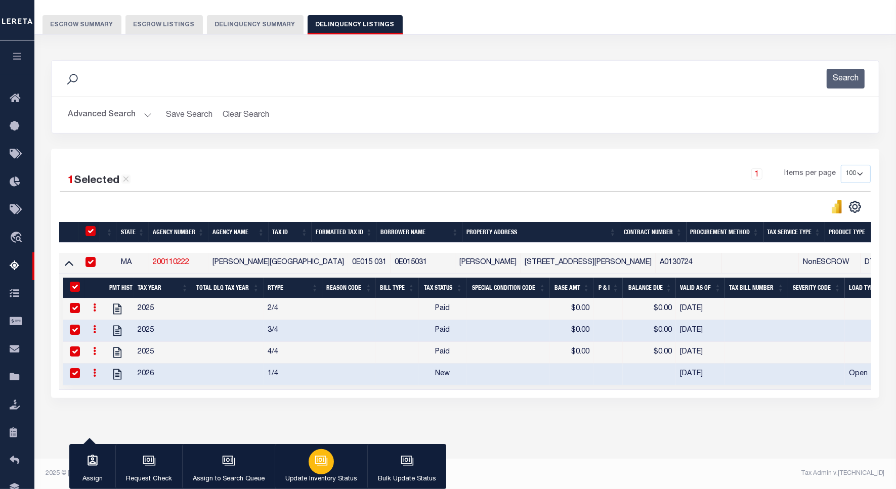
click at [328, 459] on div "button" at bounding box center [321, 461] width 25 height 25
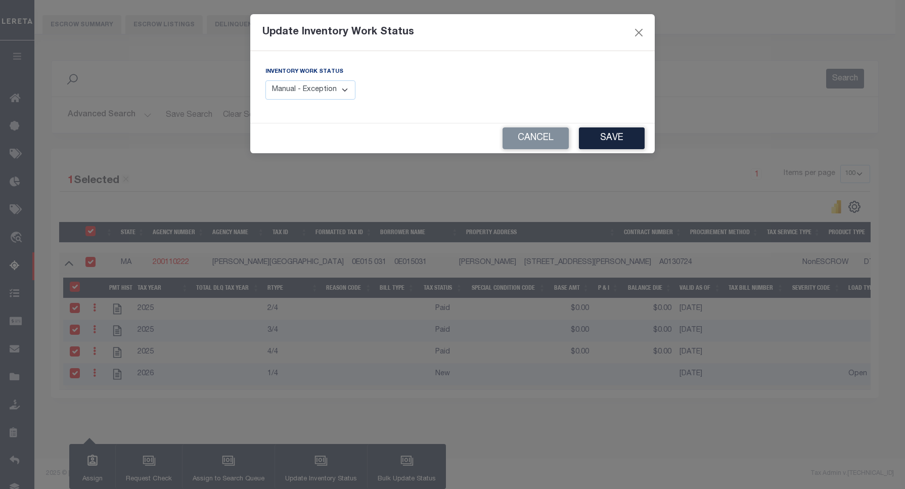
click at [331, 89] on select "Manual - Exception Pended - Awaiting Search Late Add Exception Completed" at bounding box center [311, 90] width 90 height 20
select select "4"
click at [266, 80] on select "Manual - Exception Pended - Awaiting Search Late Add Exception Completed" at bounding box center [311, 90] width 90 height 20
click at [627, 142] on button "Save" at bounding box center [612, 138] width 66 height 22
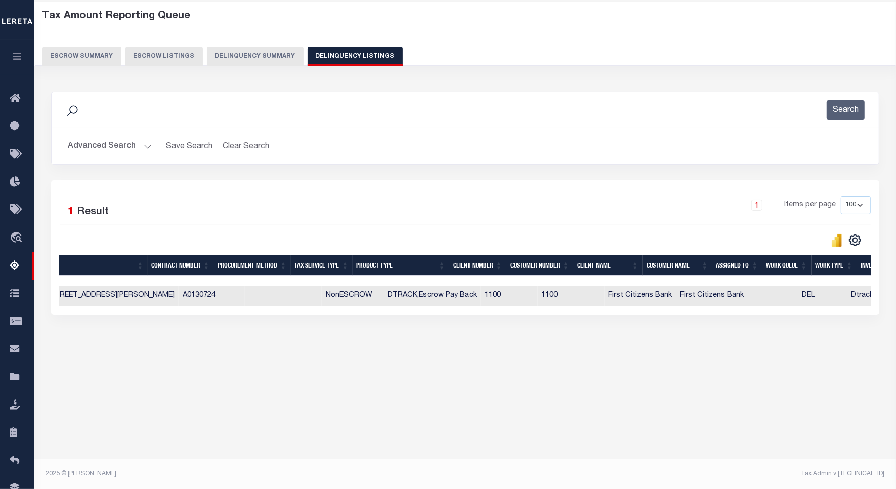
scroll to position [0, 527]
